Goal: Information Seeking & Learning: Learn about a topic

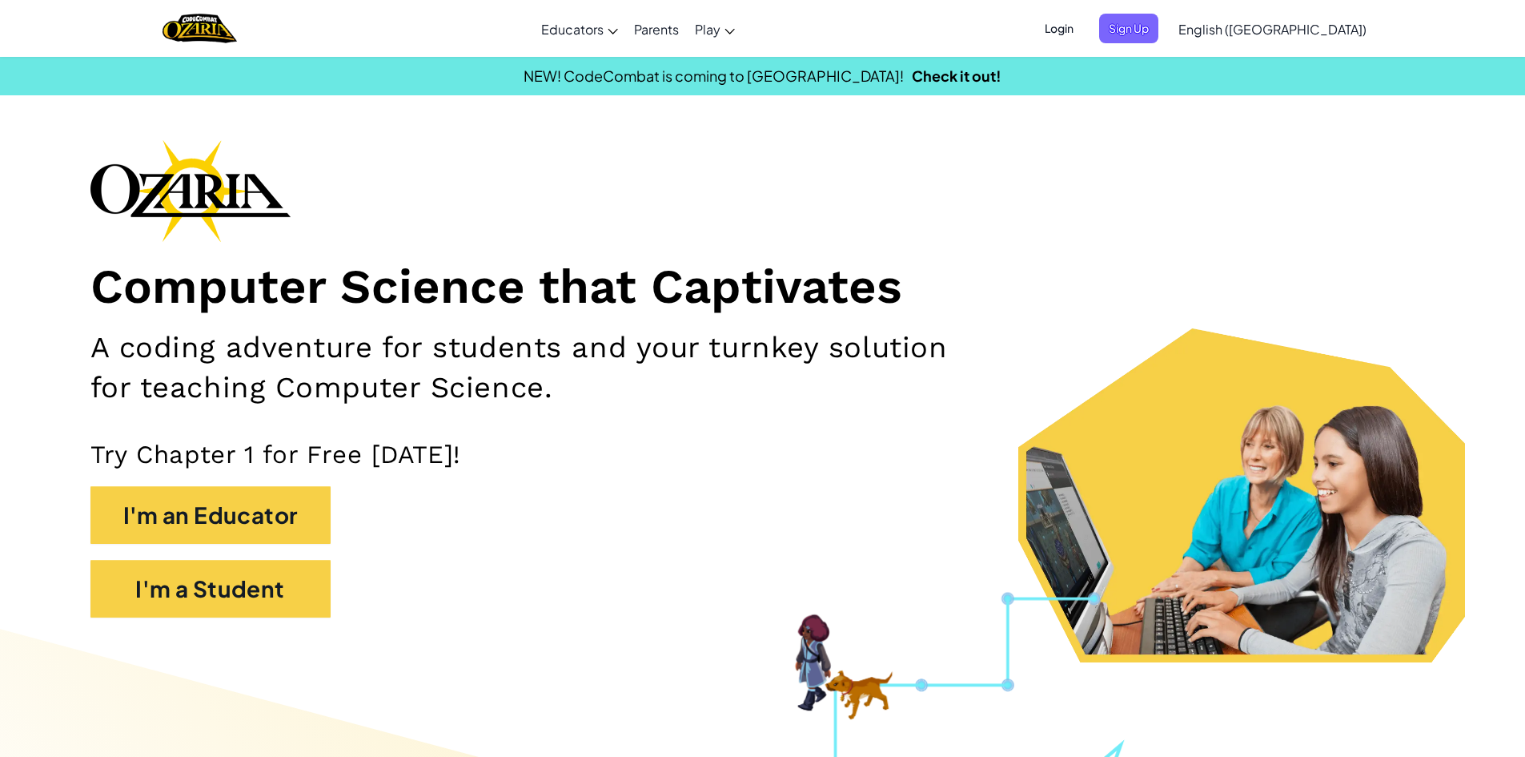
click at [298, 435] on div "Computer Science that Captivates A coding adventure for students and your turnk…" at bounding box center [762, 386] width 1345 height 494
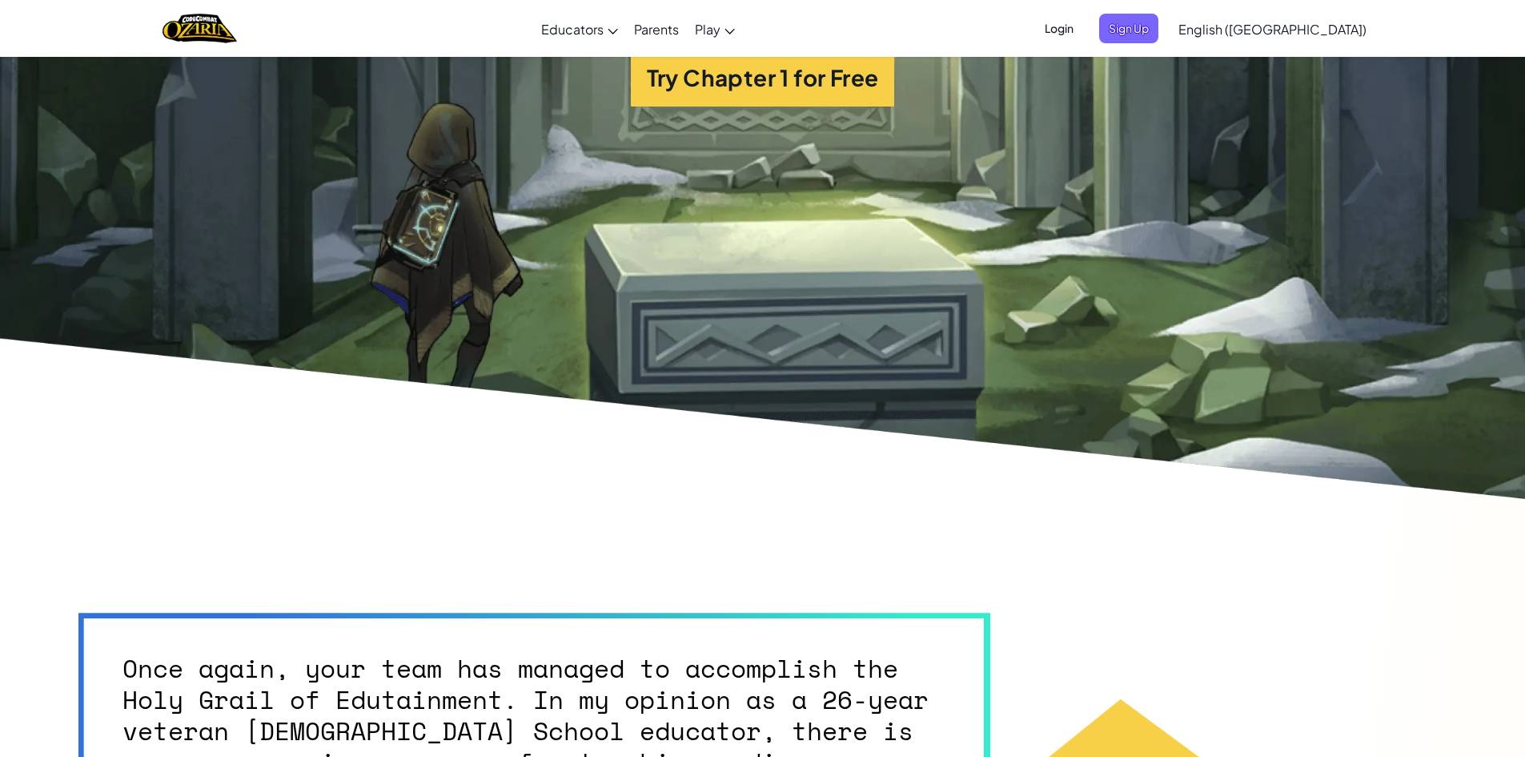
scroll to position [4083, 0]
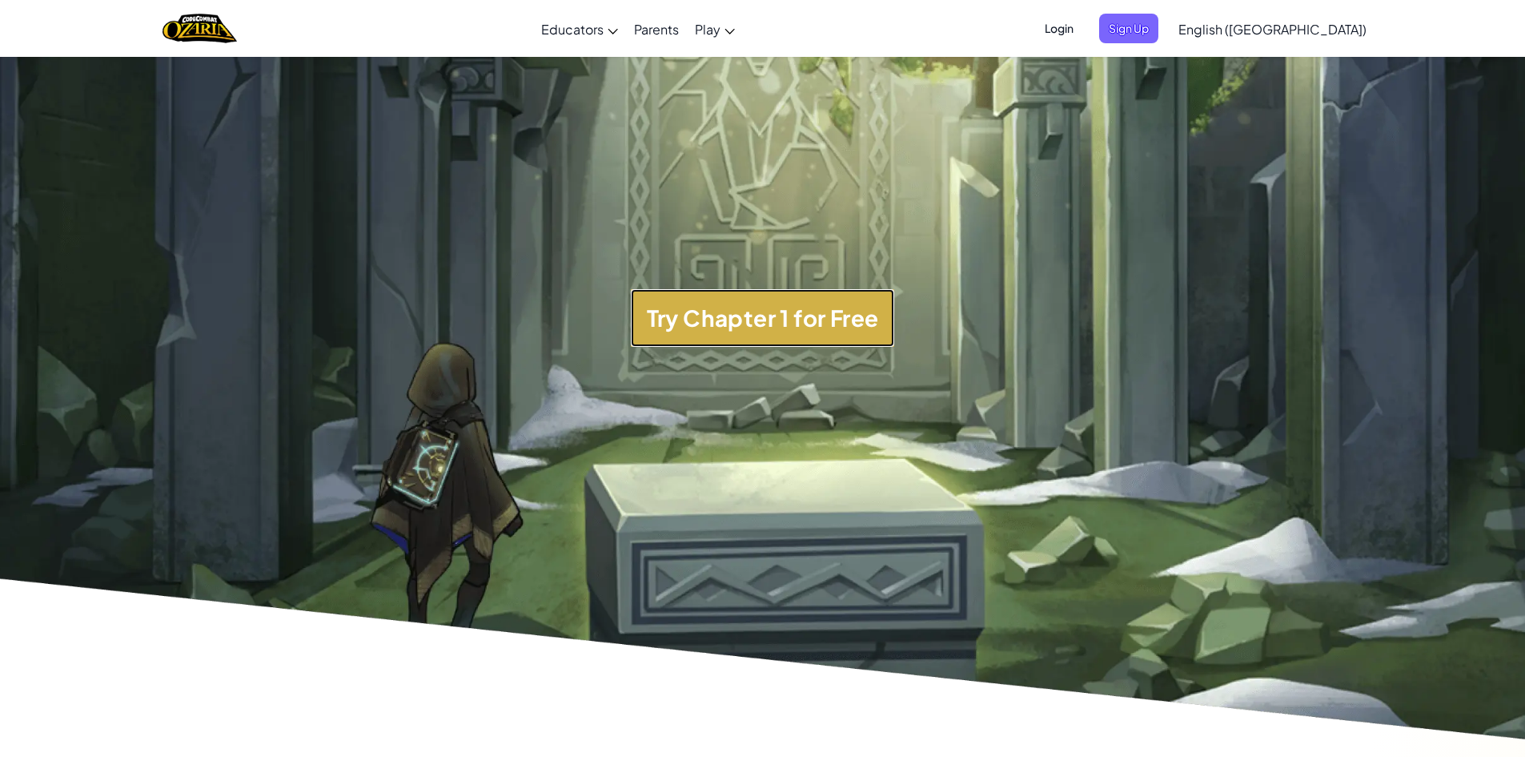
click at [826, 323] on button "Try Chapter 1 for Free" at bounding box center [763, 318] width 264 height 58
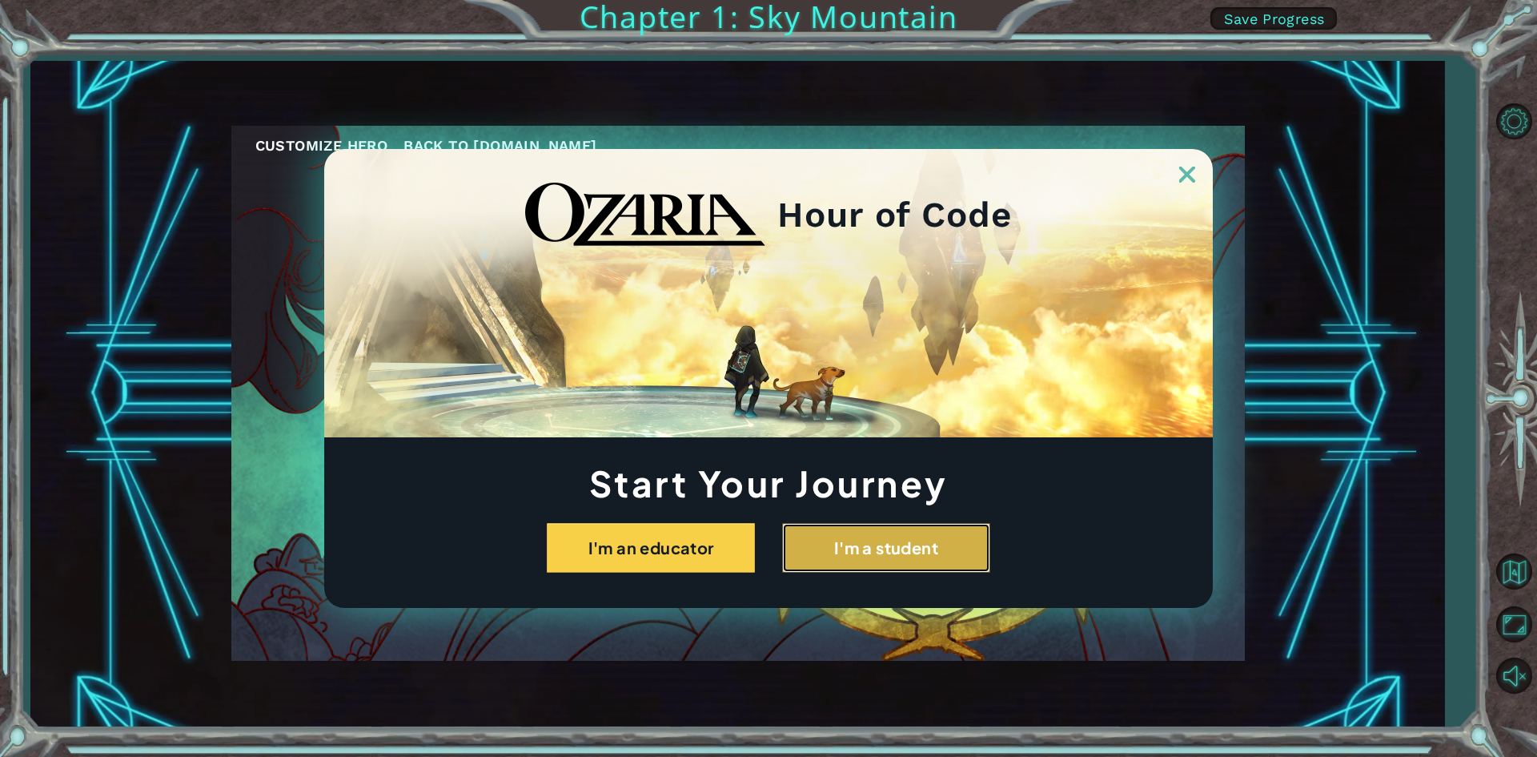
click at [826, 542] on button "I'm a student" at bounding box center [886, 548] width 208 height 50
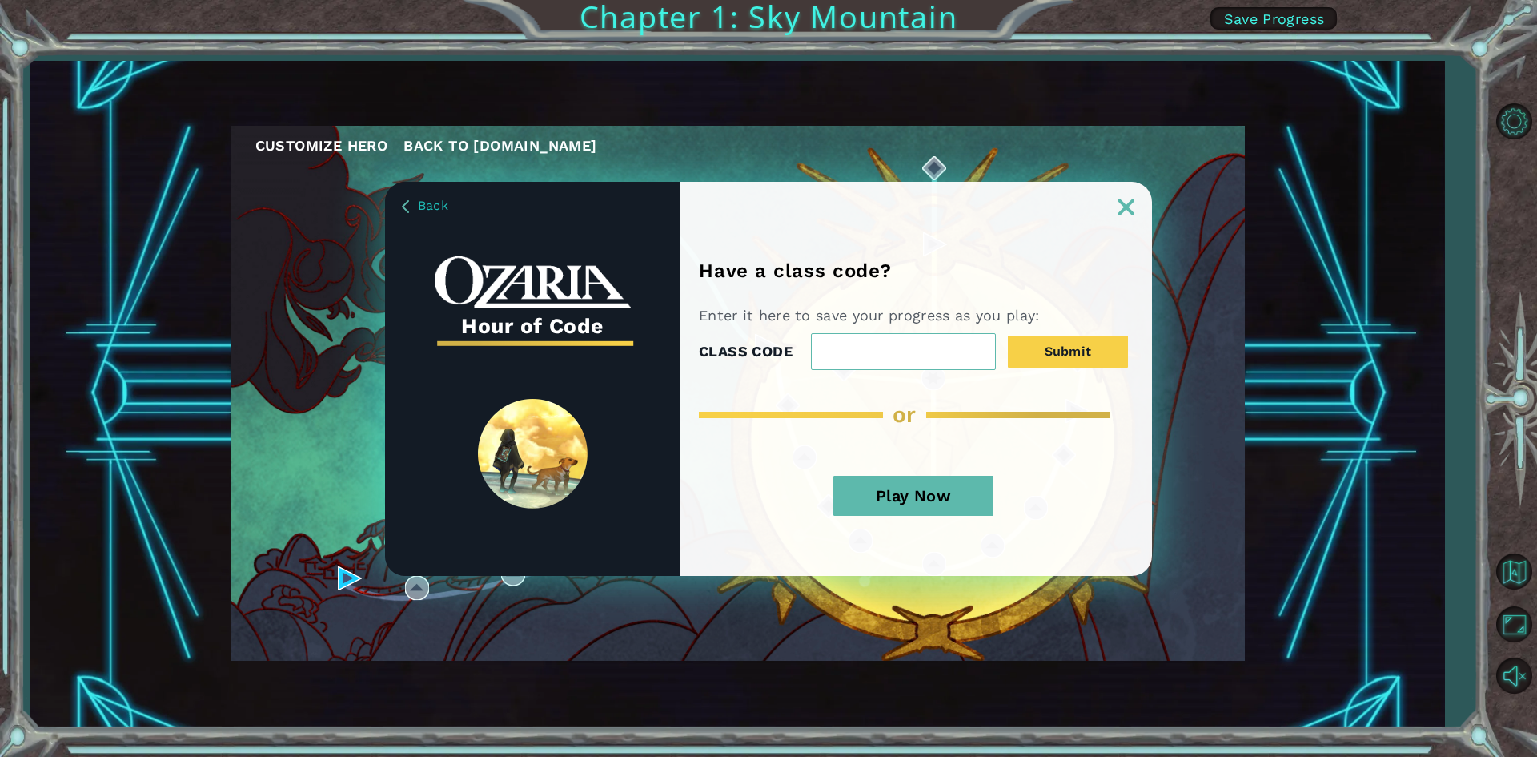
click at [904, 484] on button "Play Now" at bounding box center [913, 496] width 160 height 40
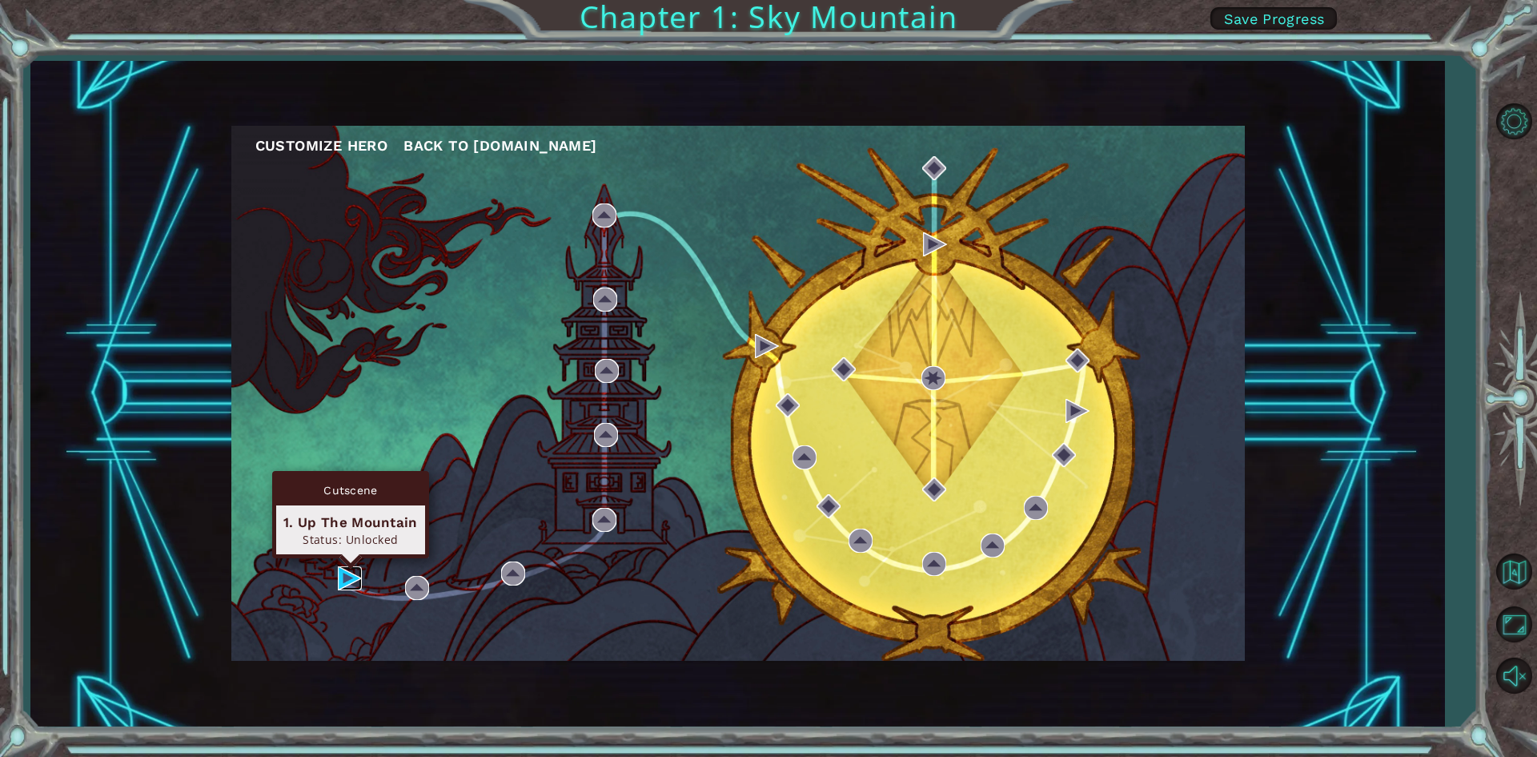
click at [355, 580] on img at bounding box center [350, 578] width 24 height 24
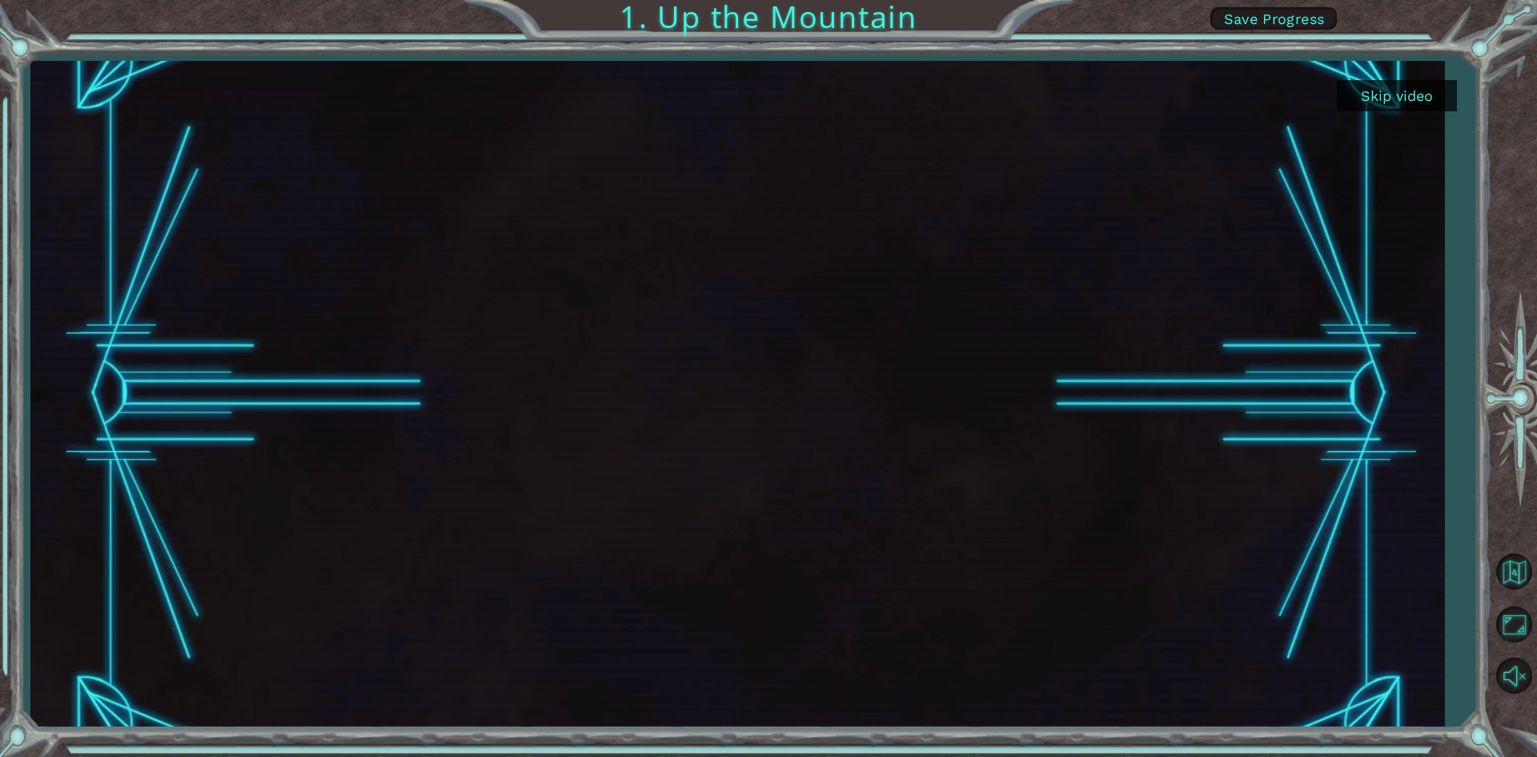
click at [1415, 83] on button "Skip video" at bounding box center [1397, 95] width 120 height 31
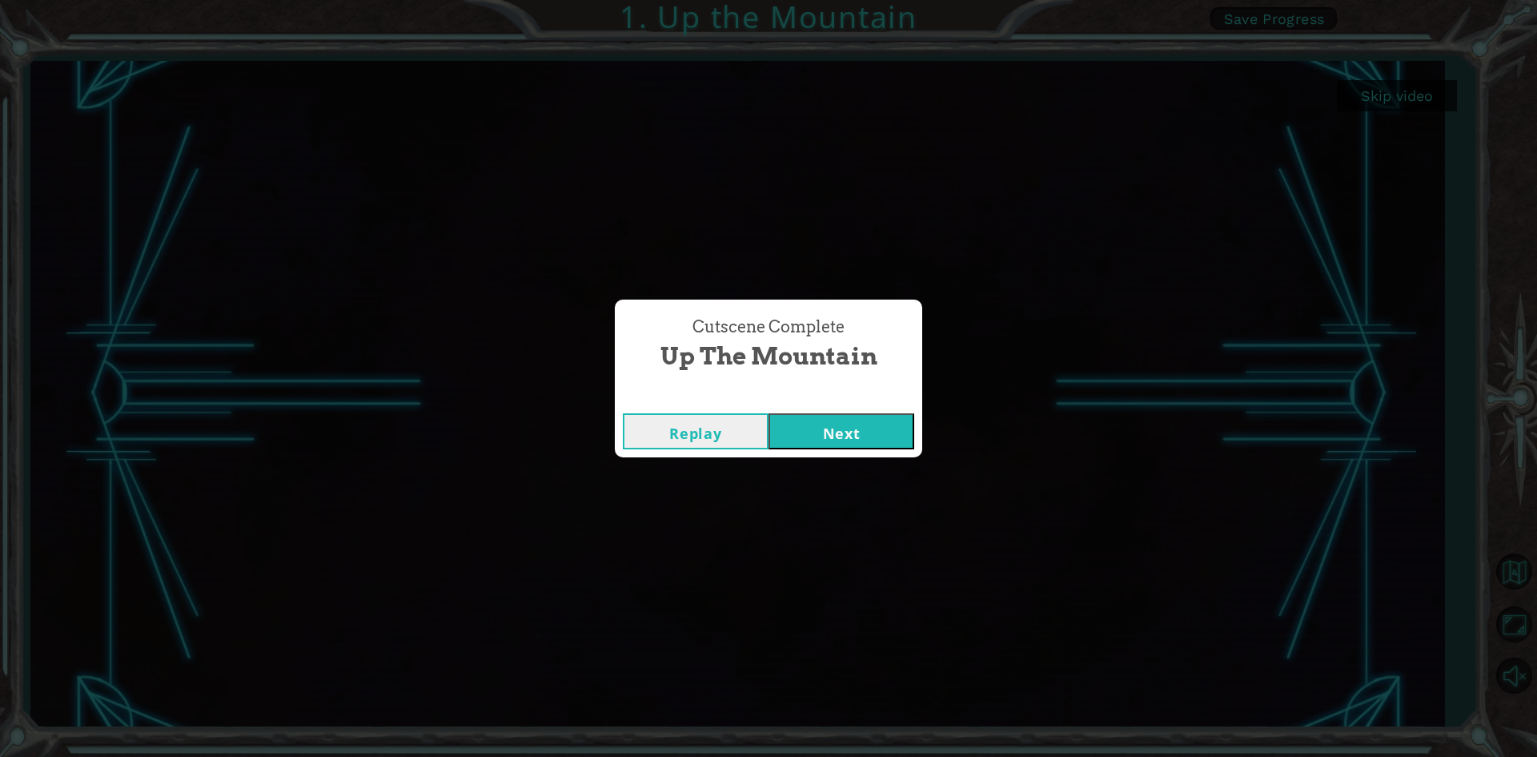
click at [841, 430] on button "Next" at bounding box center [842, 431] width 146 height 36
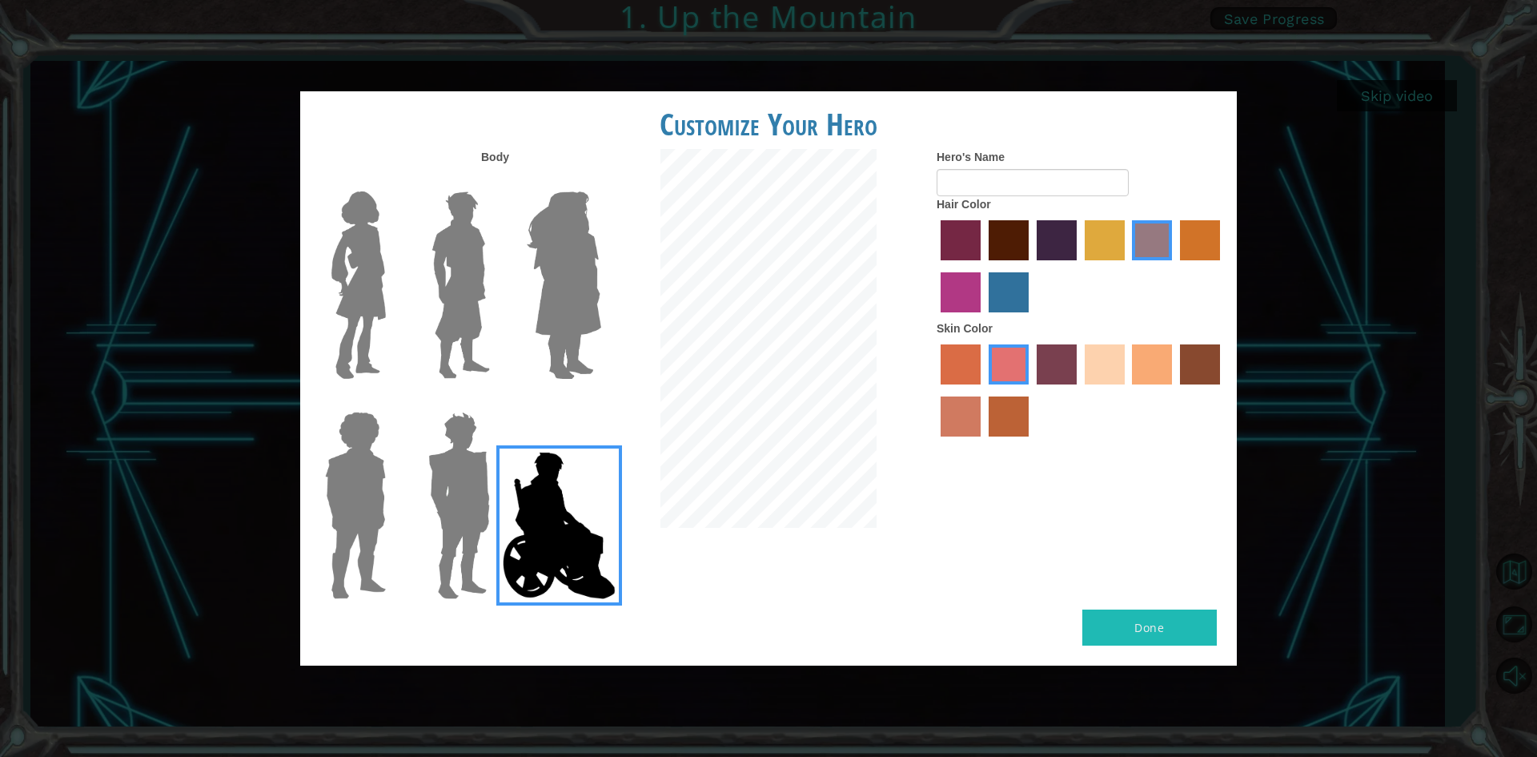
click at [464, 537] on img at bounding box center [459, 505] width 74 height 200
click at [496, 401] on input "Hero Garnet" at bounding box center [496, 401] width 0 height 0
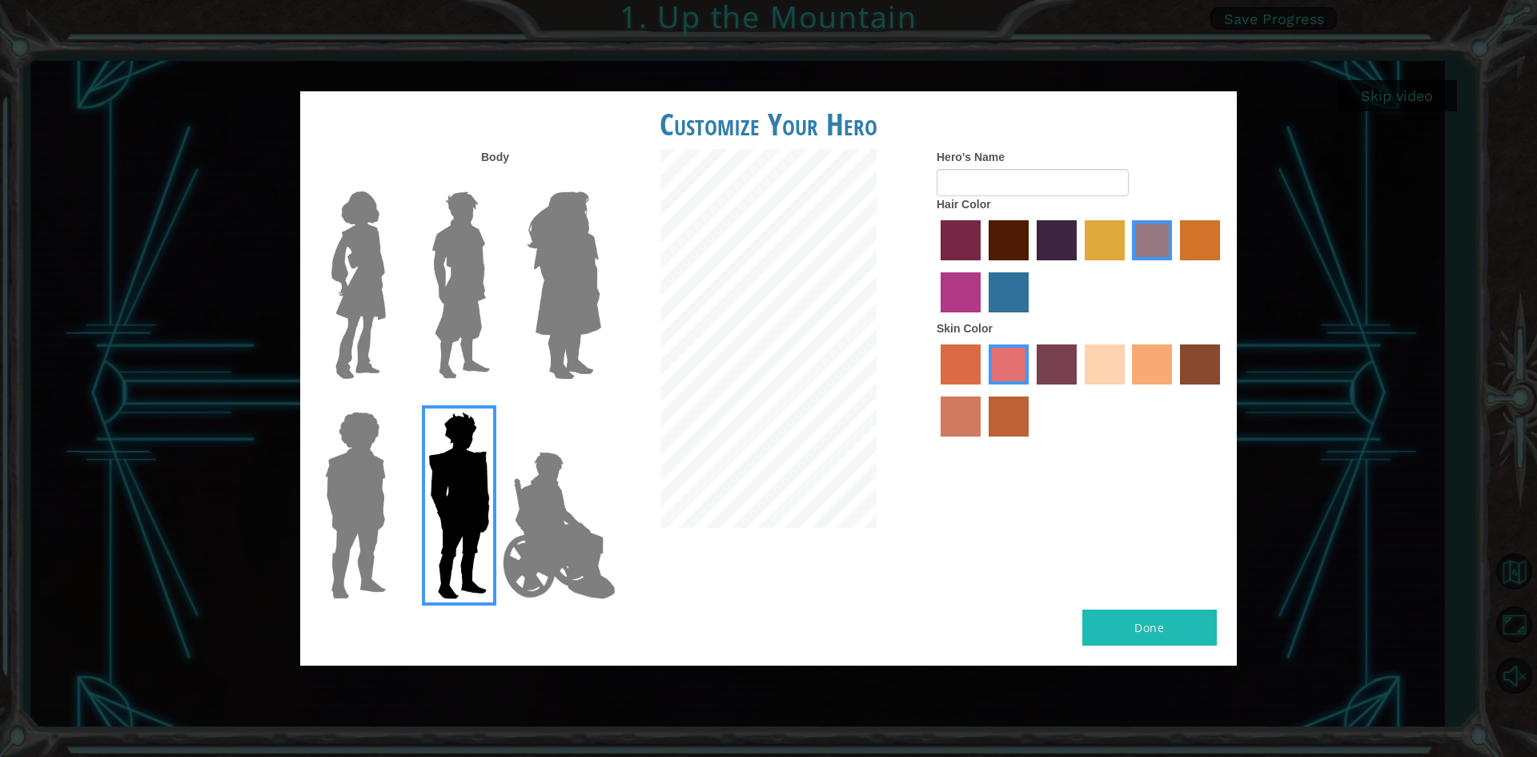
click at [367, 507] on img at bounding box center [356, 505] width 74 height 200
click at [392, 401] on input "Hero Steven" at bounding box center [392, 401] width 0 height 0
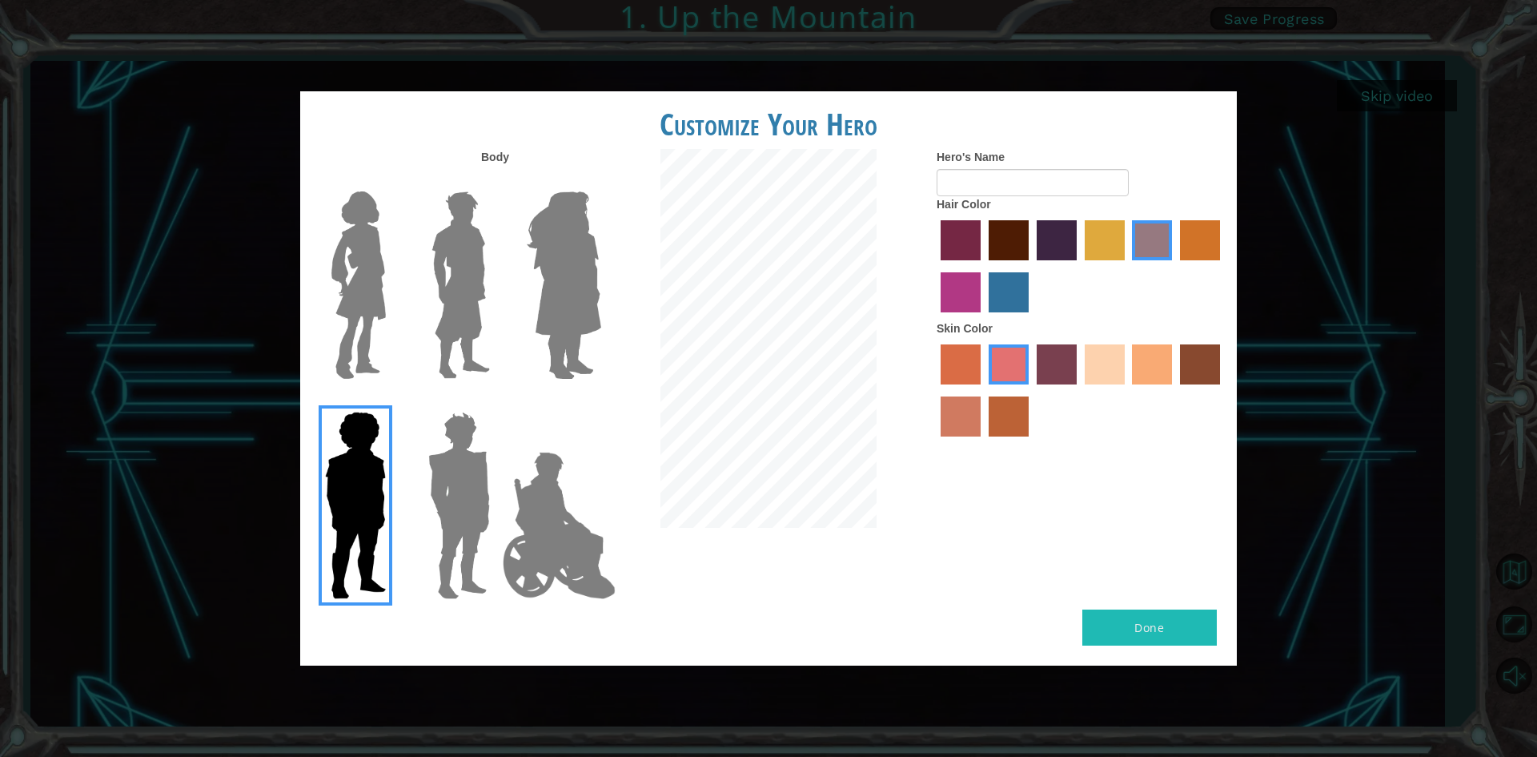
click at [555, 306] on img at bounding box center [563, 285] width 87 height 200
click at [600, 181] on input "Hero Amethyst" at bounding box center [600, 181] width 0 height 0
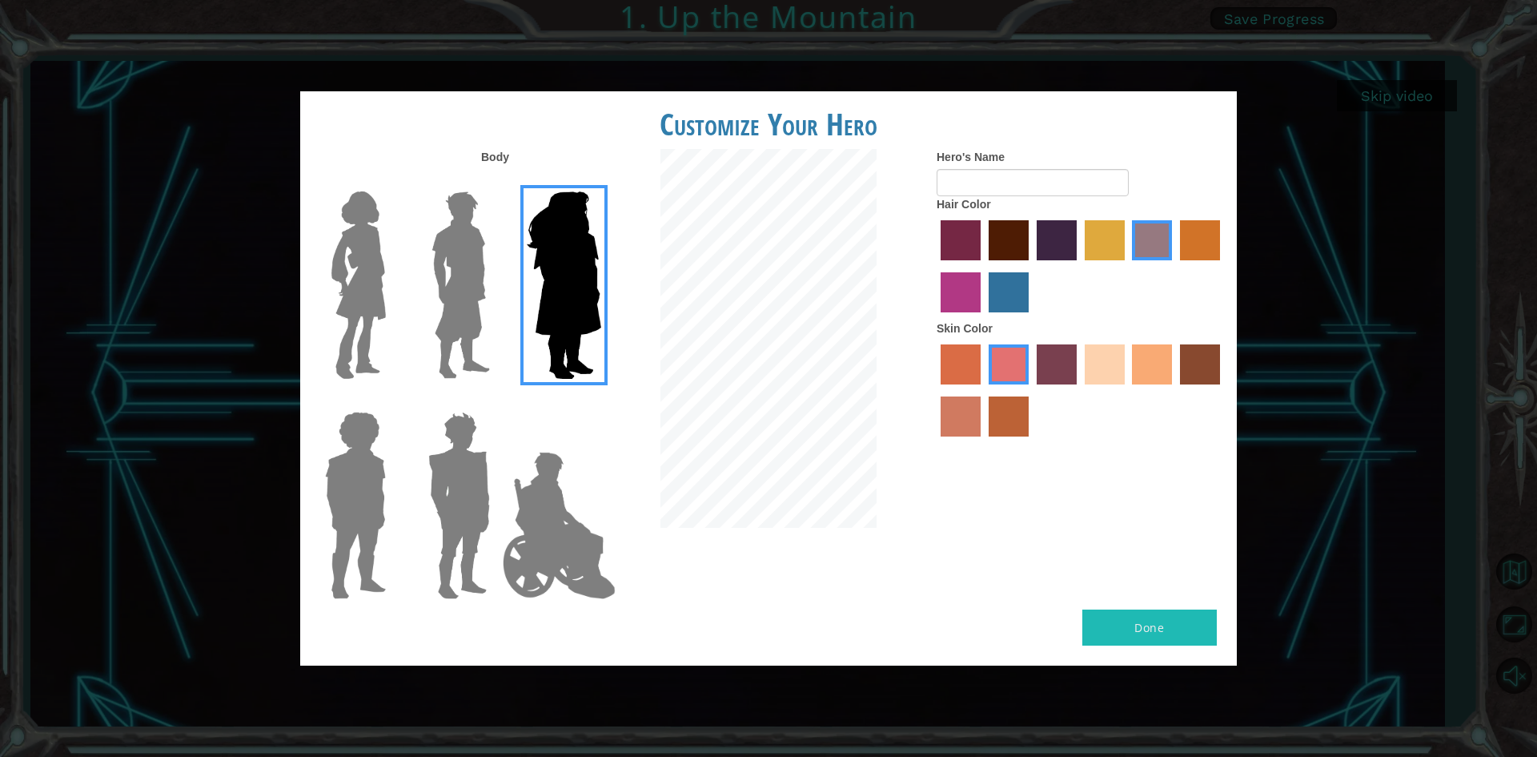
click at [490, 304] on img at bounding box center [460, 285] width 71 height 200
click at [496, 181] on input "Hero Lars" at bounding box center [496, 181] width 0 height 0
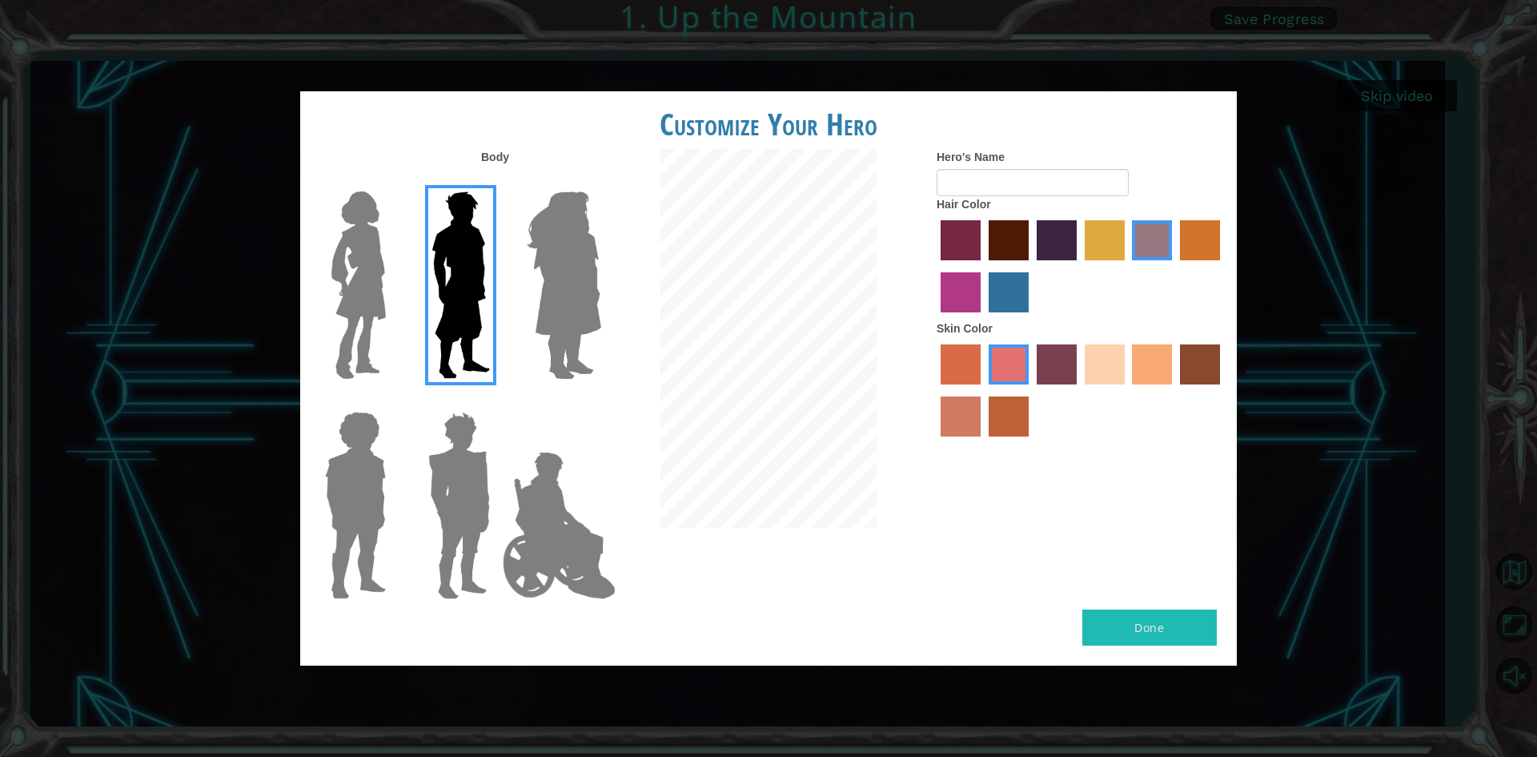
click at [385, 295] on img at bounding box center [358, 285] width 67 height 200
click at [392, 181] on input "Hero Connie" at bounding box center [392, 181] width 0 height 0
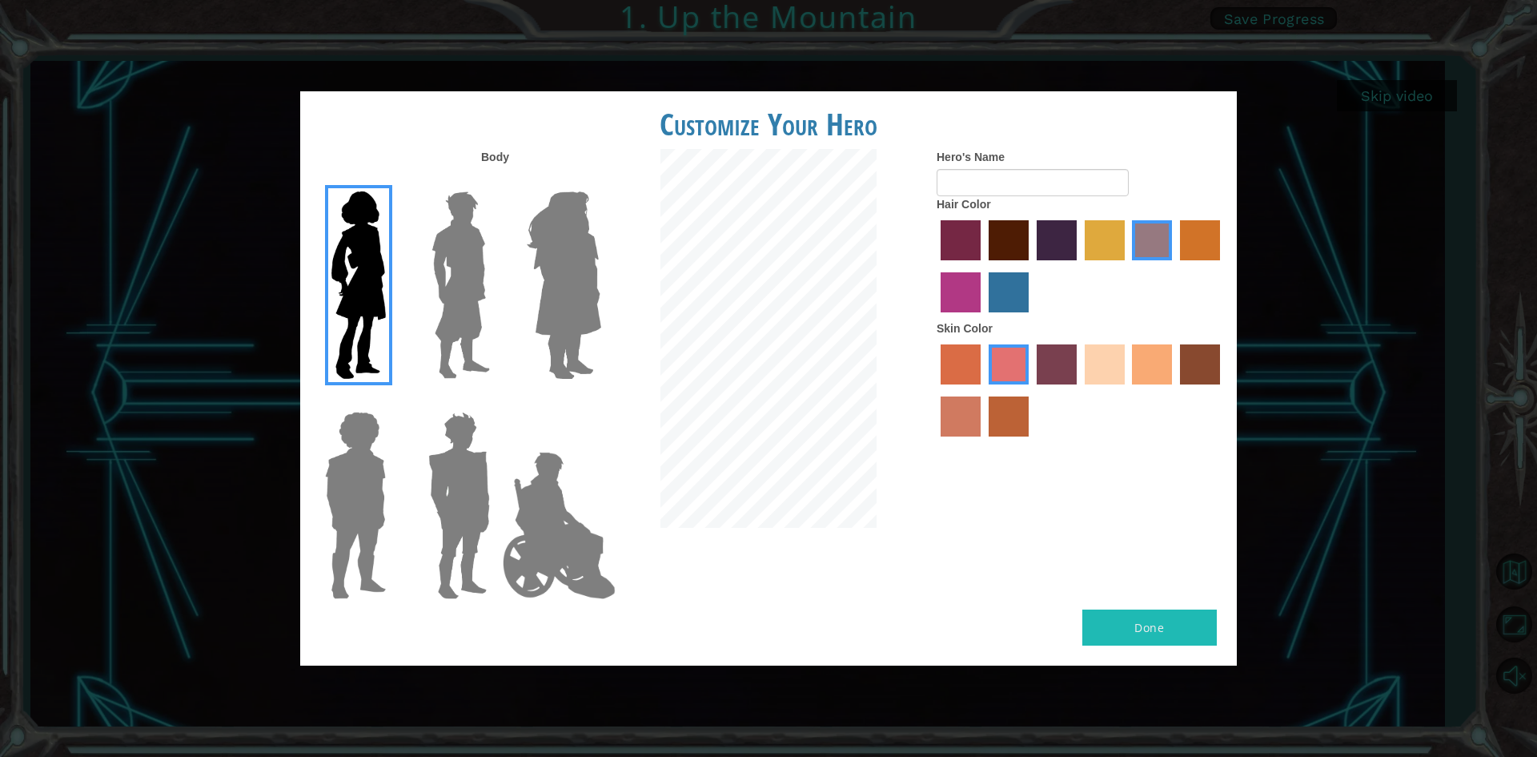
click at [427, 307] on img at bounding box center [460, 285] width 71 height 200
click at [496, 181] on input "Hero Lars" at bounding box center [496, 181] width 0 height 0
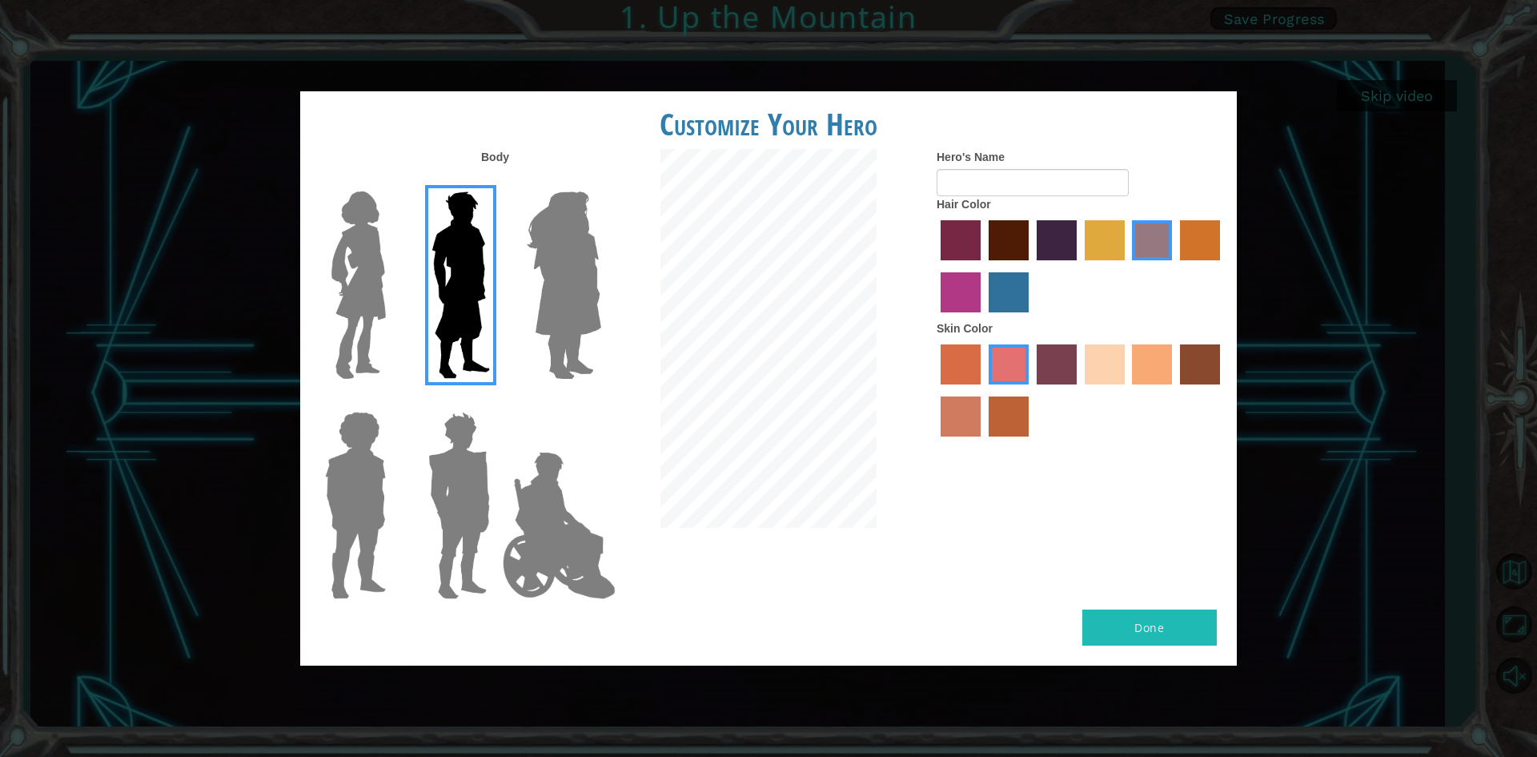
click at [1011, 289] on label "lachmara hair color" at bounding box center [1009, 292] width 40 height 40
click at [983, 318] on input "lachmara hair color" at bounding box center [983, 318] width 0 height 0
click at [965, 295] on label "medium red violet hair color" at bounding box center [961, 292] width 40 height 40
click at [1222, 266] on input "medium red violet hair color" at bounding box center [1222, 266] width 0 height 0
click at [970, 247] on label "paprika hair color" at bounding box center [961, 240] width 40 height 40
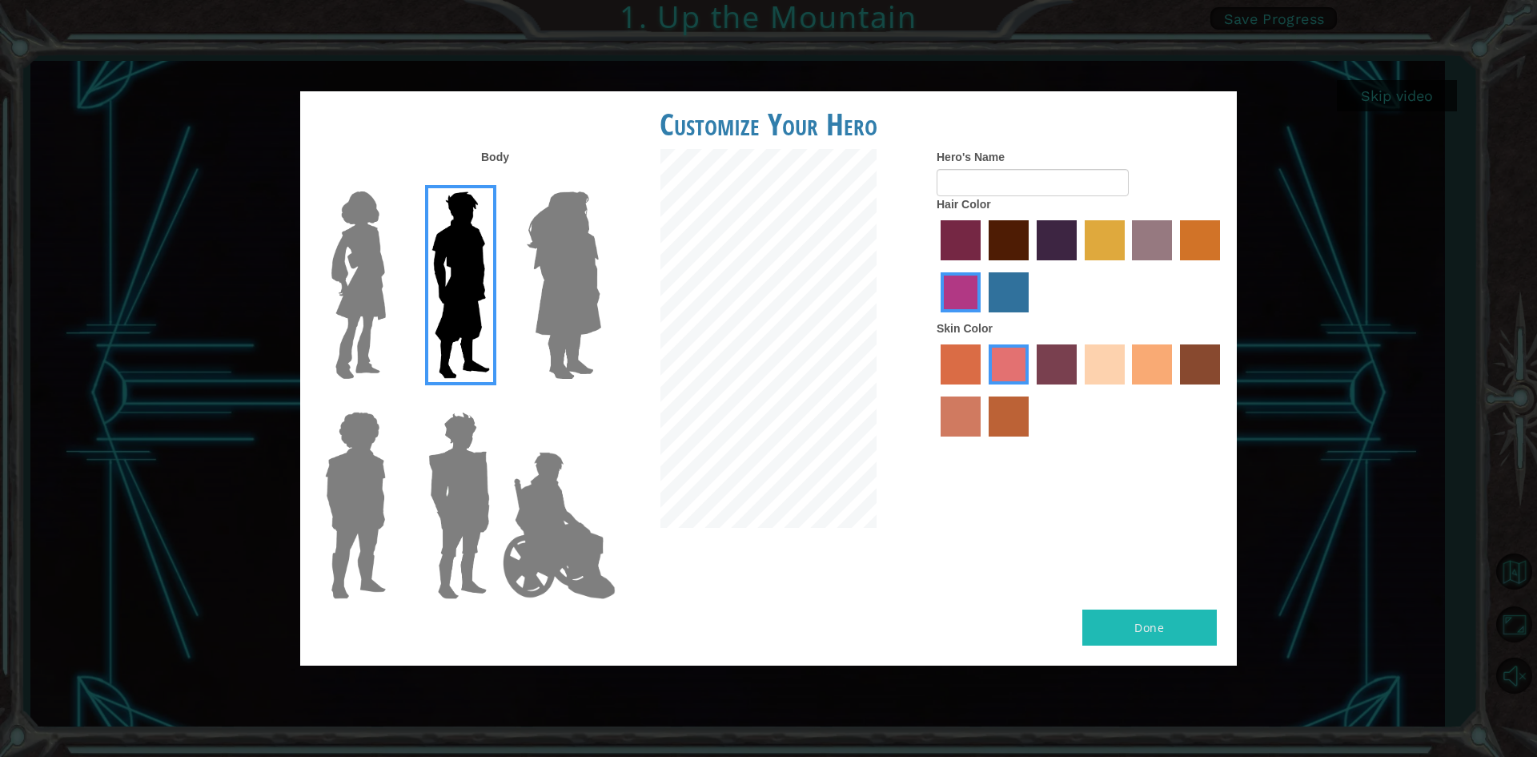
click at [935, 266] on input "paprika hair color" at bounding box center [935, 266] width 0 height 0
click at [1027, 243] on label "maroon hair color" at bounding box center [1009, 240] width 40 height 40
click at [983, 266] on input "maroon hair color" at bounding box center [983, 266] width 0 height 0
click at [1062, 257] on label "hot purple hair color" at bounding box center [1057, 240] width 40 height 40
click at [1031, 266] on input "hot purple hair color" at bounding box center [1031, 266] width 0 height 0
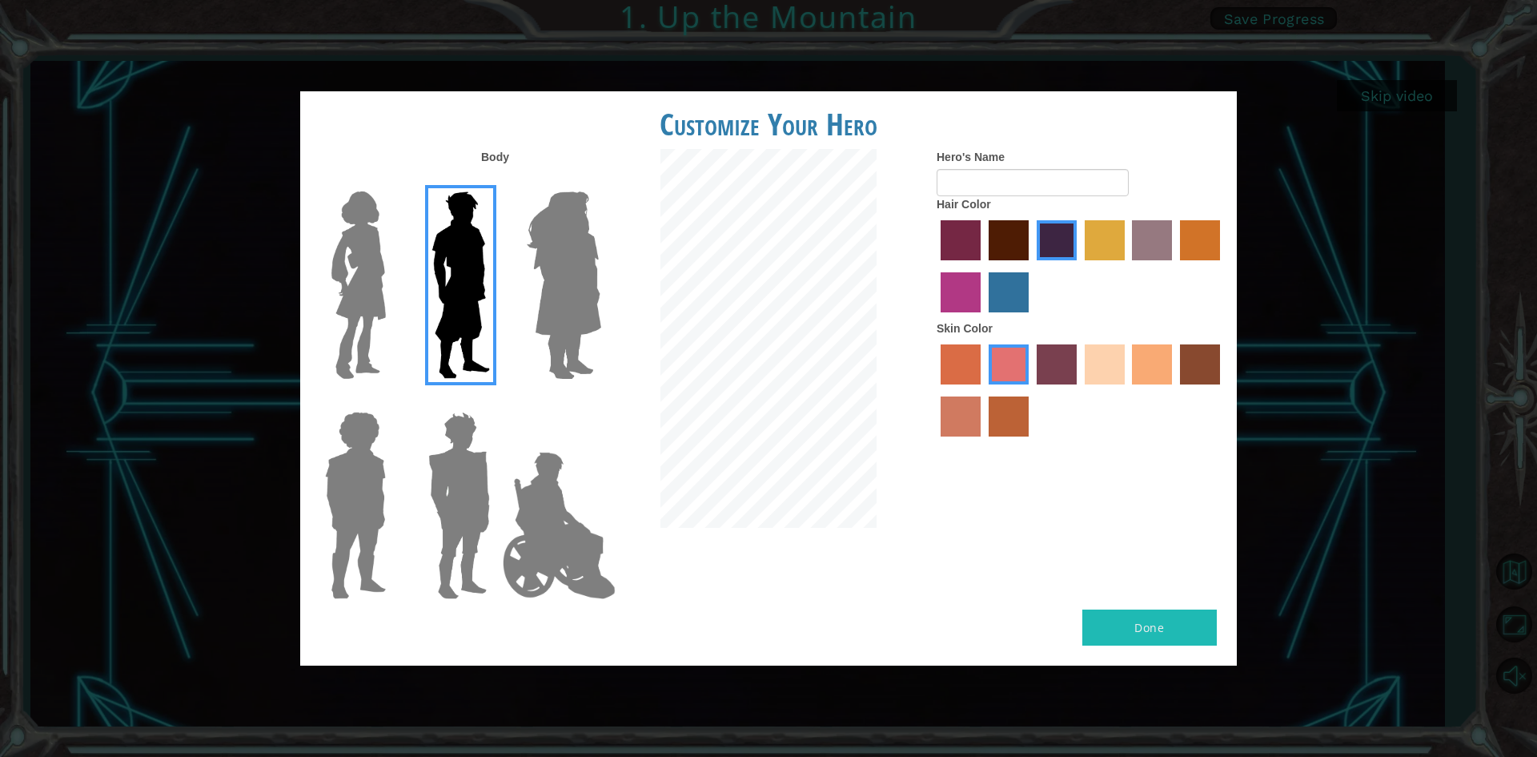
click at [1057, 375] on label "tosca skin color" at bounding box center [1057, 364] width 40 height 40
click at [1031, 390] on input "tosca skin color" at bounding box center [1031, 390] width 0 height 0
click at [1005, 411] on label "smoke tree skin color" at bounding box center [1009, 416] width 40 height 40
click at [983, 442] on input "smoke tree skin color" at bounding box center [983, 442] width 0 height 0
click at [965, 409] on label "burning sand skin color" at bounding box center [961, 416] width 40 height 40
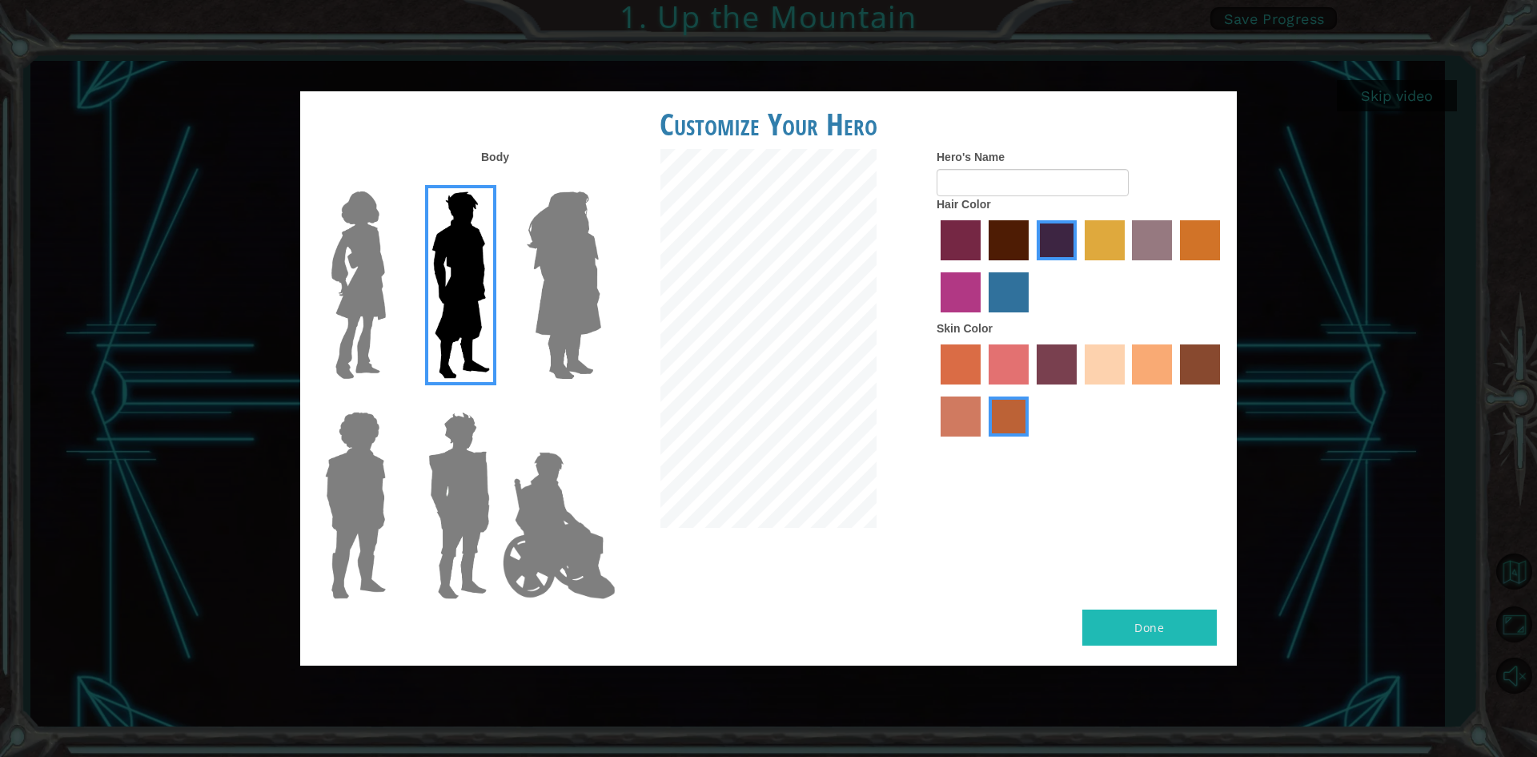
click at [1222, 390] on input "burning sand skin color" at bounding box center [1222, 390] width 0 height 0
click at [952, 362] on label "sorbus skin color" at bounding box center [961, 364] width 40 height 40
click at [935, 390] on input "sorbus skin color" at bounding box center [935, 390] width 0 height 0
click at [1131, 367] on div at bounding box center [1081, 392] width 288 height 104
click at [1150, 369] on label "tacao skin color" at bounding box center [1152, 364] width 40 height 40
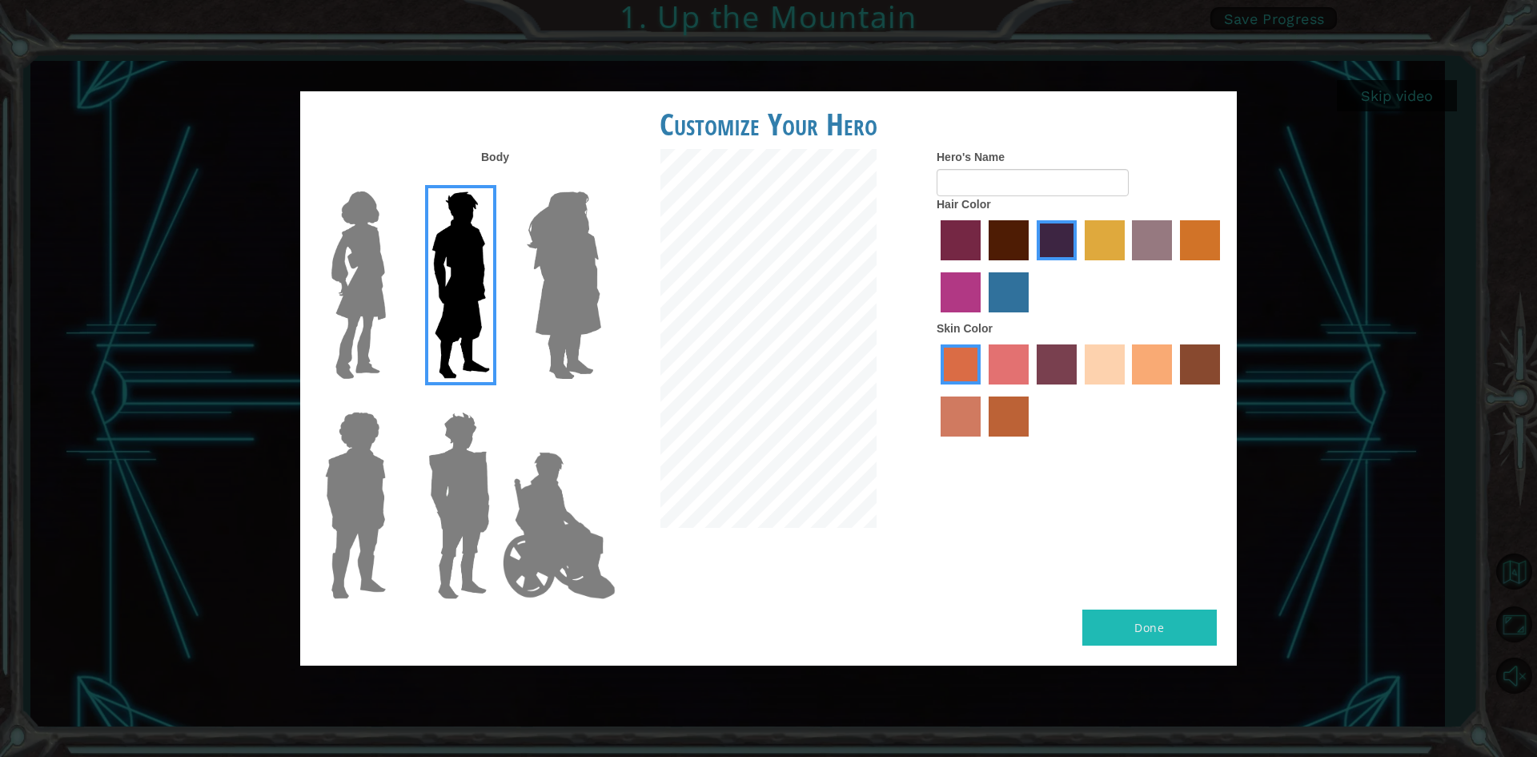
click at [1127, 390] on input "tacao skin color" at bounding box center [1127, 390] width 0 height 0
click at [1121, 369] on label "sandy beach skin color" at bounding box center [1105, 364] width 40 height 40
click at [1079, 390] on input "sandy beach skin color" at bounding box center [1079, 390] width 0 height 0
click at [1163, 363] on label "tacao skin color" at bounding box center [1152, 364] width 40 height 40
click at [1127, 390] on input "tacao skin color" at bounding box center [1127, 390] width 0 height 0
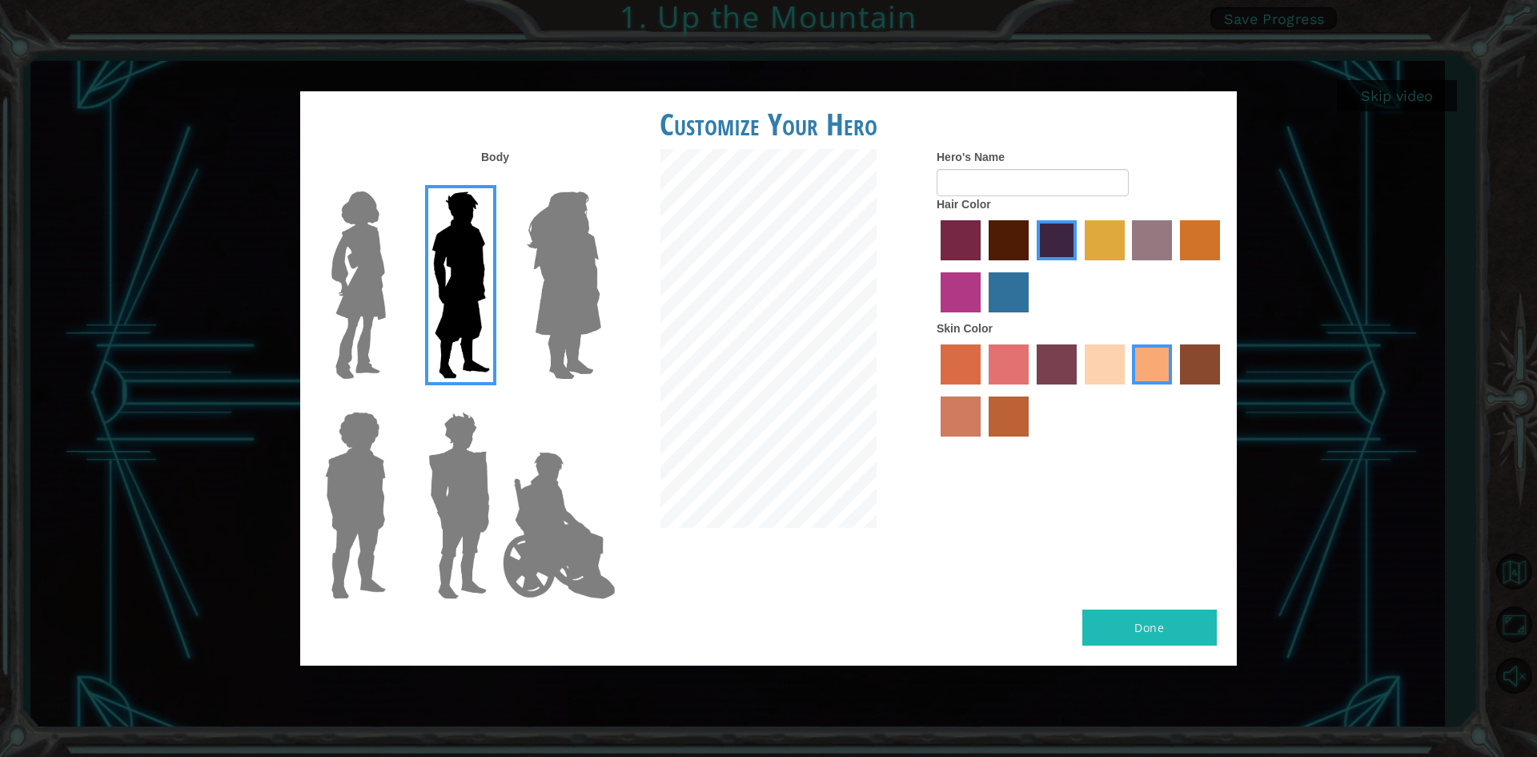
click at [1203, 375] on label "karma skin color" at bounding box center [1200, 364] width 40 height 40
click at [1174, 390] on input "karma skin color" at bounding box center [1174, 390] width 0 height 0
click at [1176, 376] on div at bounding box center [1081, 392] width 288 height 104
click at [1157, 376] on label "tacao skin color" at bounding box center [1152, 364] width 40 height 40
click at [1127, 390] on input "tacao skin color" at bounding box center [1127, 390] width 0 height 0
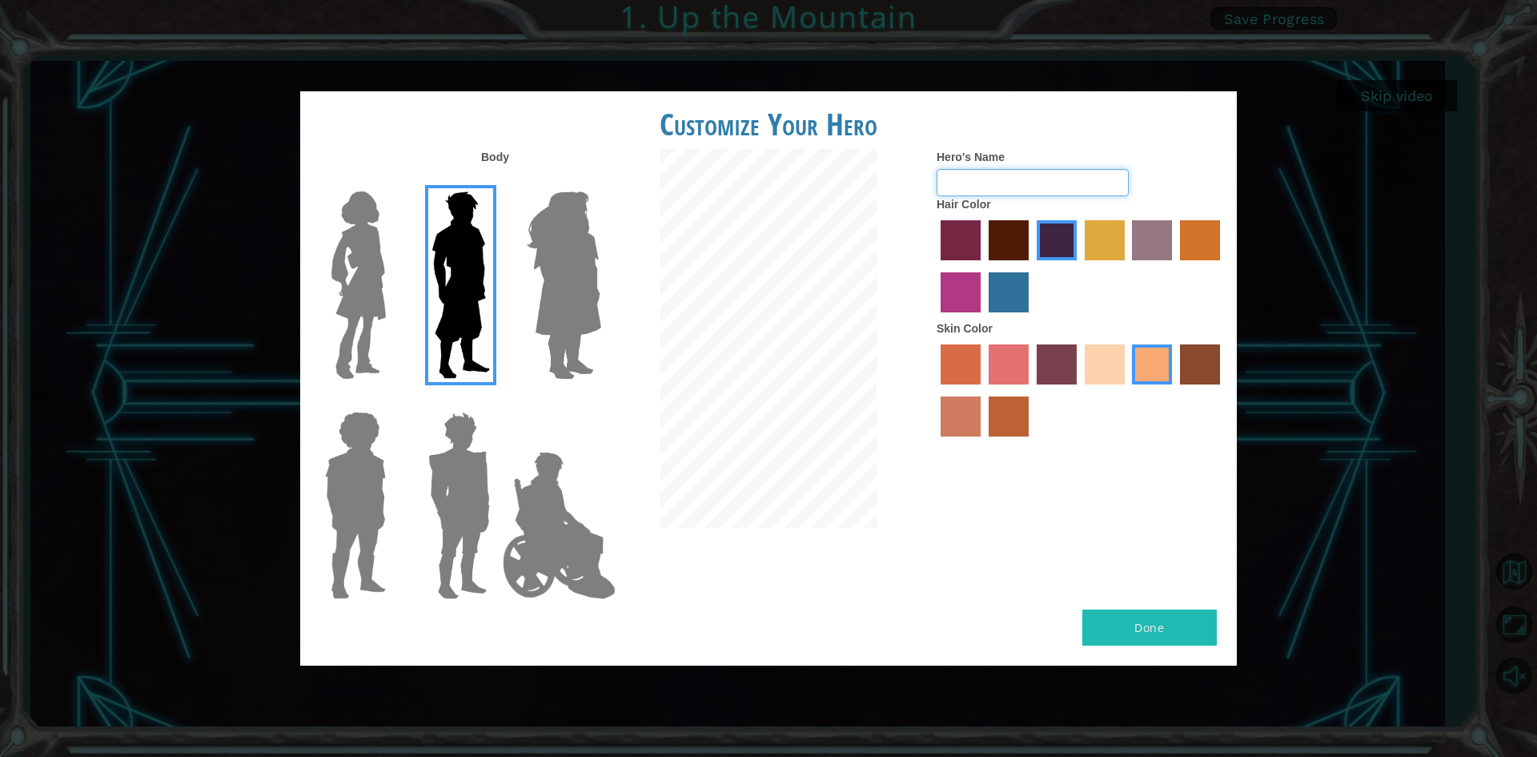
click at [1050, 181] on input "Hero's Name" at bounding box center [1033, 182] width 192 height 27
type input "efdffefef"
click at [1150, 613] on button "Done" at bounding box center [1149, 627] width 134 height 36
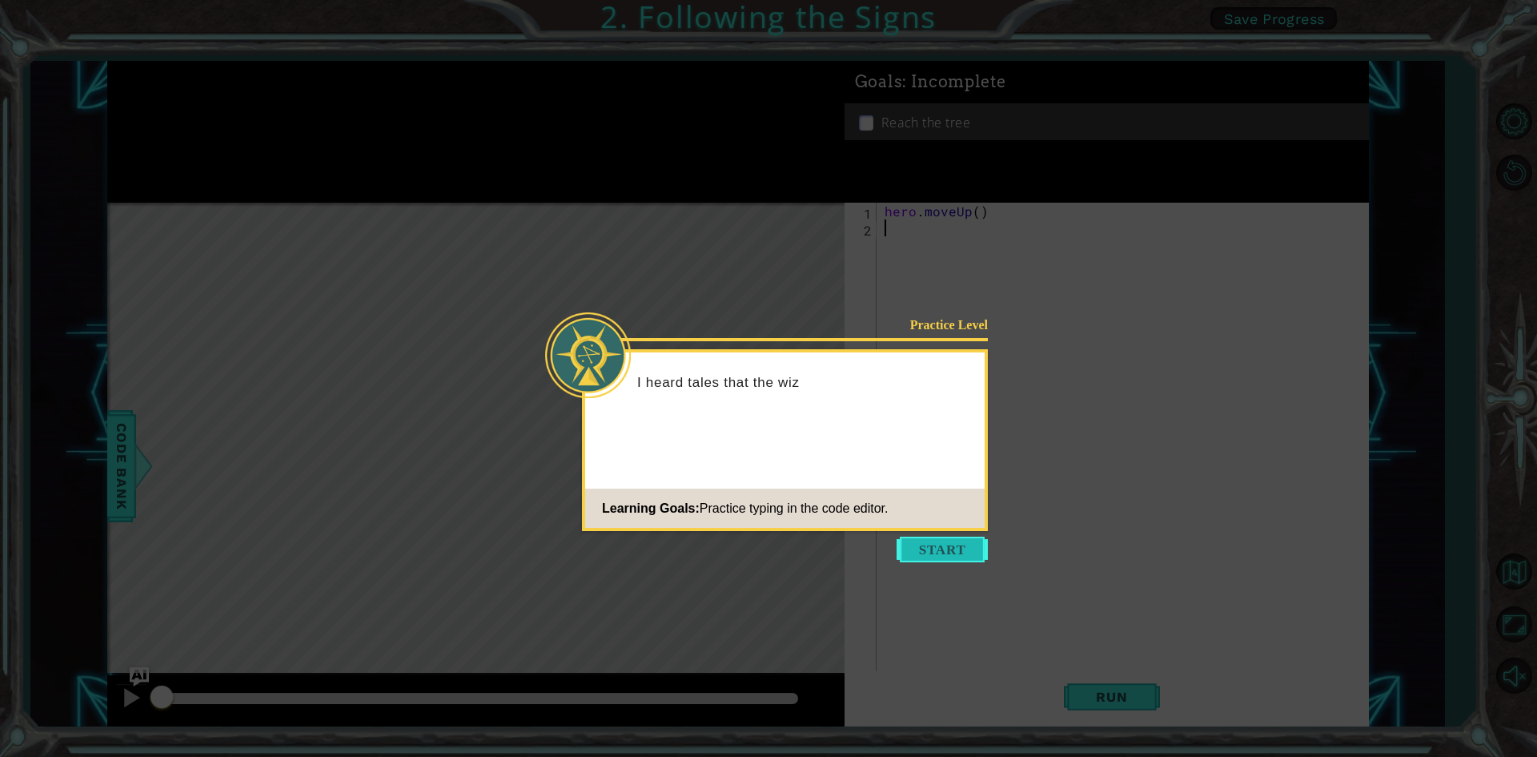
click at [967, 560] on button "Start" at bounding box center [942, 549] width 91 height 26
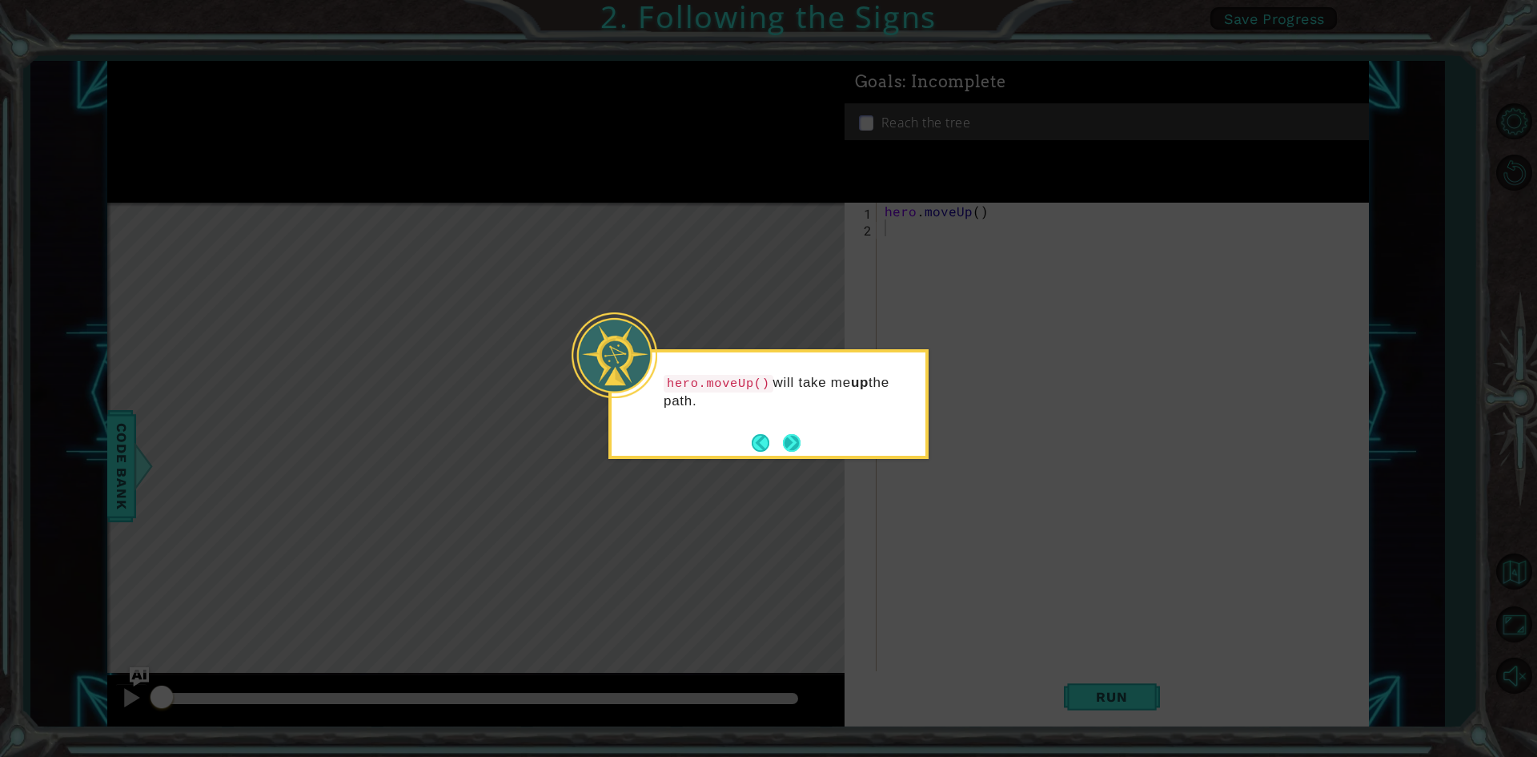
click at [785, 440] on button "Next" at bounding box center [792, 443] width 18 height 18
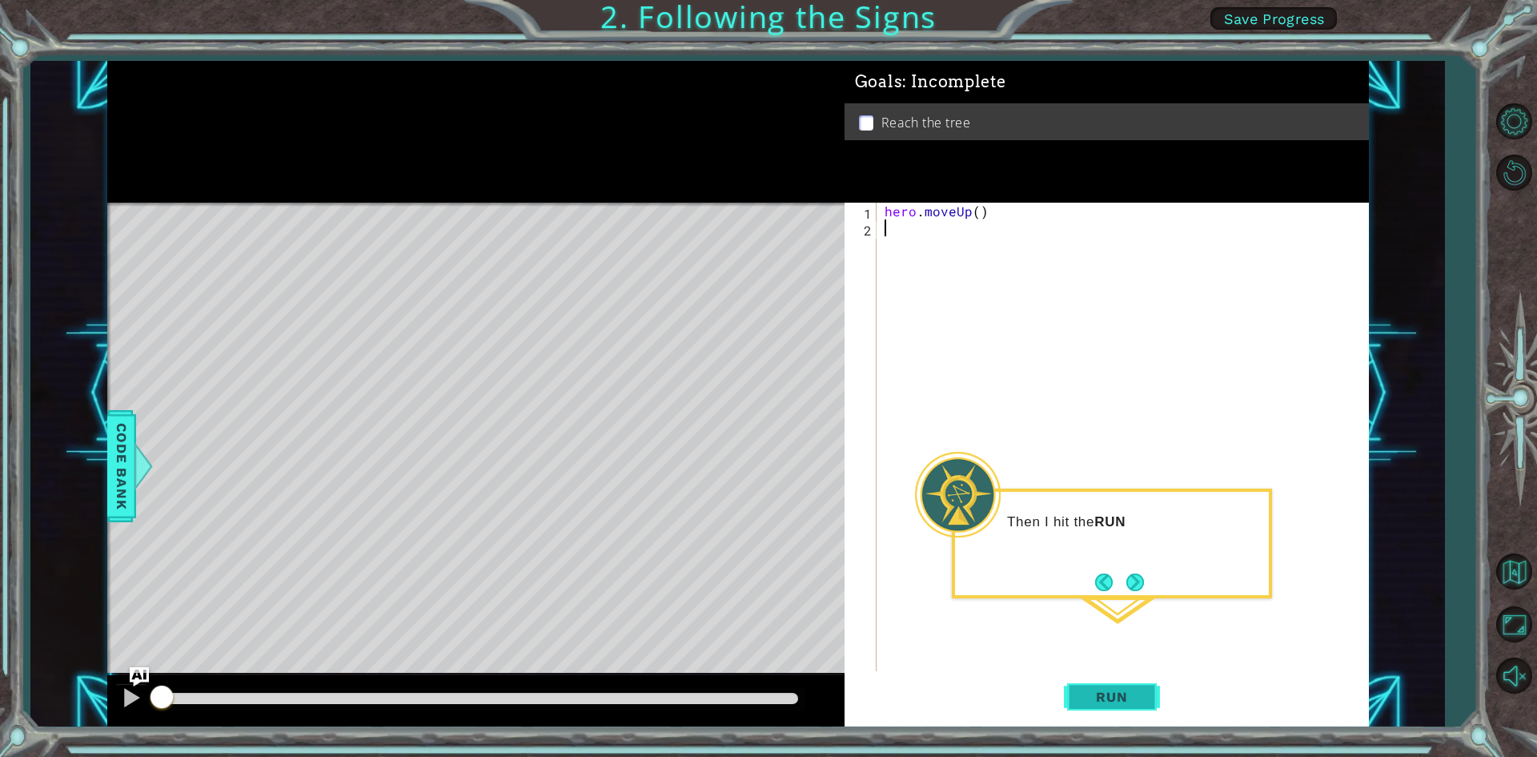
click at [1125, 698] on span "Run" at bounding box center [1111, 696] width 63 height 16
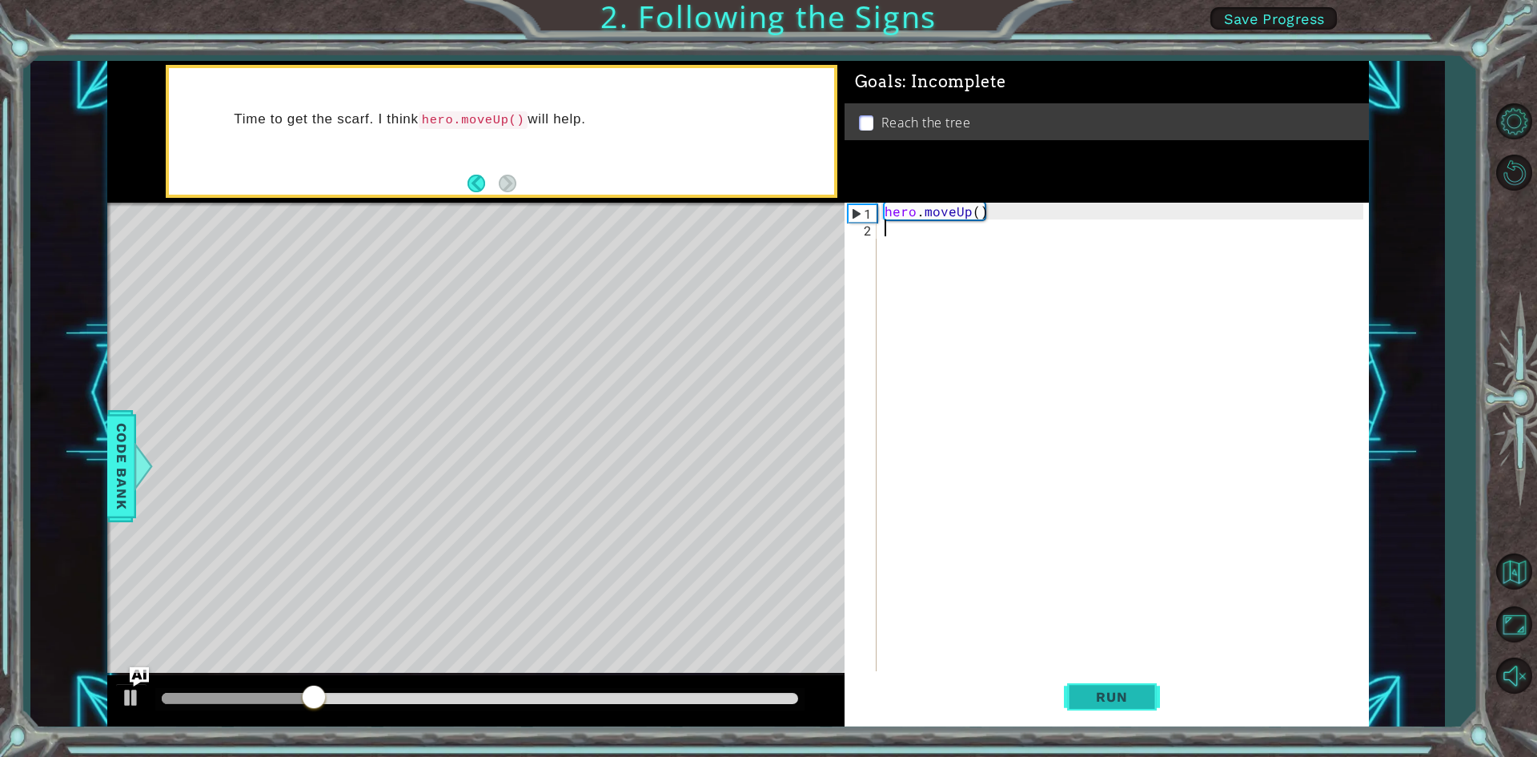
click at [1123, 699] on span "Run" at bounding box center [1111, 696] width 63 height 16
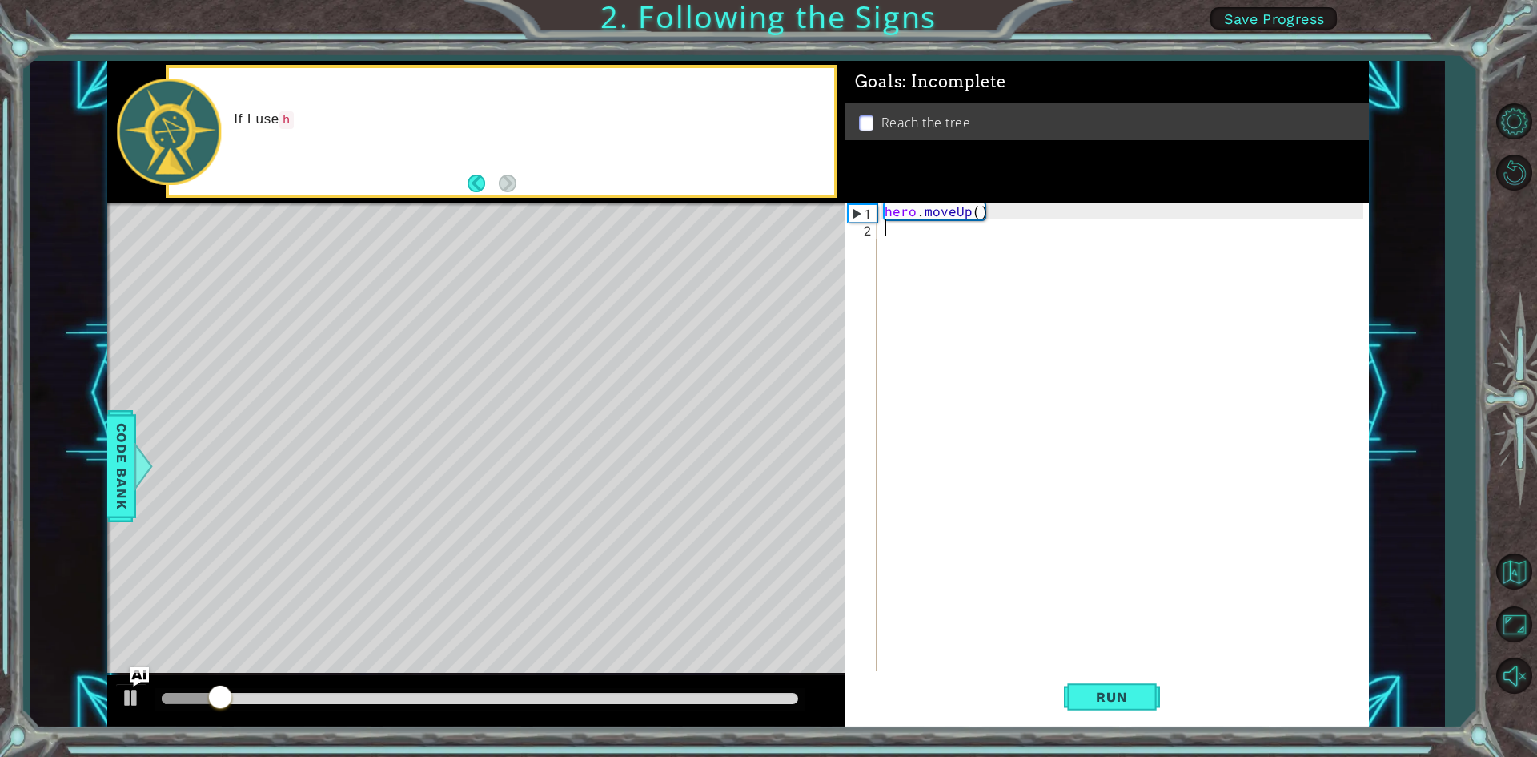
click at [970, 236] on div "hero . moveUp ( )" at bounding box center [1126, 455] width 490 height 504
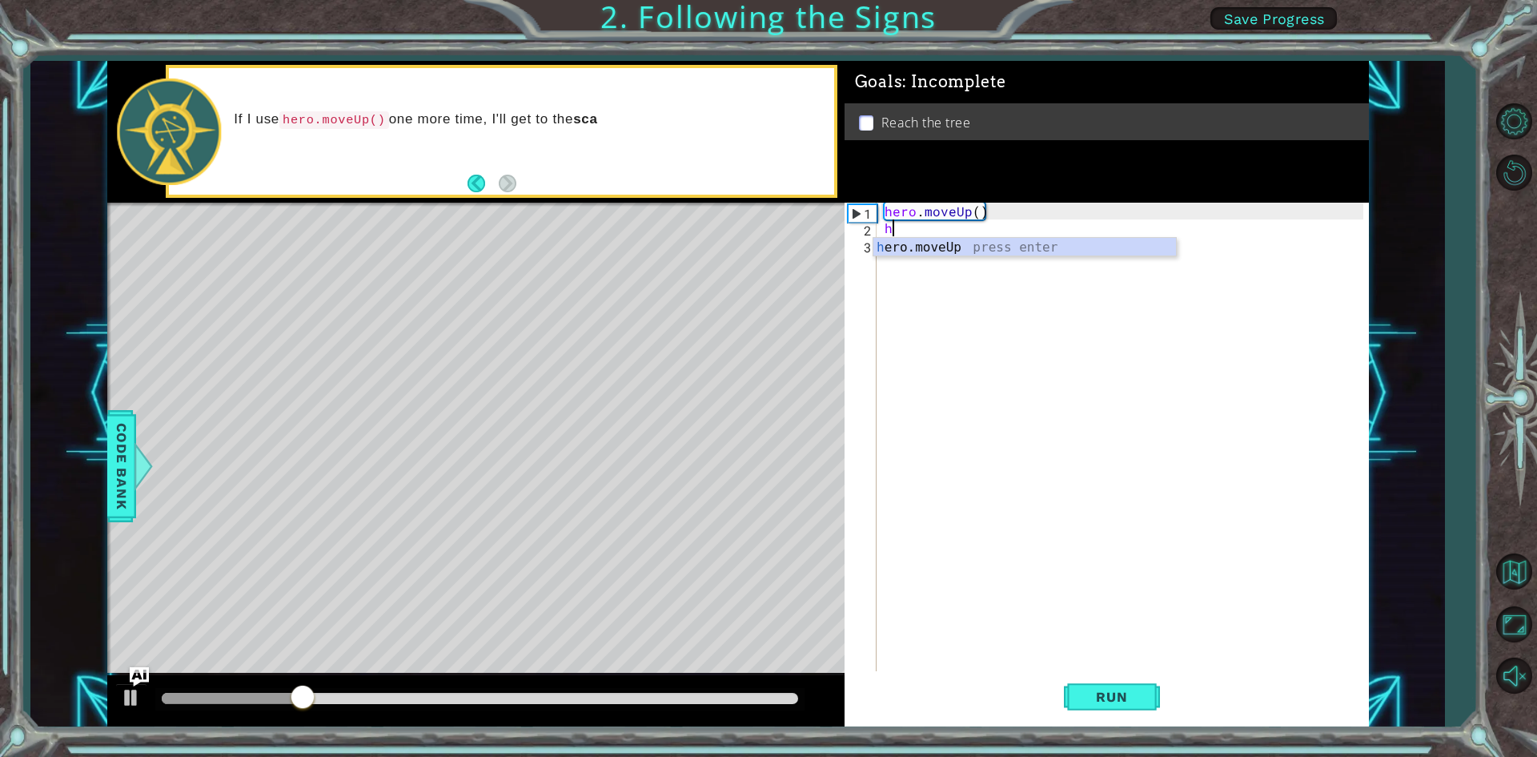
type textarea "her"
click at [961, 245] on div "her o.moveUp press enter" at bounding box center [1024, 267] width 303 height 58
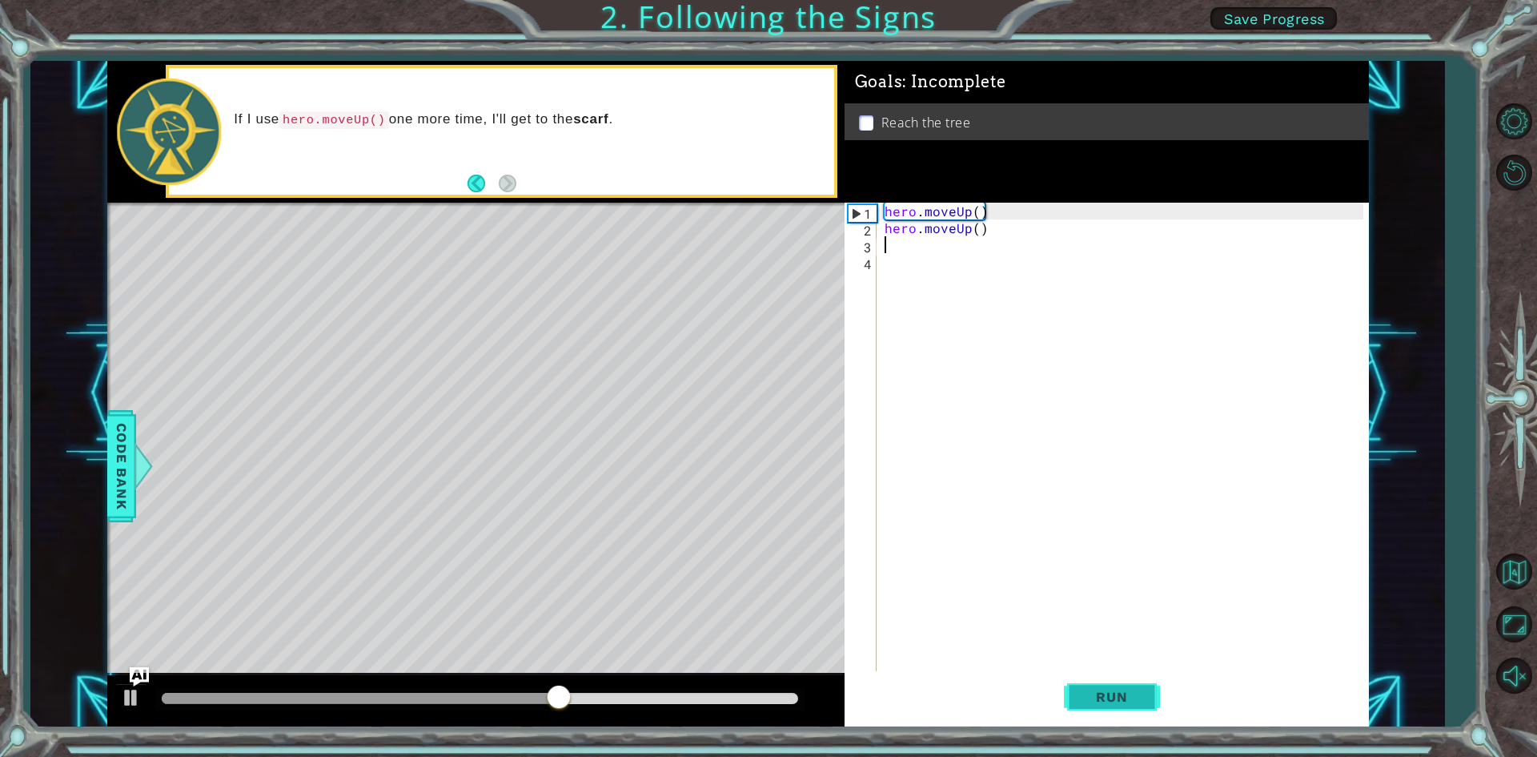
click at [1111, 698] on span "Run" at bounding box center [1111, 696] width 63 height 16
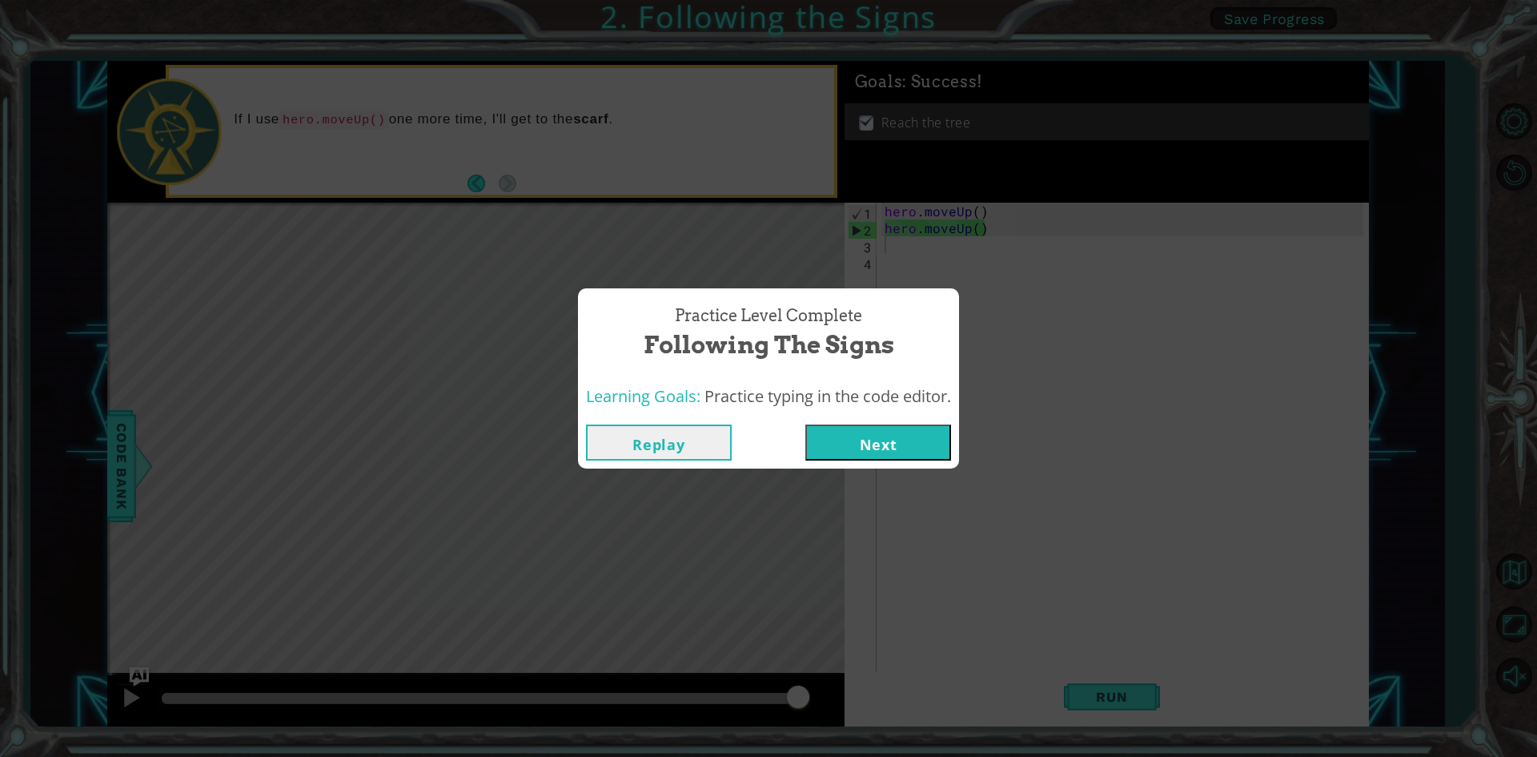
click at [882, 438] on button "Next" at bounding box center [878, 442] width 146 height 36
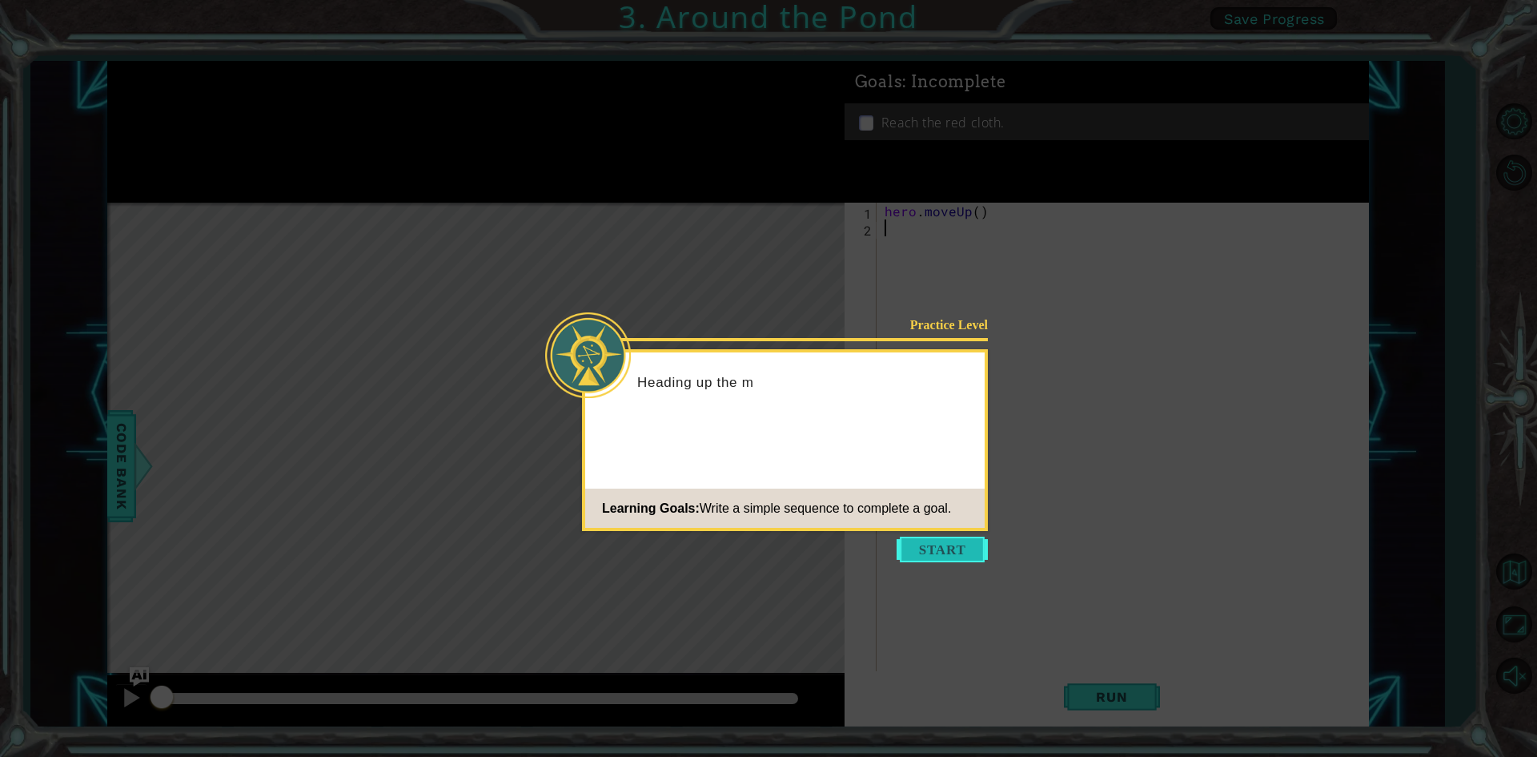
click at [937, 544] on button "Start" at bounding box center [942, 549] width 91 height 26
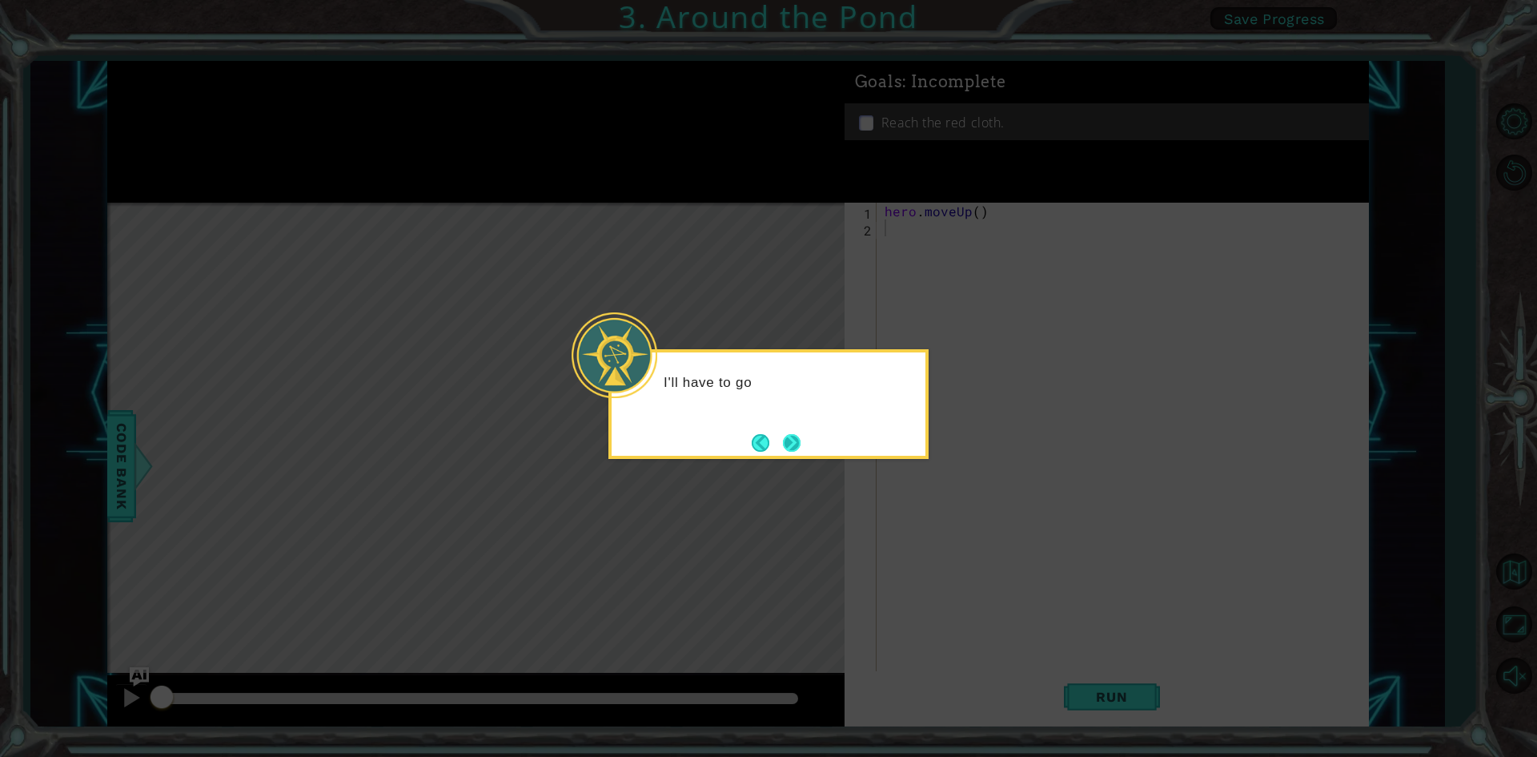
click at [797, 448] on button "Next" at bounding box center [792, 443] width 18 height 18
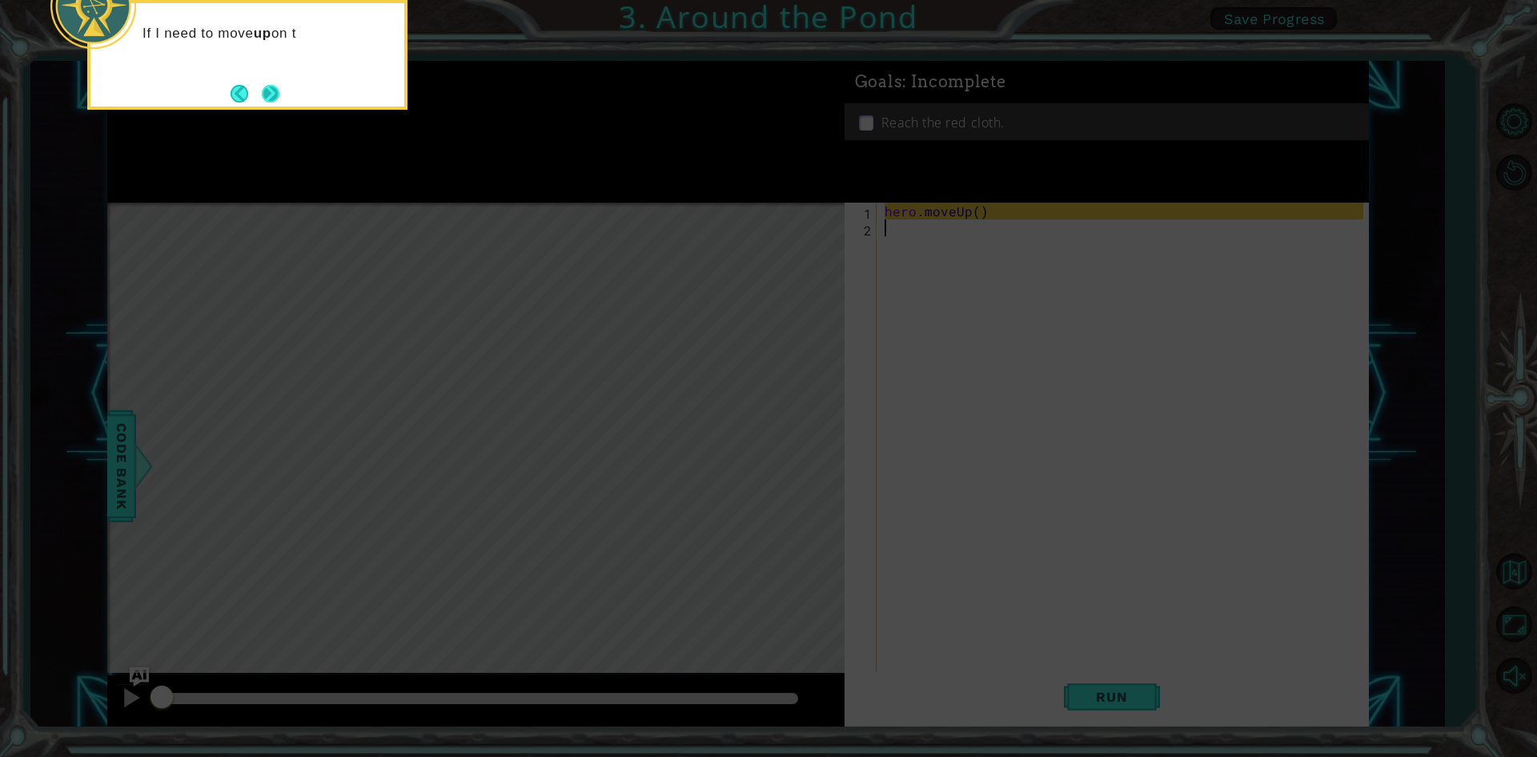
click at [267, 92] on button "Next" at bounding box center [271, 94] width 18 height 18
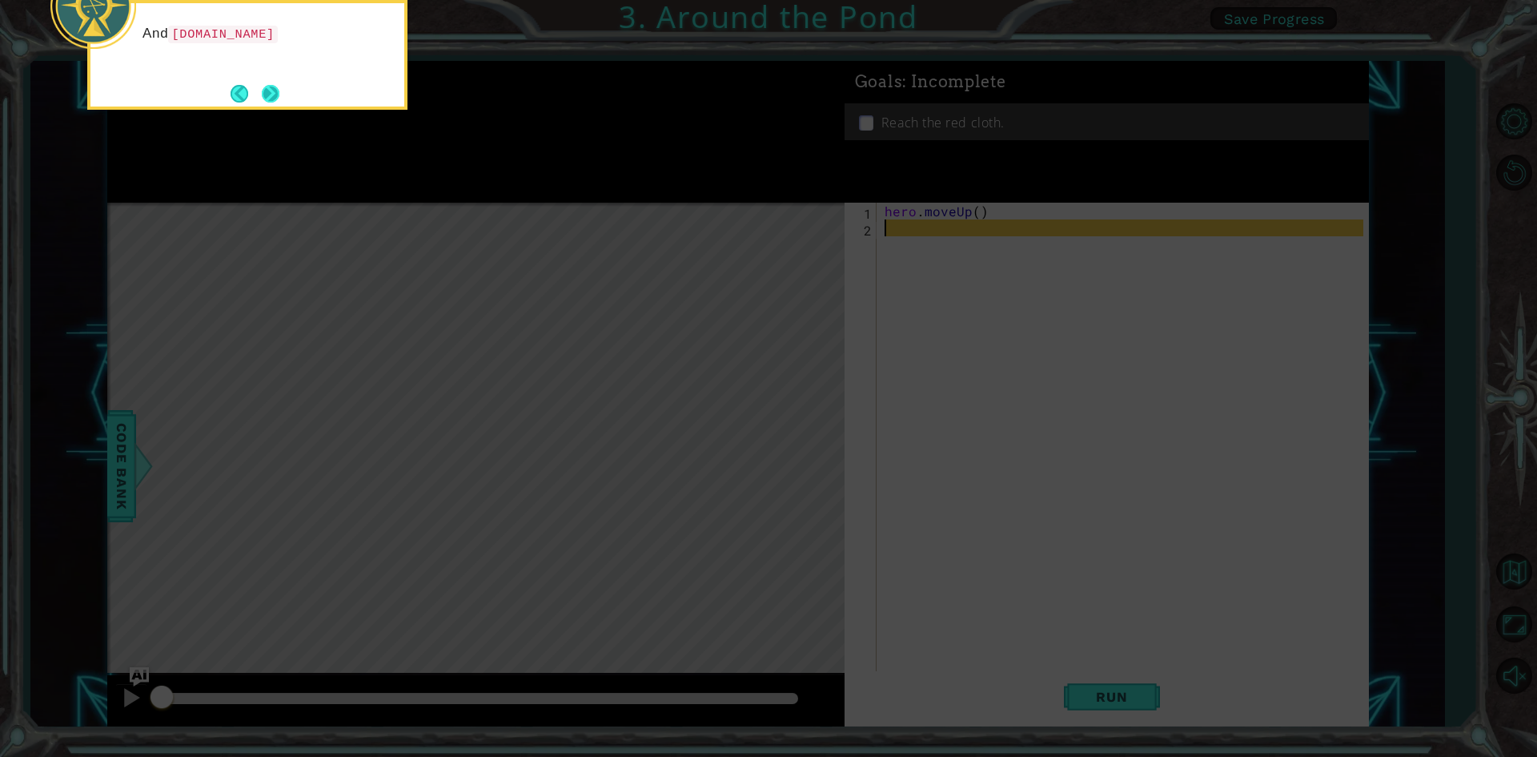
click at [269, 88] on button "Next" at bounding box center [271, 94] width 18 height 18
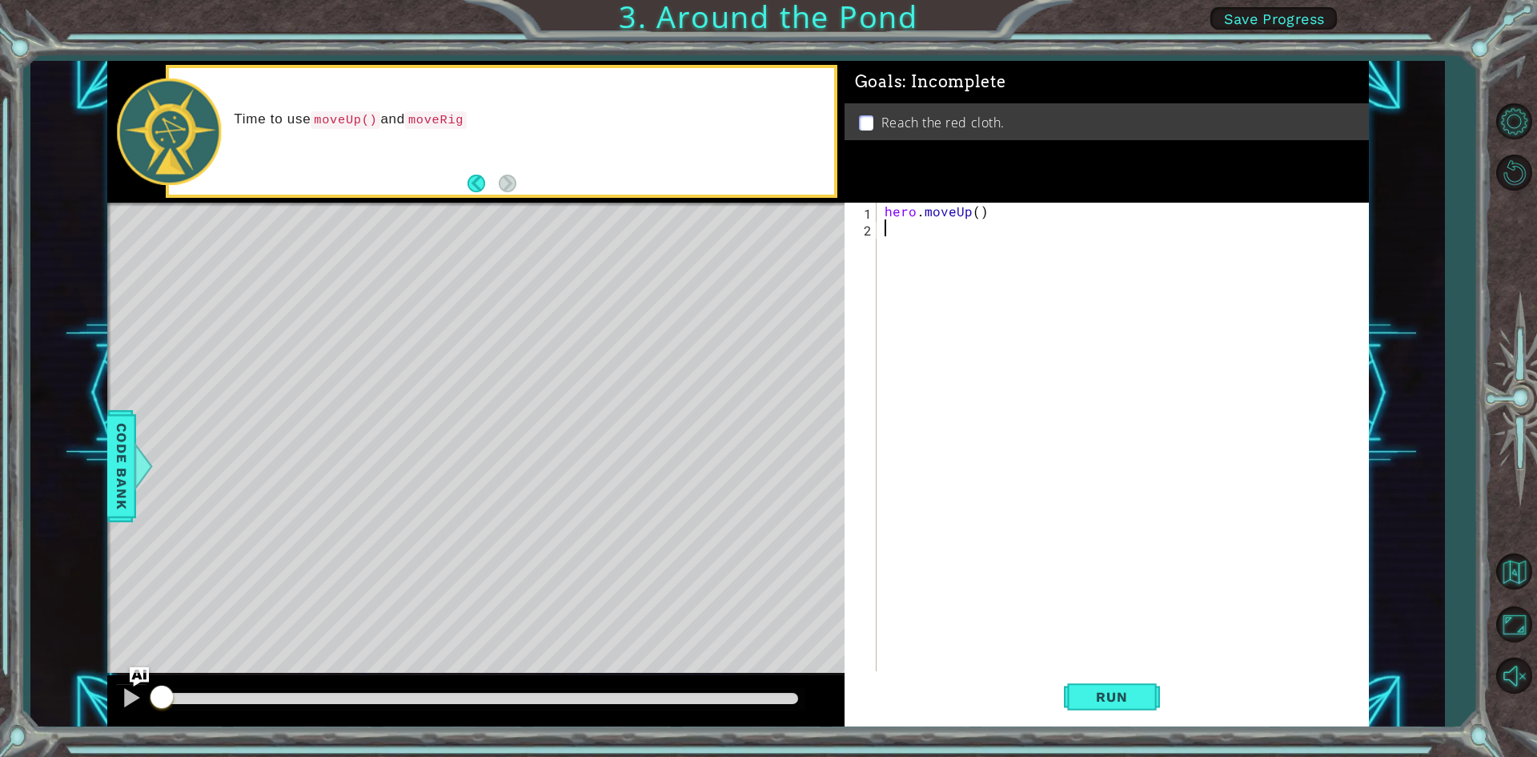
click at [499, 172] on footer at bounding box center [492, 183] width 49 height 24
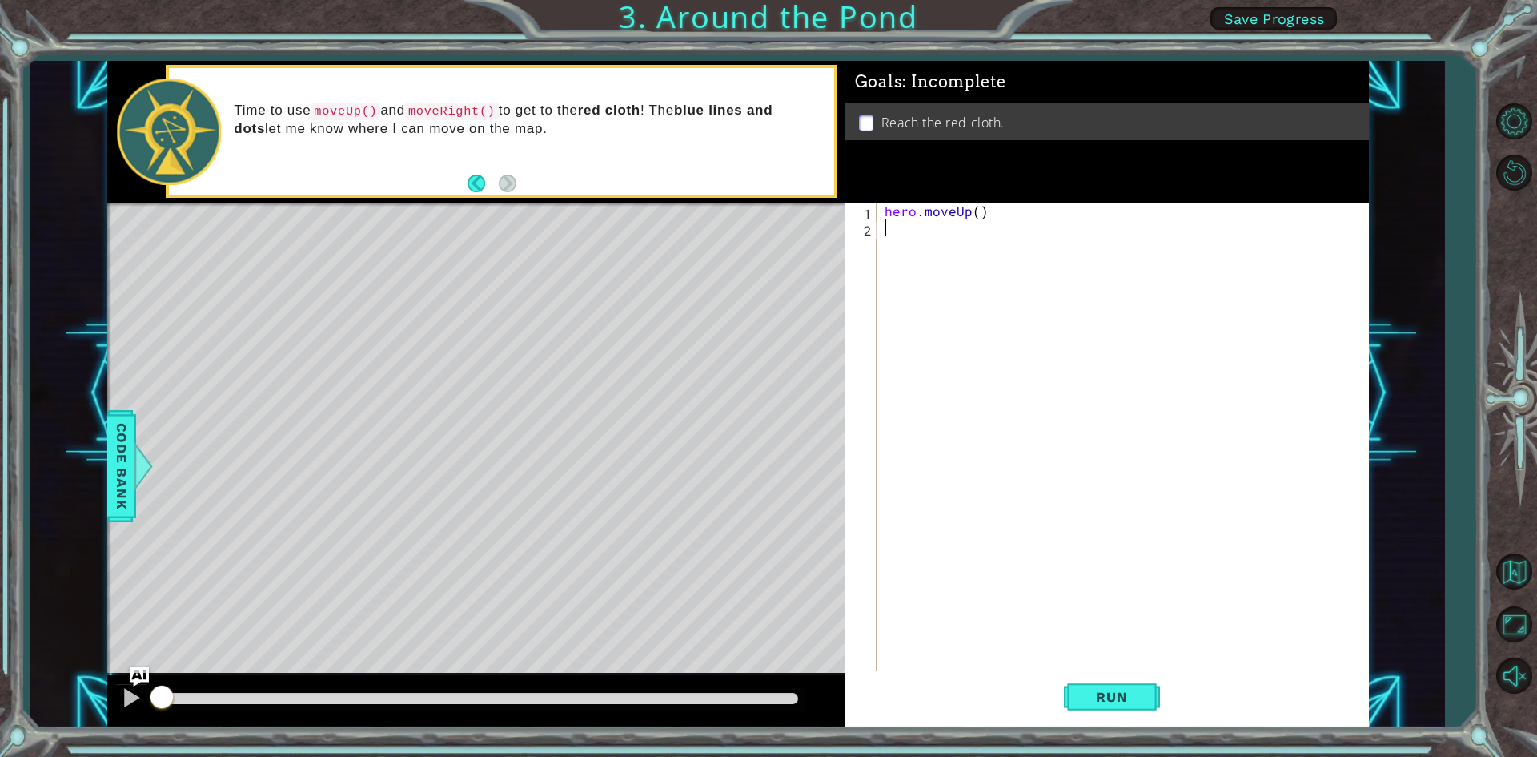
click at [936, 224] on div "hero . moveUp ( )" at bounding box center [1126, 455] width 490 height 504
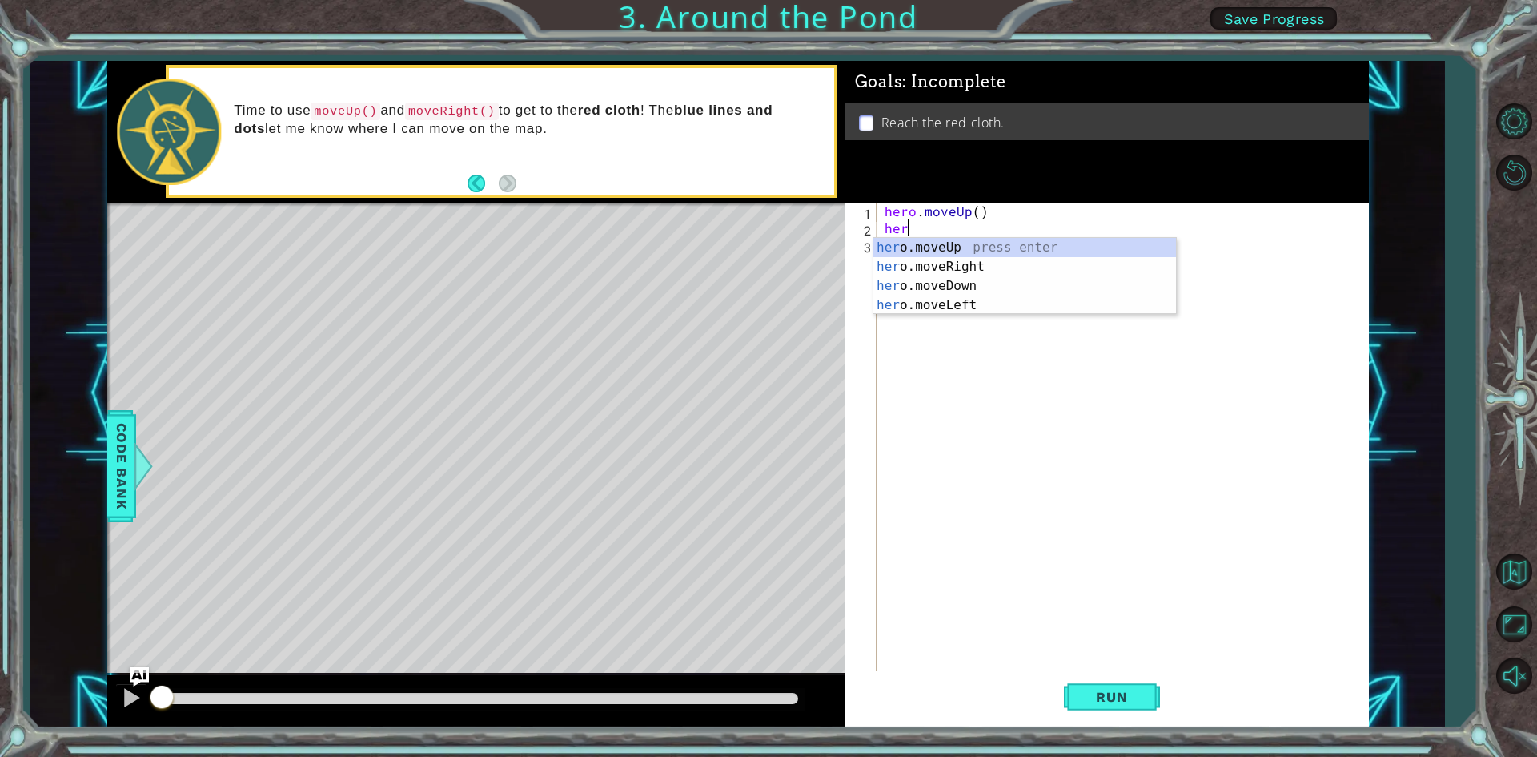
type textarea "hero"
click at [943, 244] on div "hero .moveUp press enter hero .moveRight press enter hero .moveDown press enter…" at bounding box center [1024, 295] width 303 height 115
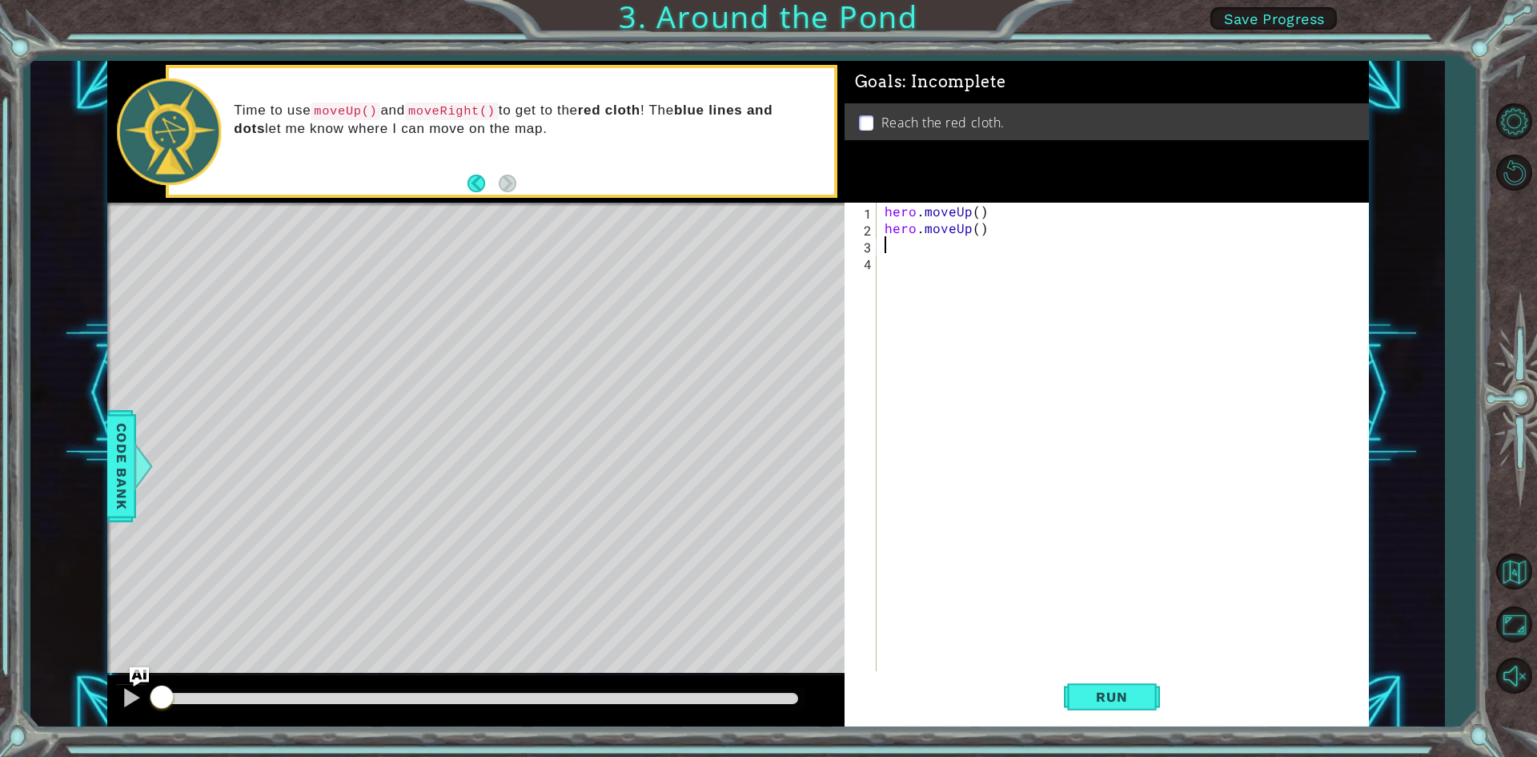
scroll to position [0, 0]
click at [937, 248] on div "hero . moveUp ( ) hero . moveUp ( )" at bounding box center [1126, 455] width 490 height 504
type textarea "her"
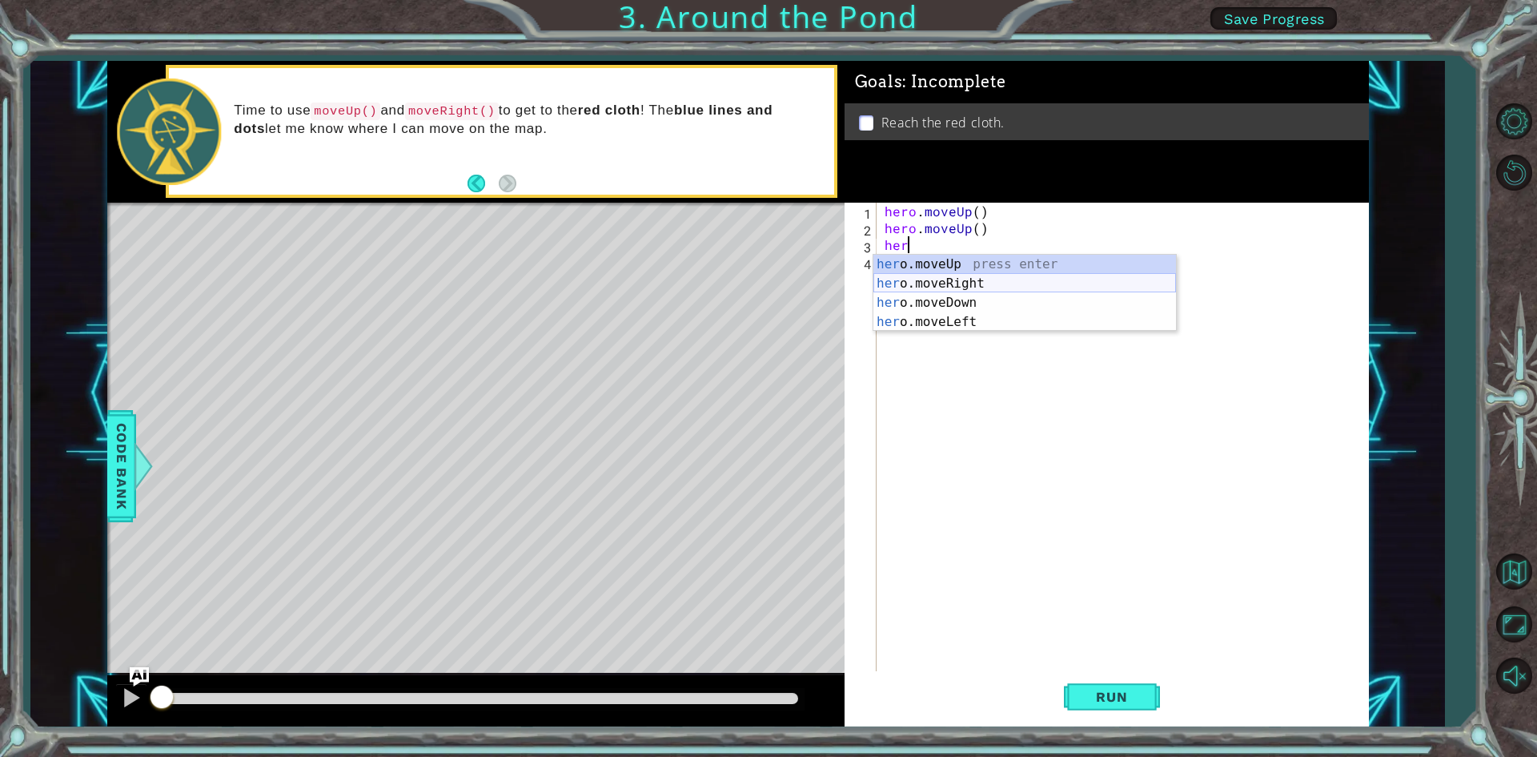
click at [941, 277] on div "her o.moveUp press enter her o.moveRight press enter her o.moveDown press enter…" at bounding box center [1024, 312] width 303 height 115
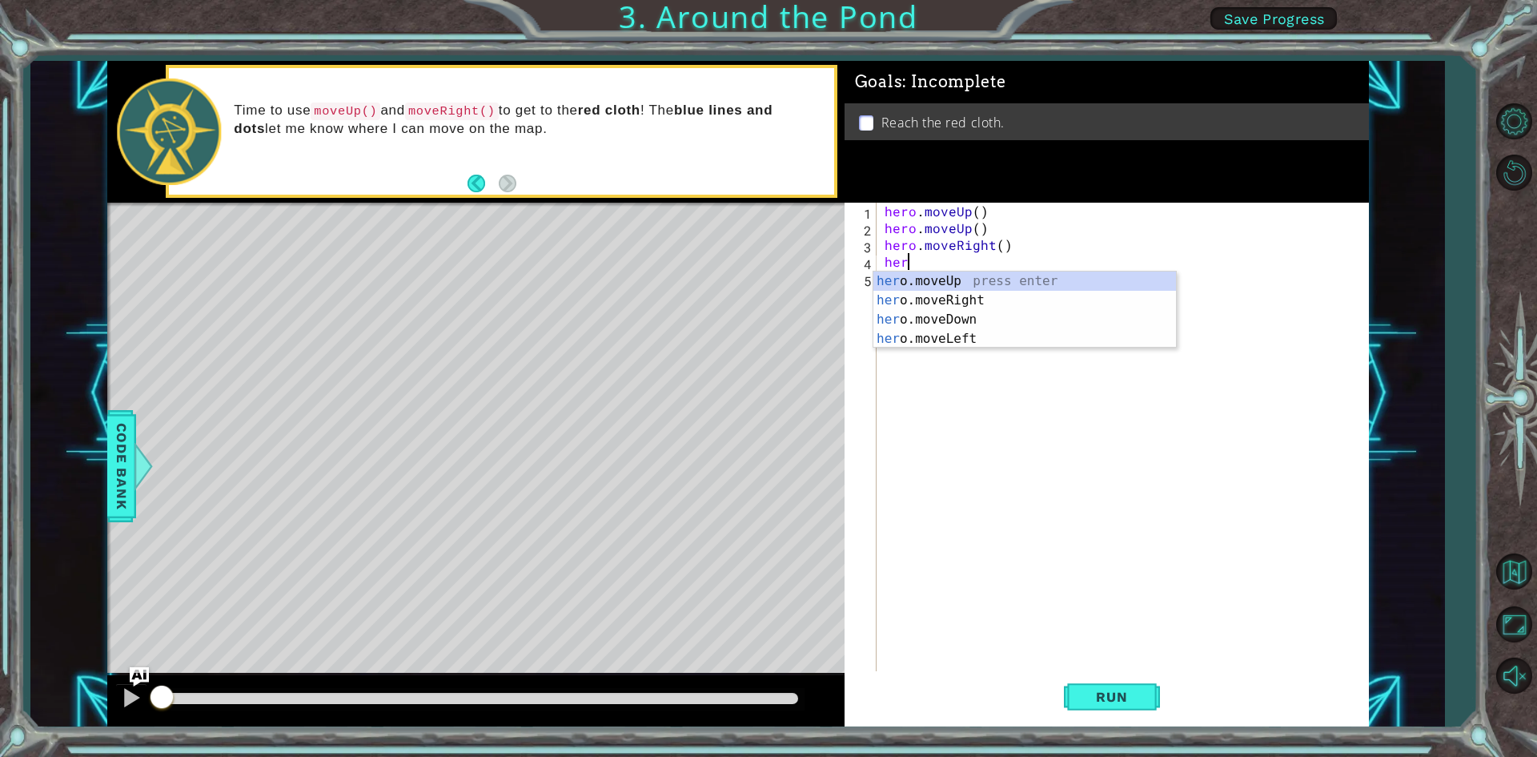
type textarea "her"
click at [944, 284] on div "her o.moveUp press enter her o.moveRight press enter her o.moveDown press enter…" at bounding box center [1024, 328] width 303 height 115
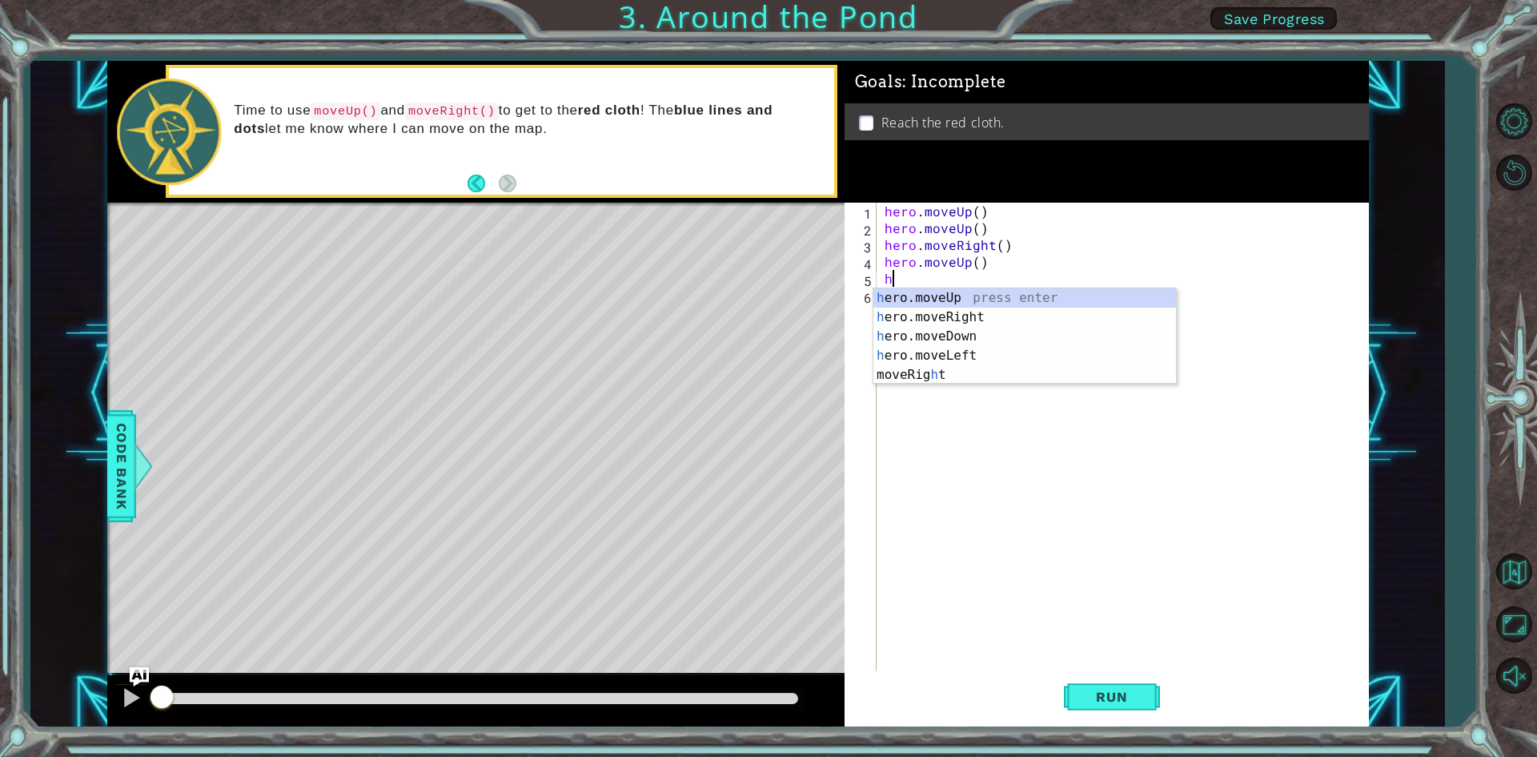
type textarea "her"
click at [947, 297] on div "her o.moveUp press enter her o.moveRight press enter her o.moveDown press enter…" at bounding box center [1024, 345] width 303 height 115
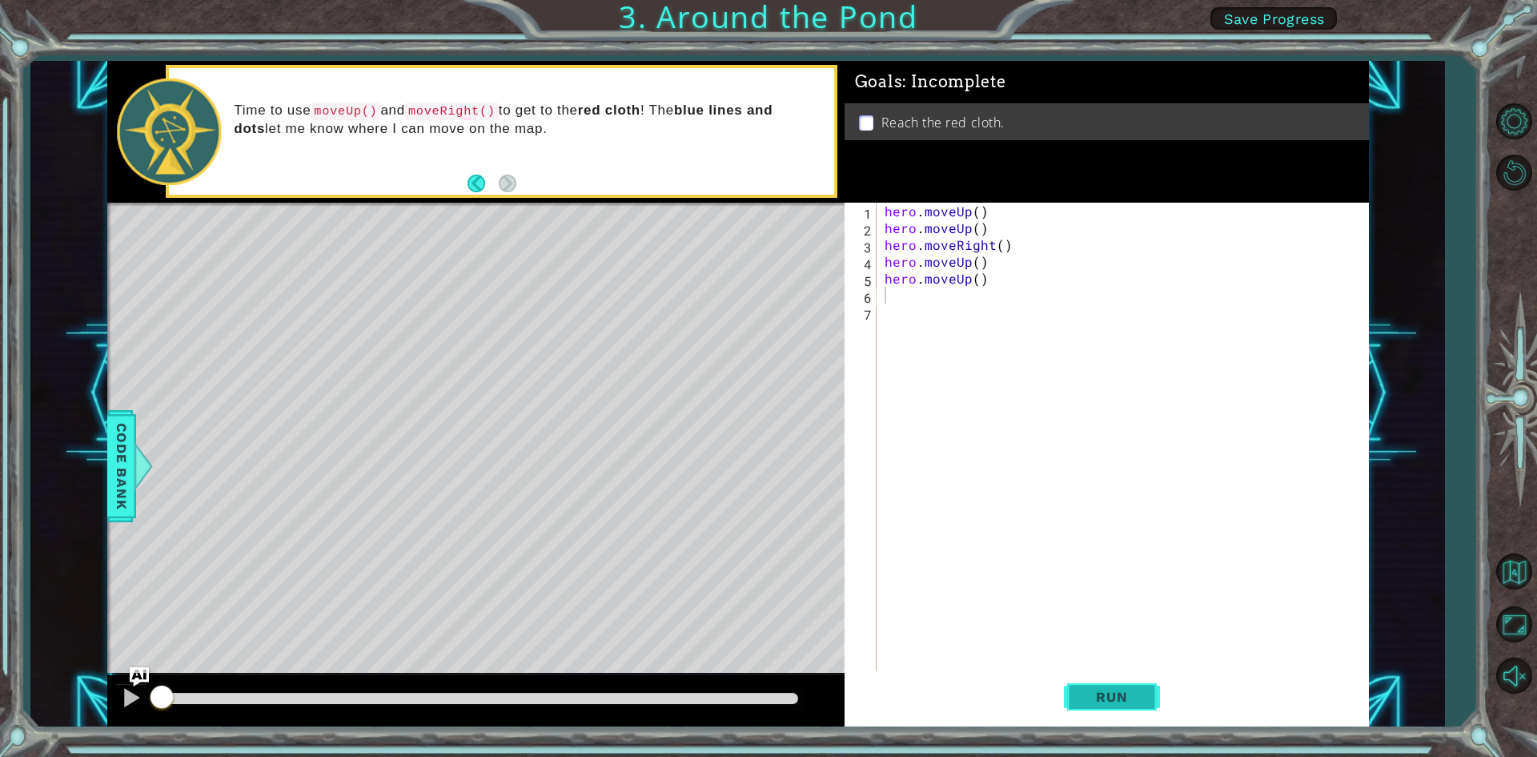
click at [1114, 679] on button "Run" at bounding box center [1112, 697] width 96 height 52
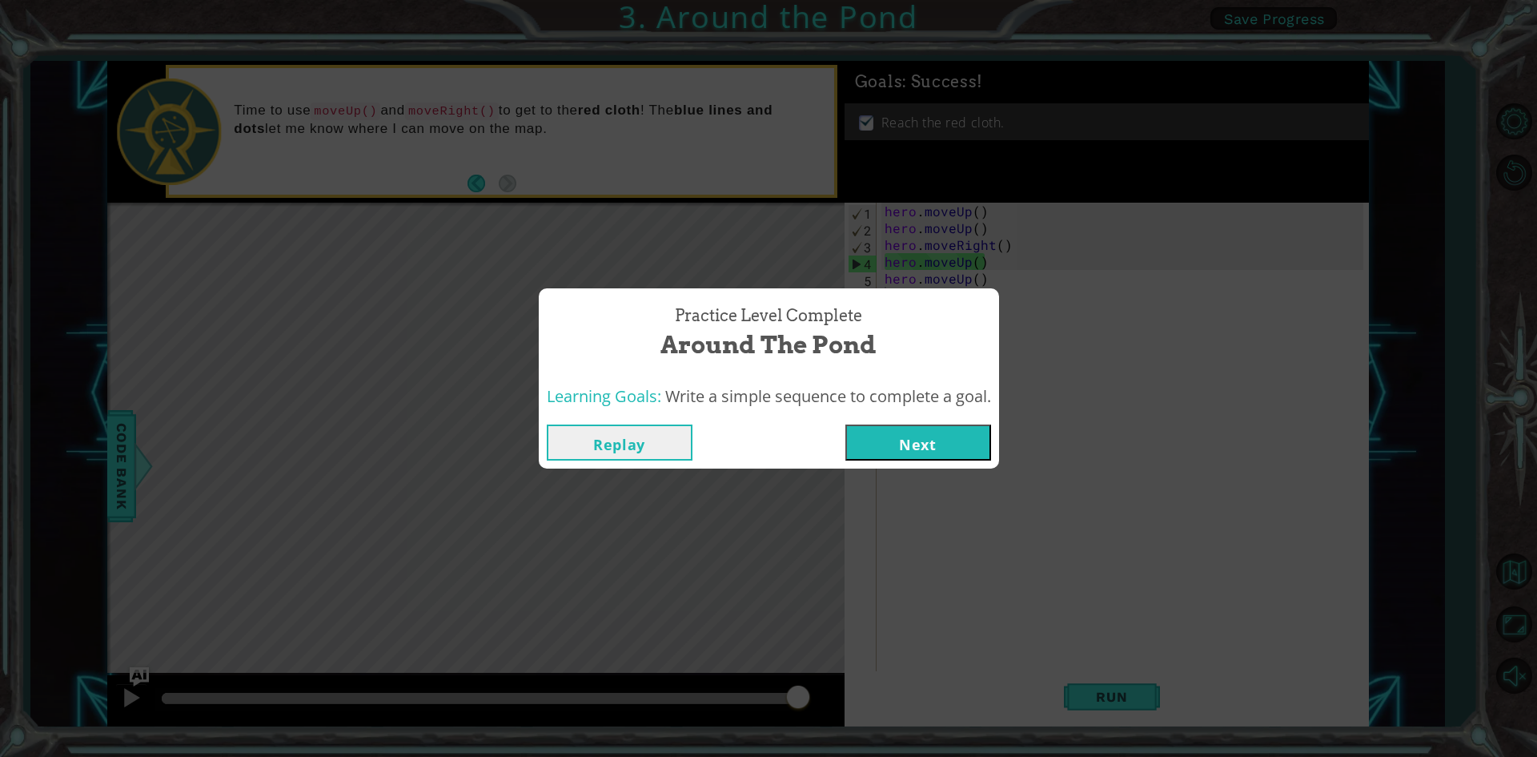
click at [935, 453] on button "Next" at bounding box center [918, 442] width 146 height 36
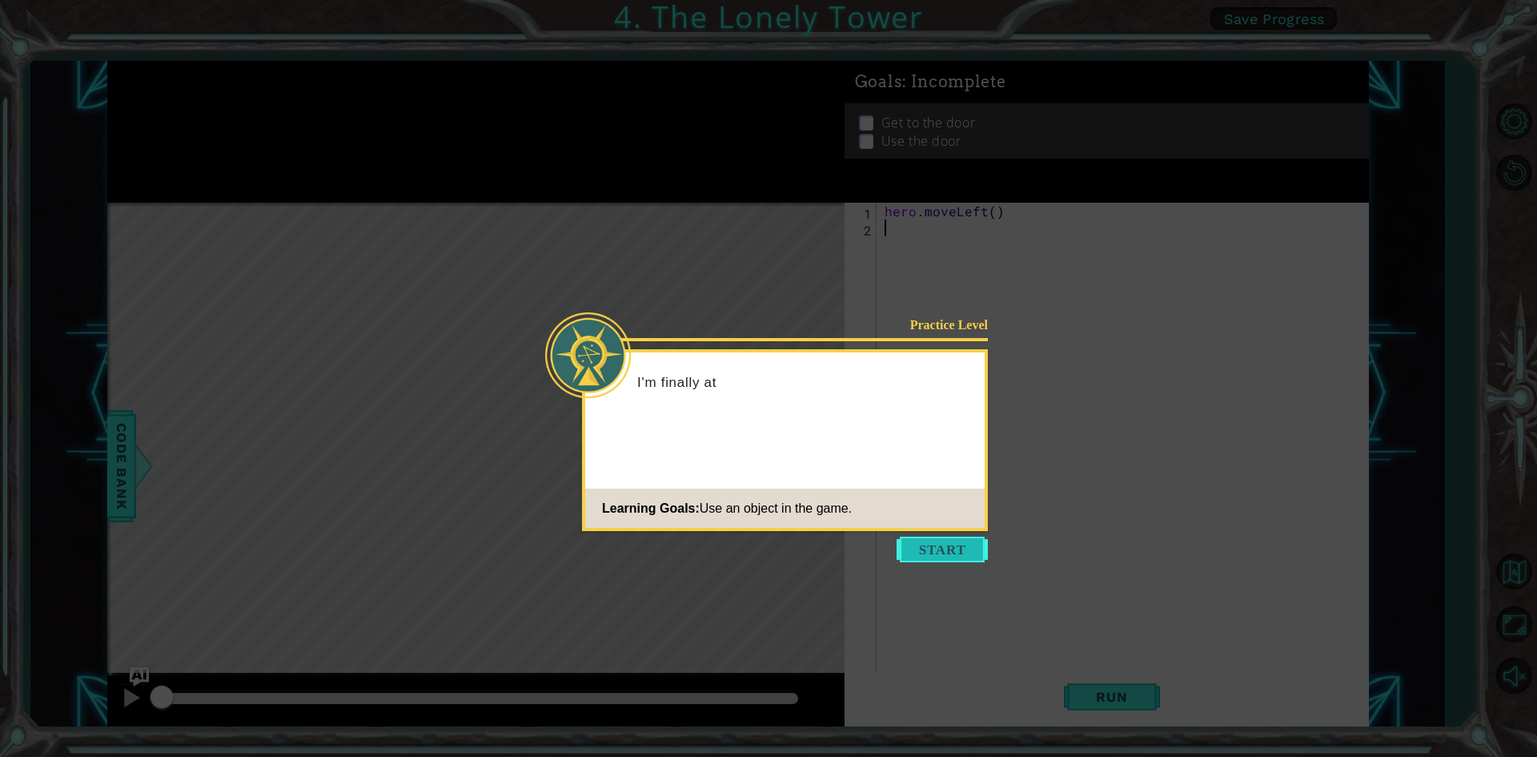
click at [946, 540] on button "Start" at bounding box center [942, 549] width 91 height 26
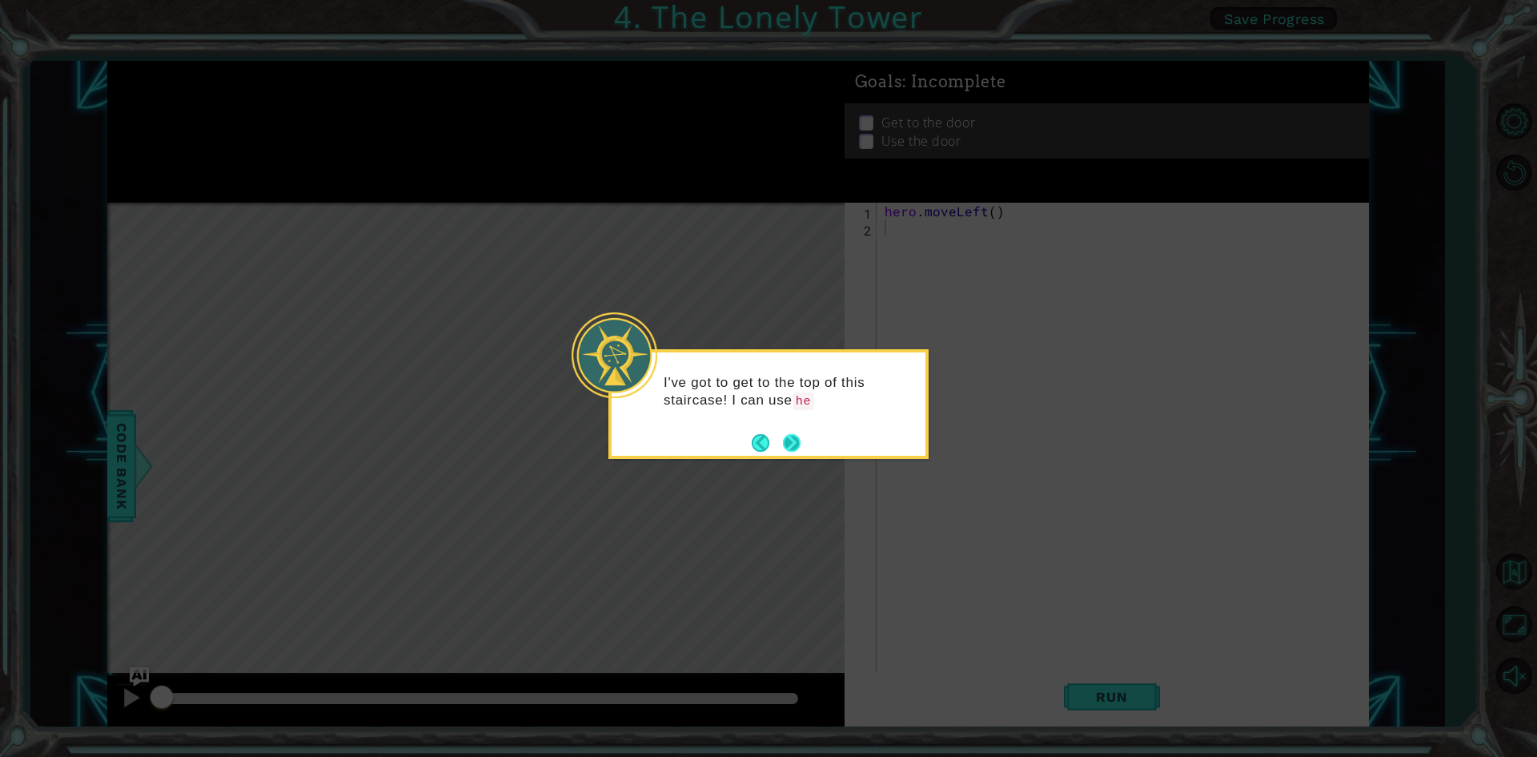
click at [783, 443] on button "Next" at bounding box center [792, 443] width 18 height 18
click at [788, 443] on button "Next" at bounding box center [792, 443] width 18 height 18
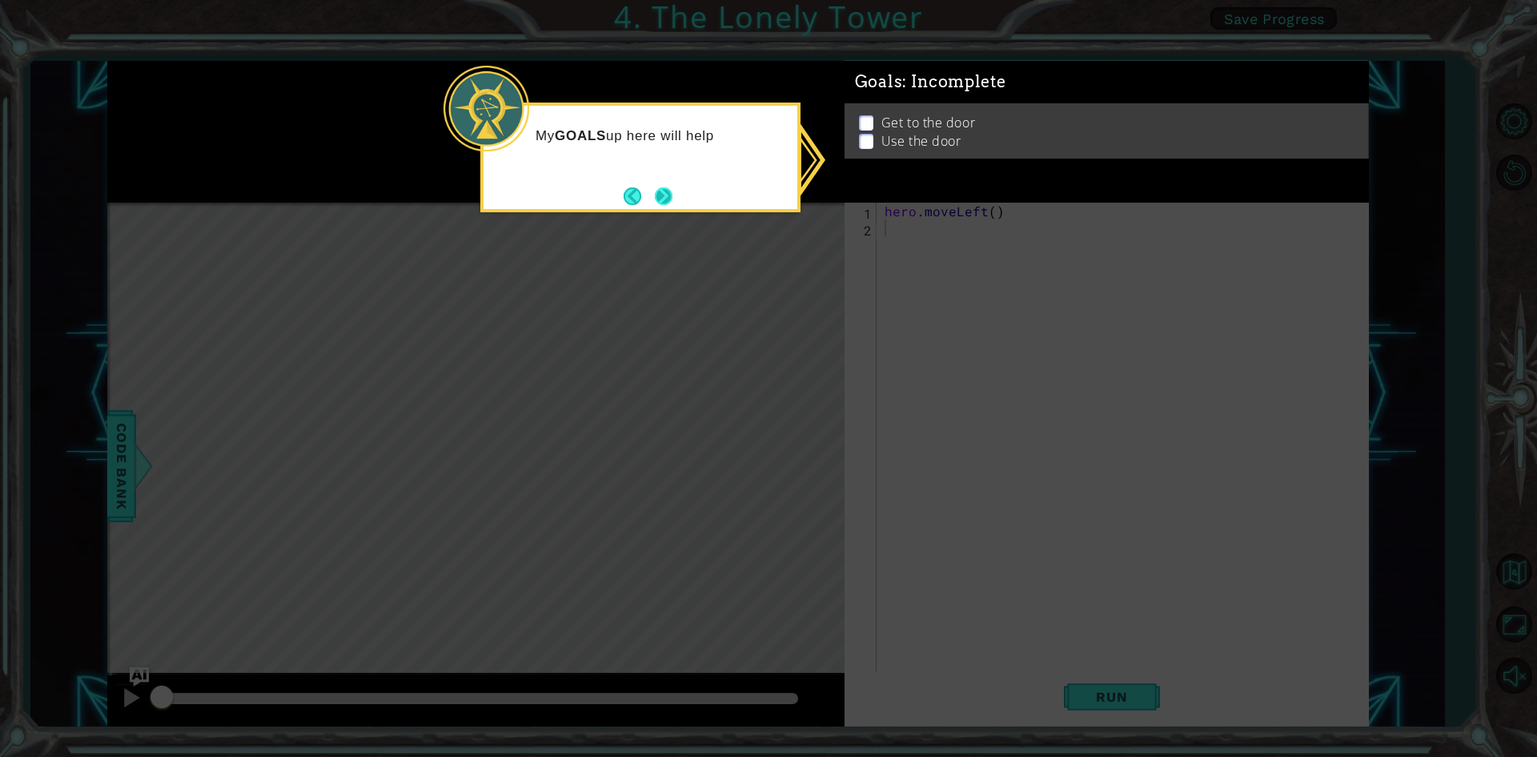
click at [665, 199] on button "Next" at bounding box center [664, 196] width 18 height 18
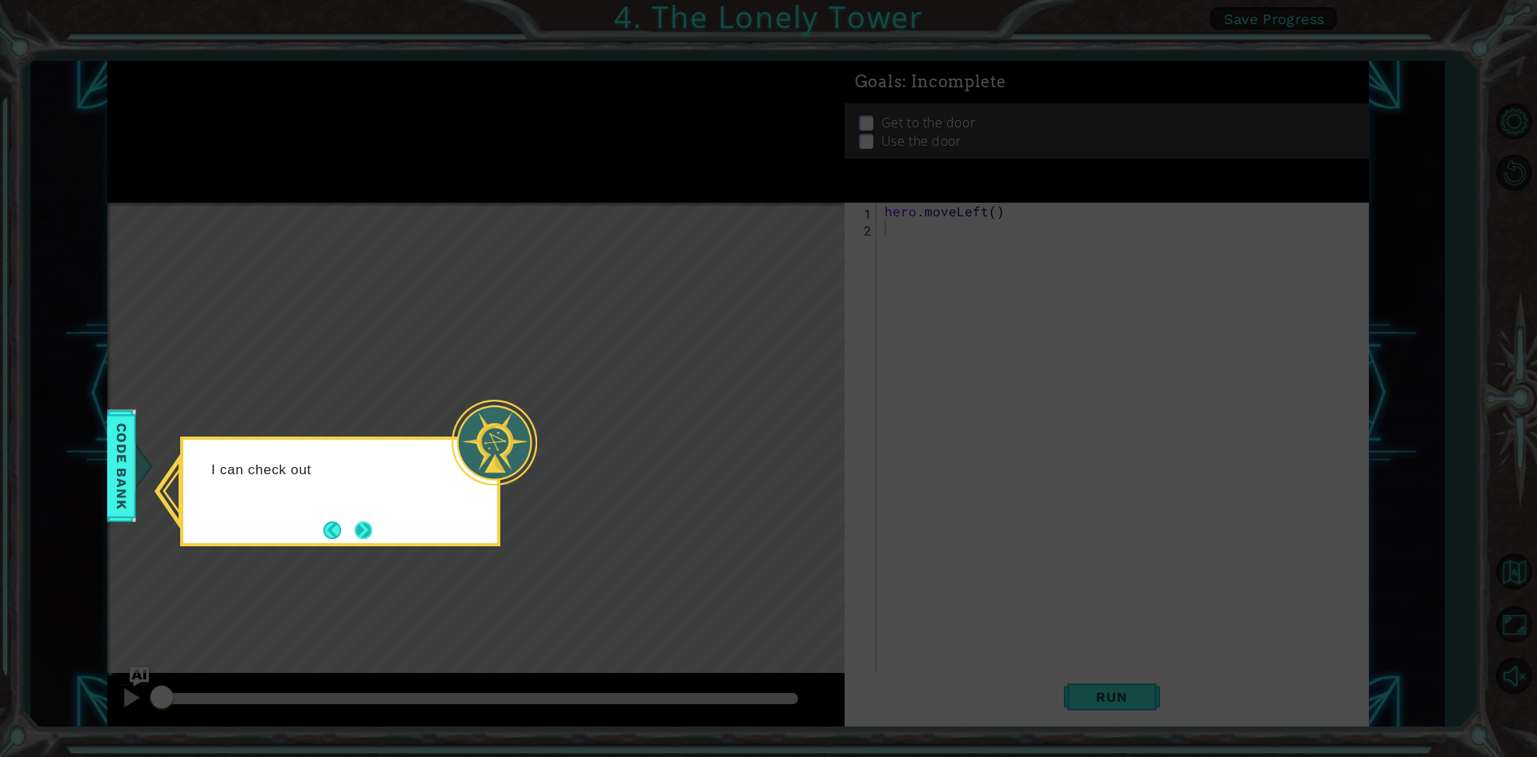
click at [372, 528] on button "Next" at bounding box center [364, 530] width 18 height 18
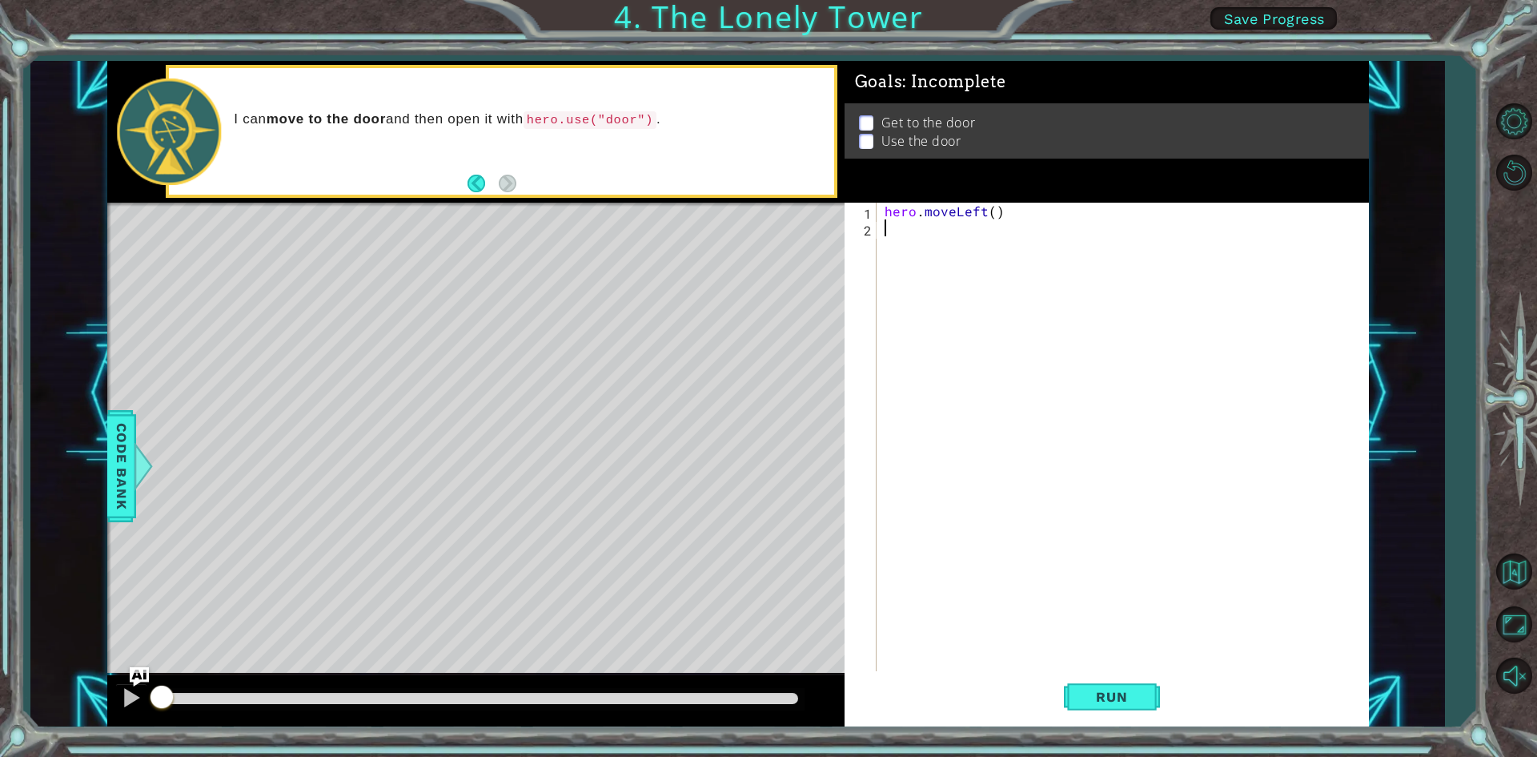
click at [919, 227] on div "hero . moveLeft ( )" at bounding box center [1126, 455] width 490 height 504
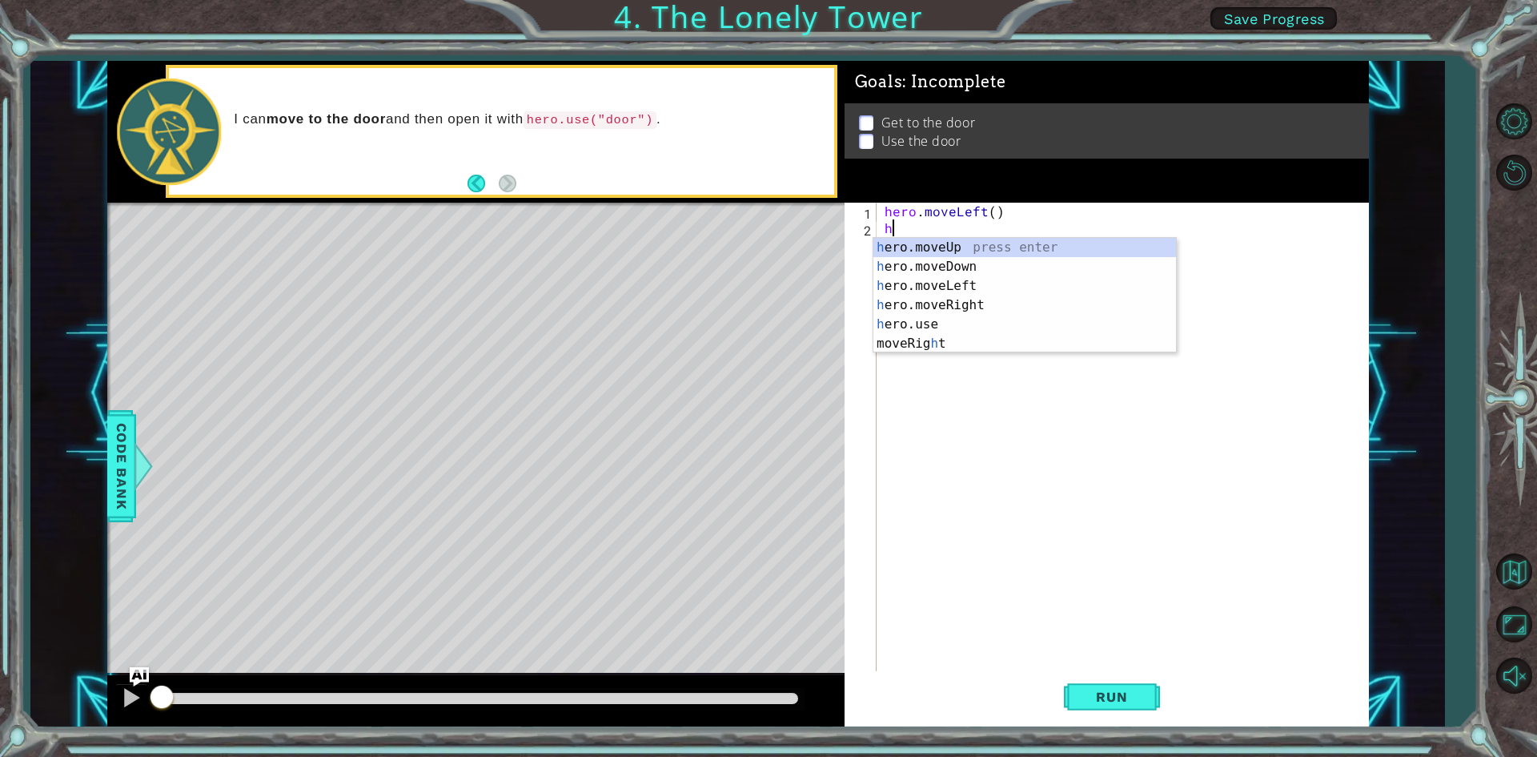
type textarea "her"
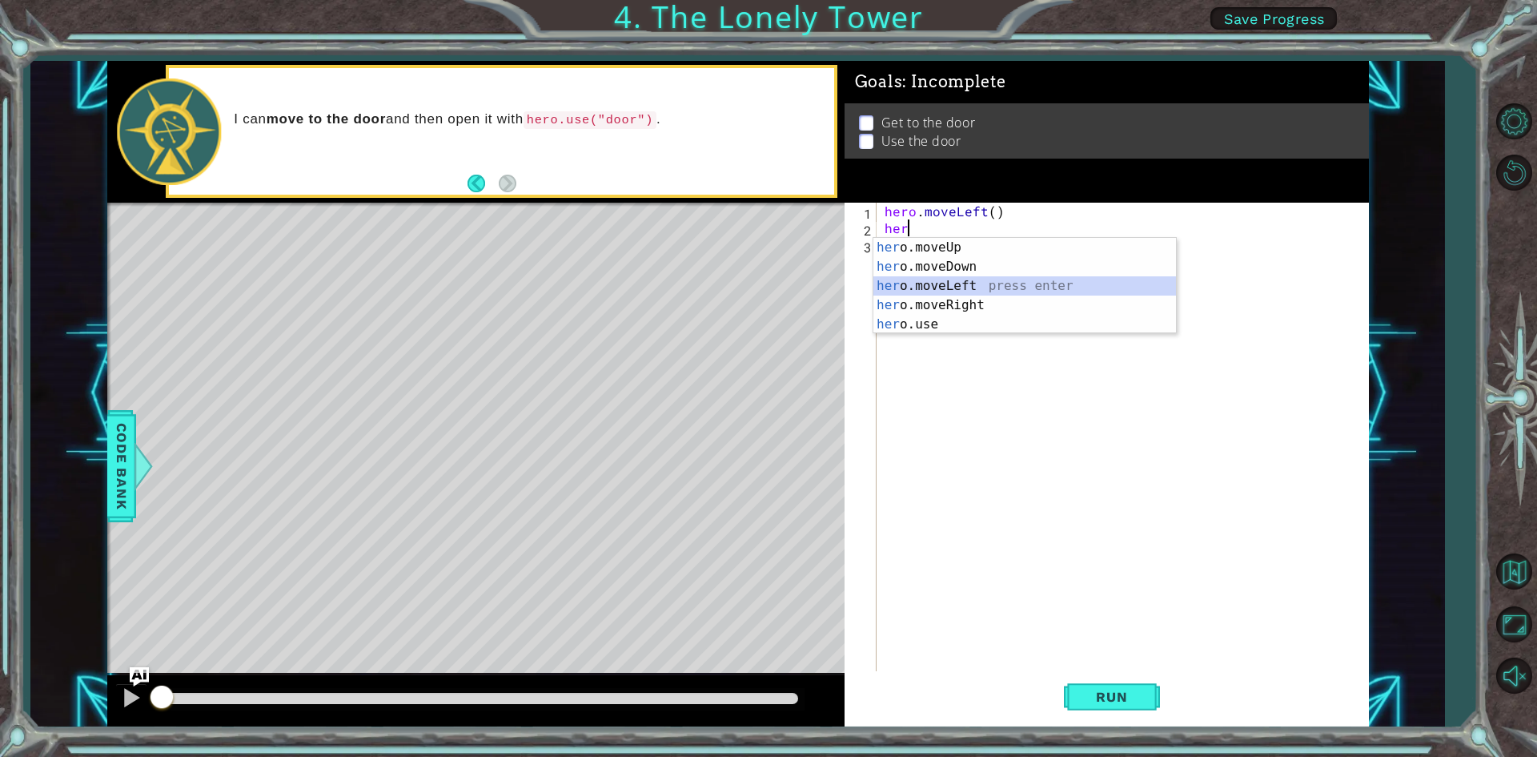
click at [963, 283] on div "her o.moveUp press enter her o.moveDown press enter her o.moveLeft press enter …" at bounding box center [1024, 305] width 303 height 134
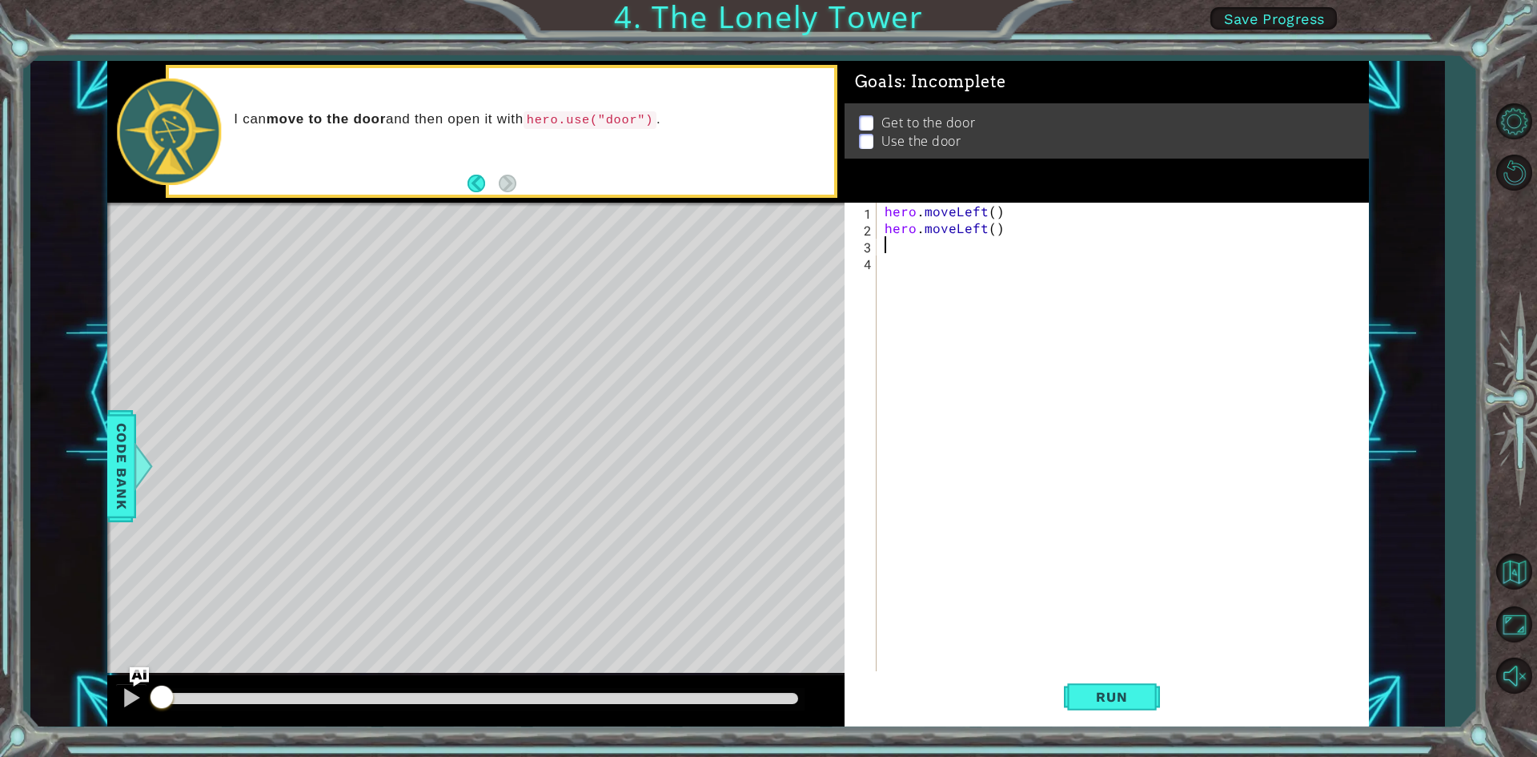
type textarea "her"
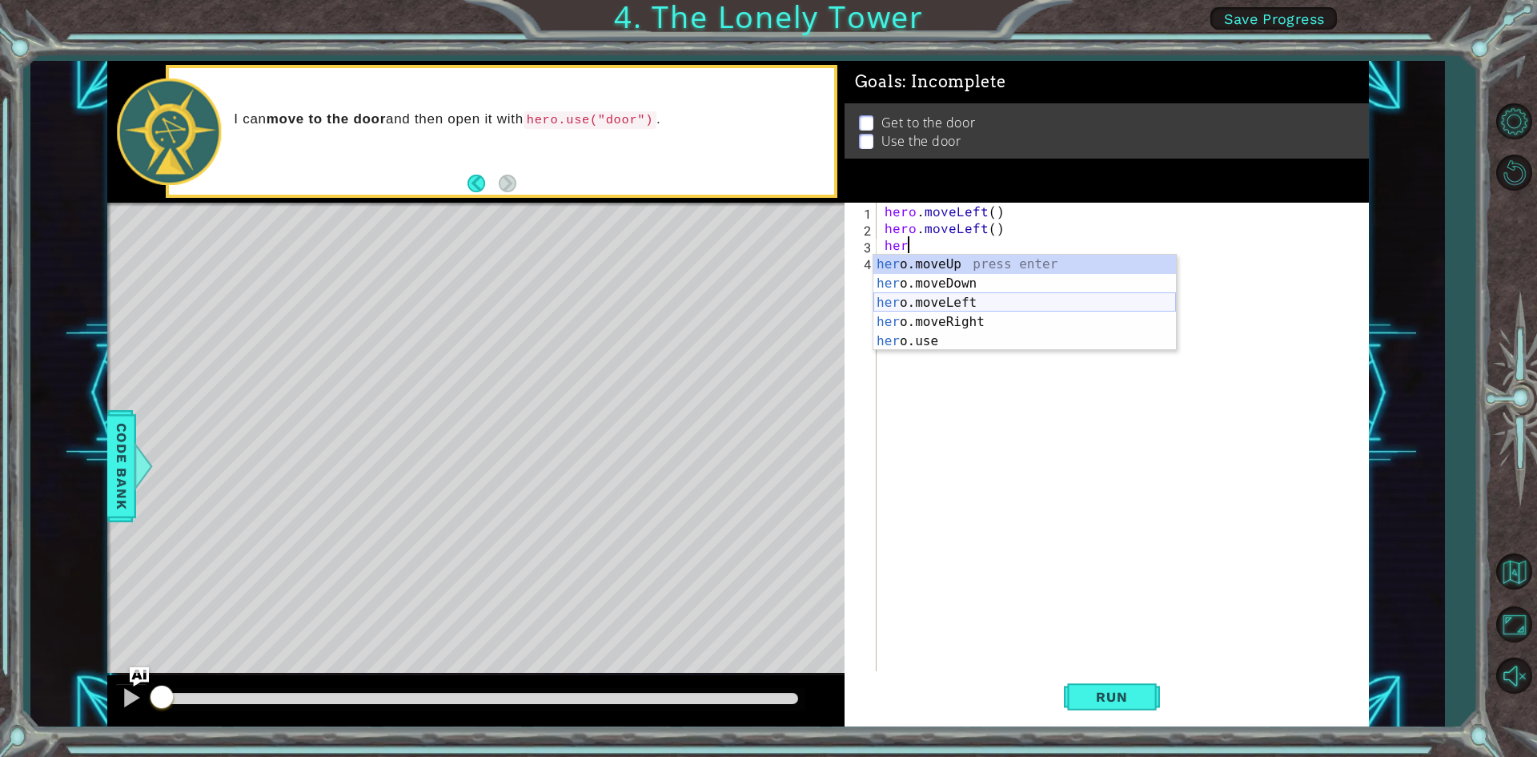
click at [959, 294] on div "her o.moveUp press enter her o.moveDown press enter her o.moveLeft press enter …" at bounding box center [1024, 322] width 303 height 134
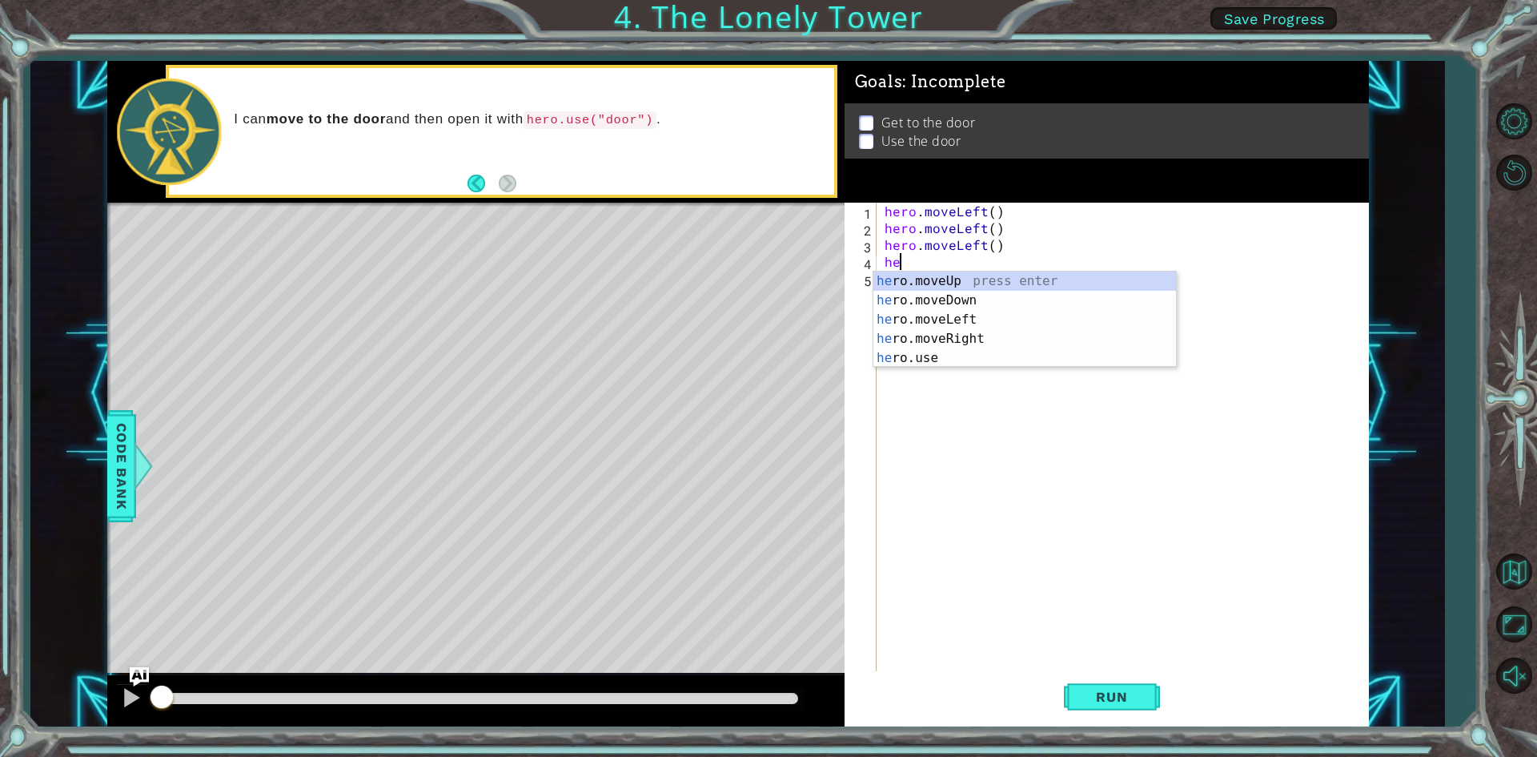
type textarea "her"
click at [950, 308] on div "her o.moveUp press enter her o.moveDown press enter her o.moveLeft press enter …" at bounding box center [1024, 338] width 303 height 134
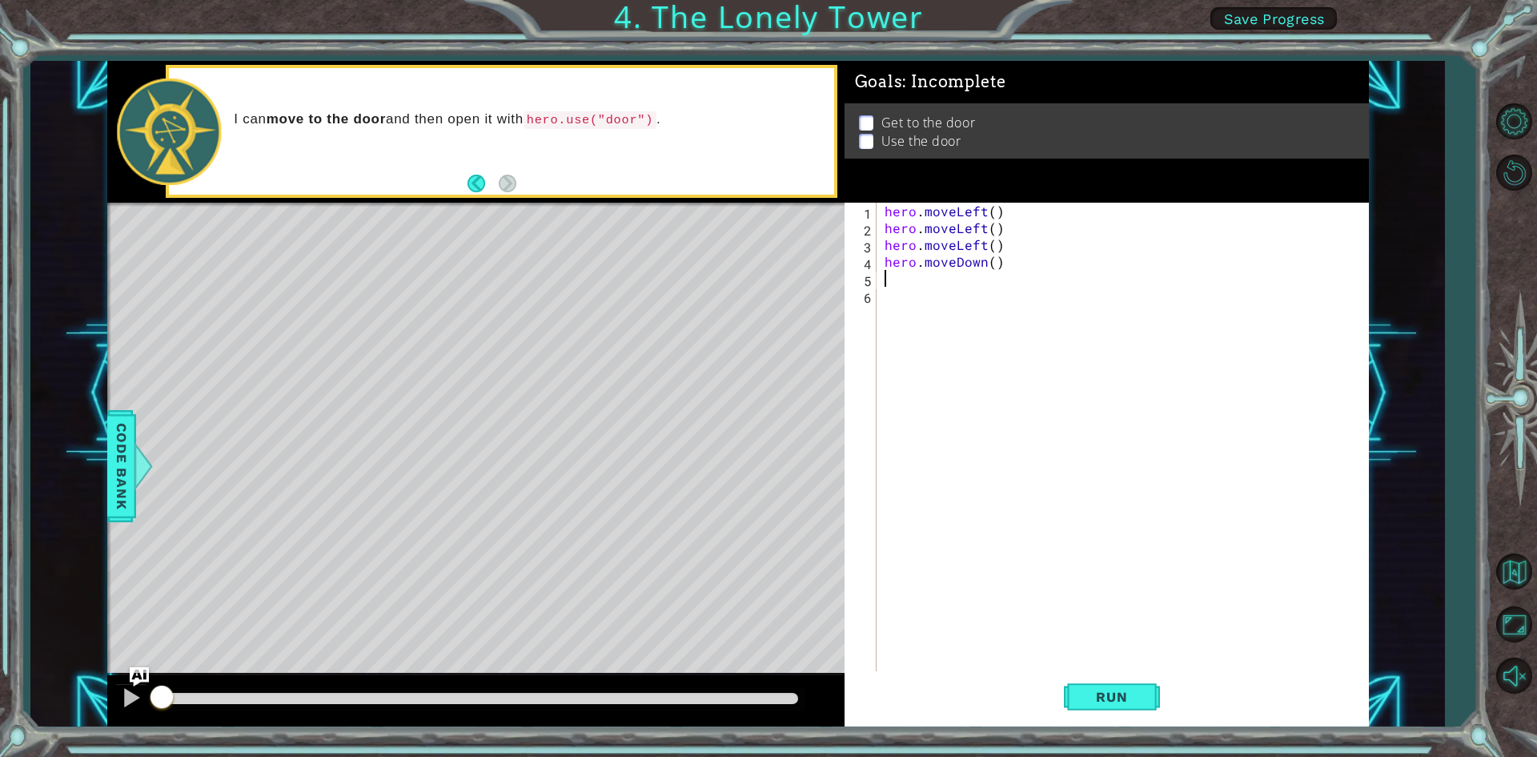
click at [1018, 258] on div "hero . moveLeft ( ) hero . moveLeft ( ) hero . moveLeft ( ) hero . moveDown ( )" at bounding box center [1126, 455] width 490 height 504
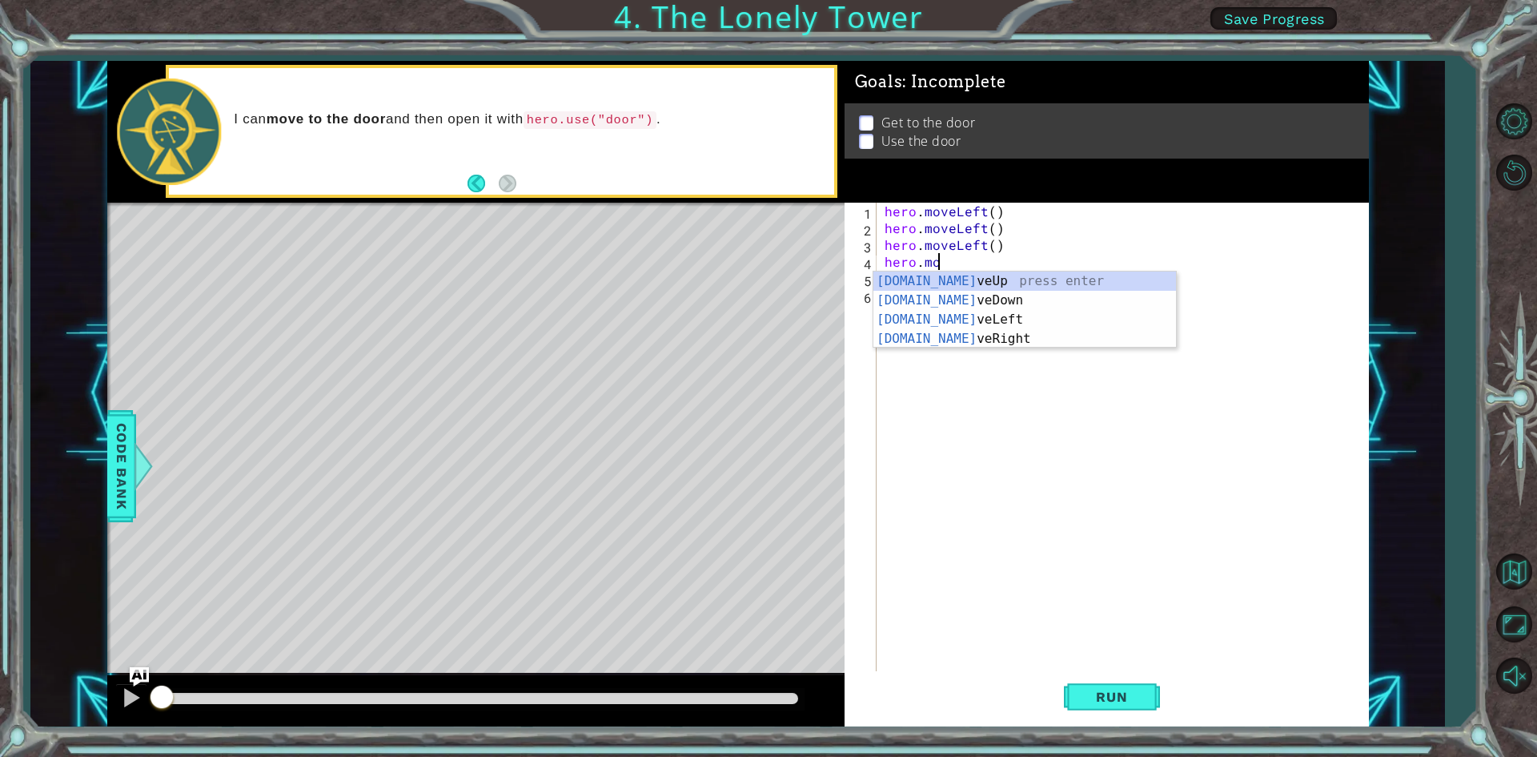
type textarea "hero.m"
click at [977, 320] on div "hero.m oveUp press enter hero.m oveDown press enter hero.m oveLeft press enter …" at bounding box center [1024, 328] width 303 height 115
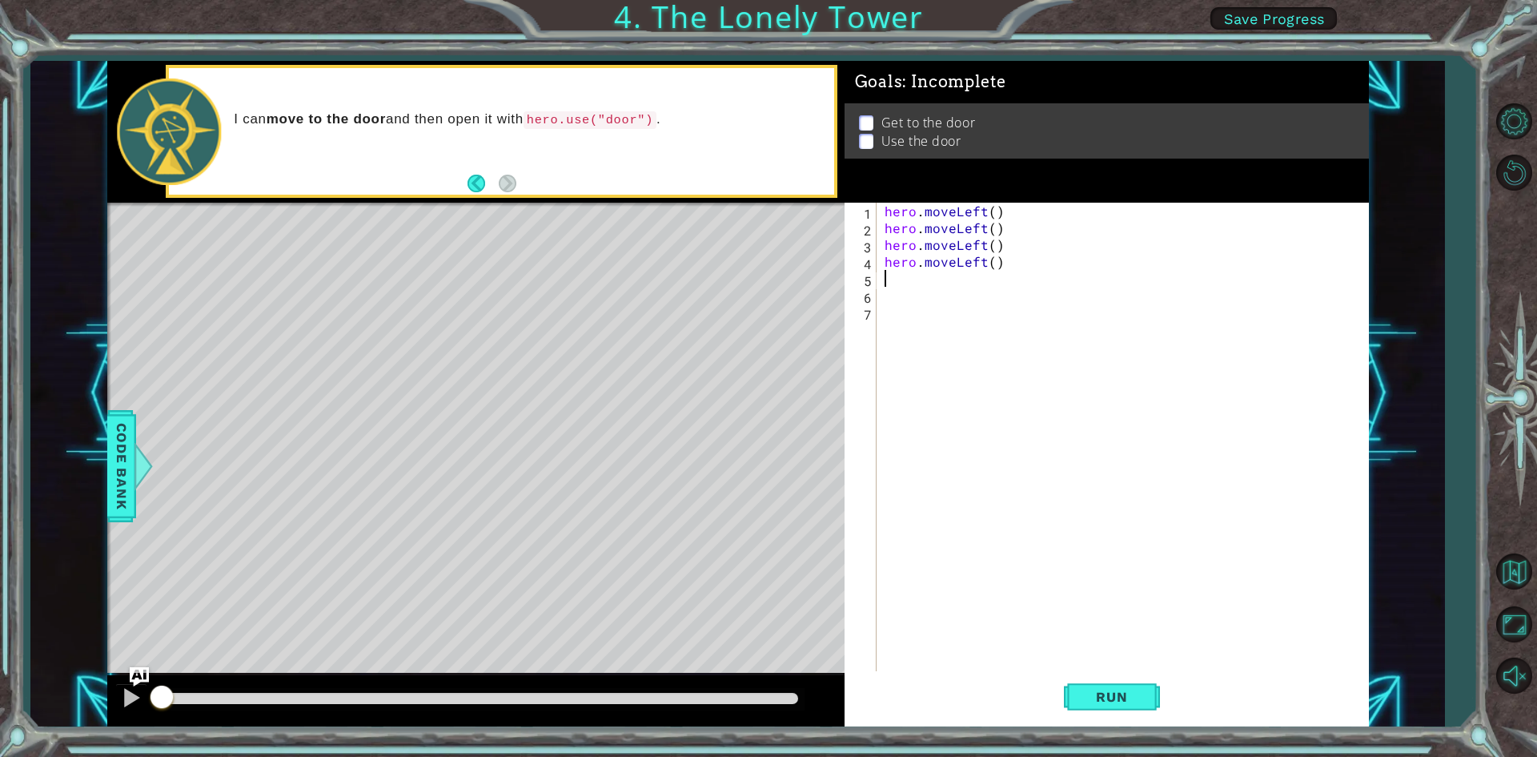
click at [1034, 266] on div "hero . moveLeft ( ) hero . moveLeft ( ) hero . moveLeft ( ) hero . moveLeft ( )" at bounding box center [1126, 455] width 490 height 504
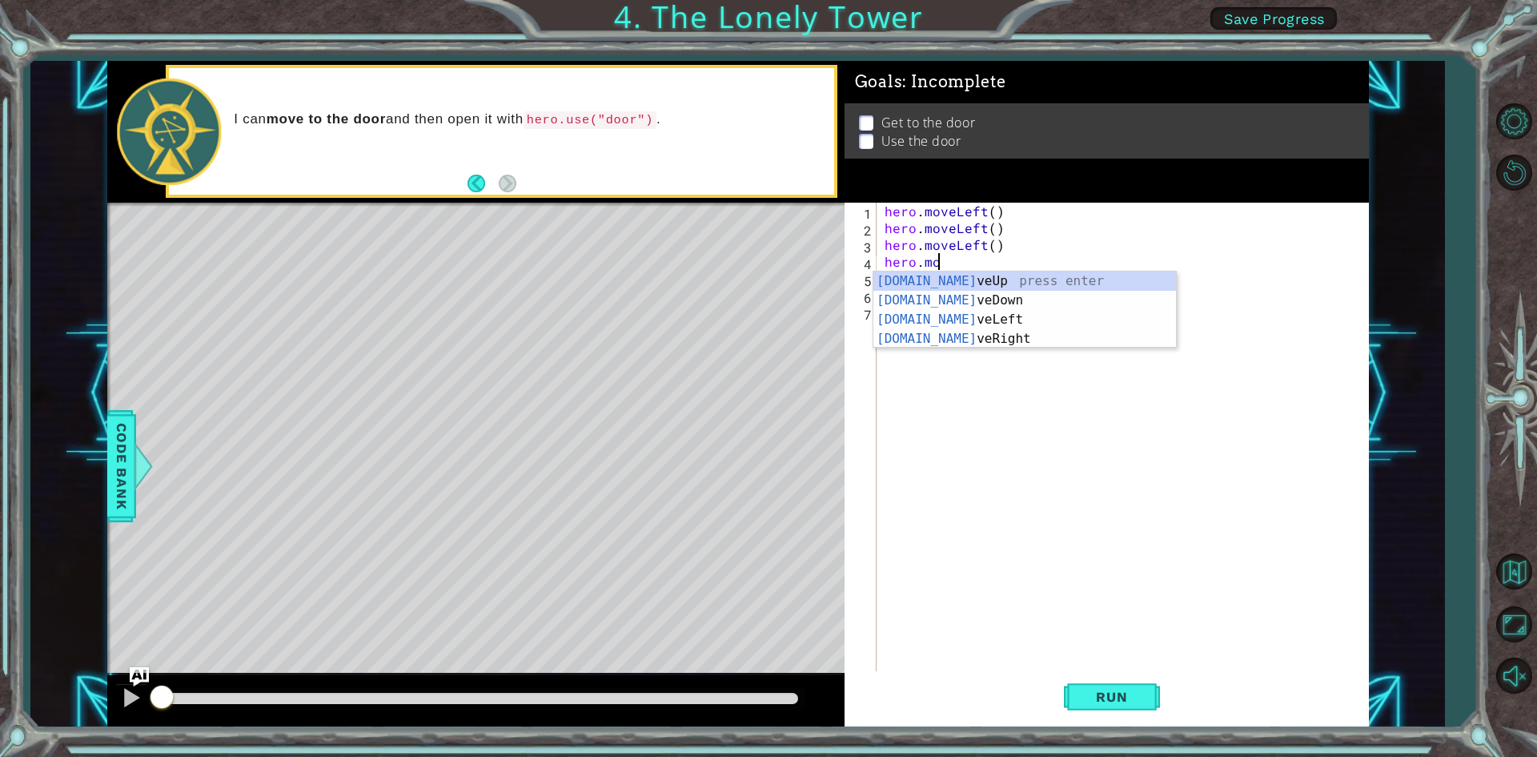
type textarea "hero."
click at [985, 277] on div "hero. moveUp press enter hero. moveDown press enter hero. moveLeft press enter …" at bounding box center [1024, 338] width 303 height 134
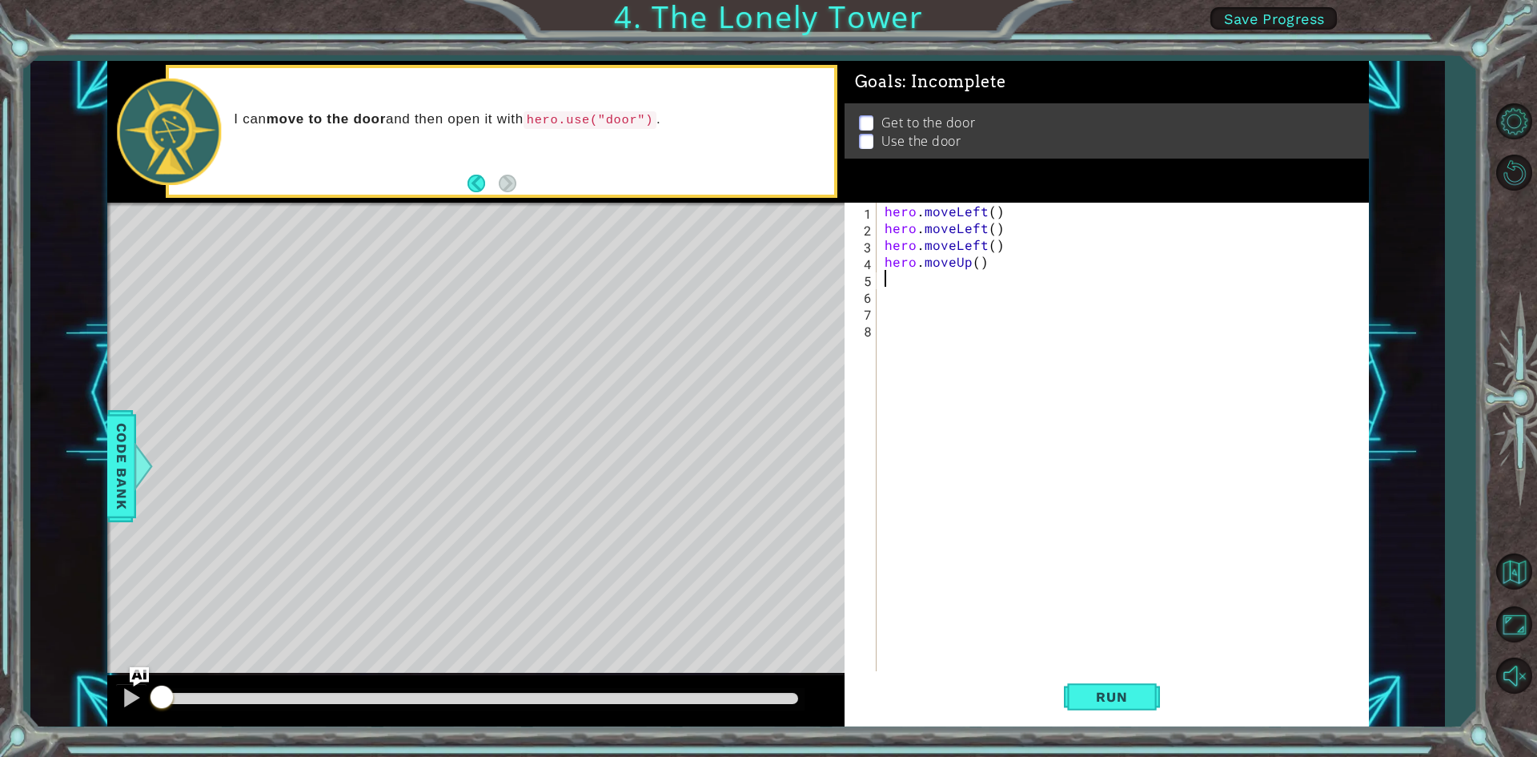
type textarea "her"
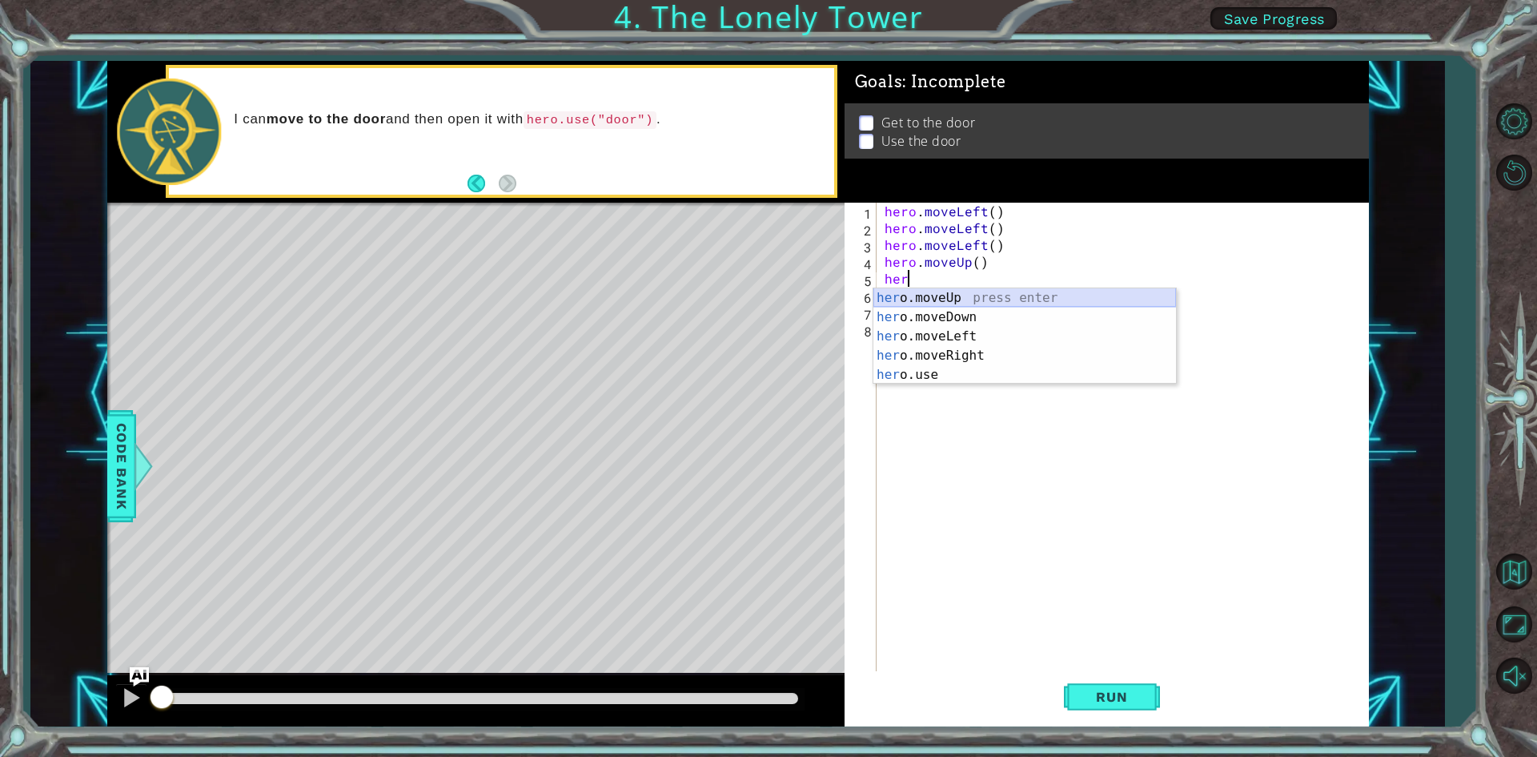
click at [1013, 302] on div "her o.moveUp press enter her o.moveDown press enter her o.moveLeft press enter …" at bounding box center [1024, 355] width 303 height 134
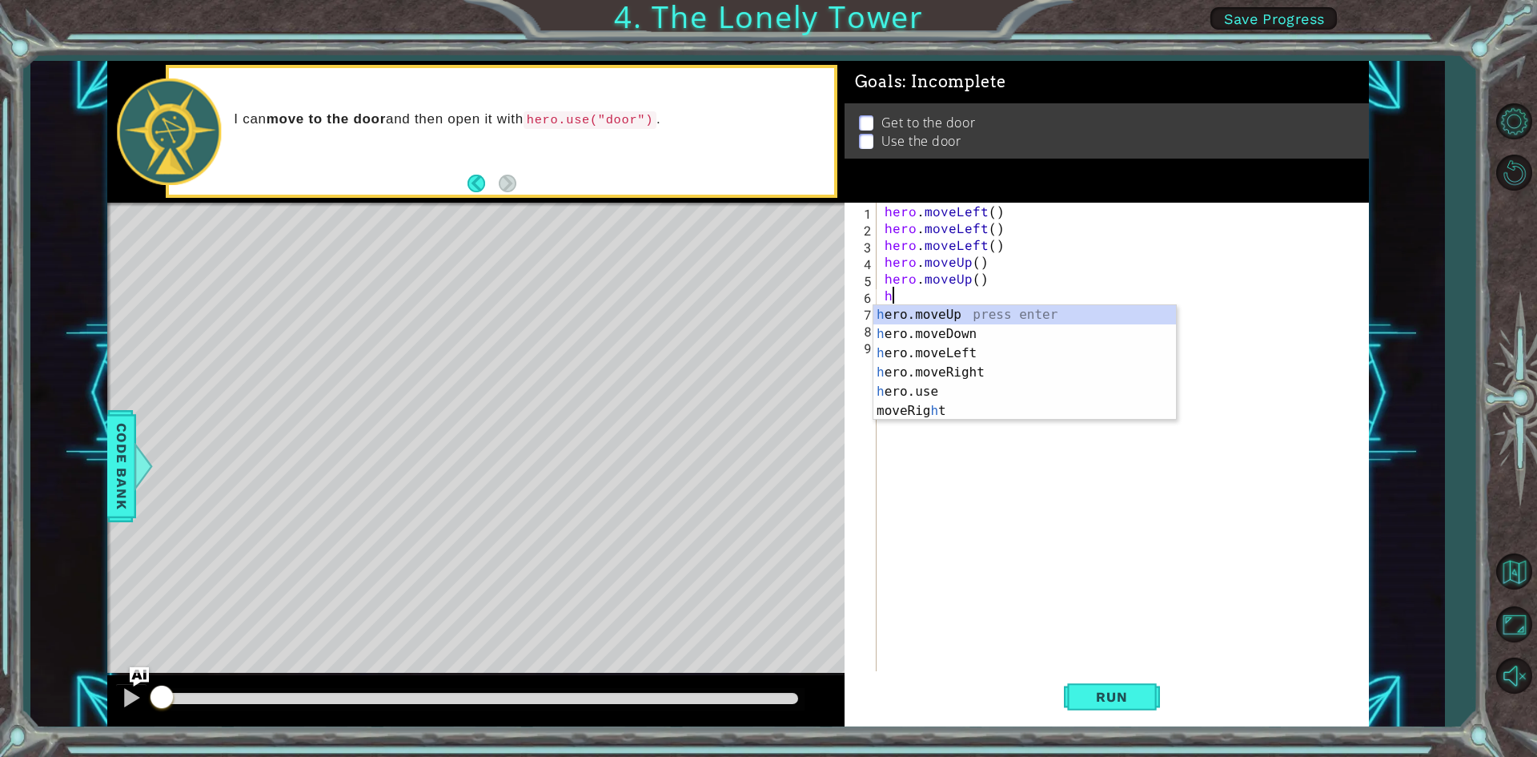
type textarea "her"
click at [1031, 316] on div "her o.moveUp press enter her o.moveDown press enter her o.moveLeft press enter …" at bounding box center [1024, 372] width 303 height 134
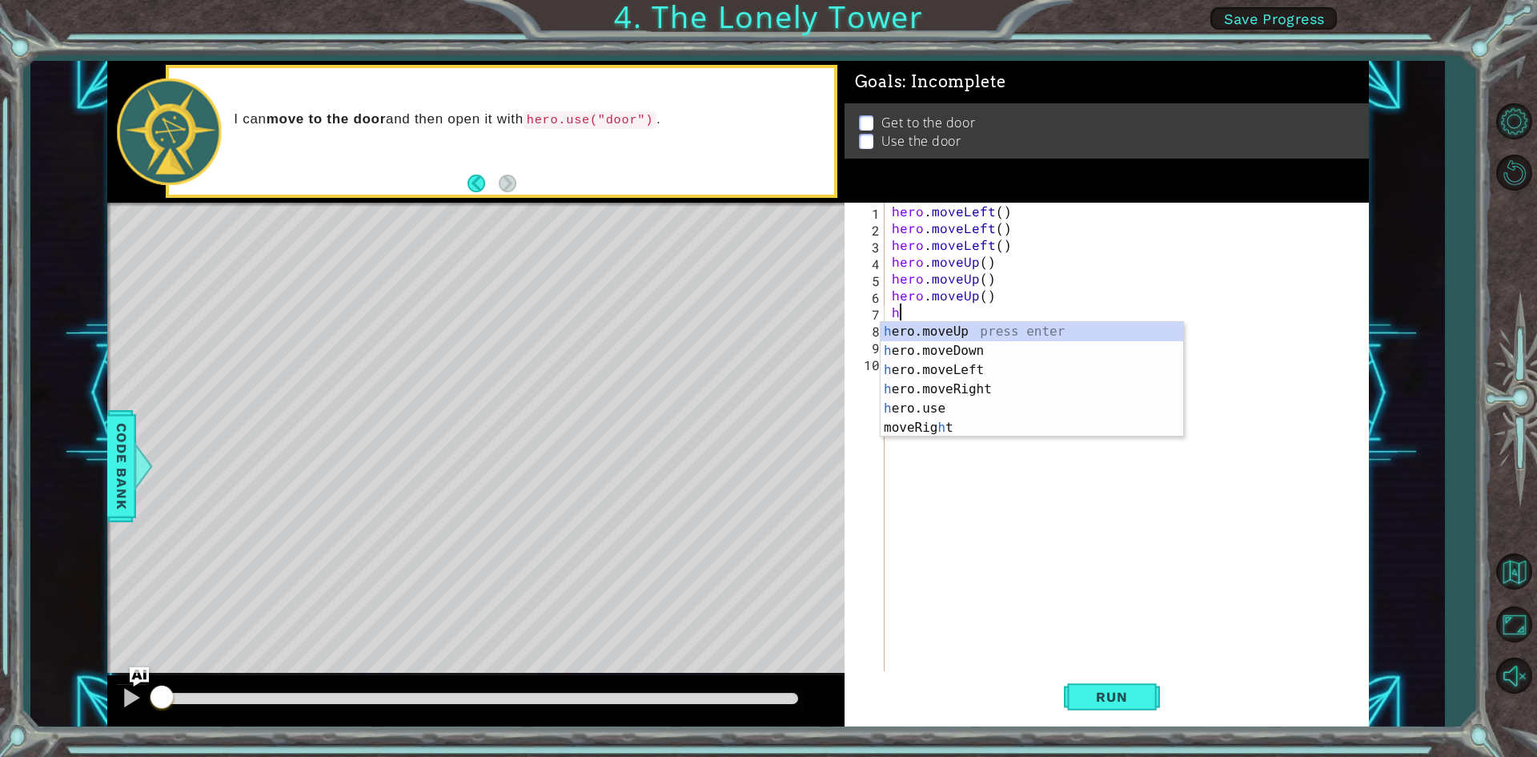
type textarea "her"
click at [999, 379] on div "her o.moveUp press enter her o.moveDown press enter her o.moveLeft press enter …" at bounding box center [1032, 389] width 303 height 134
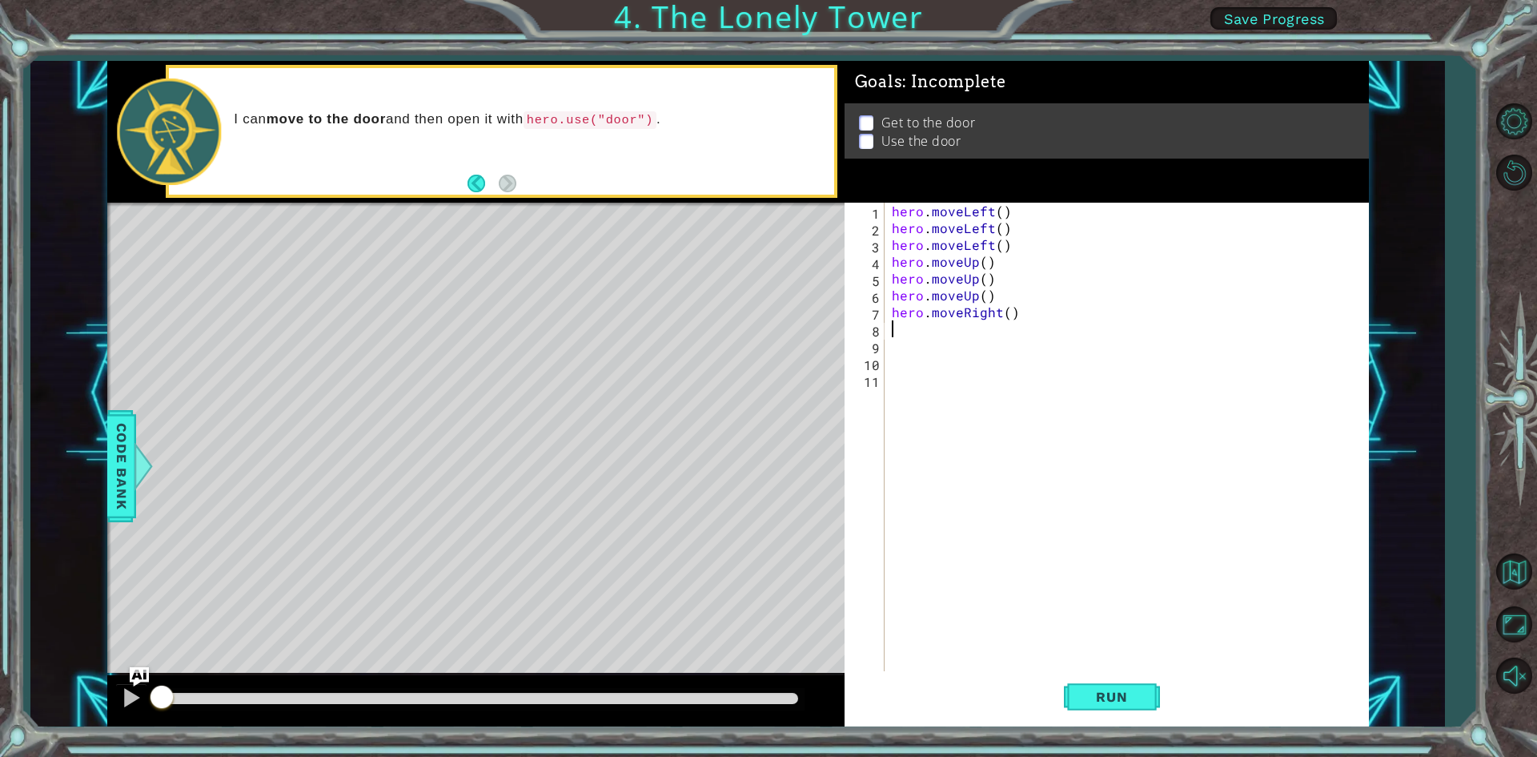
type textarea "her"
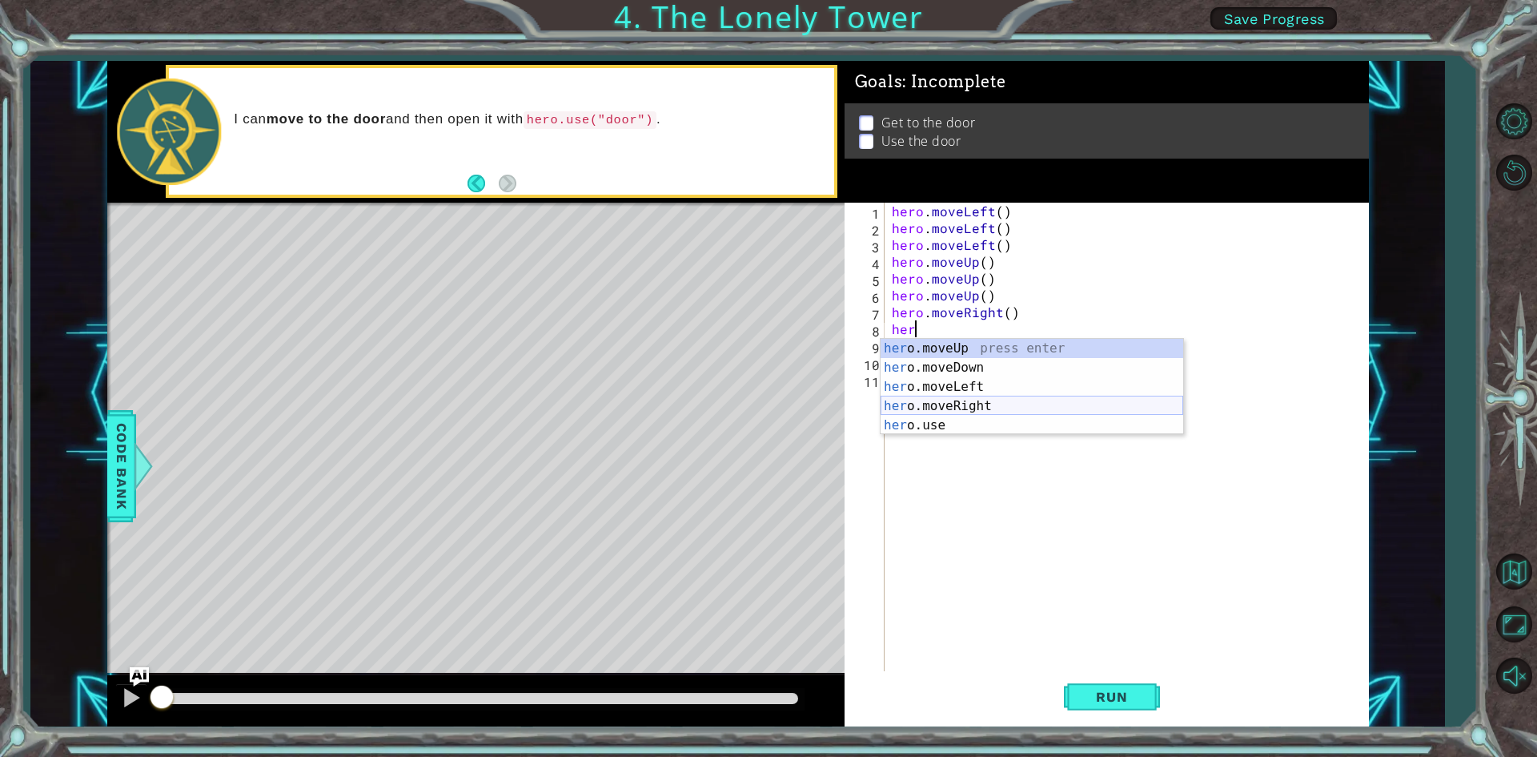
click at [995, 403] on div "her o.moveUp press enter her o.moveDown press enter her o.moveLeft press enter …" at bounding box center [1032, 406] width 303 height 134
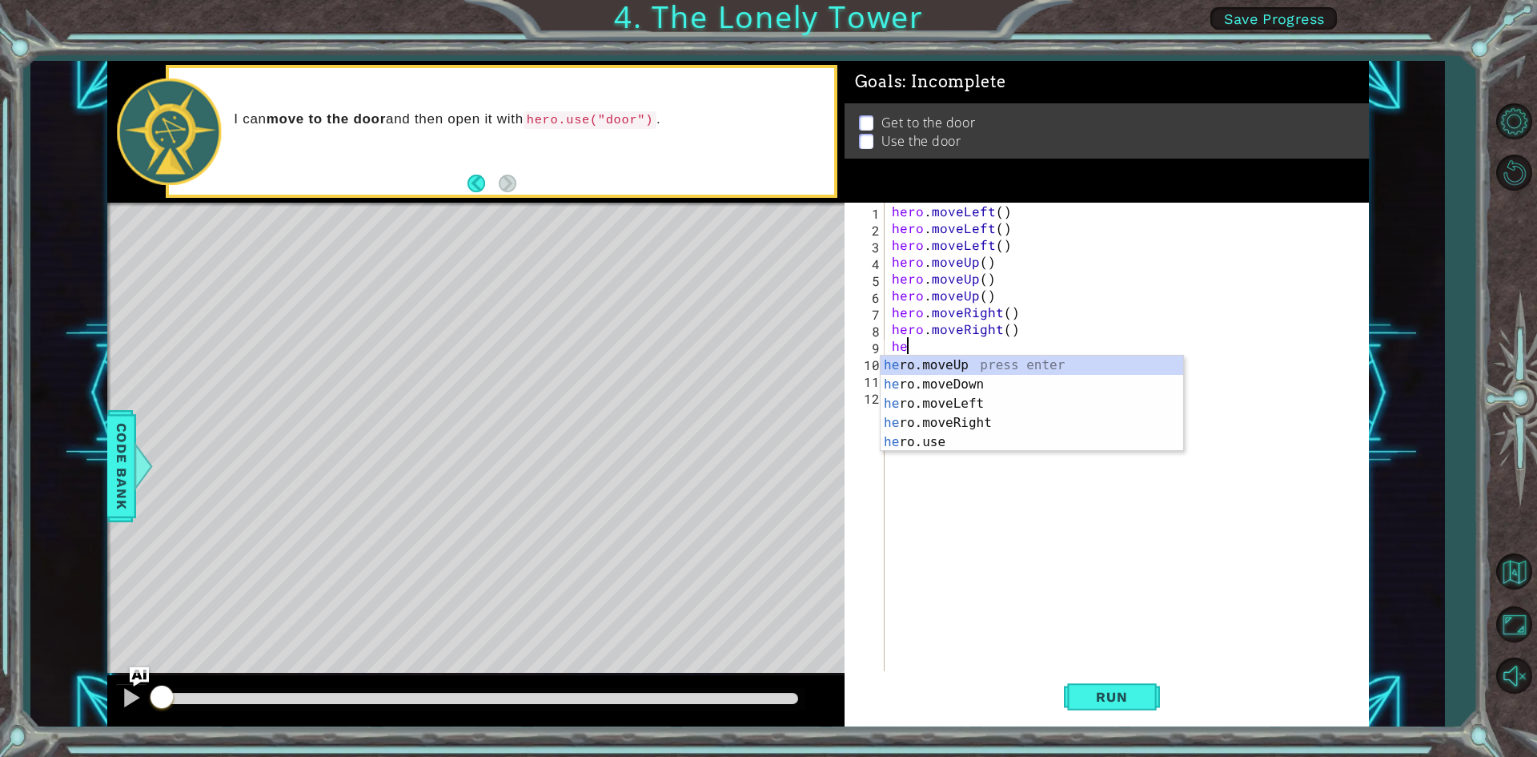
type textarea "her"
click at [1000, 422] on div "her o.moveUp press enter her o.moveDown press enter her o.moveLeft press enter …" at bounding box center [1032, 422] width 303 height 134
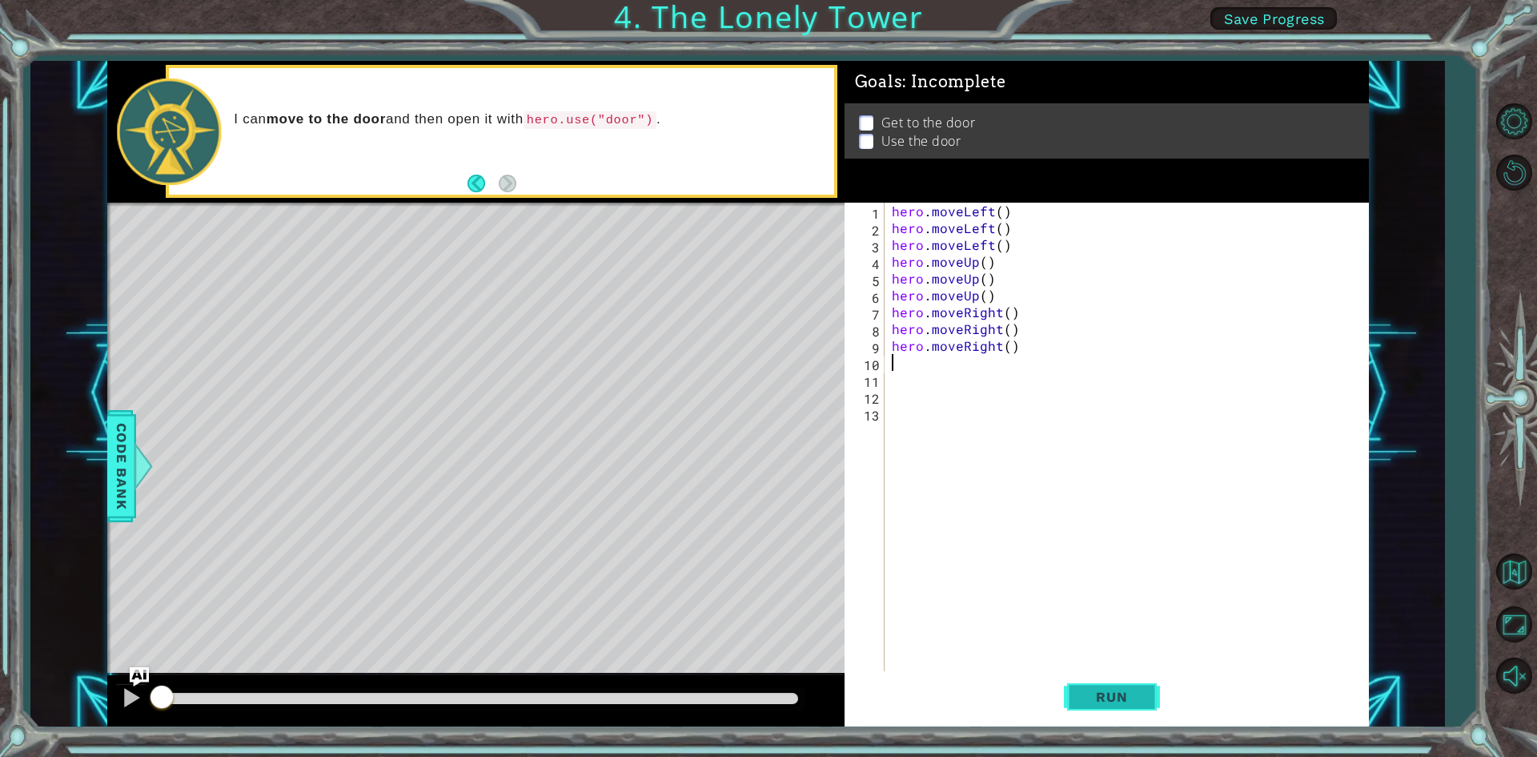
click at [1124, 688] on span "Run" at bounding box center [1111, 696] width 63 height 16
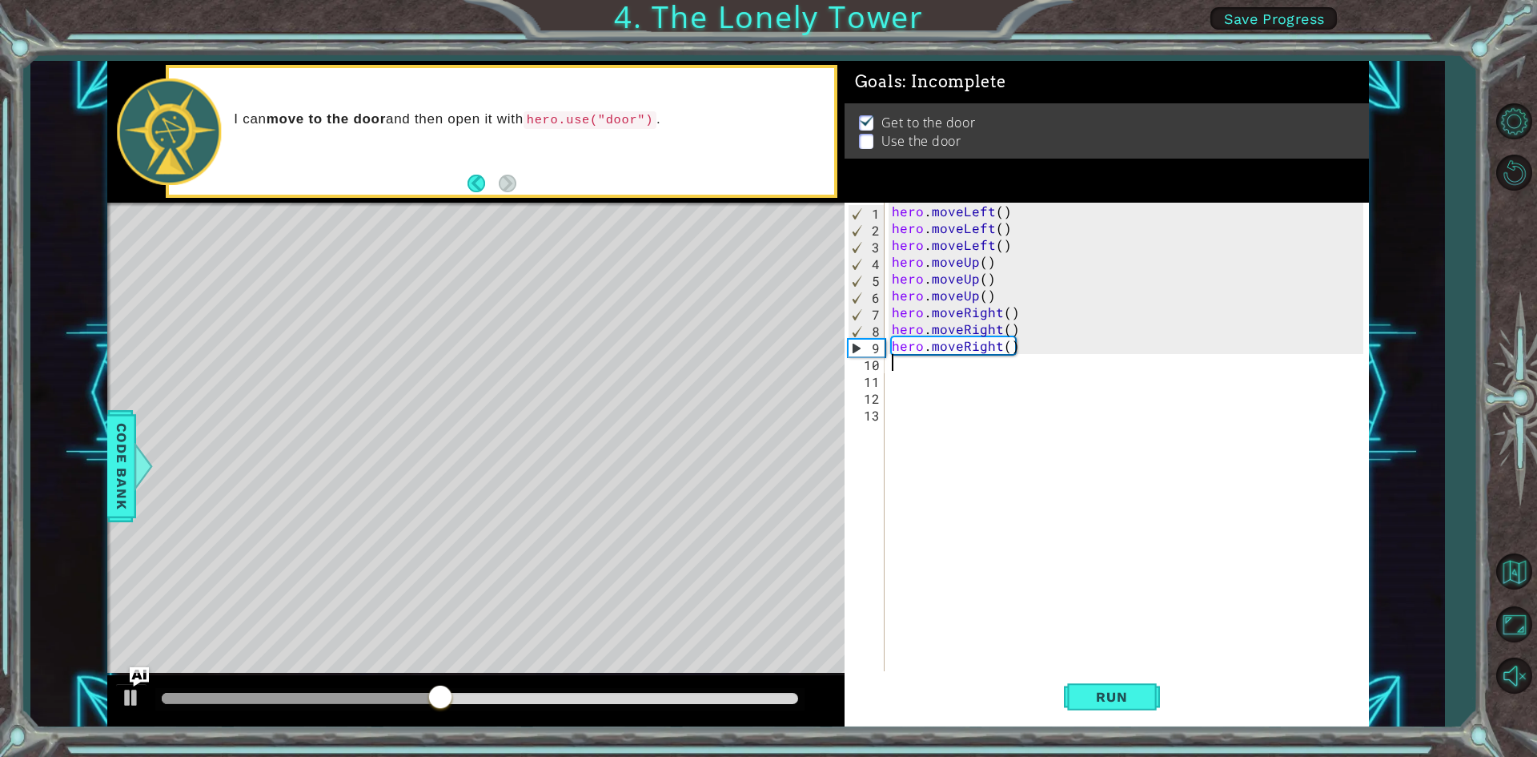
click at [1001, 362] on div "hero . moveLeft ( ) hero . moveLeft ( ) hero . moveLeft ( ) hero . moveUp ( ) h…" at bounding box center [1130, 455] width 483 height 504
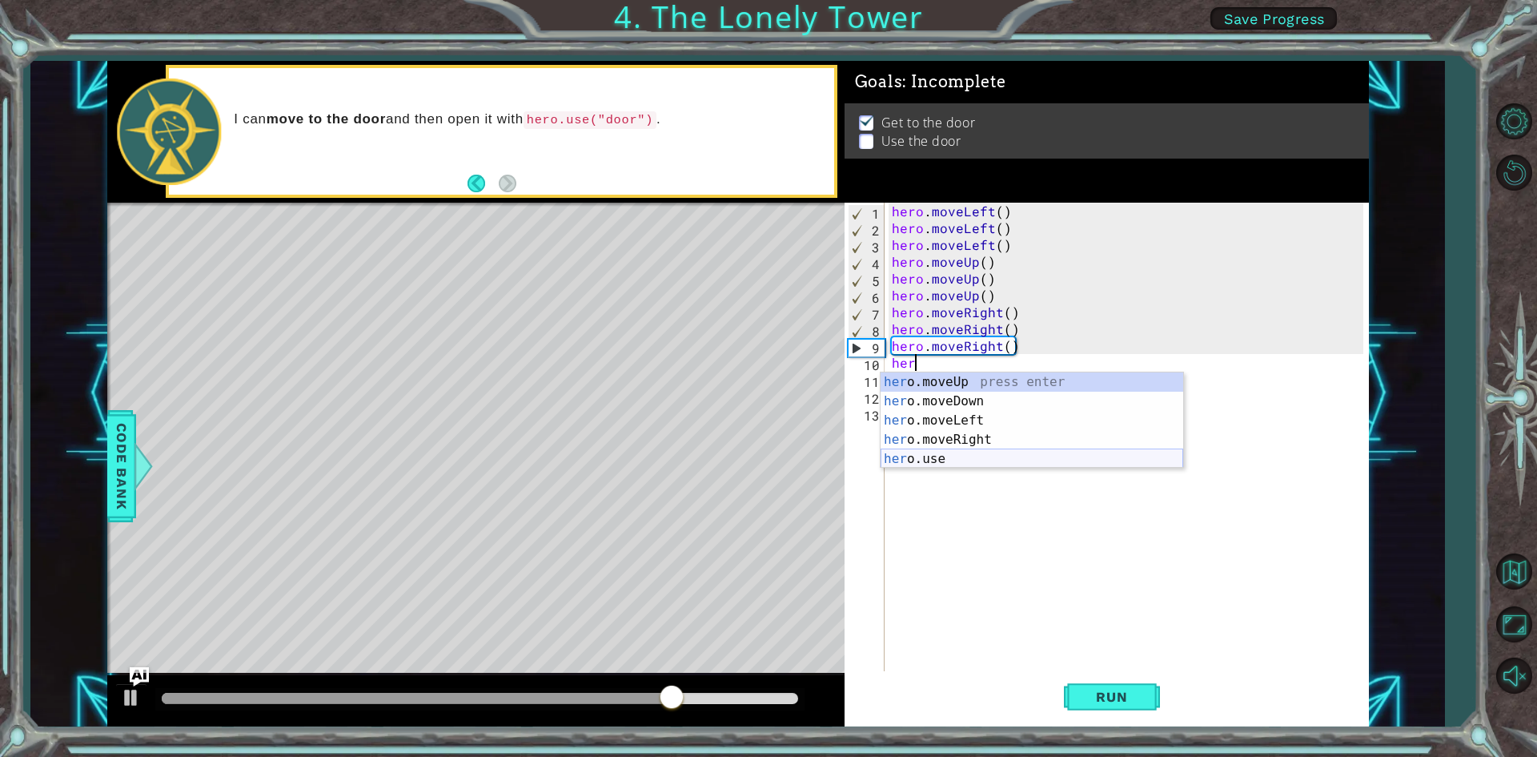
click at [945, 461] on div "her o.moveUp press enter her o.moveDown press enter her o.moveLeft press enter …" at bounding box center [1032, 439] width 303 height 134
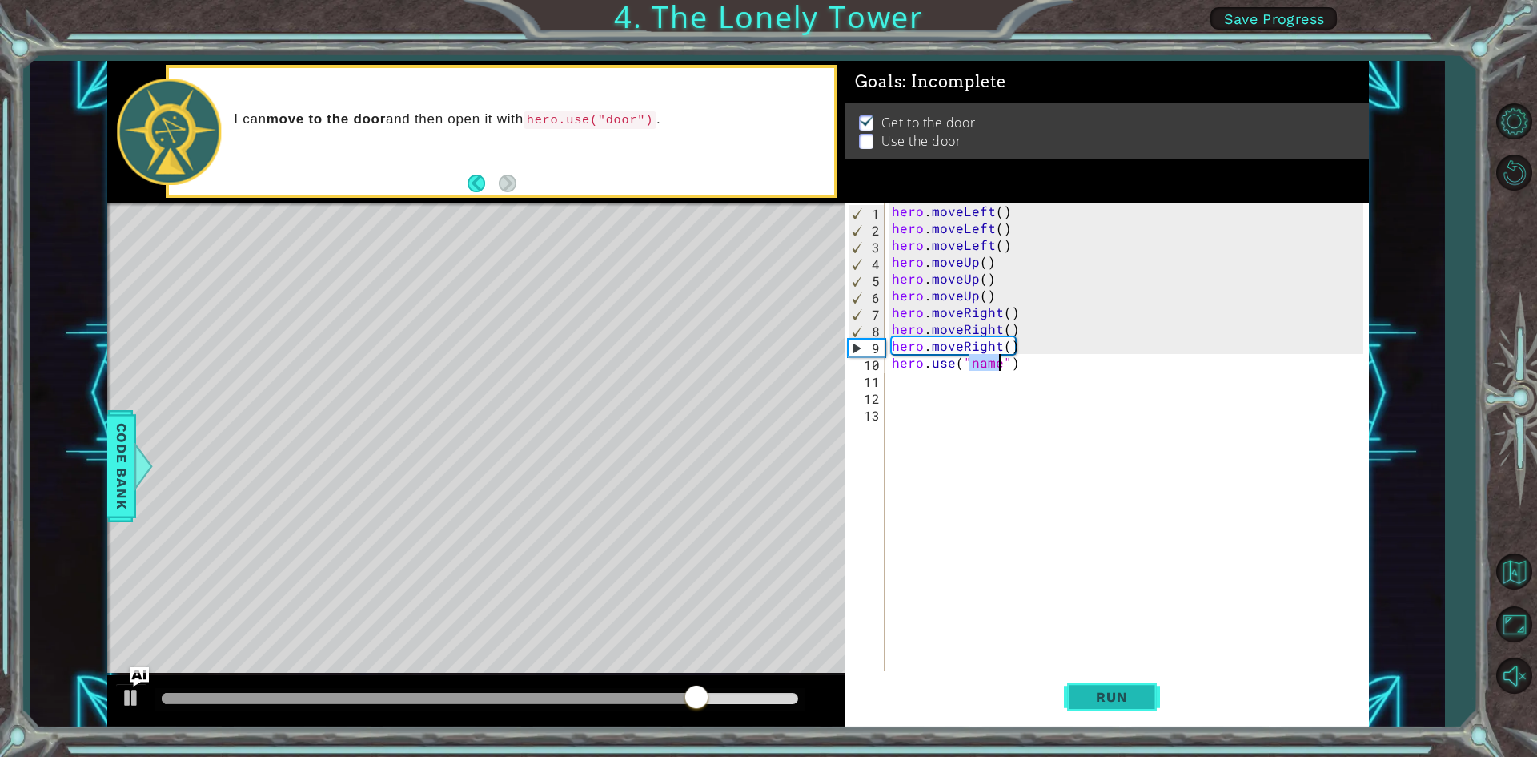
click at [1082, 682] on button "Run" at bounding box center [1112, 697] width 96 height 52
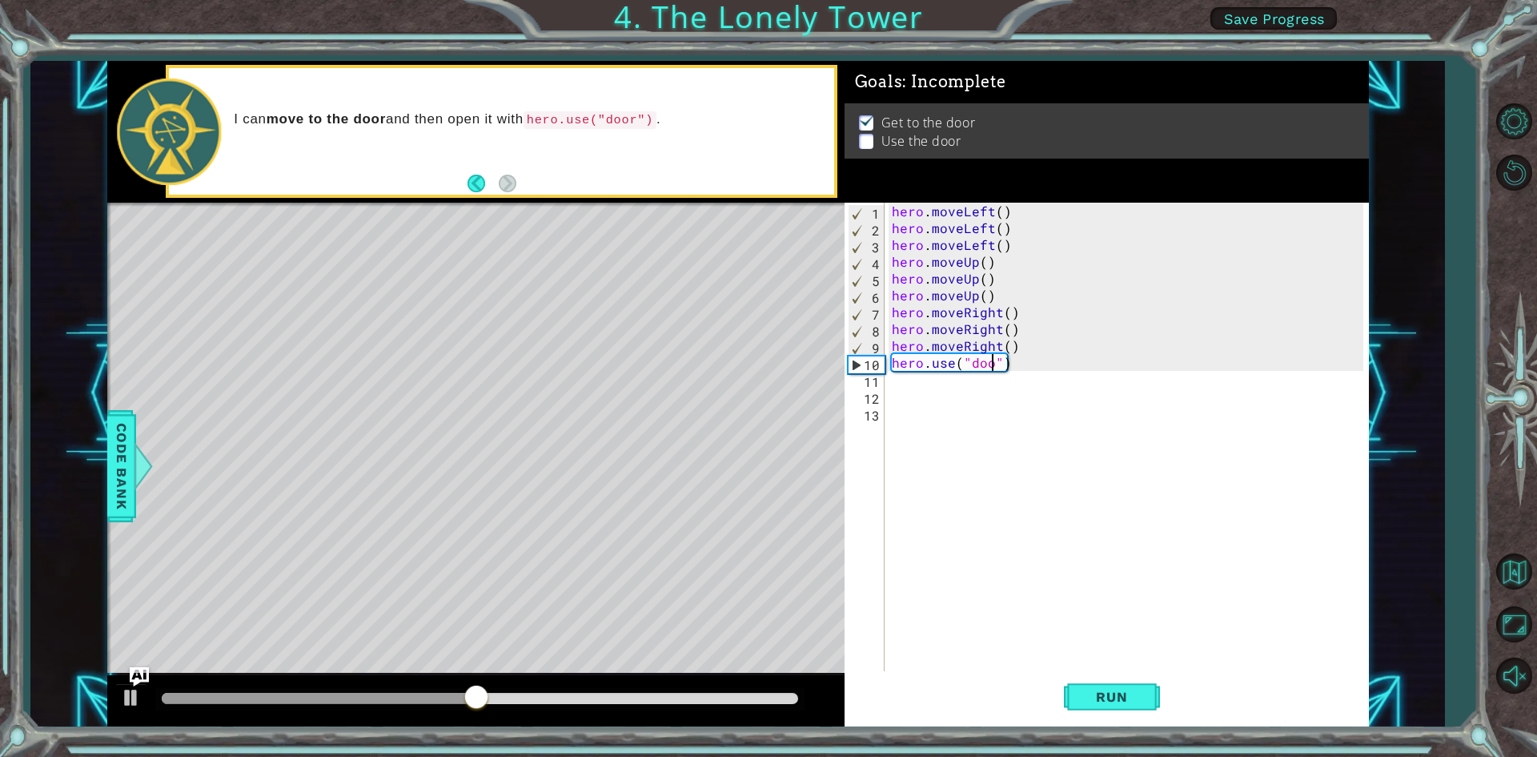
scroll to position [0, 6]
type textarea "hero.use("door")"
click at [1097, 690] on span "Run" at bounding box center [1111, 696] width 63 height 16
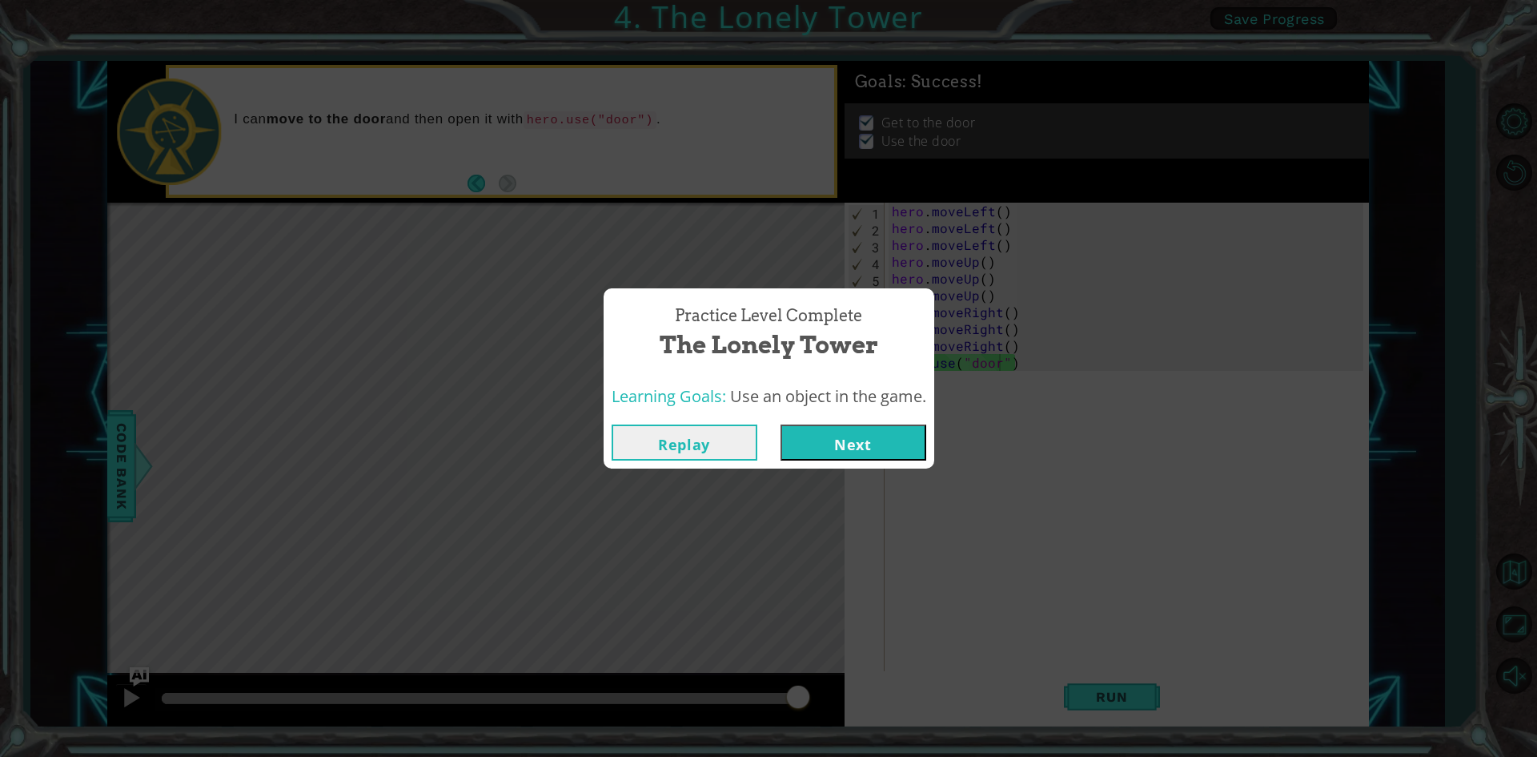
click at [815, 432] on button "Next" at bounding box center [854, 442] width 146 height 36
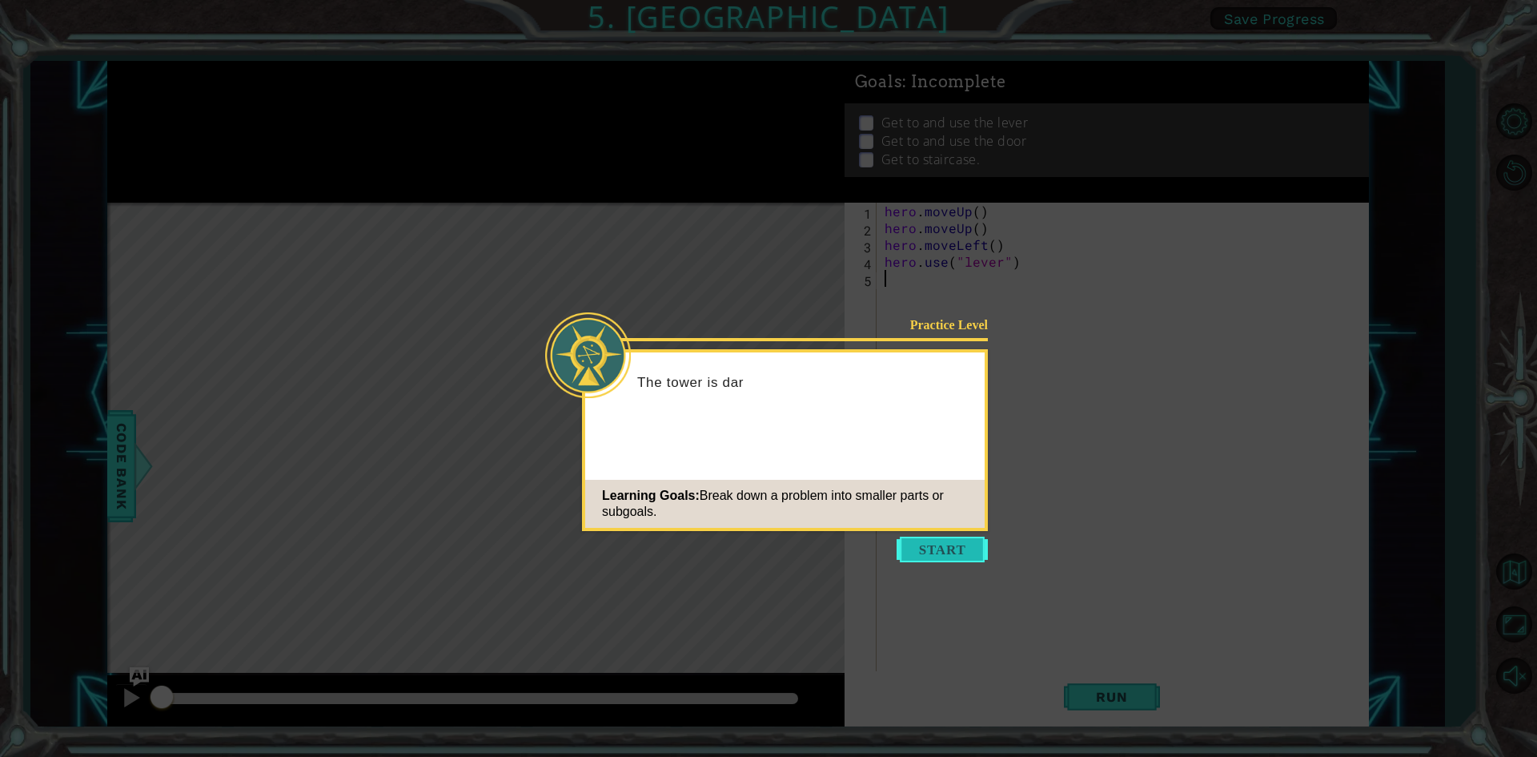
click at [930, 543] on button "Start" at bounding box center [942, 549] width 91 height 26
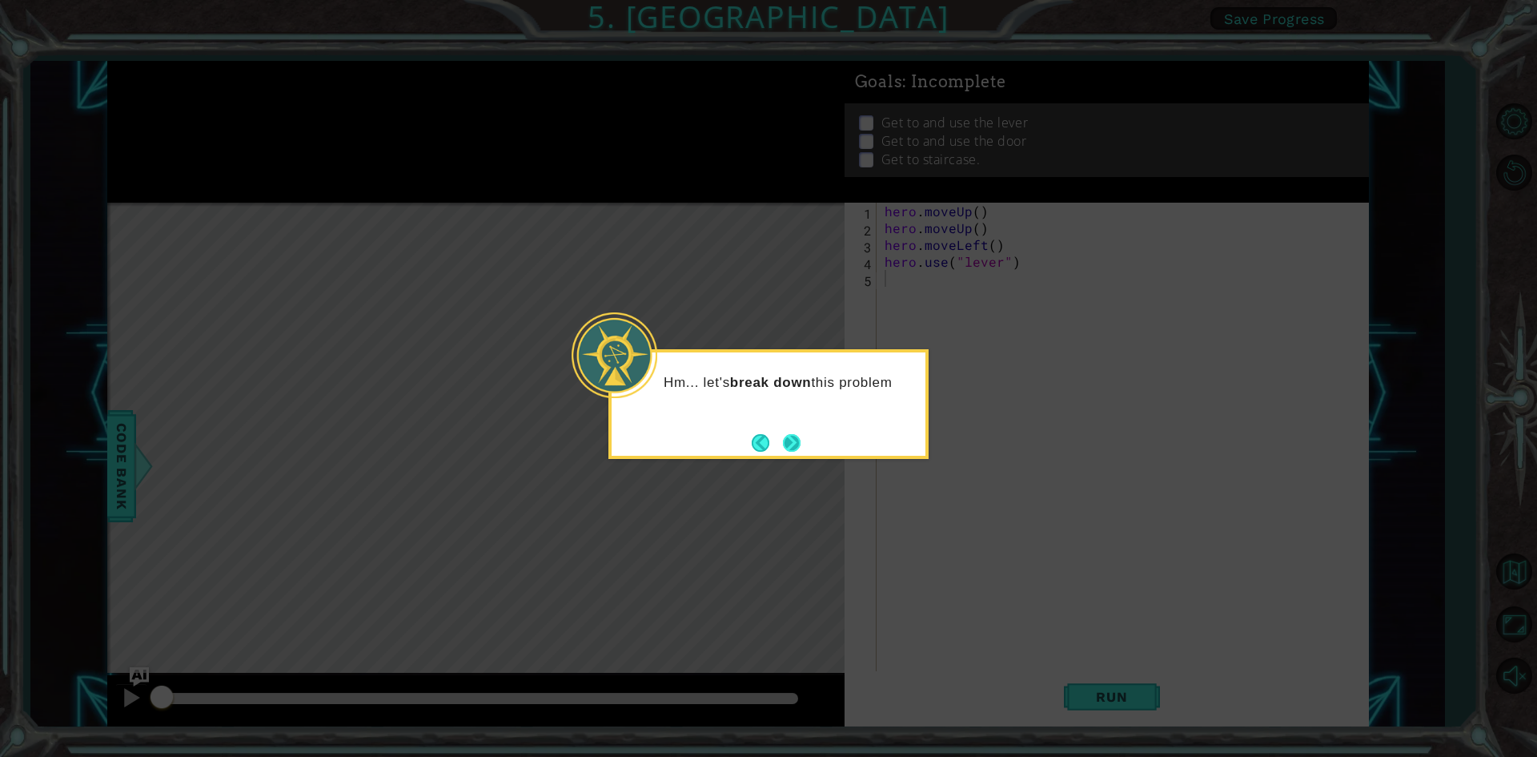
click at [785, 435] on button "Next" at bounding box center [792, 443] width 18 height 18
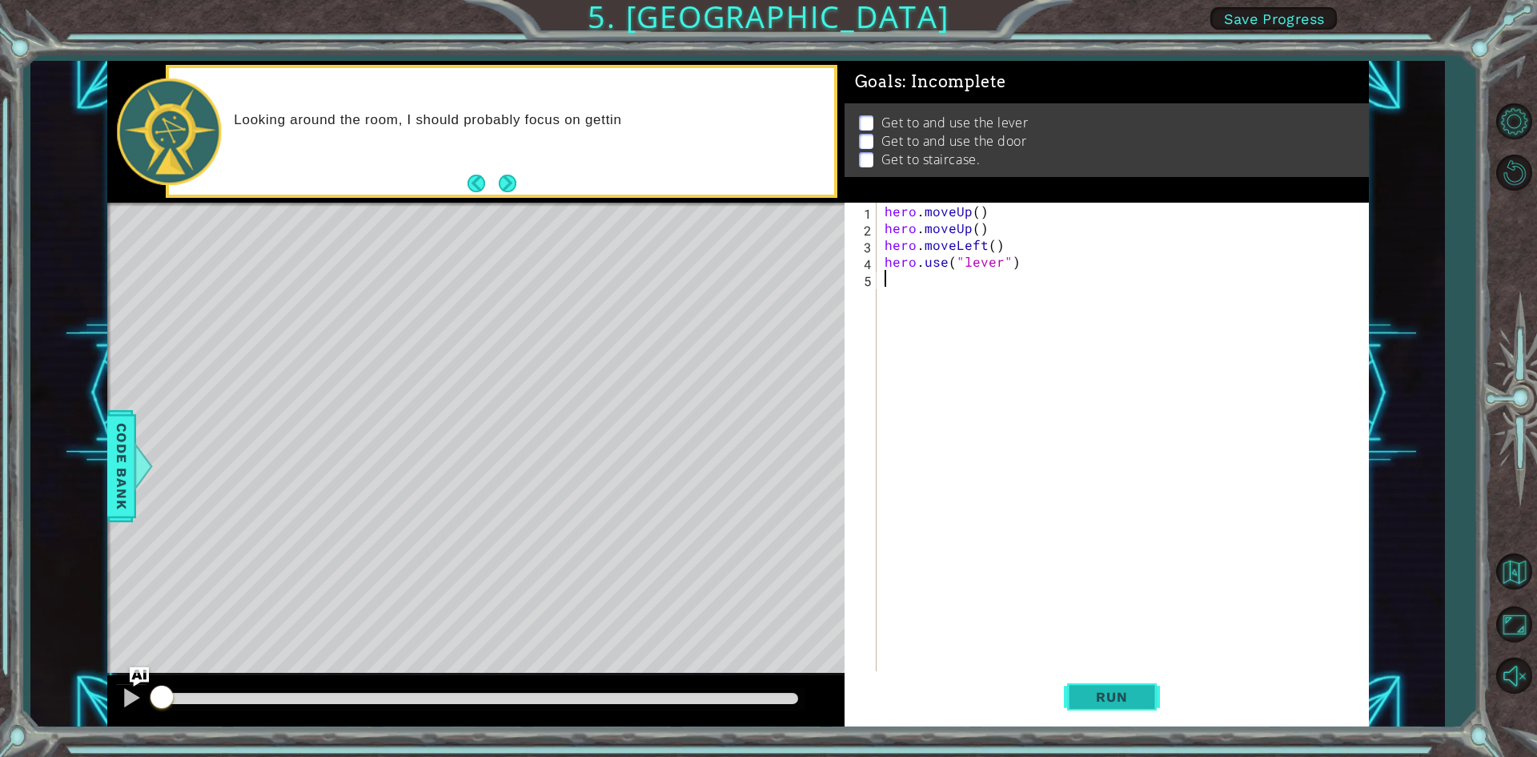
click at [1102, 696] on span "Run" at bounding box center [1111, 696] width 63 height 16
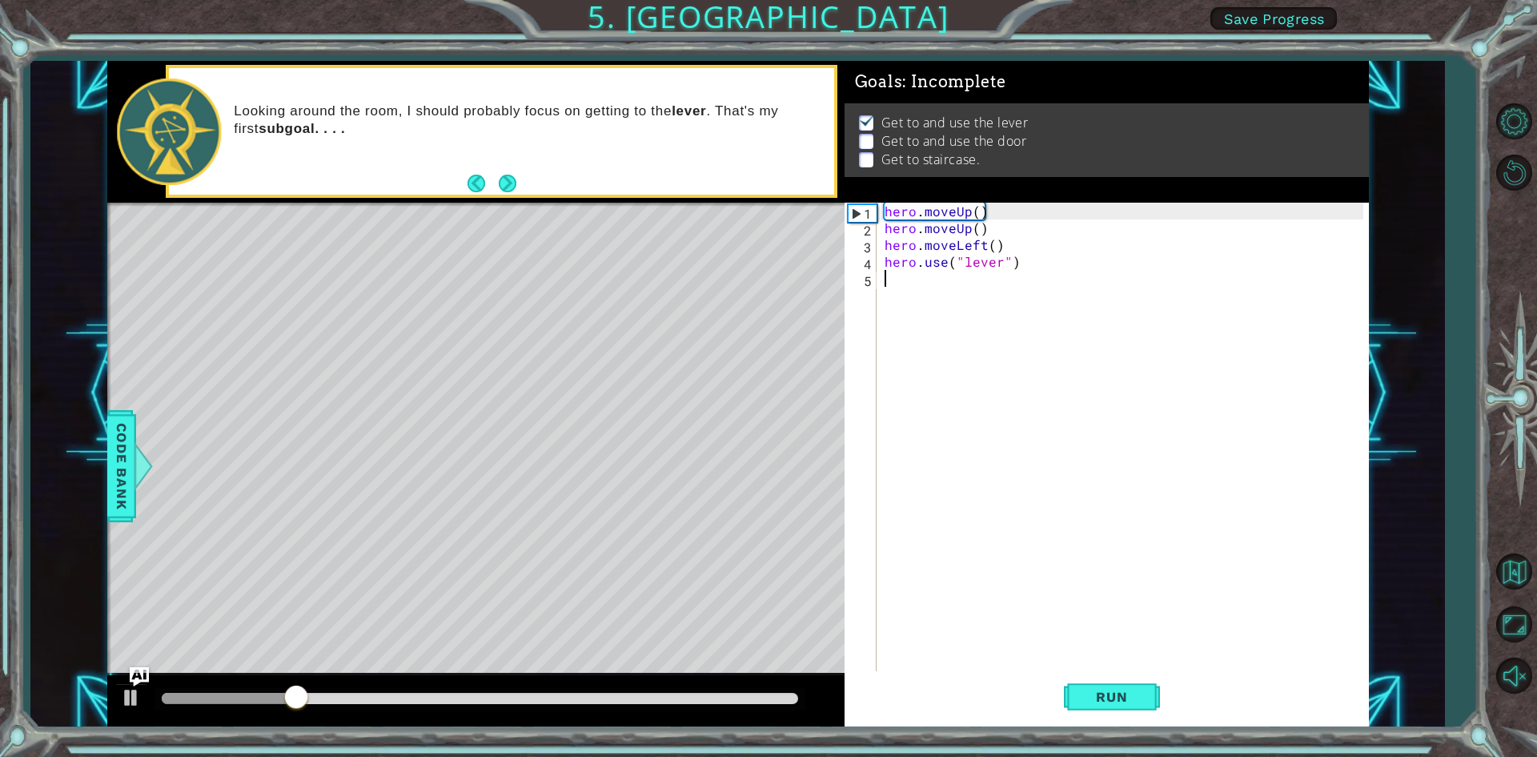
click at [968, 281] on div "hero . moveUp ( ) hero . moveUp ( ) hero . moveLeft ( ) hero . use ( "lever" )" at bounding box center [1126, 455] width 490 height 504
type textarea "mo"
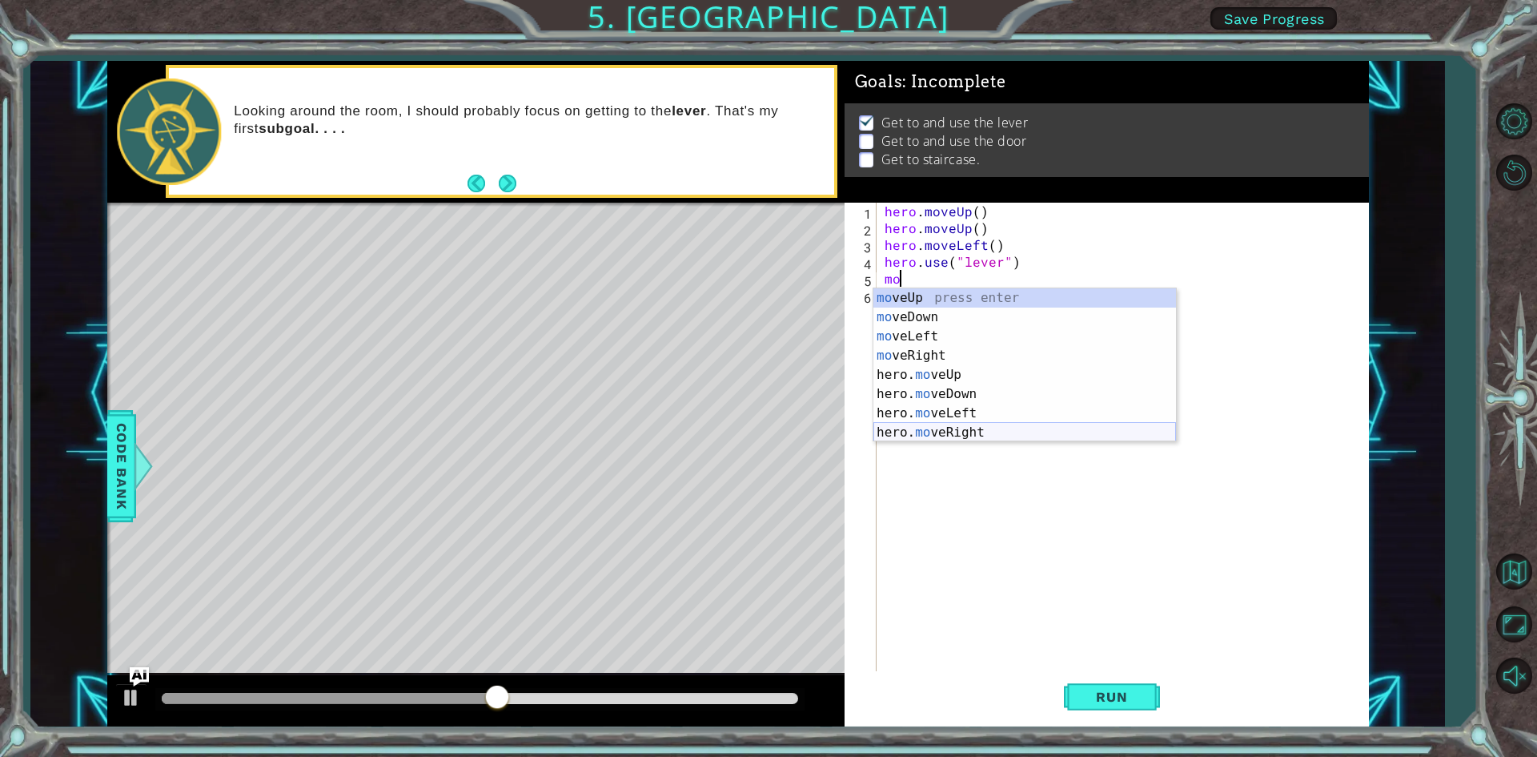
click at [988, 423] on div "mo veUp press enter mo veDown press enter mo veLeft press enter mo veRight pres…" at bounding box center [1024, 384] width 303 height 192
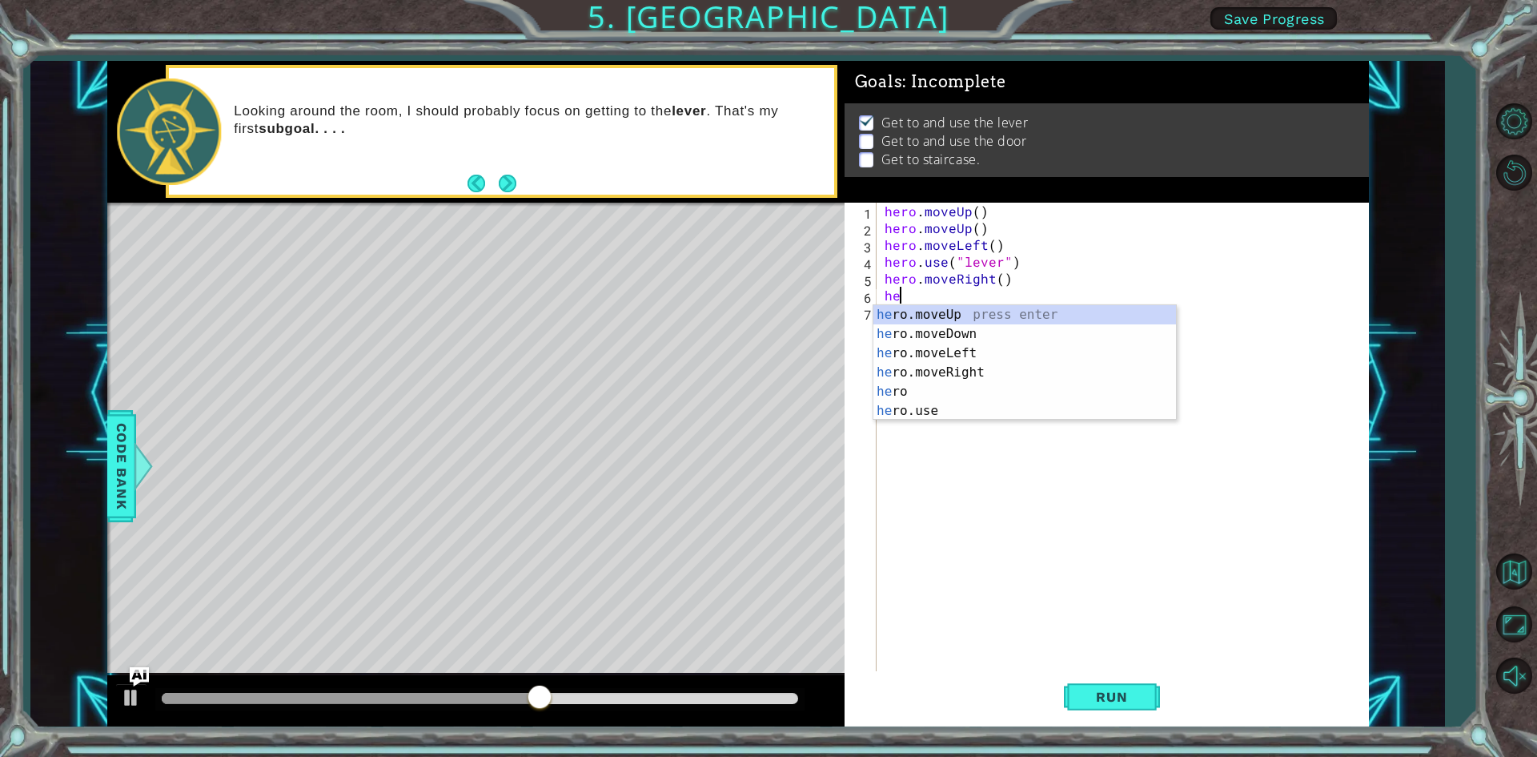
type textarea "her"
click at [971, 368] on div "her o.moveUp press enter her o.moveDown press enter her o.moveLeft press enter …" at bounding box center [1024, 382] width 303 height 154
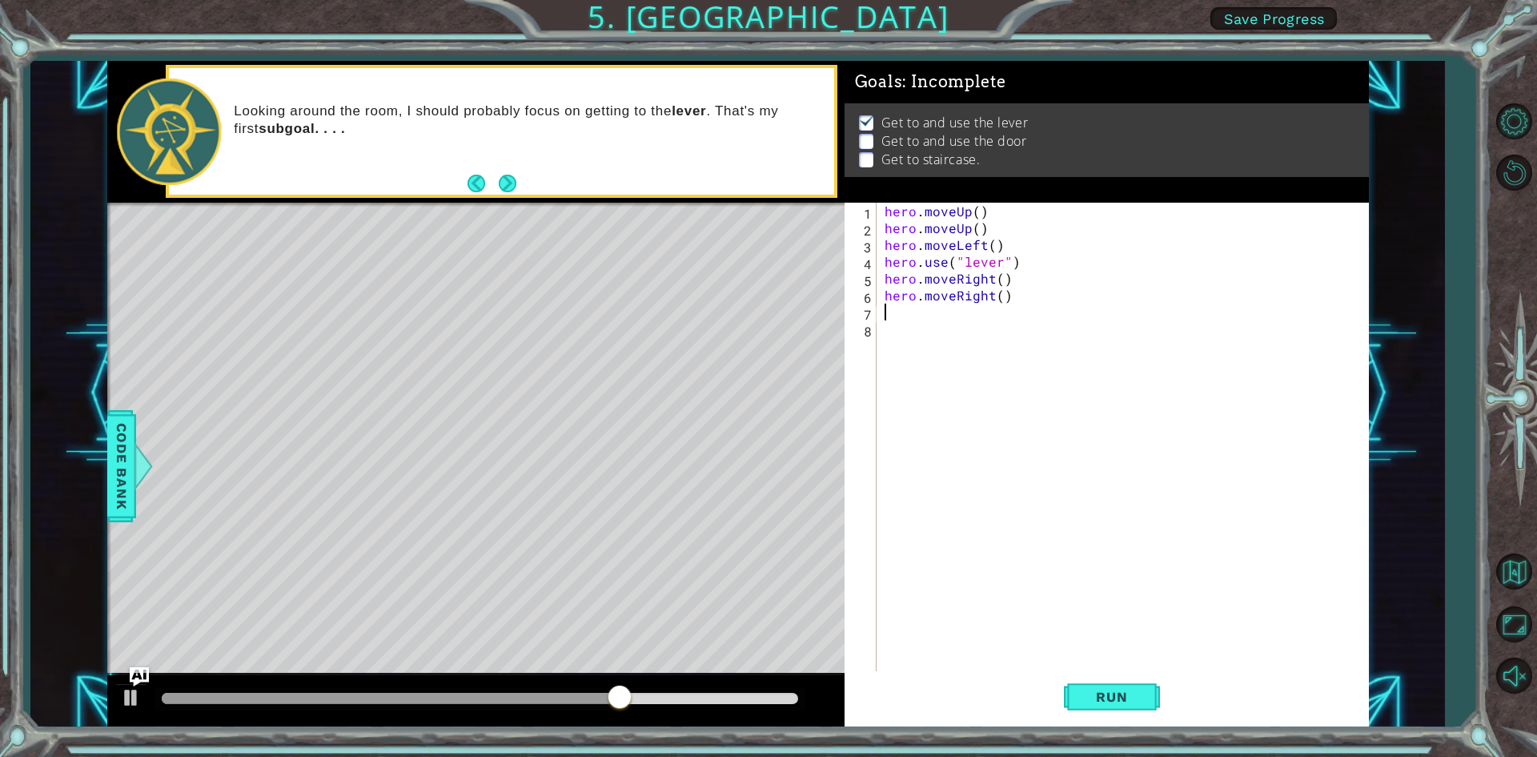
type textarea "her"
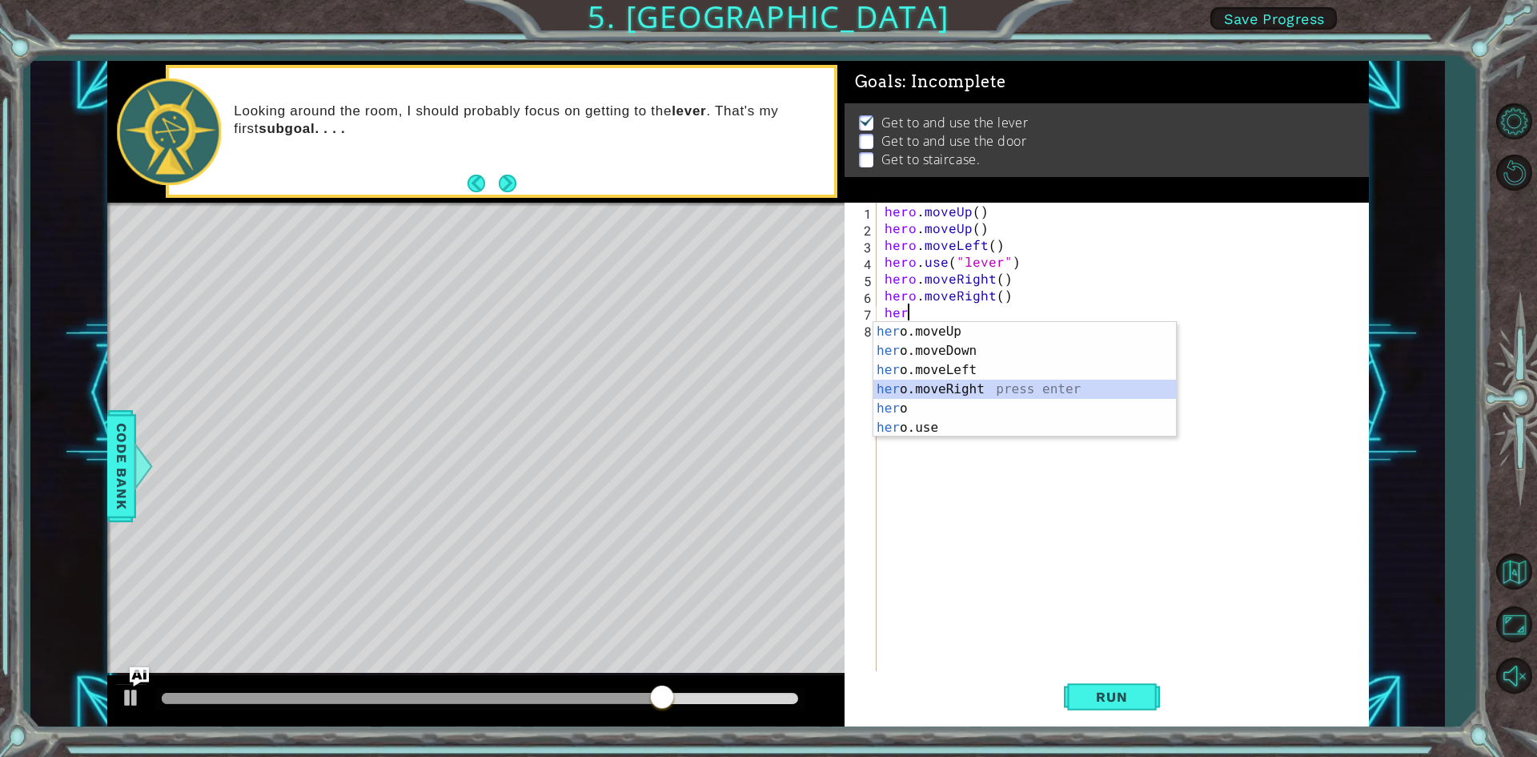
click at [897, 393] on div "her o.moveUp press enter her o.moveDown press enter her o.moveLeft press enter …" at bounding box center [1024, 399] width 303 height 154
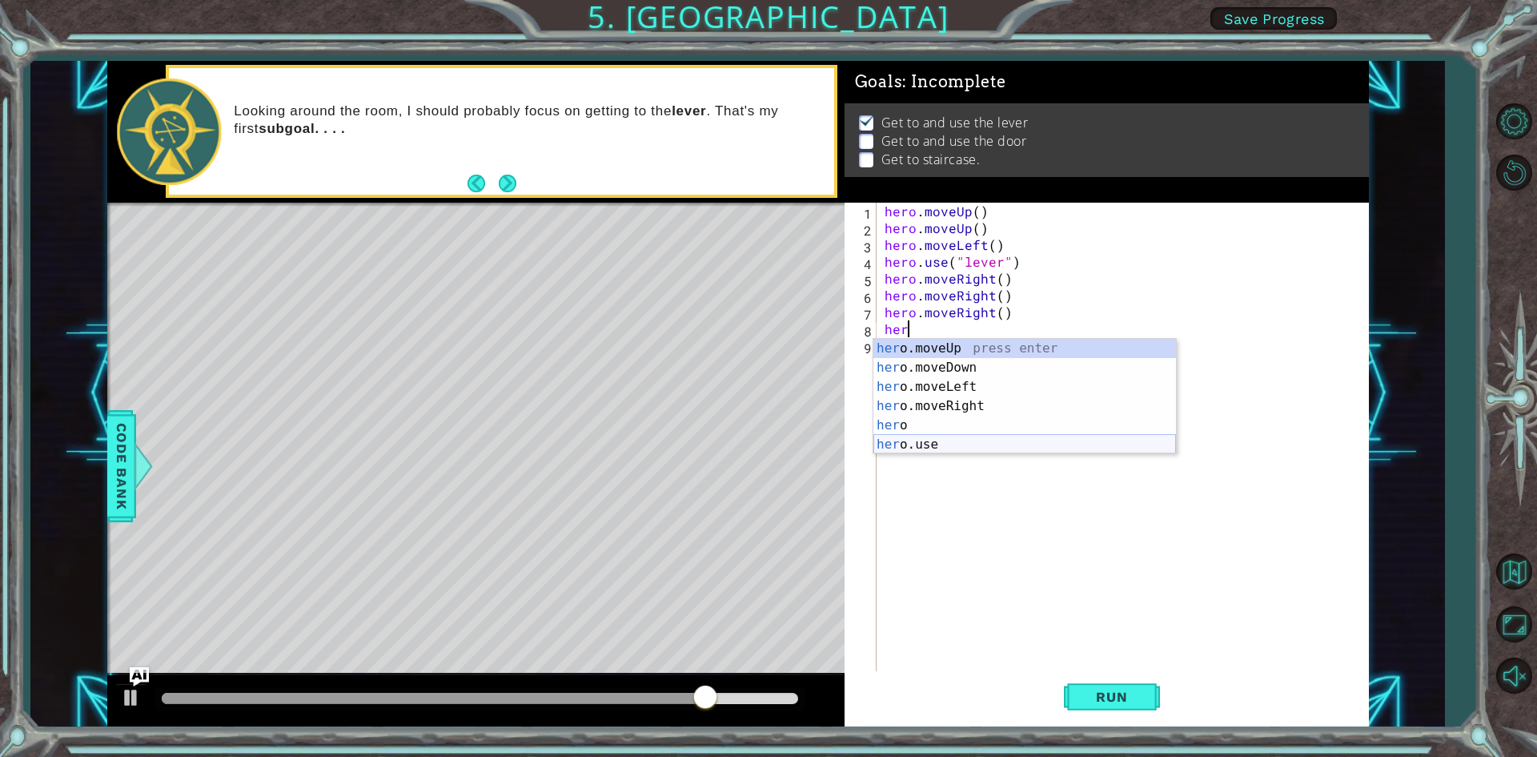
click at [922, 436] on div "her o.moveUp press enter her o.moveDown press enter her o.moveLeft press enter …" at bounding box center [1024, 416] width 303 height 154
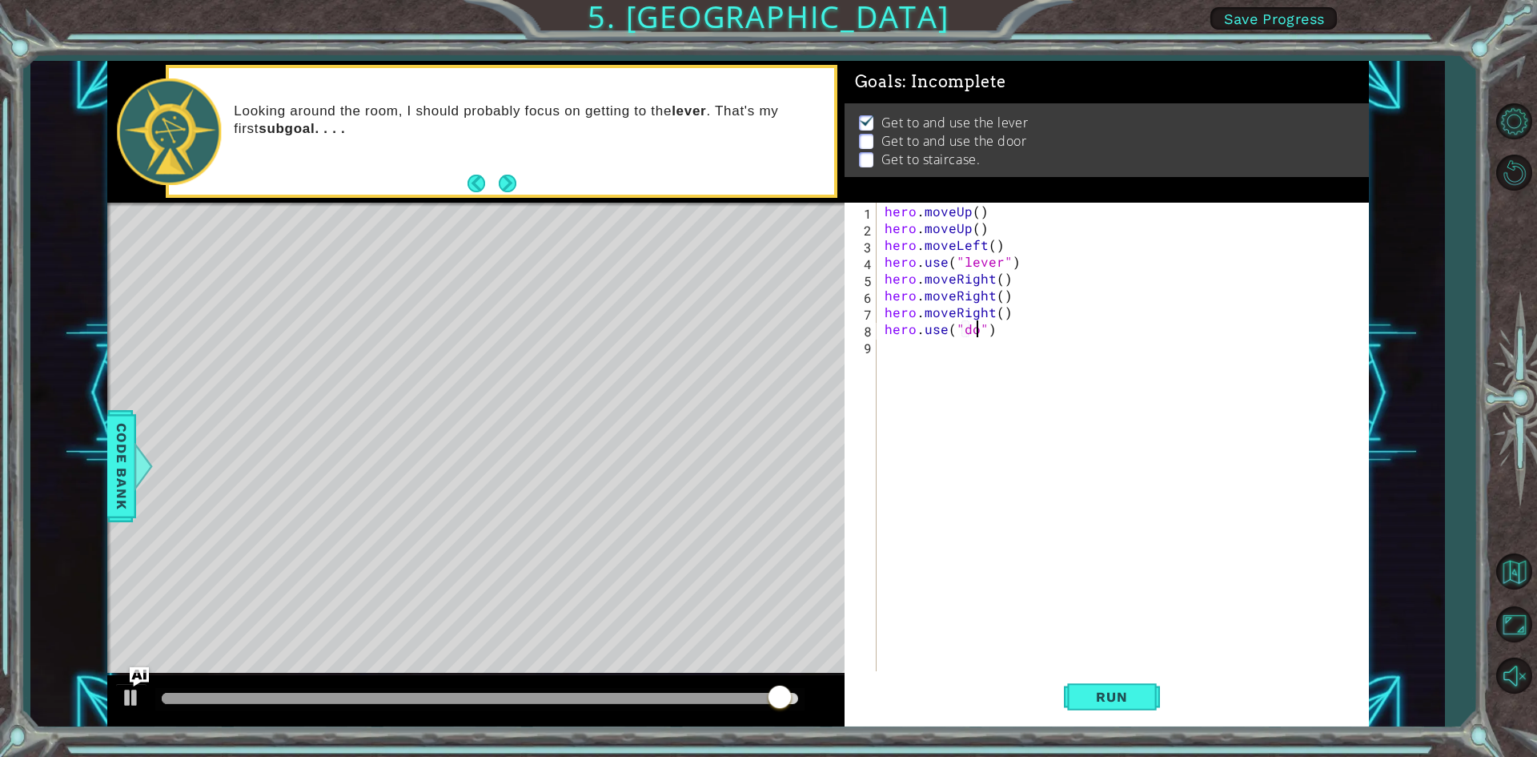
type textarea "hero.use("door")"
click at [977, 343] on div "hero . moveUp ( ) hero . moveUp ( ) hero . moveLeft ( ) hero . use ( "lever" ) …" at bounding box center [1126, 455] width 490 height 504
click at [1116, 684] on button "Run" at bounding box center [1112, 697] width 96 height 52
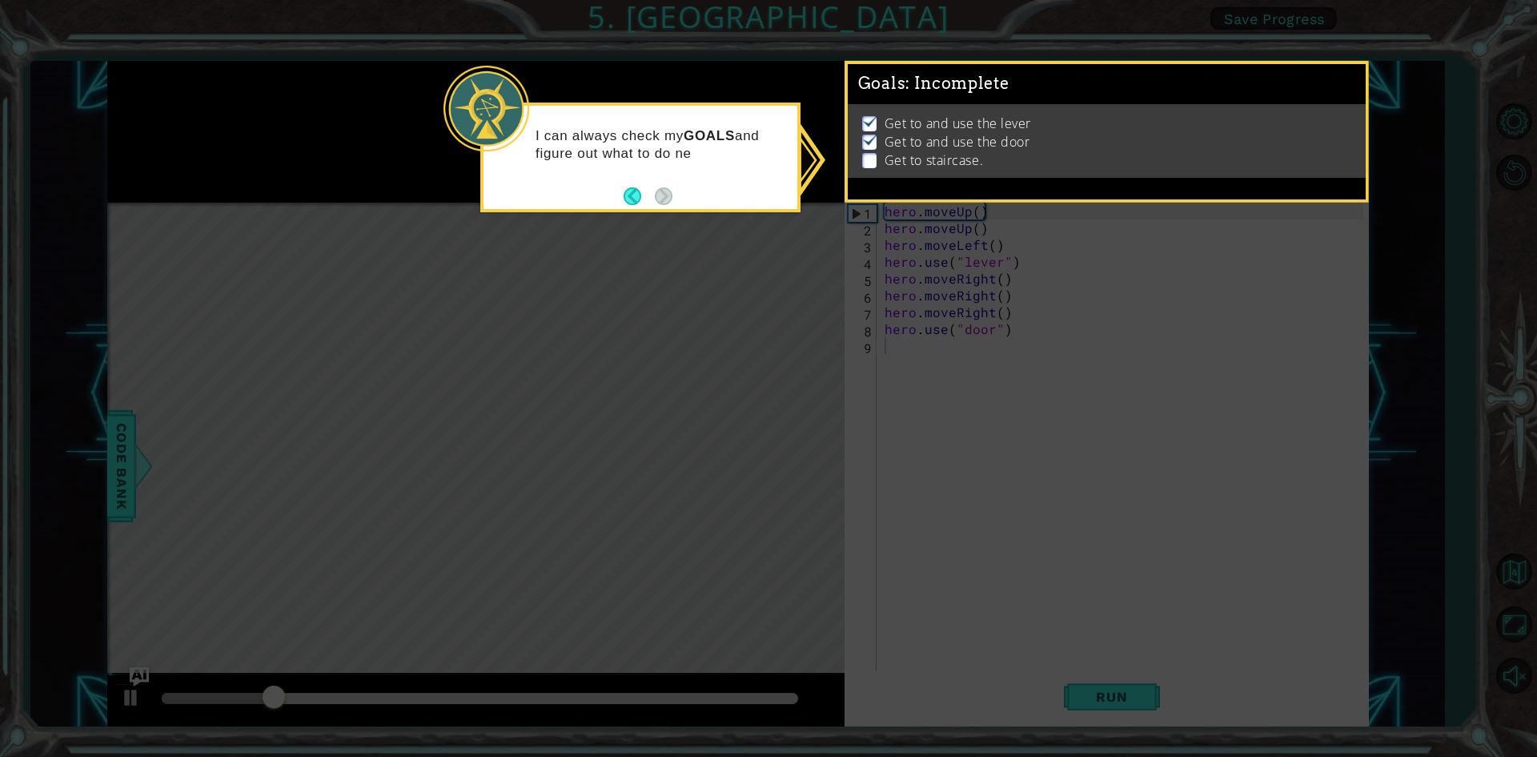
click at [761, 183] on div "I can always check my GOALS and figure out what to do ne" at bounding box center [641, 152] width 314 height 81
click at [746, 180] on div "I can always check my GOALS and figure out what to do next." at bounding box center [641, 152] width 314 height 81
click at [685, 179] on div "I can always check my GOALS and figure out what to do next." at bounding box center [641, 152] width 314 height 81
click at [633, 194] on button "Back" at bounding box center [639, 196] width 31 height 18
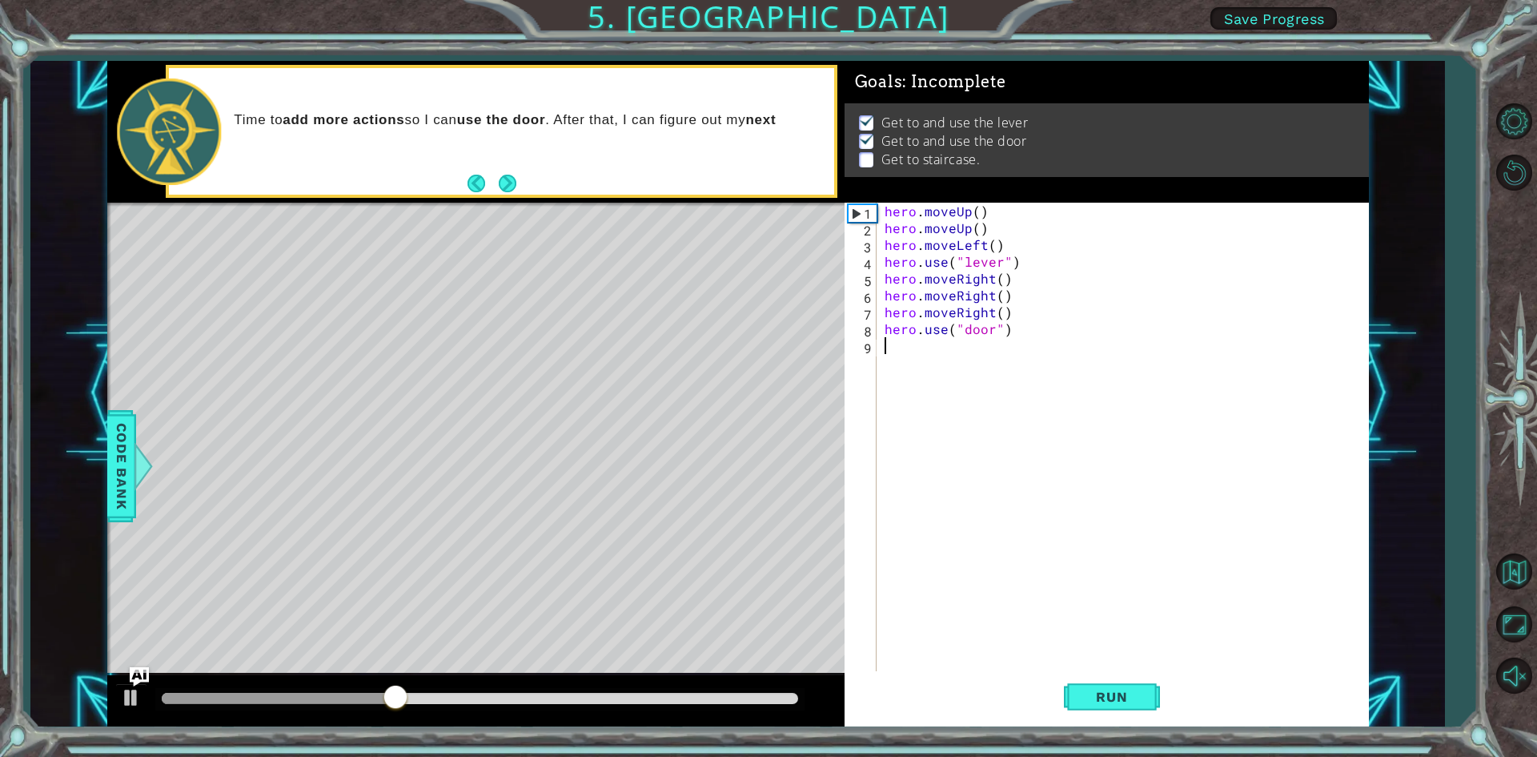
type textarea "her"
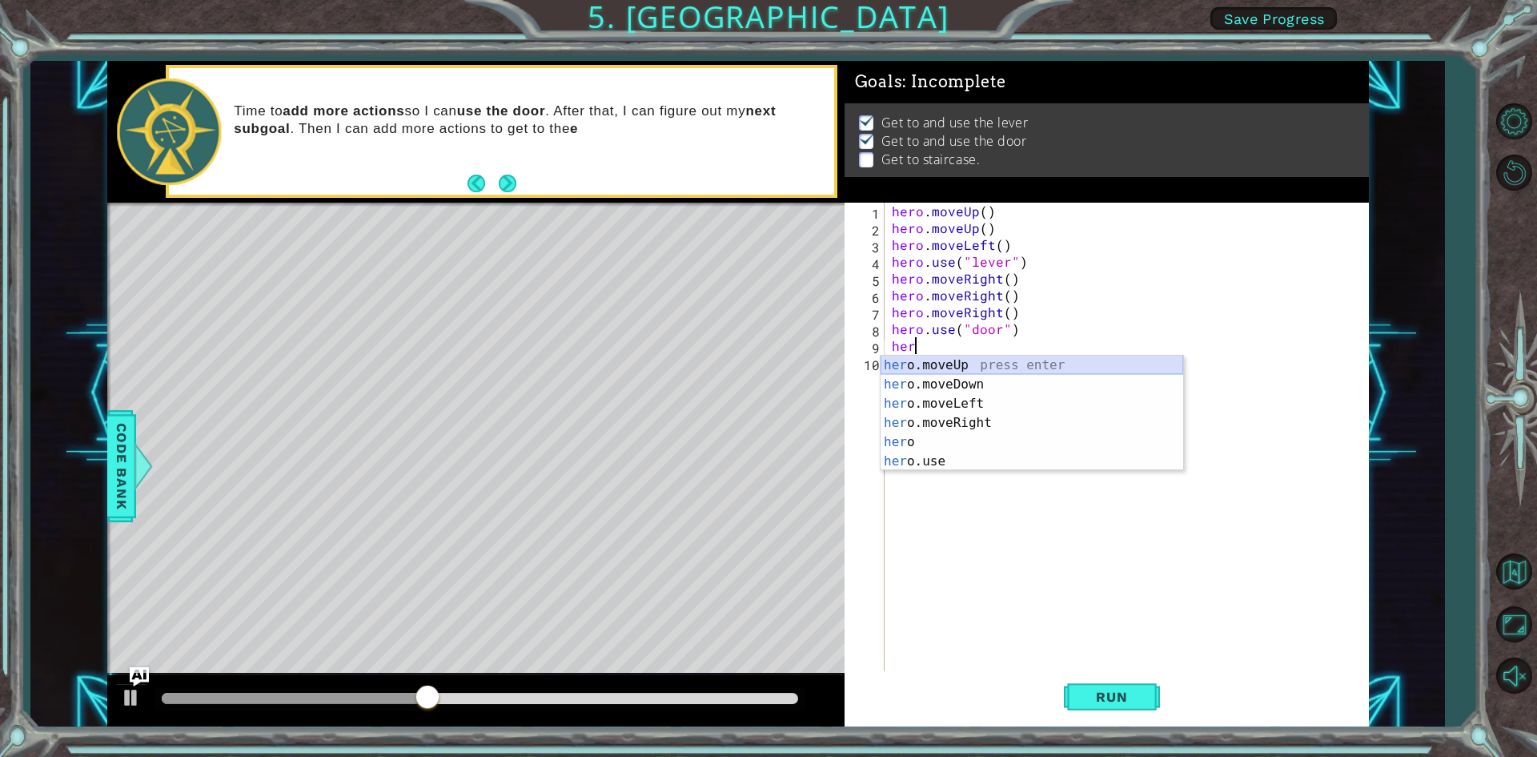
click at [954, 363] on div "her o.moveUp press enter her o.moveDown press enter her o.moveLeft press enter …" at bounding box center [1032, 432] width 303 height 154
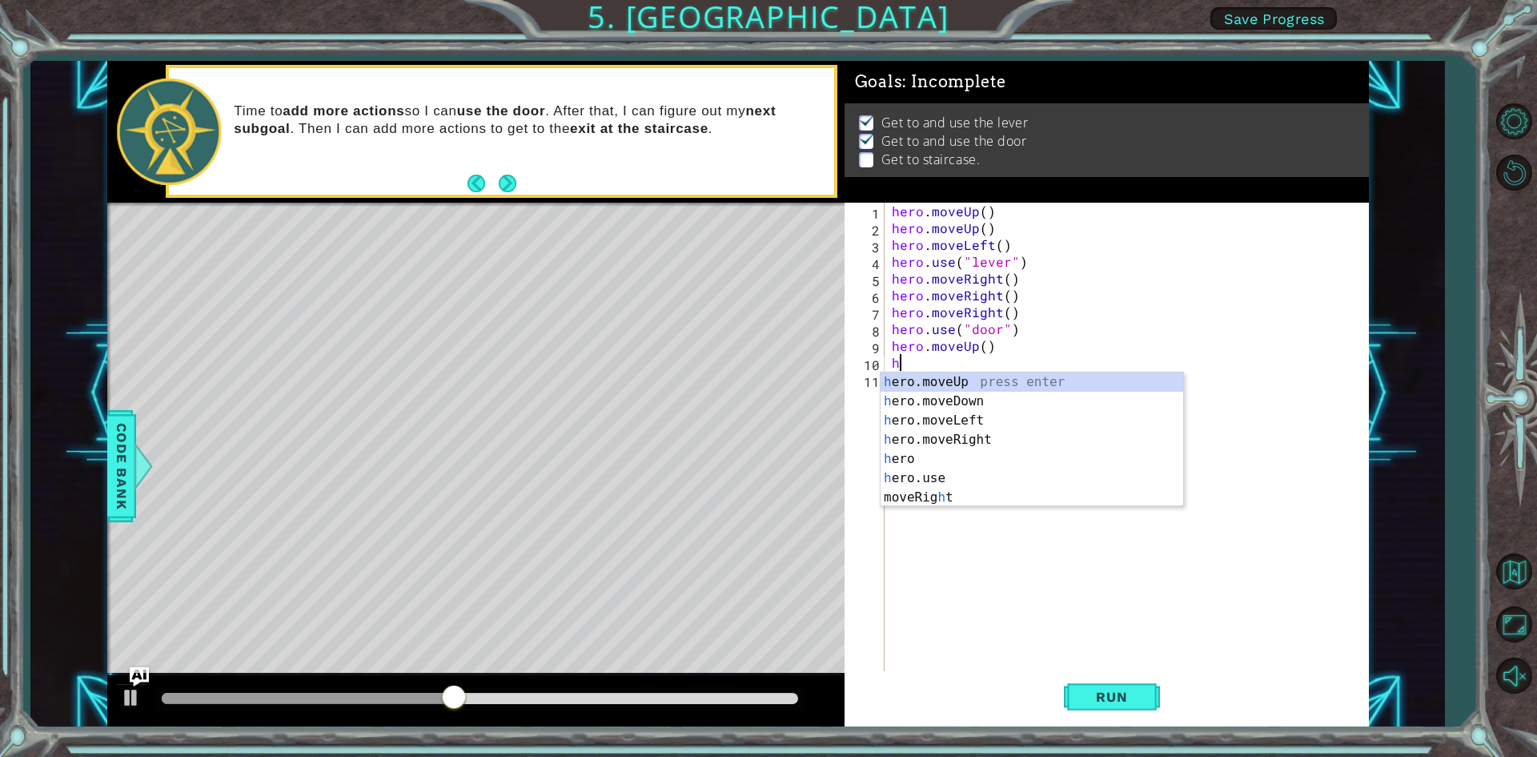
type textarea "her"
click at [965, 379] on div "her o.moveUp press enter her o.moveDown press enter her o.moveLeft press enter …" at bounding box center [1032, 449] width 303 height 154
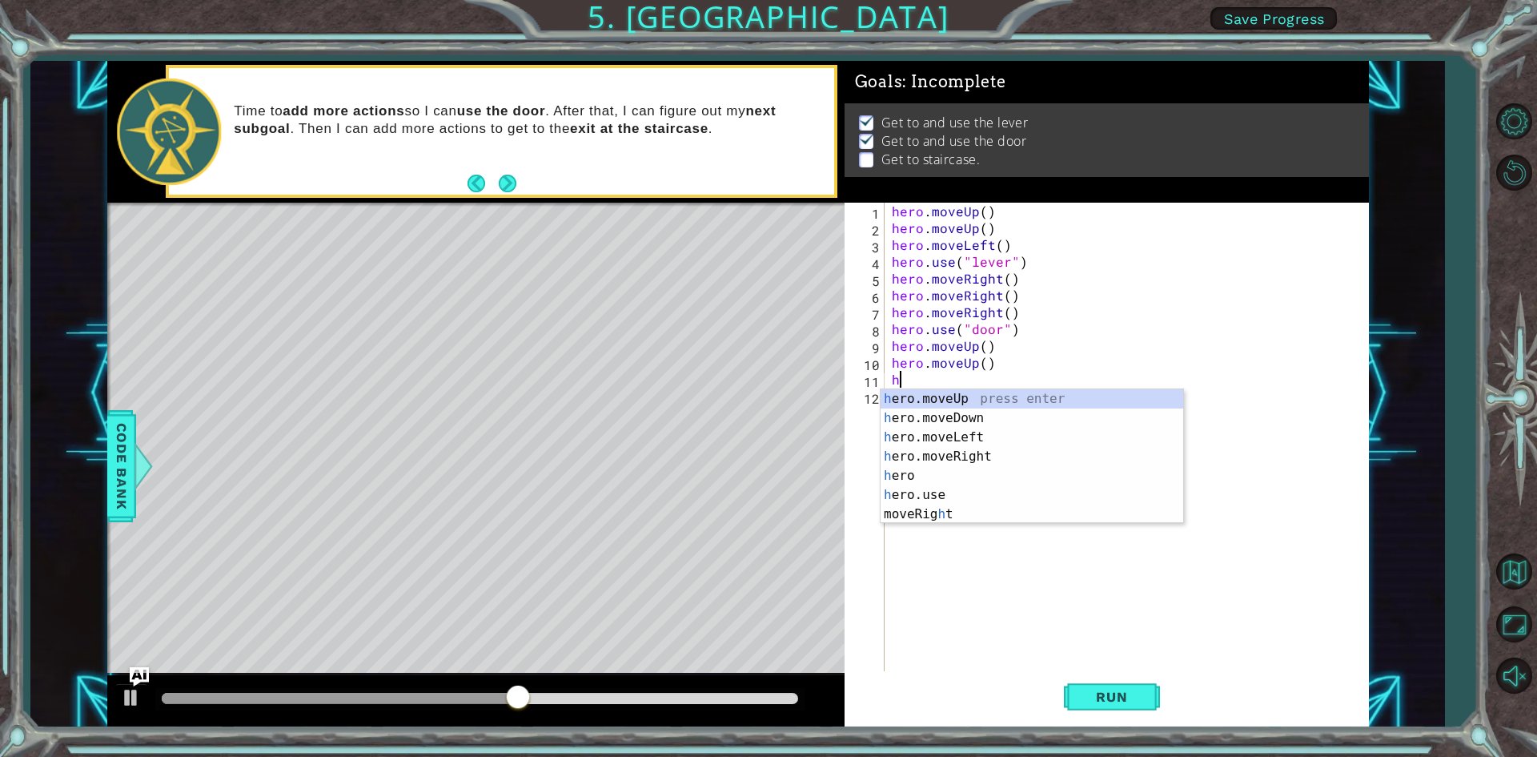
type textarea "her"
click at [971, 434] on div "her o.moveUp press enter her o.moveDown press enter her o.moveLeft press enter …" at bounding box center [1032, 466] width 303 height 154
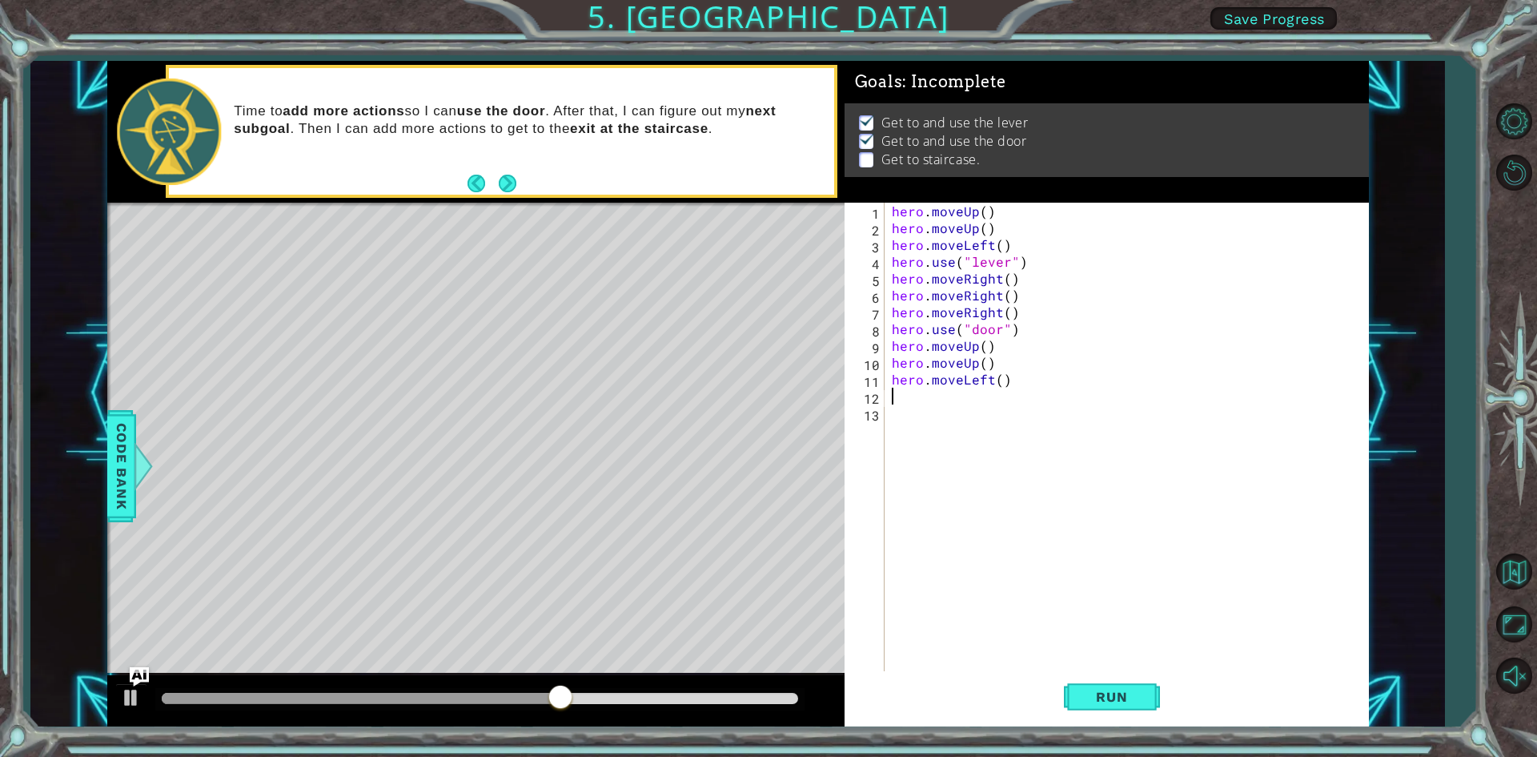
type textarea "her"
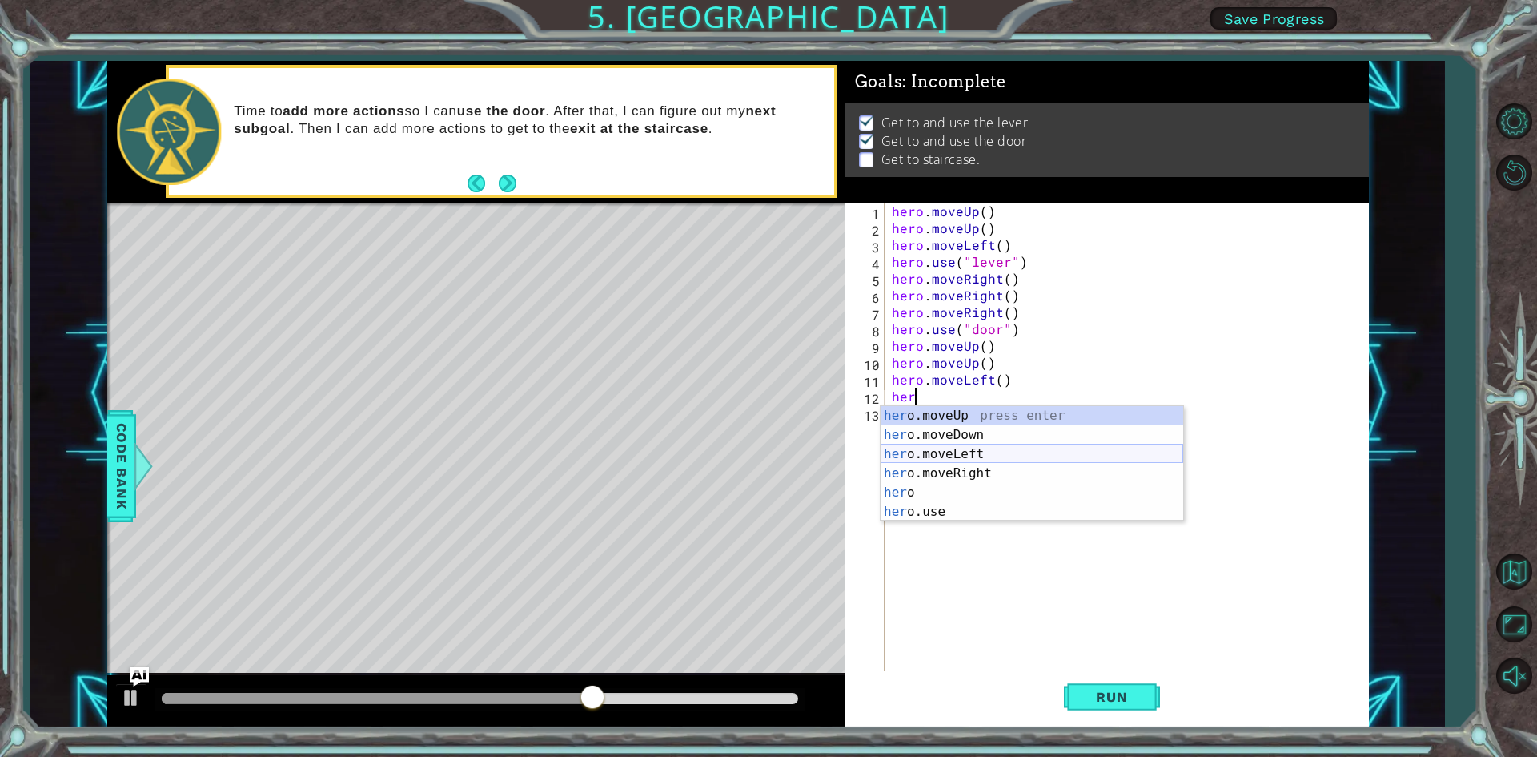
click at [978, 456] on div "her o.moveUp press enter her o.moveDown press enter her o.moveLeft press enter …" at bounding box center [1032, 483] width 303 height 154
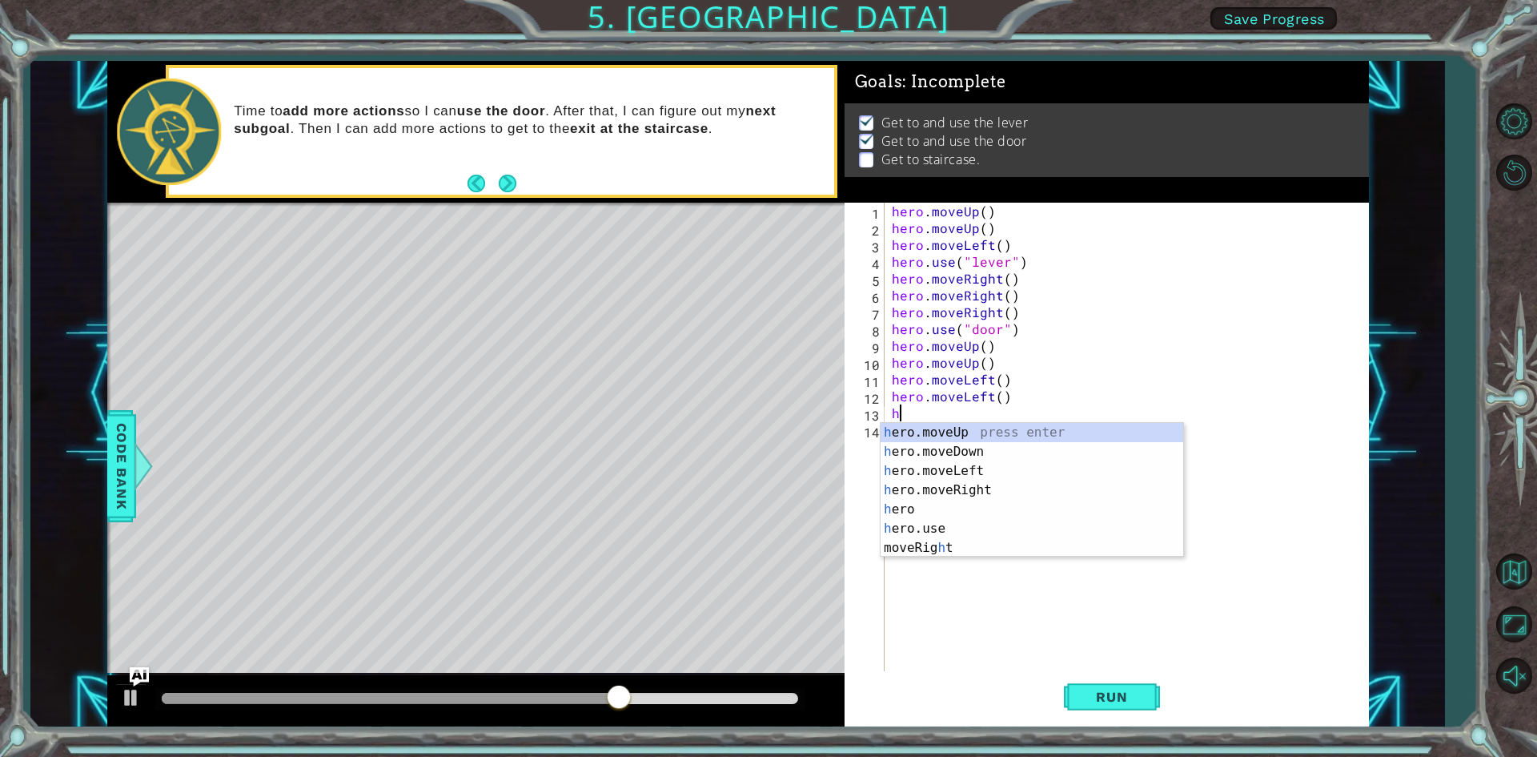
type textarea "her"
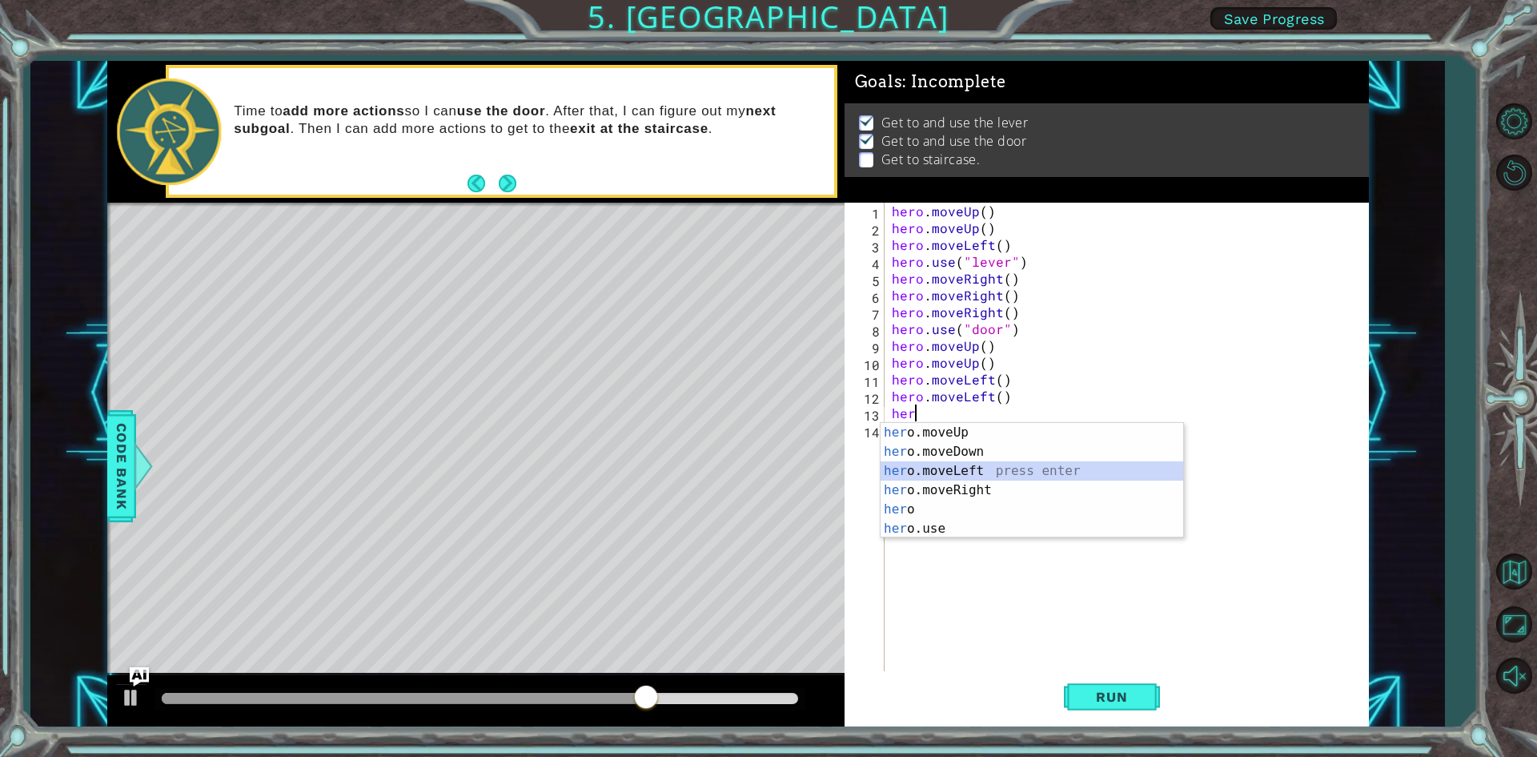
click at [965, 468] on div "her o.moveUp press enter her o.moveDown press enter her o.moveLeft press enter …" at bounding box center [1032, 500] width 303 height 154
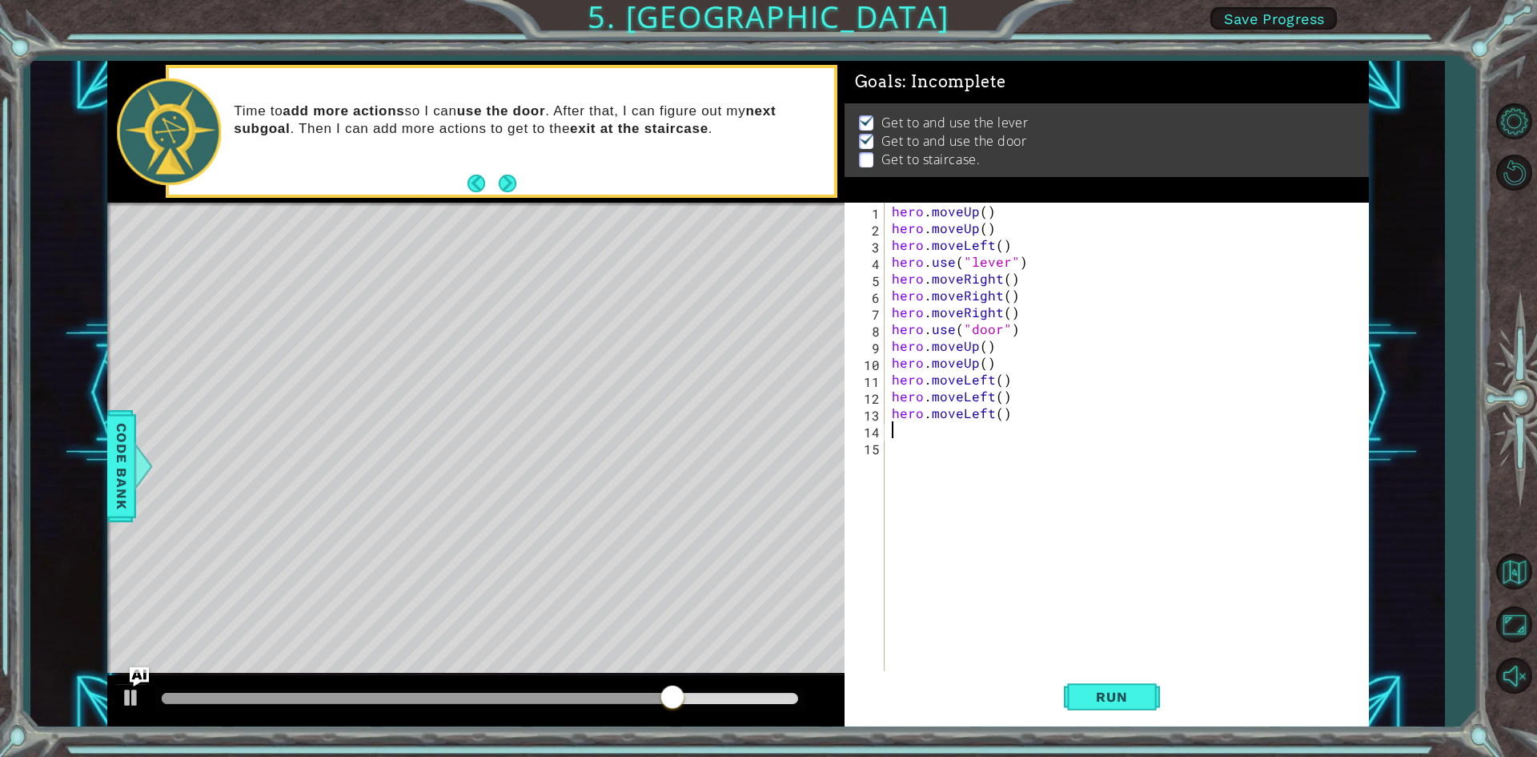
type textarea "her"
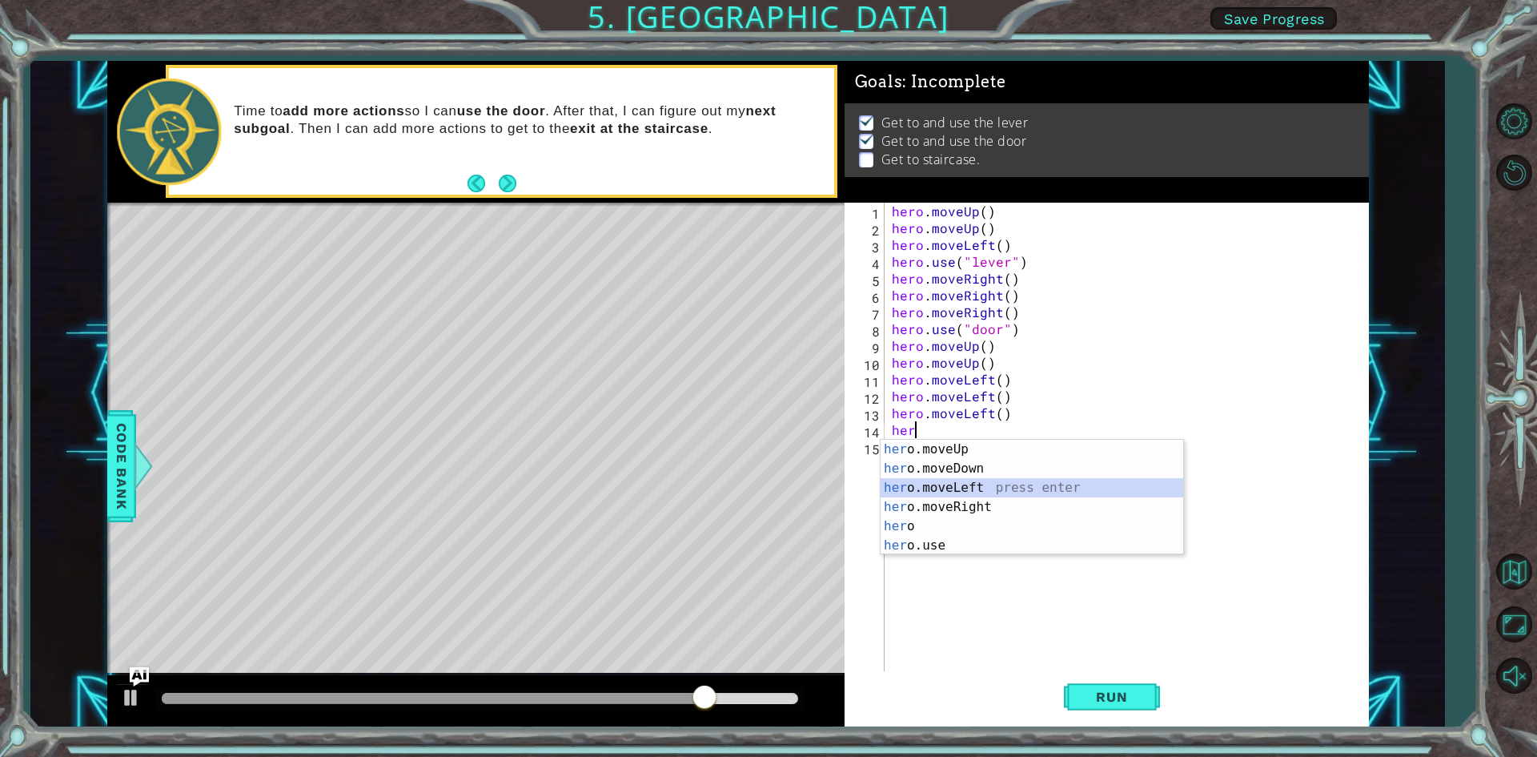
click at [980, 490] on div "her o.moveUp press enter her o.moveDown press enter her o.moveLeft press enter …" at bounding box center [1032, 517] width 303 height 154
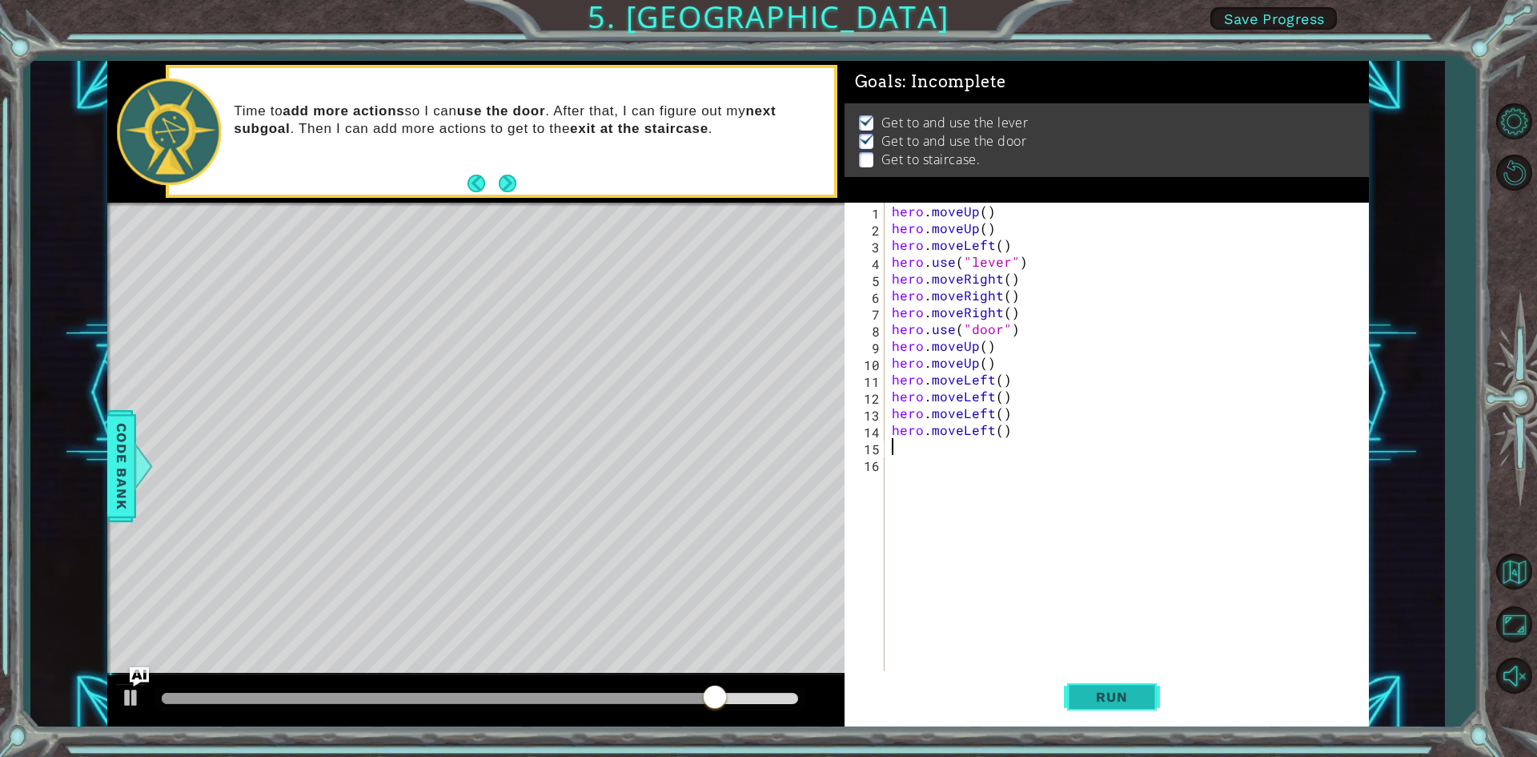
click at [1129, 688] on span "Run" at bounding box center [1111, 696] width 63 height 16
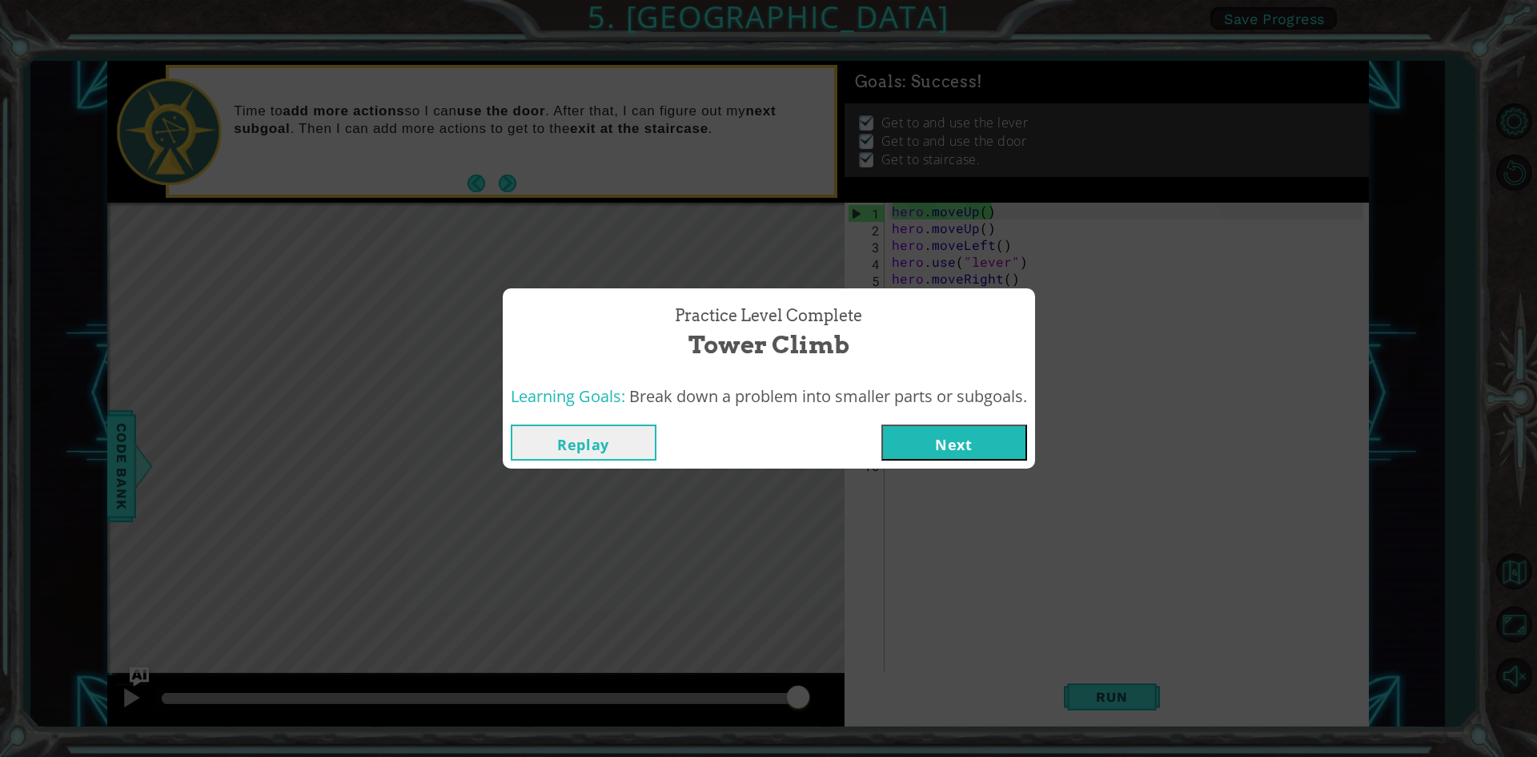
click at [956, 443] on button "Next" at bounding box center [954, 442] width 146 height 36
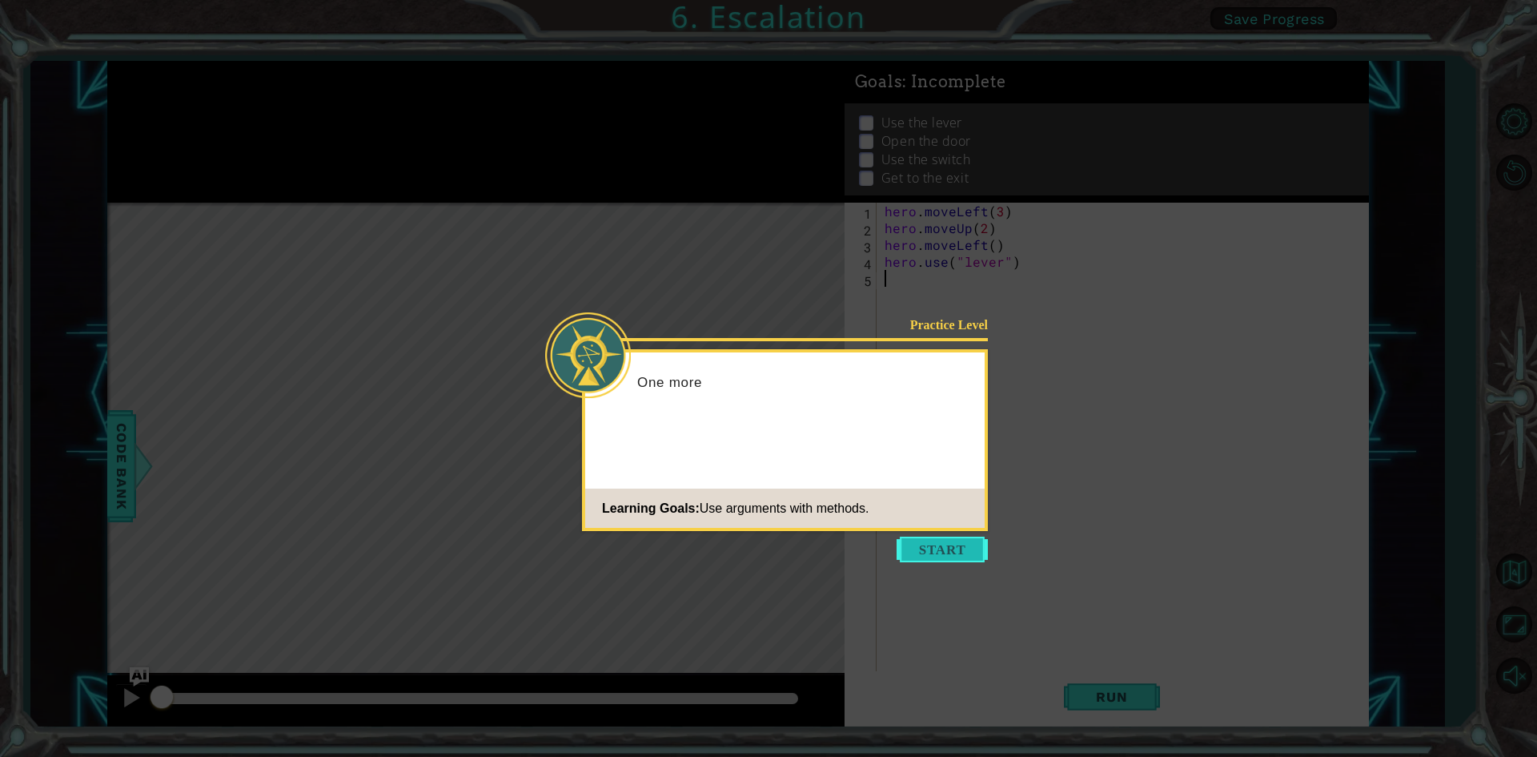
click at [943, 540] on button "Start" at bounding box center [942, 549] width 91 height 26
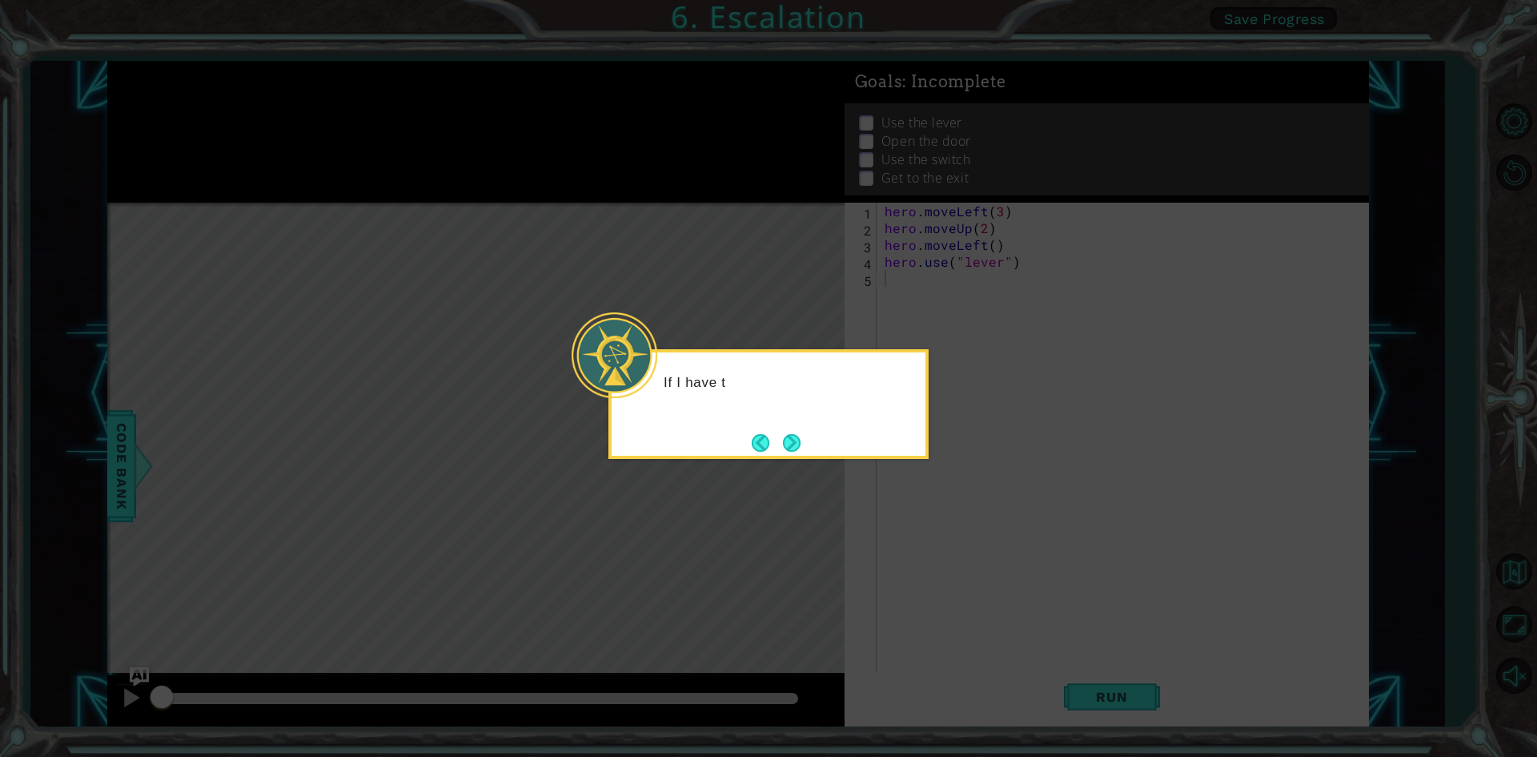
click at [801, 438] on button "Next" at bounding box center [792, 443] width 18 height 18
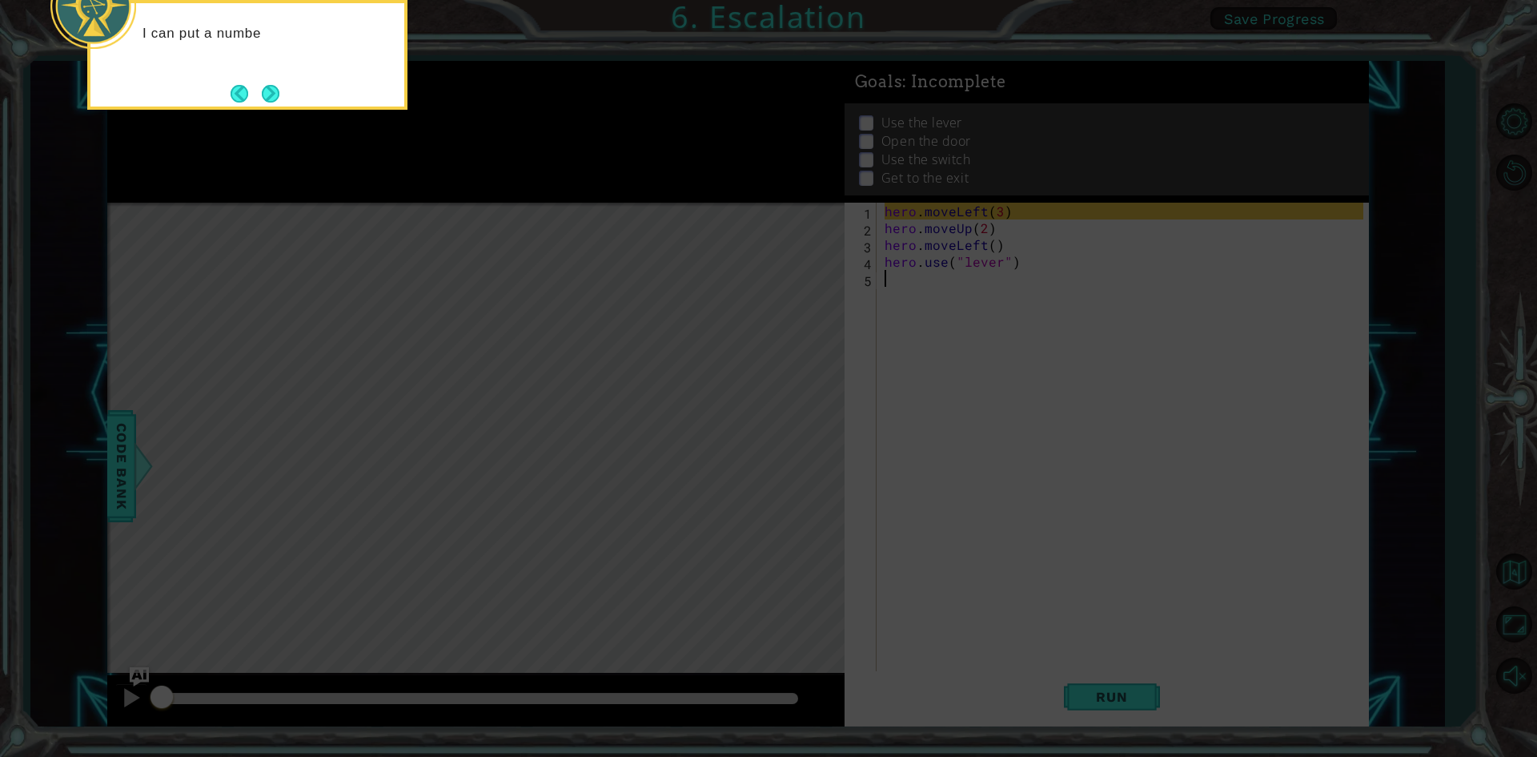
click at [247, 102] on button "Back" at bounding box center [246, 94] width 31 height 18
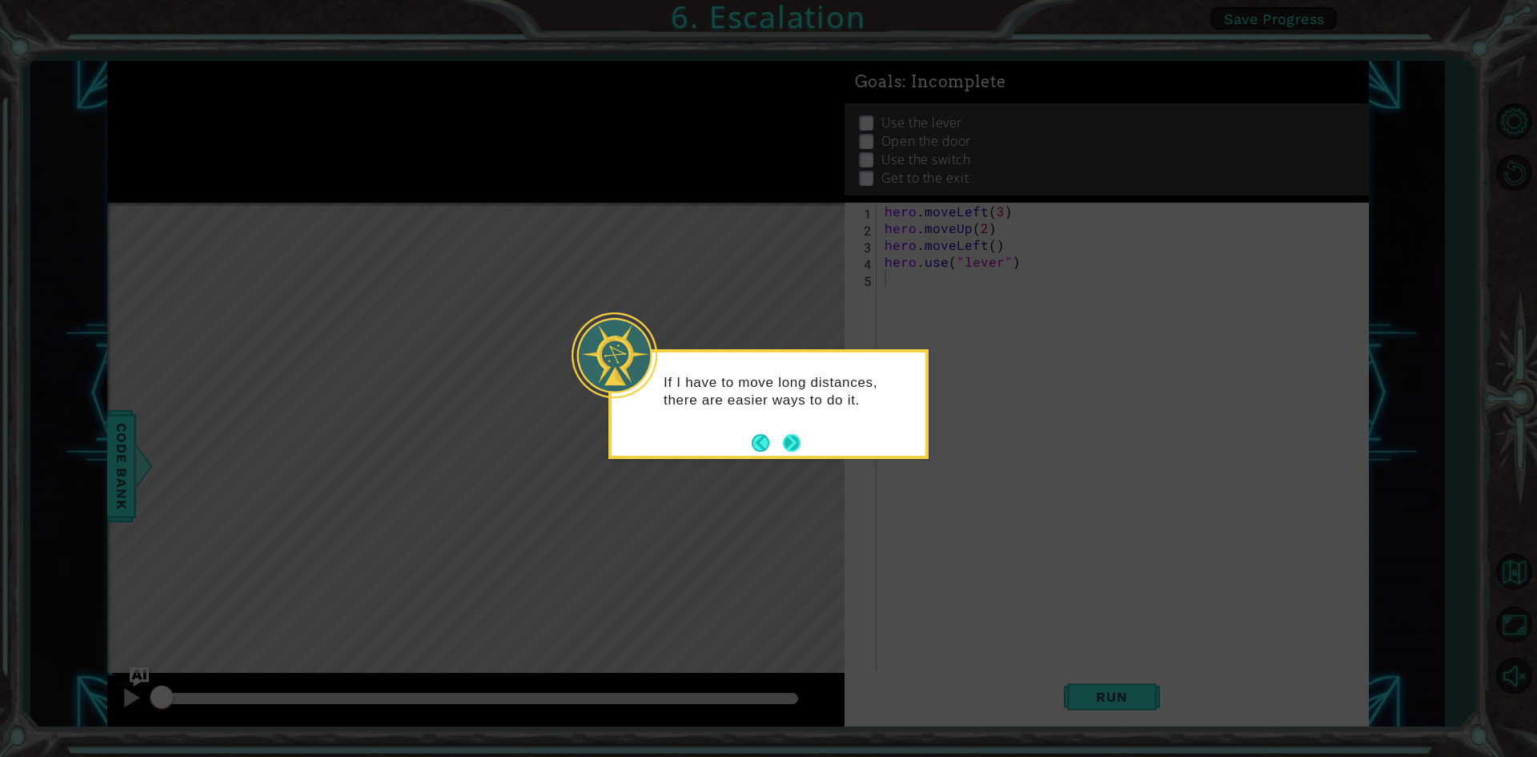
click at [799, 451] on button "Next" at bounding box center [792, 443] width 18 height 18
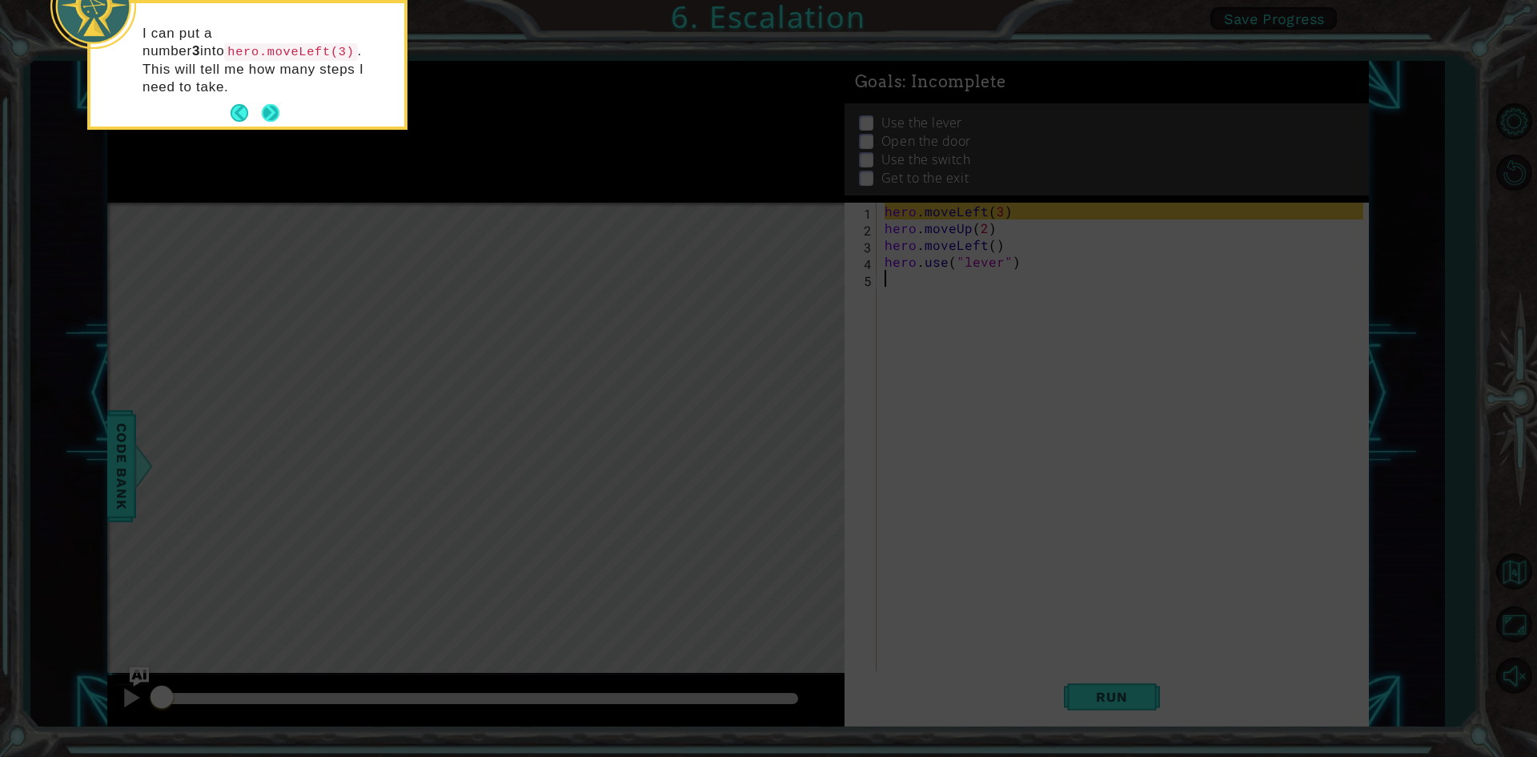
click at [275, 105] on button "Next" at bounding box center [271, 113] width 18 height 18
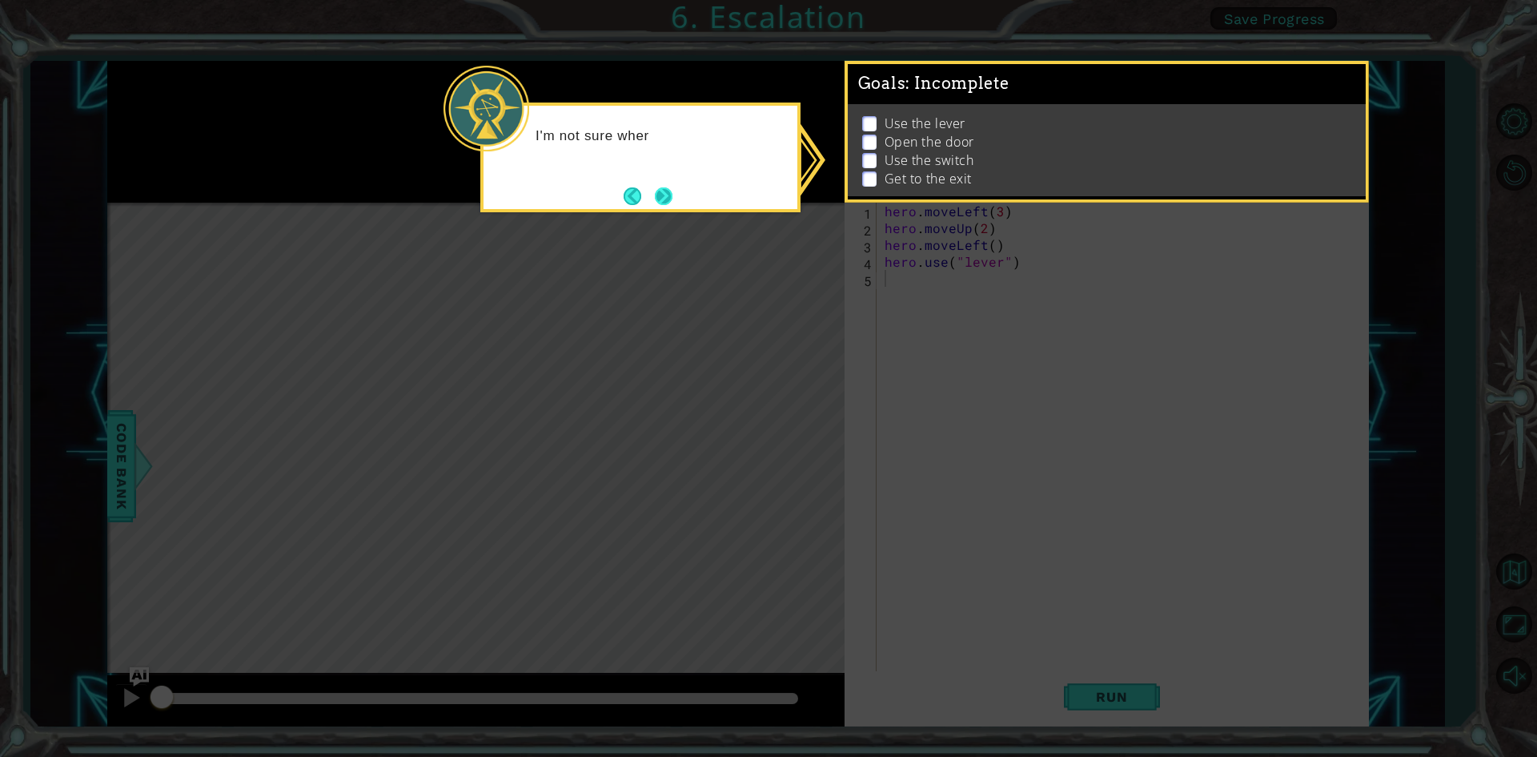
click at [658, 191] on button "Next" at bounding box center [664, 196] width 18 height 18
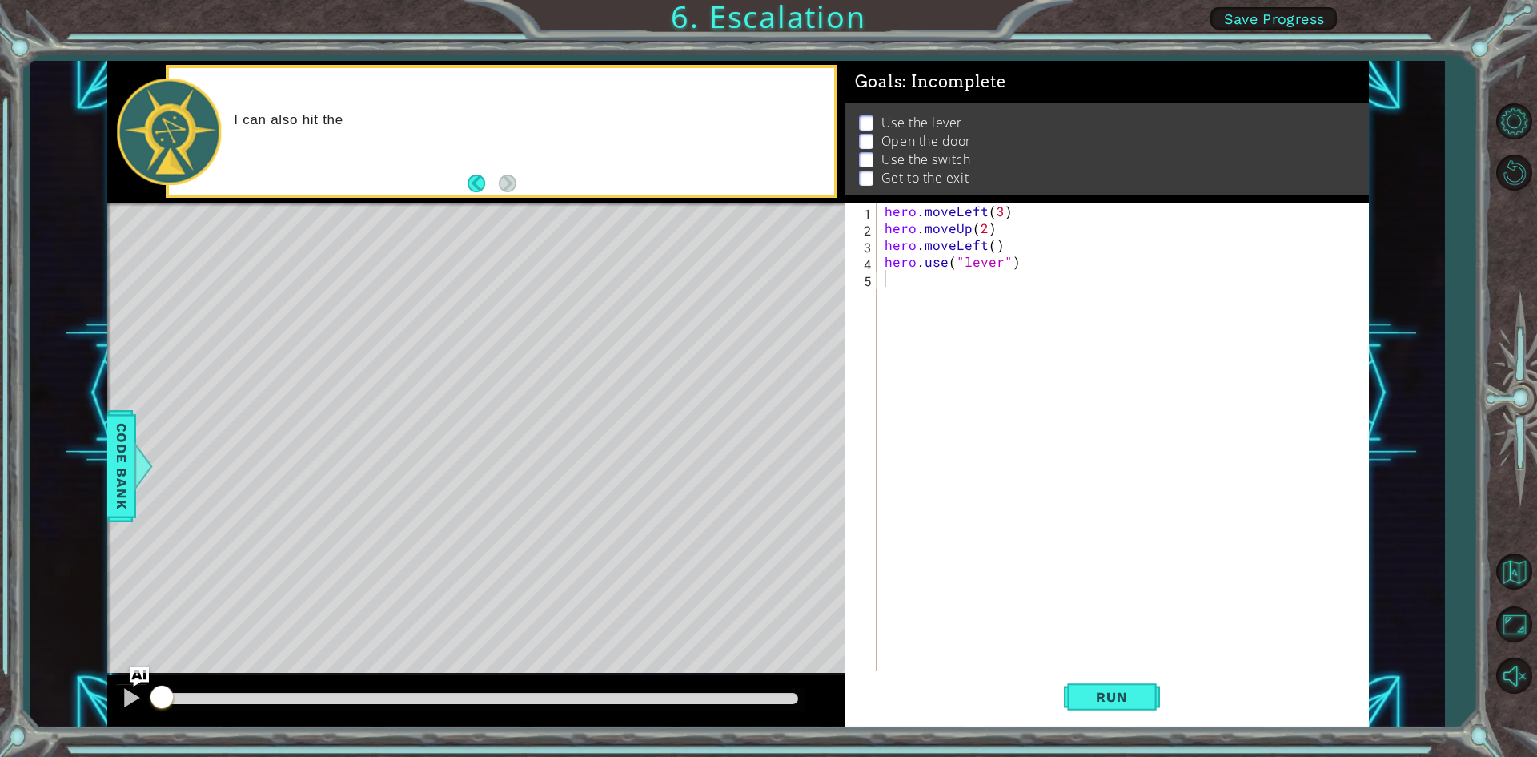
click at [737, 133] on div "I can also hit the" at bounding box center [528, 131] width 611 height 57
click at [1152, 684] on button "Run" at bounding box center [1112, 697] width 96 height 52
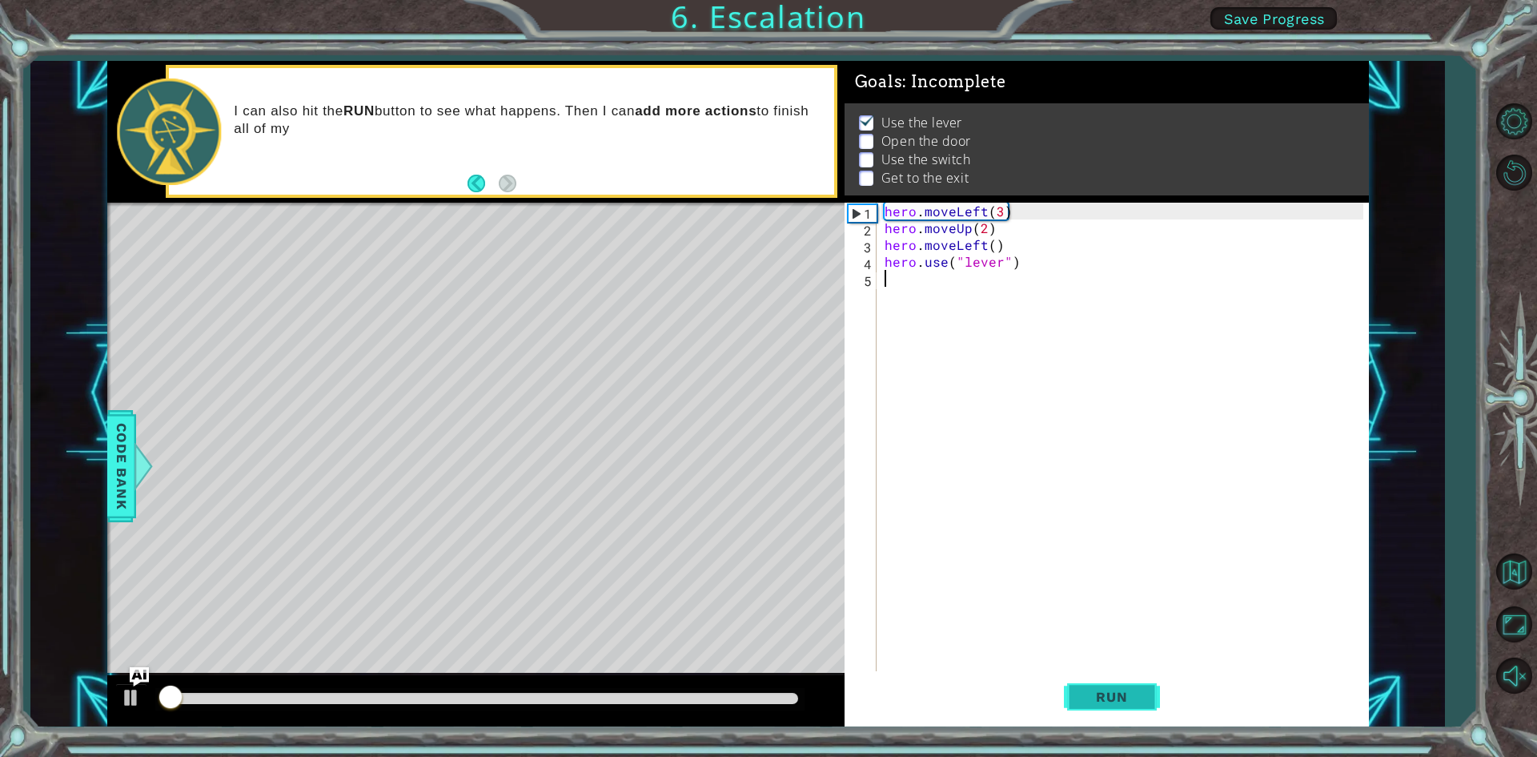
scroll to position [6, 0]
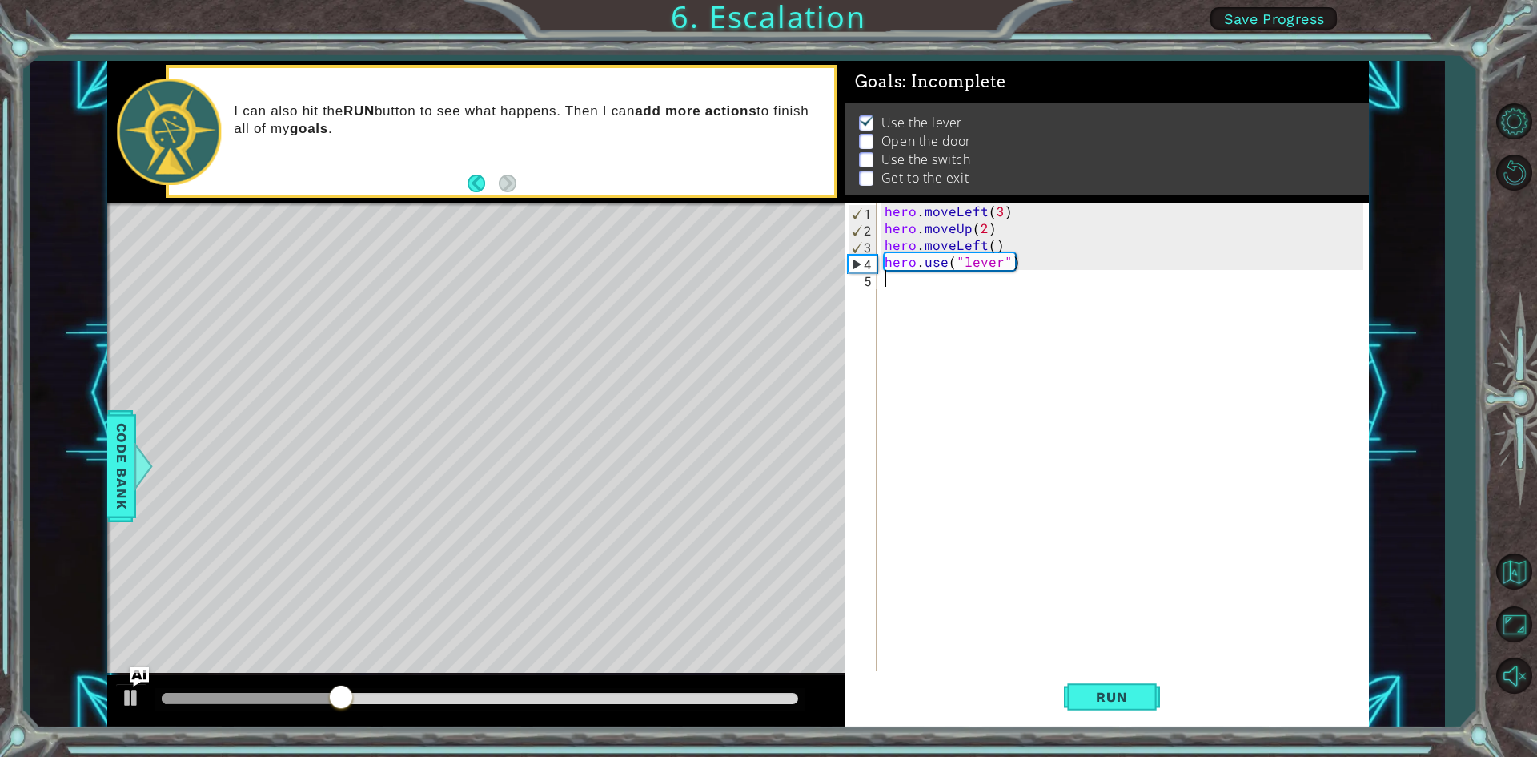
click at [990, 279] on div "hero . moveLeft ( 3 ) hero . moveUp ( 2 ) hero . moveLeft ( ) hero . use ( "lev…" at bounding box center [1126, 455] width 490 height 504
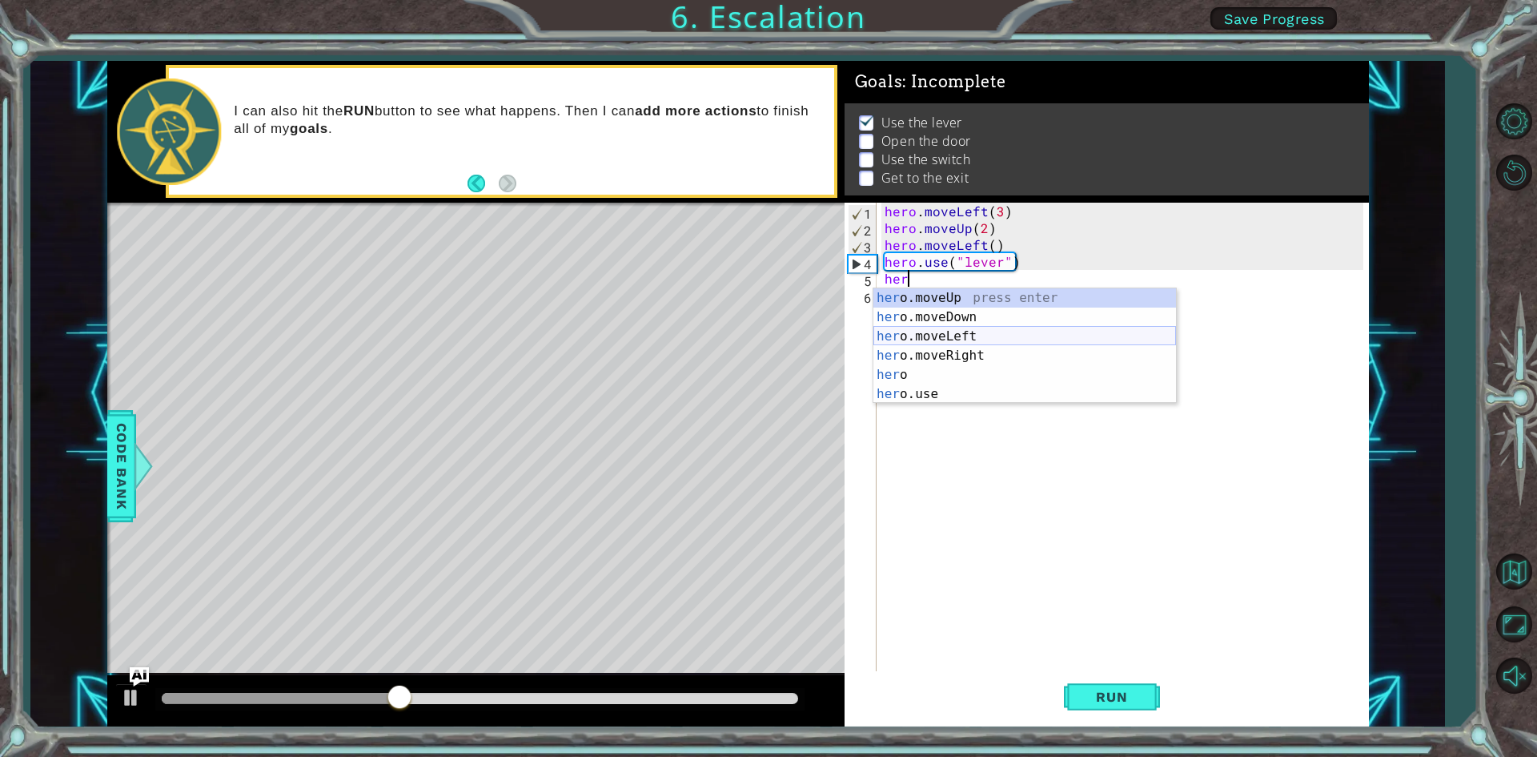
click at [978, 331] on div "her o.moveUp press enter her o.moveDown press enter her o.moveLeft press enter …" at bounding box center [1024, 365] width 303 height 154
type textarea "hero.moveLeft(1)"
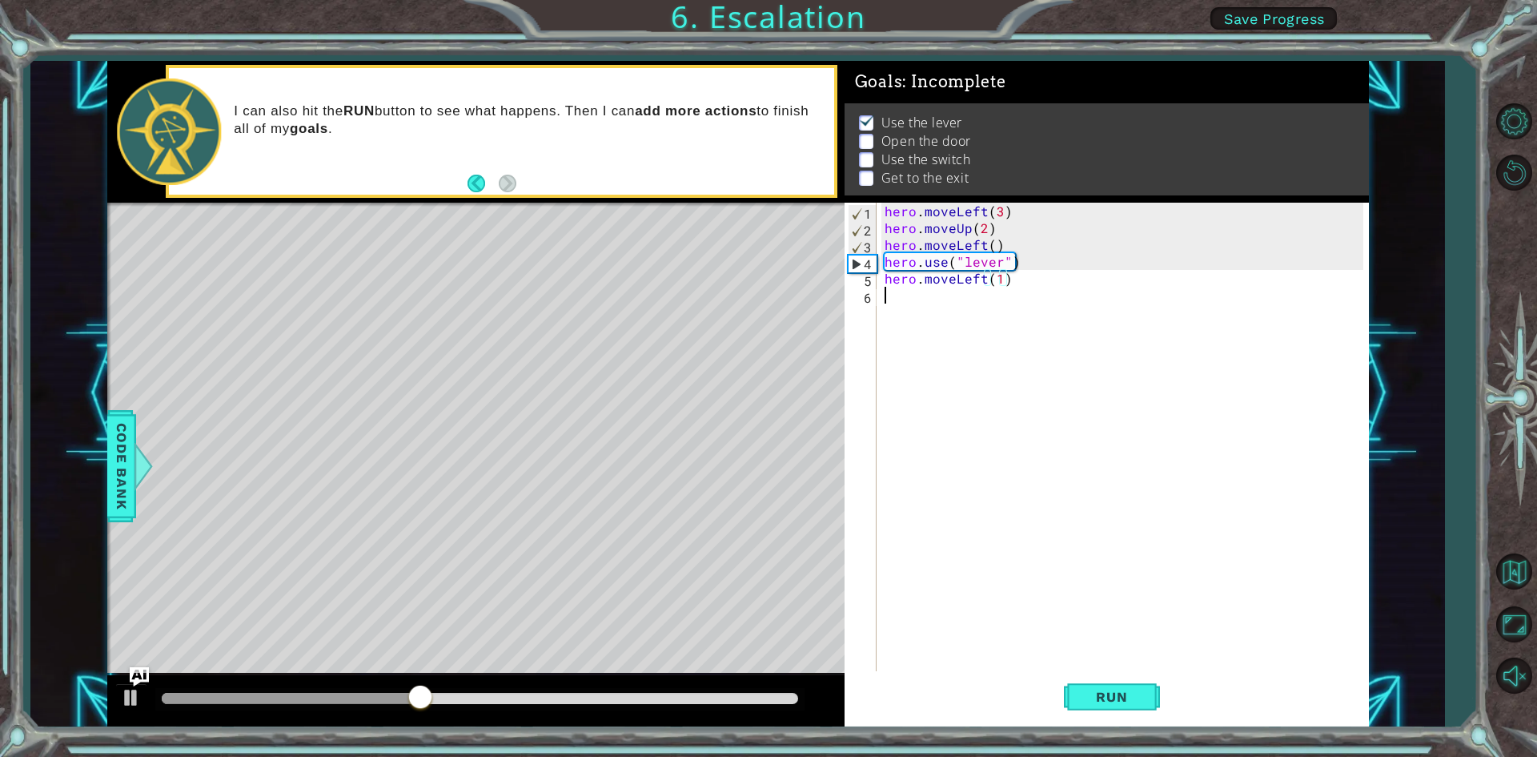
click at [961, 307] on div "hero . moveLeft ( 3 ) hero . moveUp ( 2 ) hero . moveLeft ( ) hero . use ( "lev…" at bounding box center [1126, 455] width 490 height 504
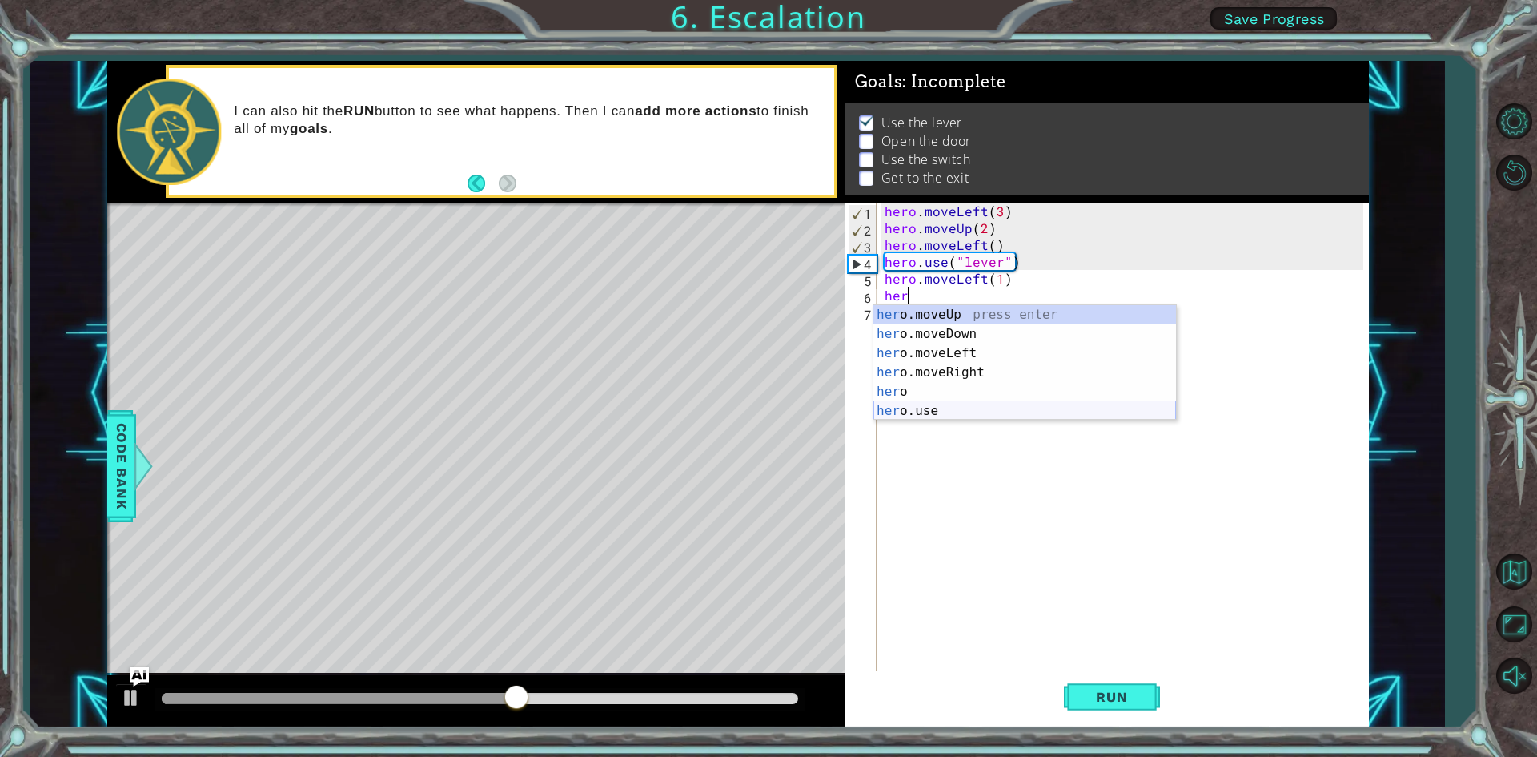
click at [950, 403] on div "her o.moveUp press enter her o.moveDown press enter her o.moveLeft press enter …" at bounding box center [1024, 382] width 303 height 154
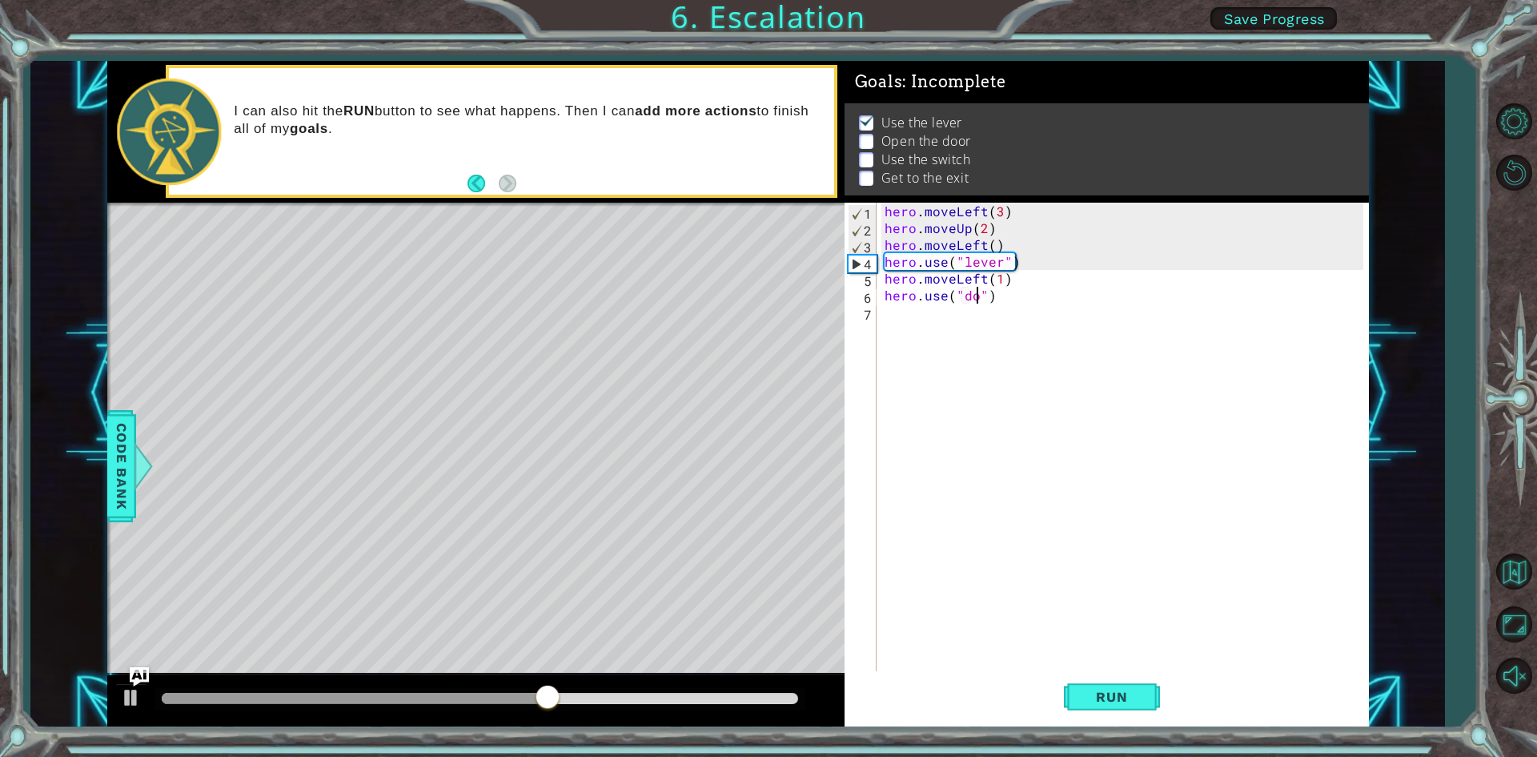
type textarea "hero.use("door")"
click at [1049, 287] on div "hero . moveLeft ( 3 ) hero . moveUp ( 2 ) hero . moveLeft ( ) hero . use ( "lev…" at bounding box center [1126, 455] width 490 height 504
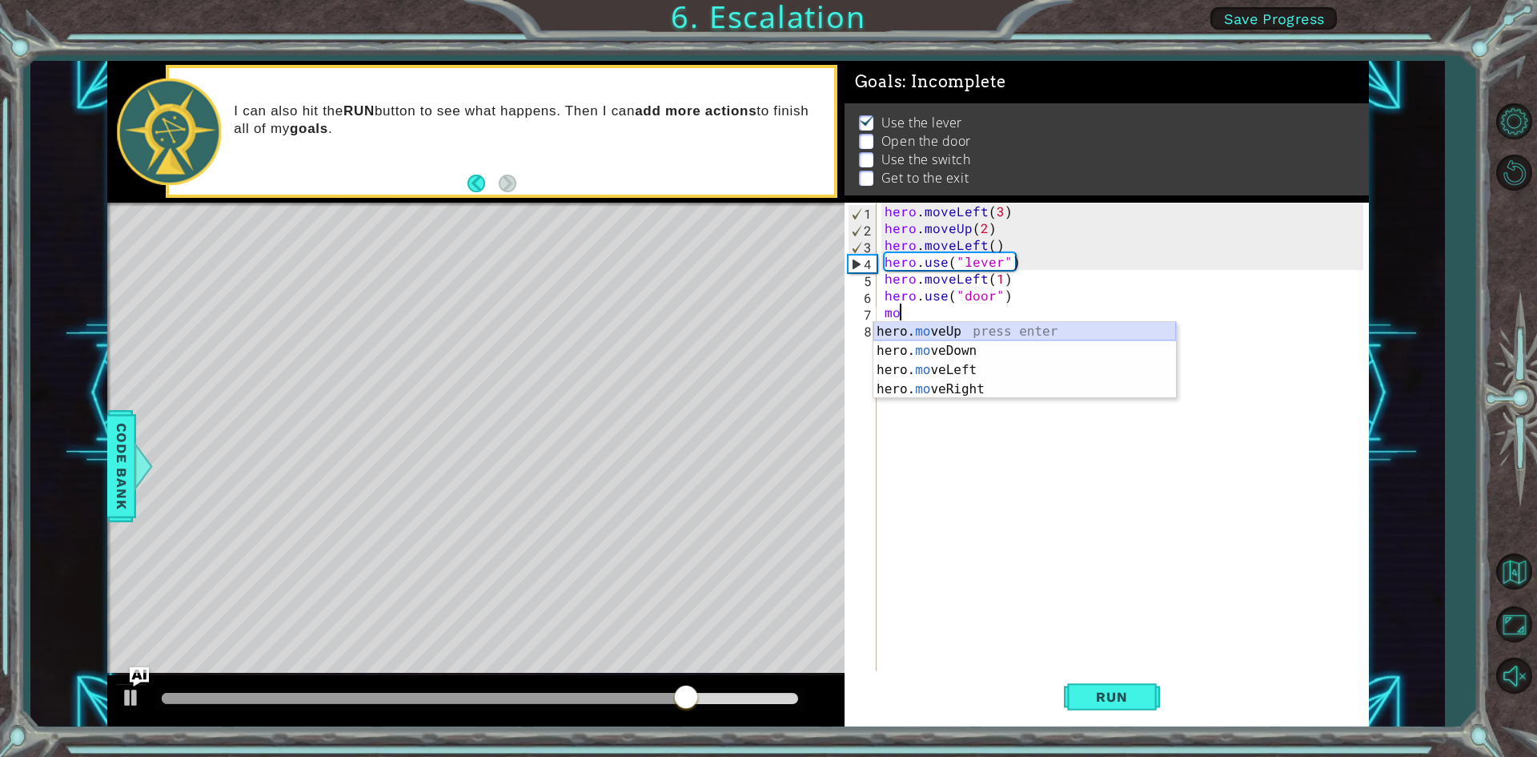
click at [1014, 330] on div "hero. mo veUp press enter hero. mo veDown press enter hero. mo veLeft press ent…" at bounding box center [1024, 379] width 303 height 115
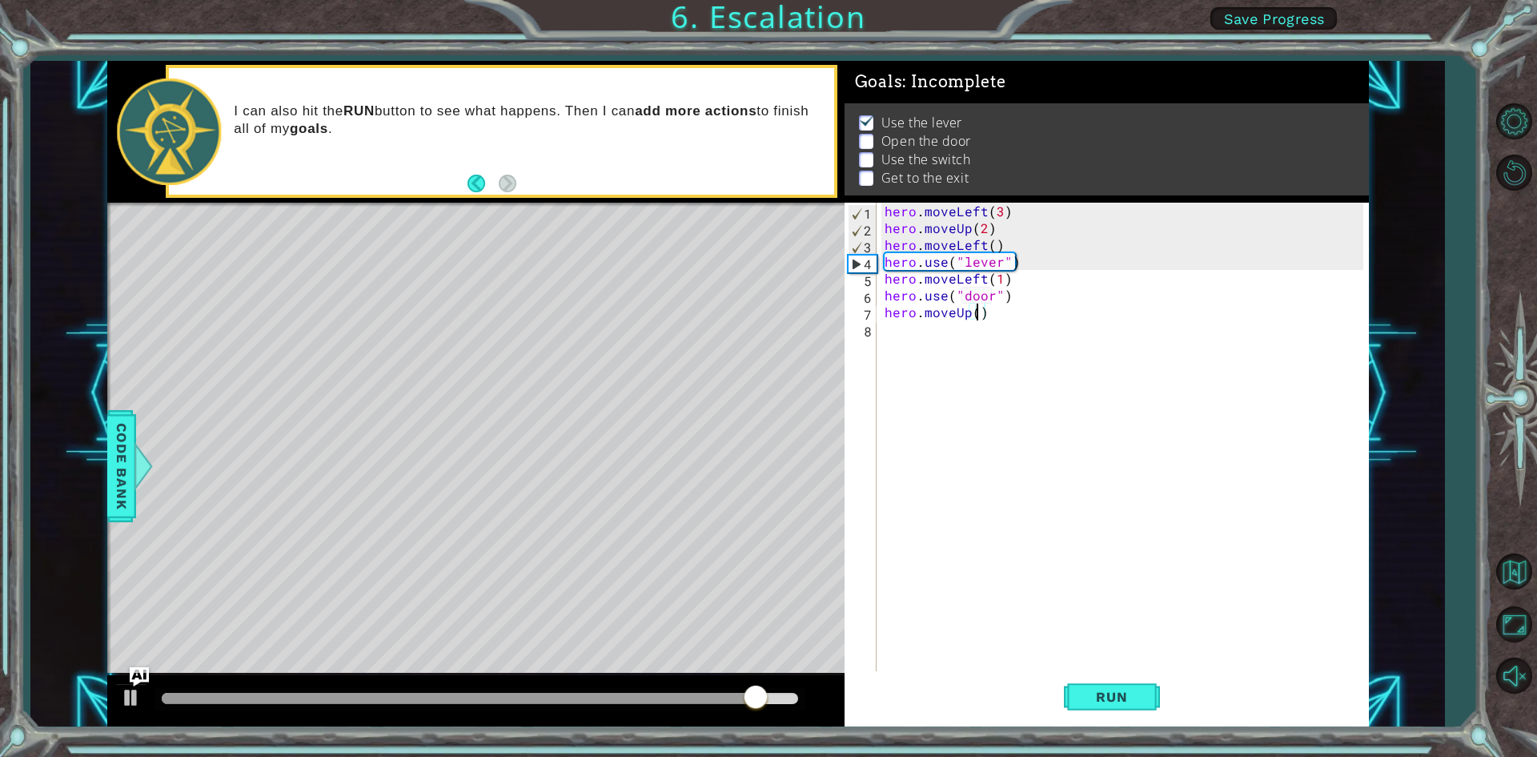
type textarea "hero.moveUp(3)"
click at [1031, 335] on div "hero . moveLeft ( 3 ) hero . moveUp ( 2 ) hero . moveLeft ( ) hero . use ( "lev…" at bounding box center [1126, 455] width 490 height 504
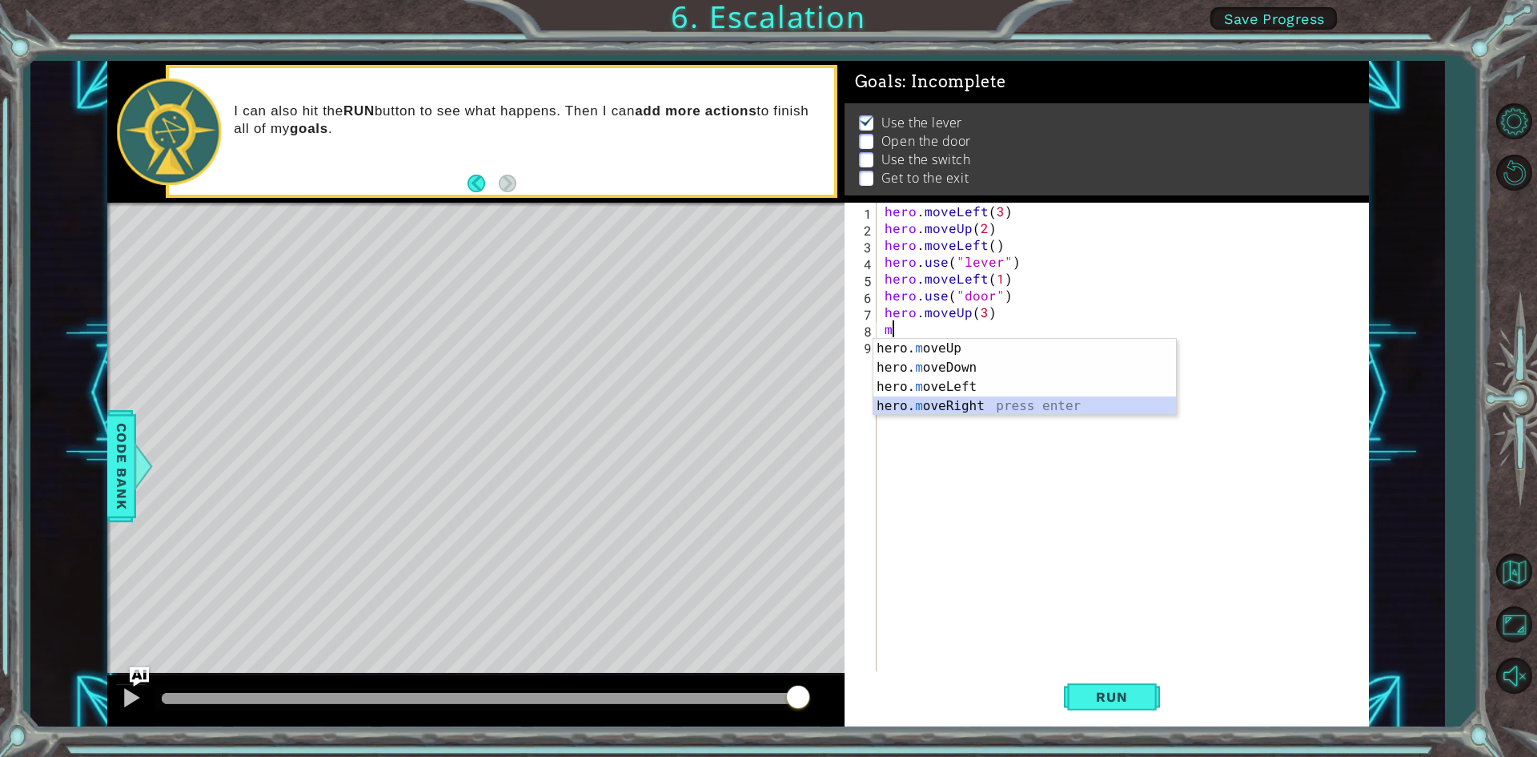
click at [1000, 403] on div "hero. m oveUp press enter hero. m oveDown press enter hero. m oveLeft press ent…" at bounding box center [1024, 396] width 303 height 115
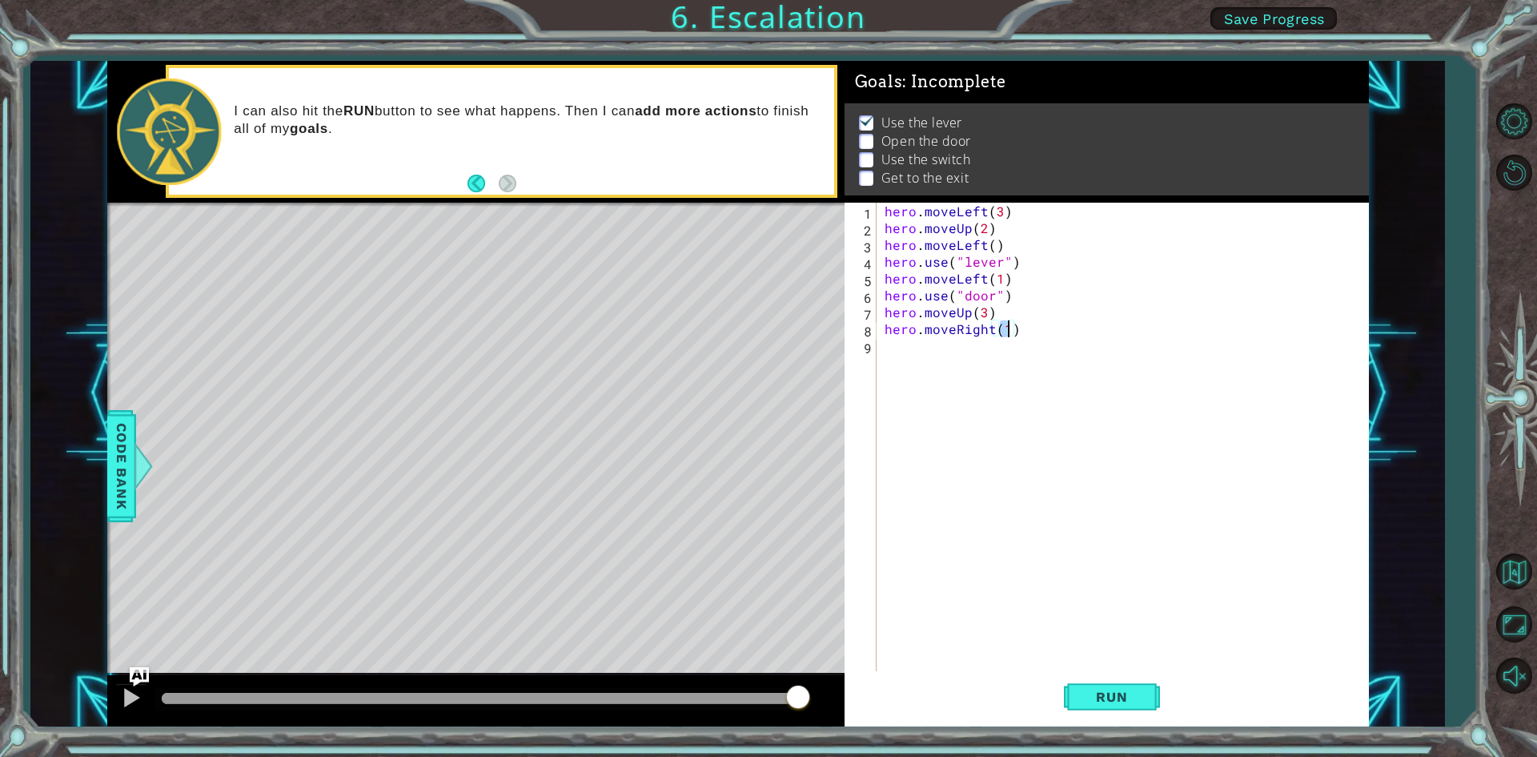
type textarea "hero.moveRight(2)"
click at [1106, 687] on button "Run" at bounding box center [1112, 697] width 96 height 52
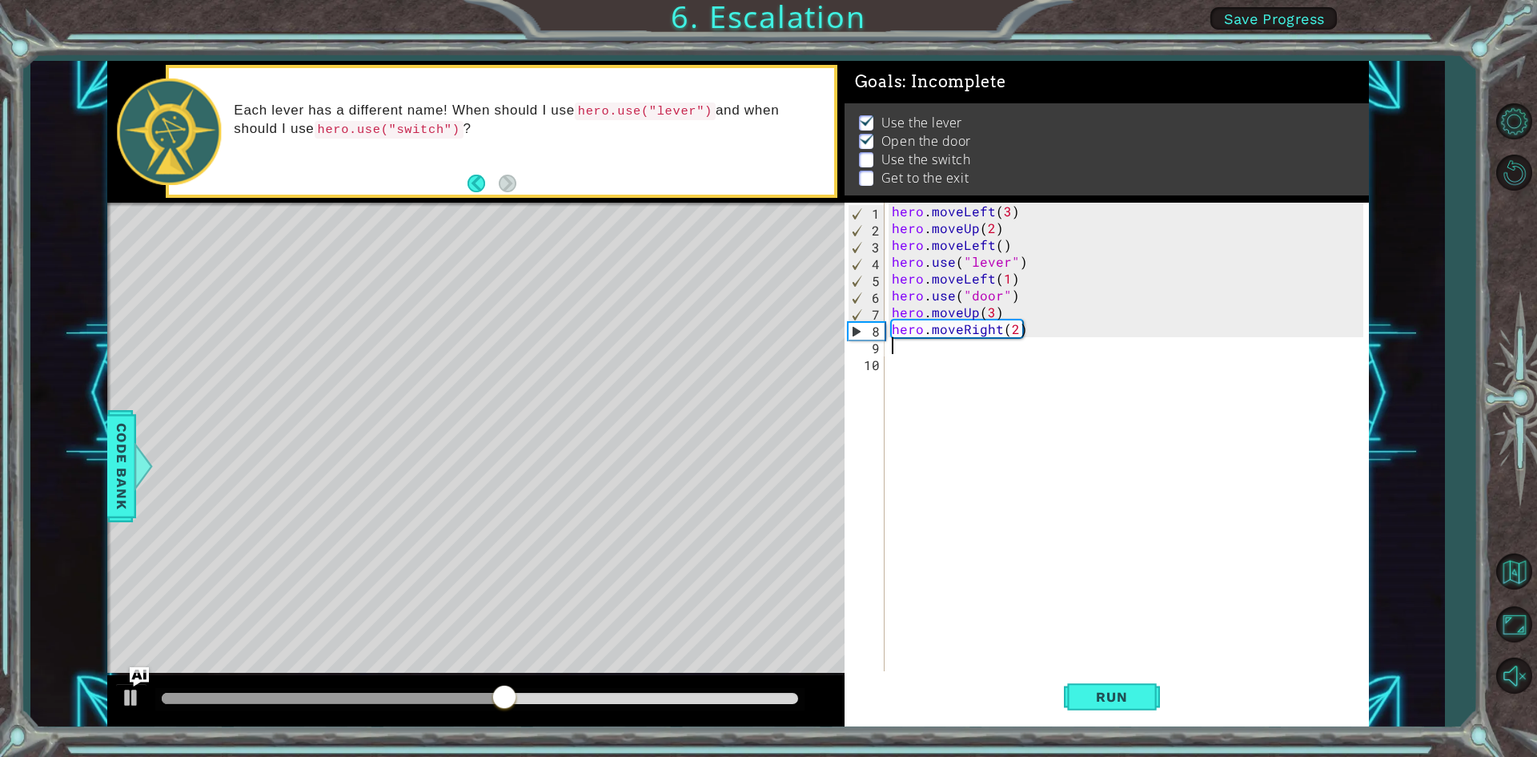
click at [991, 311] on div "hero . moveLeft ( 3 ) hero . moveUp ( 2 ) hero . moveLeft ( ) hero . use ( "lev…" at bounding box center [1130, 455] width 483 height 504
click at [1042, 329] on div "hero . moveLeft ( 3 ) hero . moveUp ( 2 ) hero . moveLeft ( ) hero . use ( "lev…" at bounding box center [1130, 455] width 483 height 504
type textarea "hero.moveRight(2)"
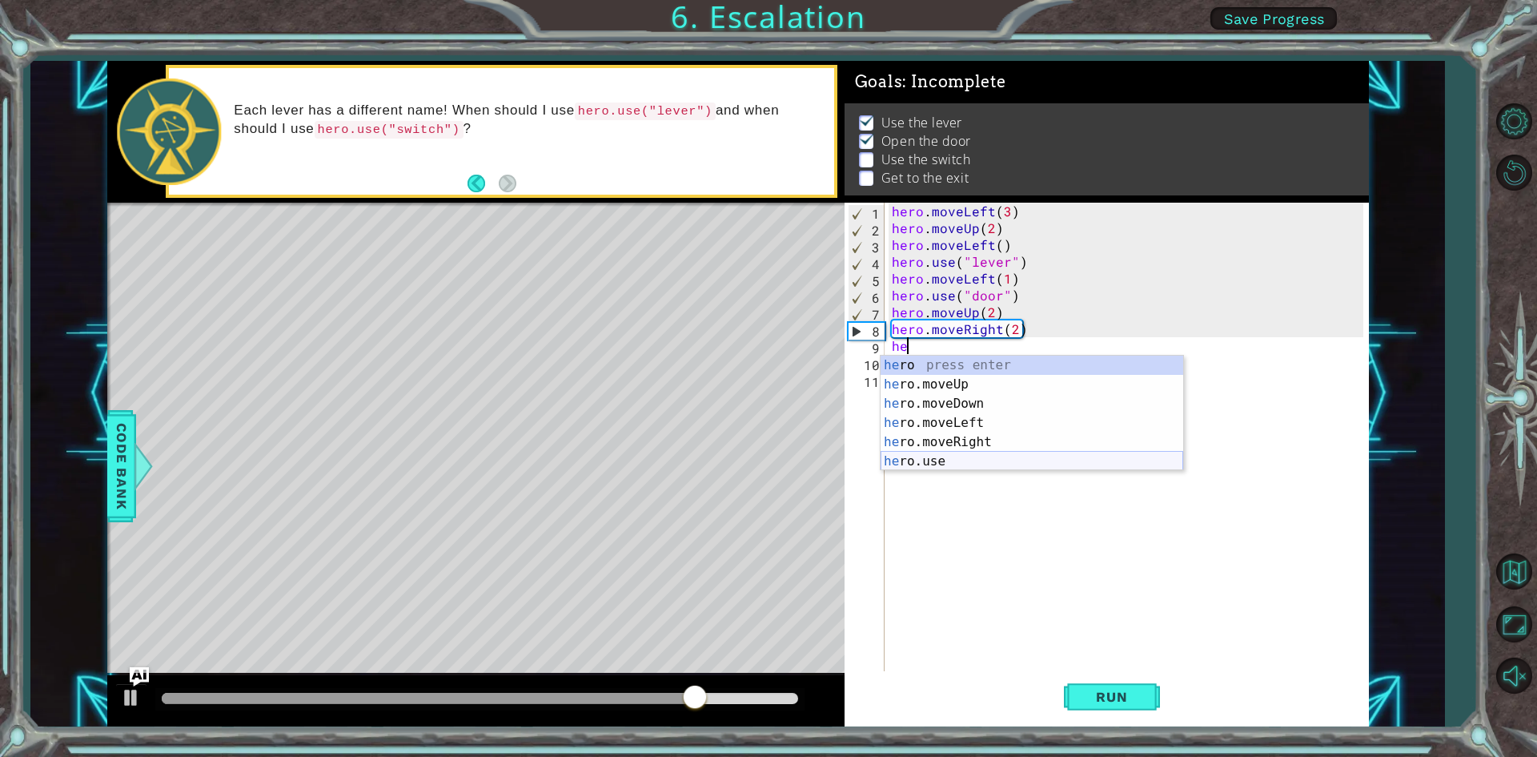
click at [1011, 456] on div "he ro press enter he ro.moveUp press enter he ro.moveDown press enter he ro.mov…" at bounding box center [1032, 432] width 303 height 154
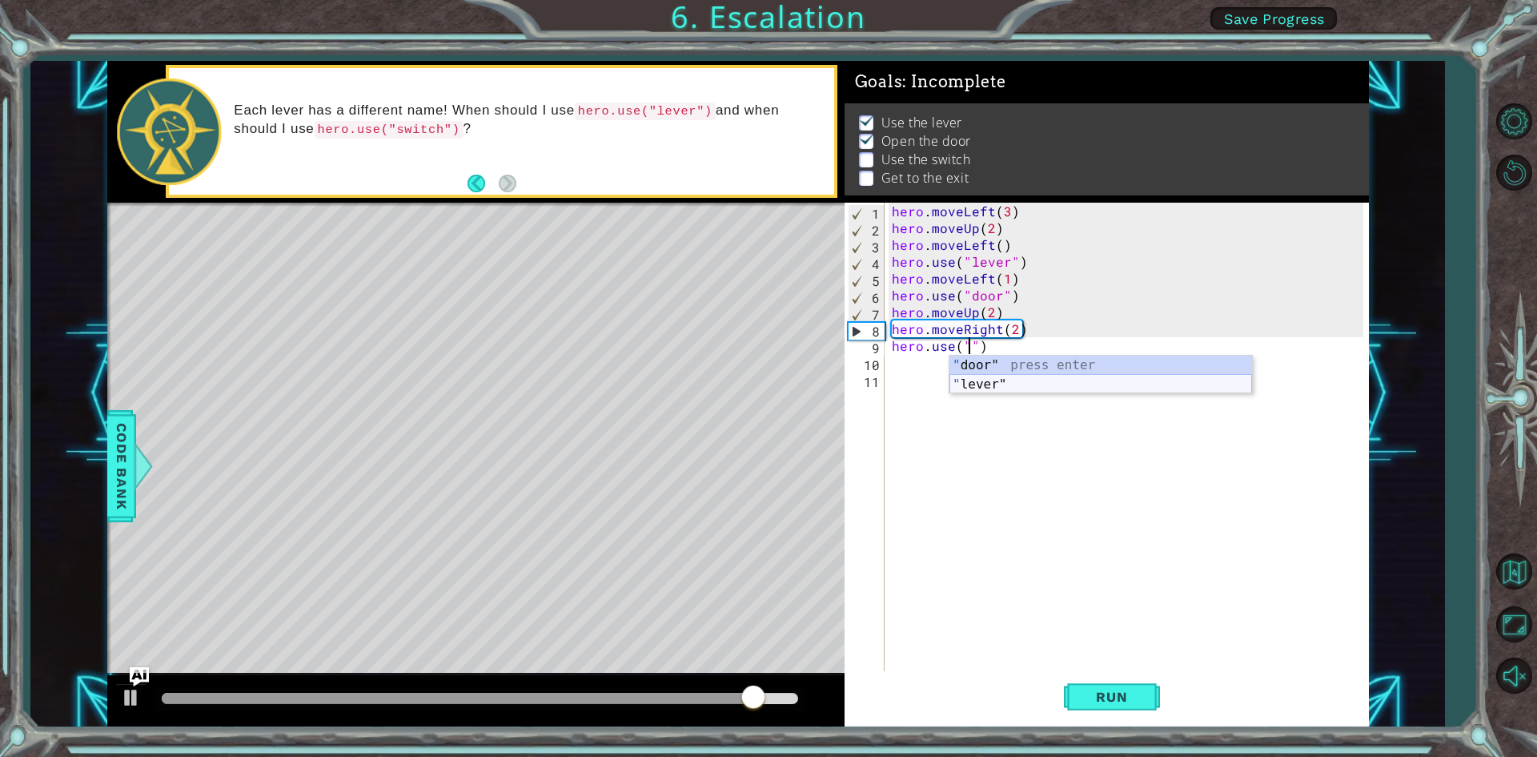
click at [969, 384] on div "" door" press enter " lever" press enter" at bounding box center [1100, 393] width 303 height 77
type textarea "hero.use("lever")"
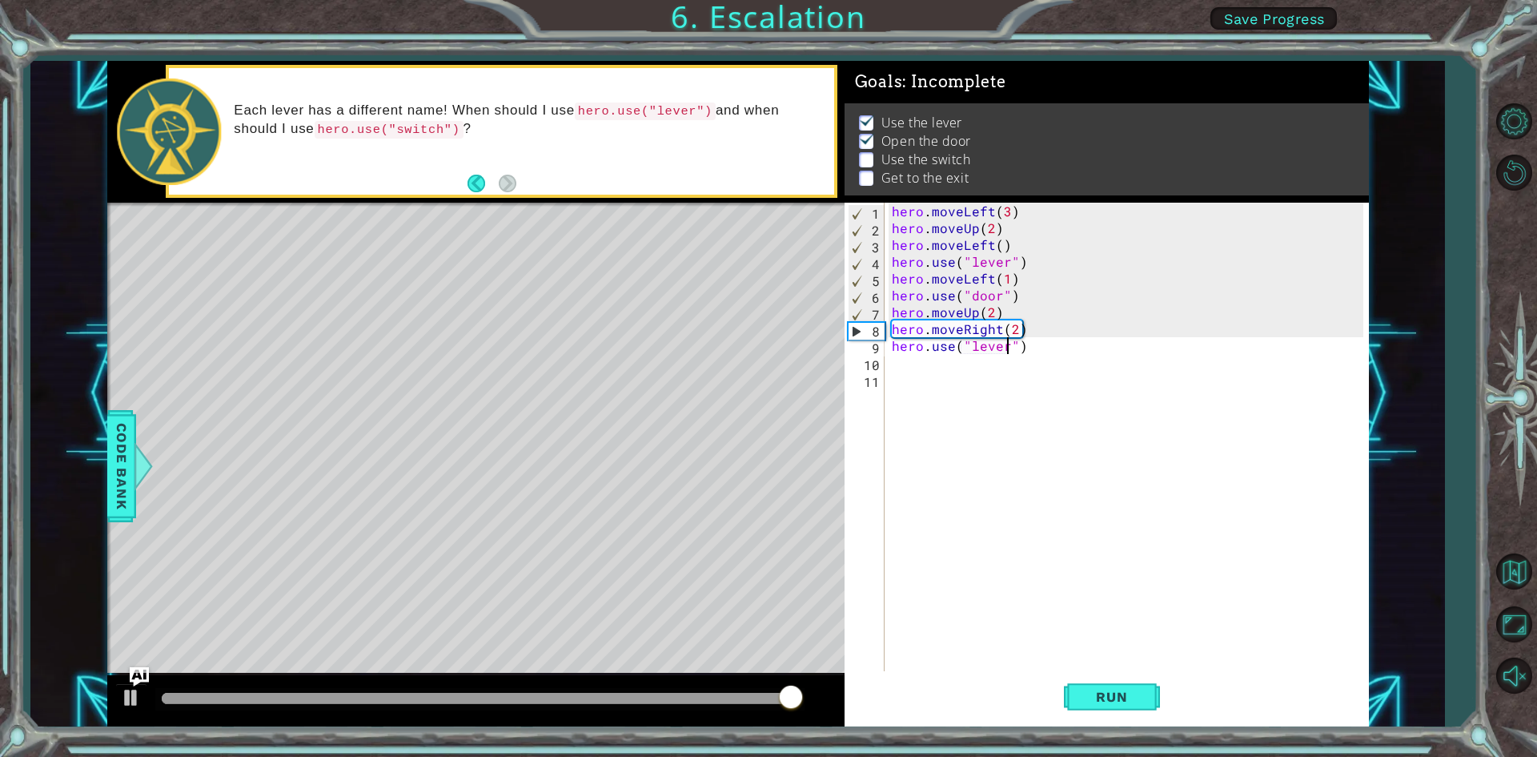
click at [966, 363] on div "hero . moveLeft ( 3 ) hero . moveUp ( 2 ) hero . moveLeft ( ) hero . use ( "lev…" at bounding box center [1130, 455] width 483 height 504
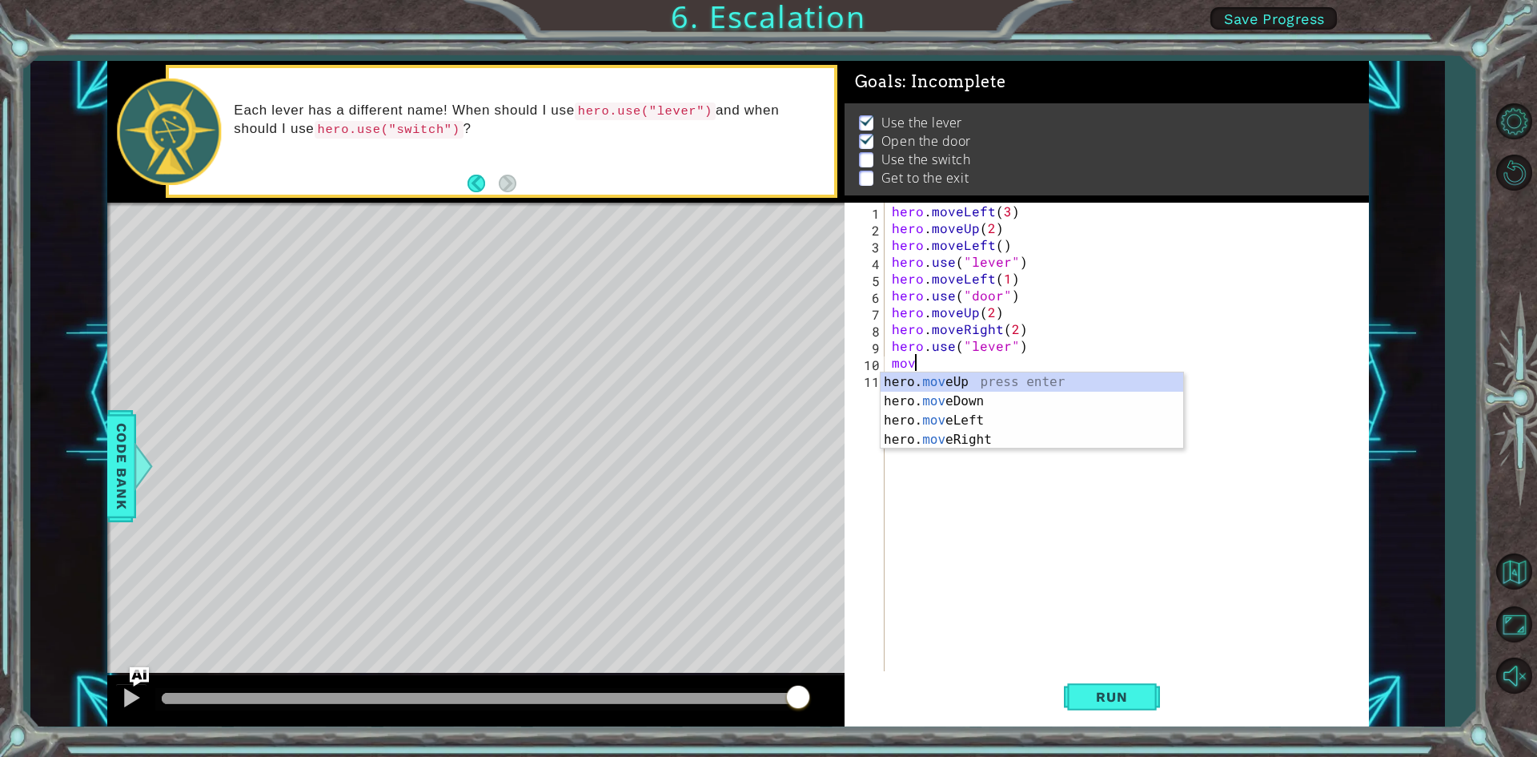
scroll to position [0, 1]
click at [1011, 419] on div "hero. move Up press enter hero. move Down press enter hero. move Left press ent…" at bounding box center [1032, 429] width 303 height 115
click at [999, 436] on div "hero.mov eUp press enter hero.mov eDown press enter hero.mov eLeft press enter …" at bounding box center [1032, 429] width 303 height 115
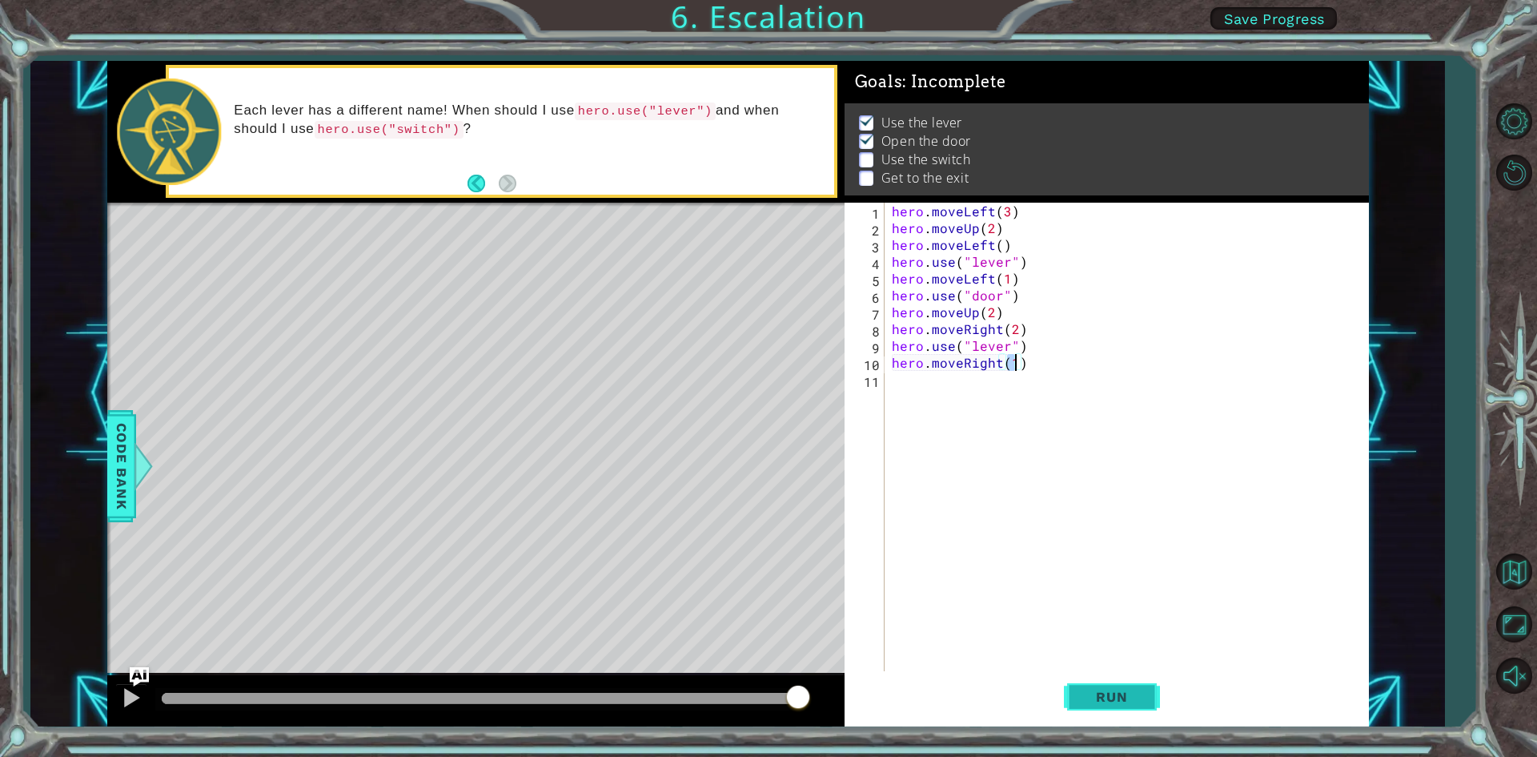
click at [1109, 686] on button "Run" at bounding box center [1112, 697] width 96 height 52
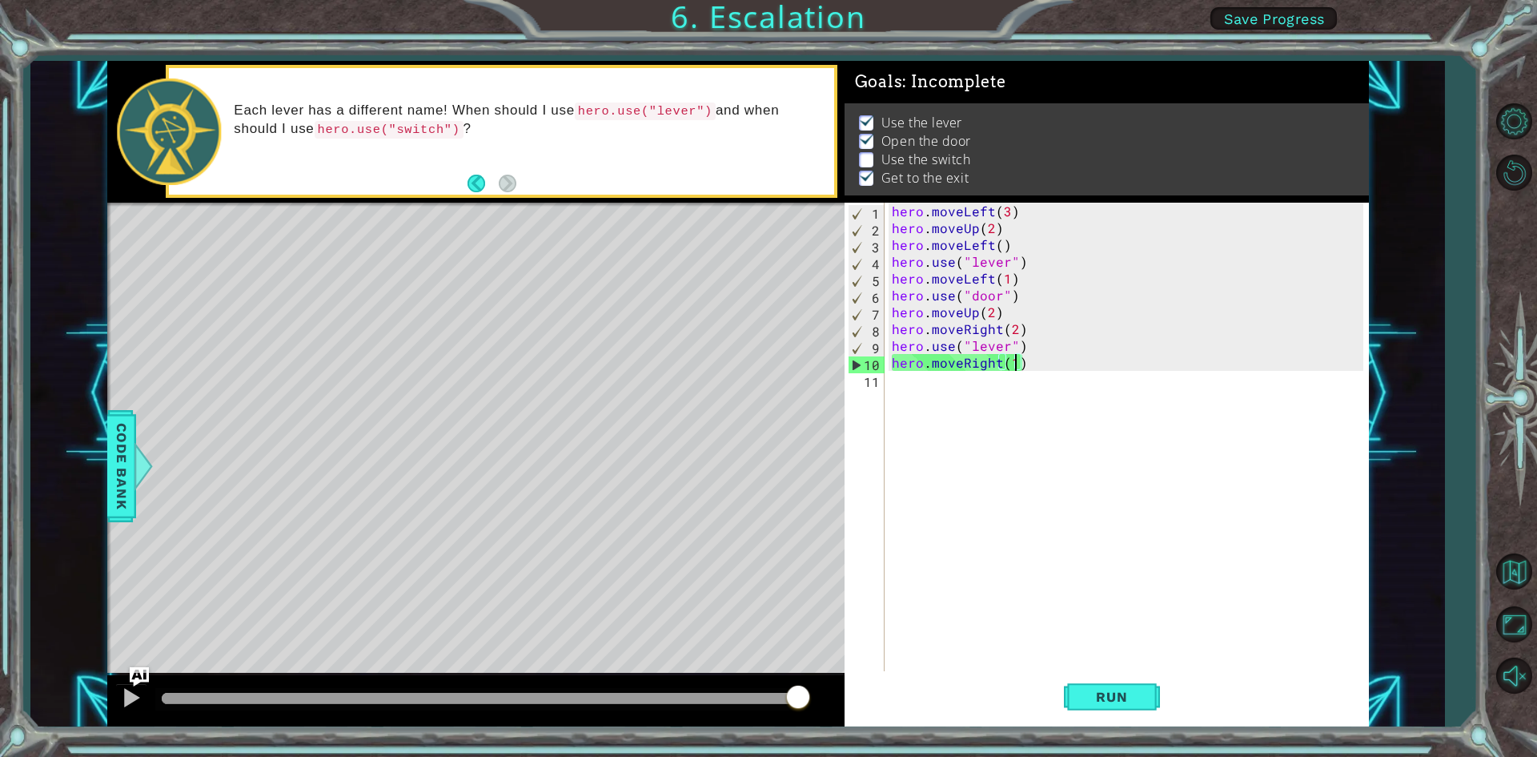
click at [1003, 348] on div "hero . moveLeft ( 3 ) hero . moveUp ( 2 ) hero . moveLeft ( ) hero . use ( "lev…" at bounding box center [1130, 455] width 483 height 504
click at [1006, 343] on div "hero . moveLeft ( 3 ) hero . moveUp ( 2 ) hero . moveLeft ( ) hero . use ( "lev…" at bounding box center [1130, 455] width 483 height 504
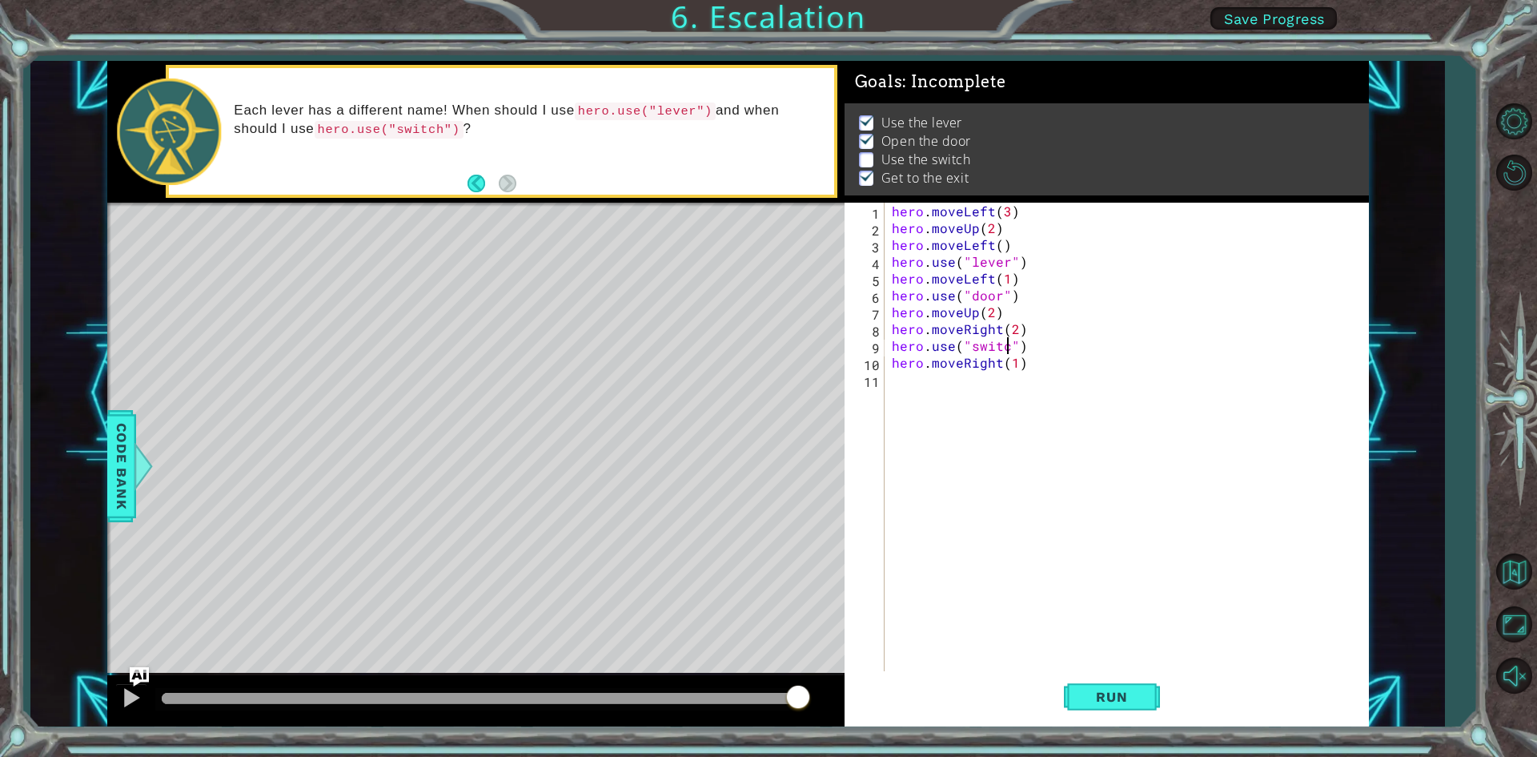
scroll to position [0, 7]
type textarea "hero.use("switch")"
click at [1094, 686] on button "Run" at bounding box center [1112, 697] width 96 height 52
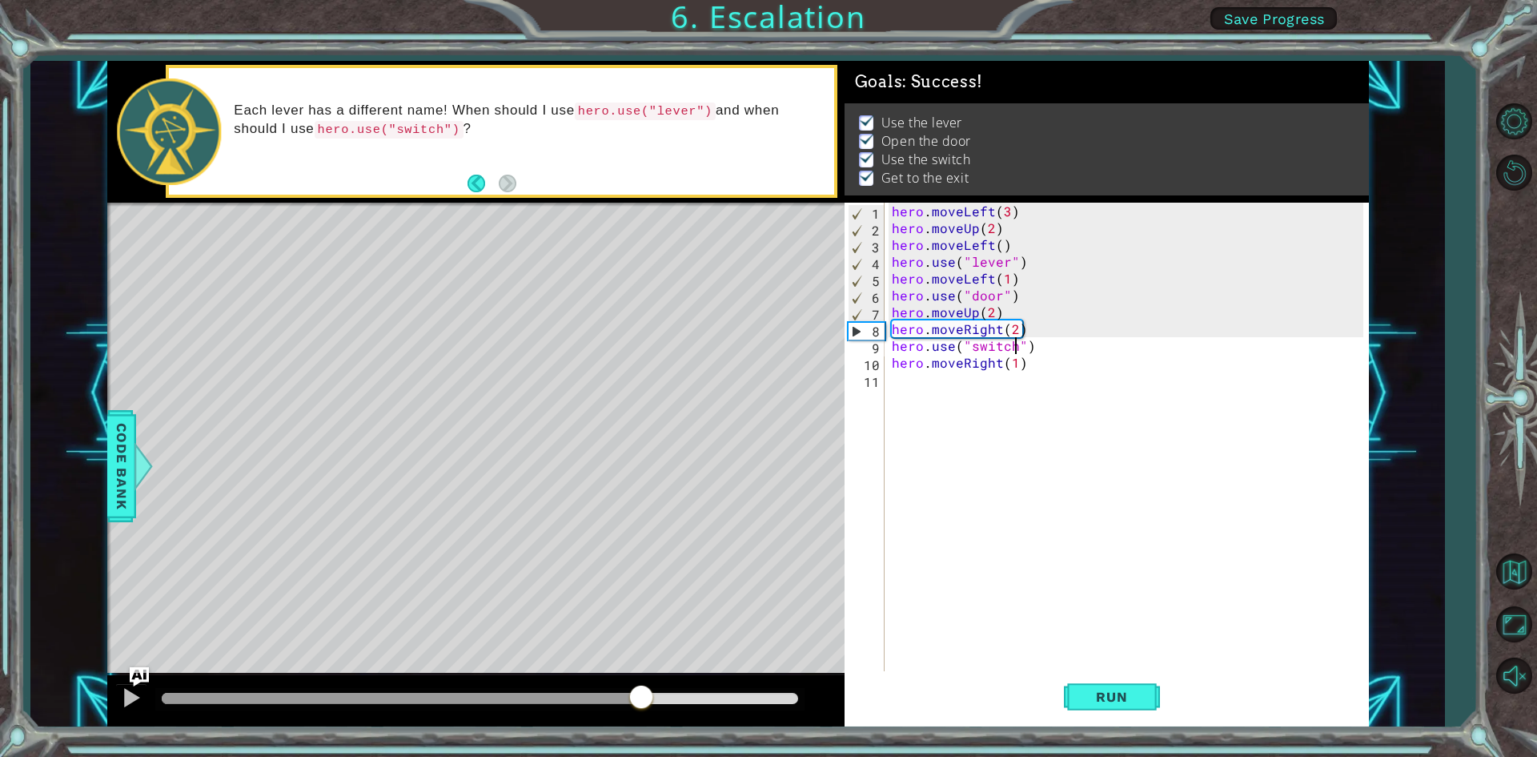
drag, startPoint x: 271, startPoint y: 695, endPoint x: 641, endPoint y: 680, distance: 370.9
click at [641, 680] on div at bounding box center [475, 700] width 737 height 51
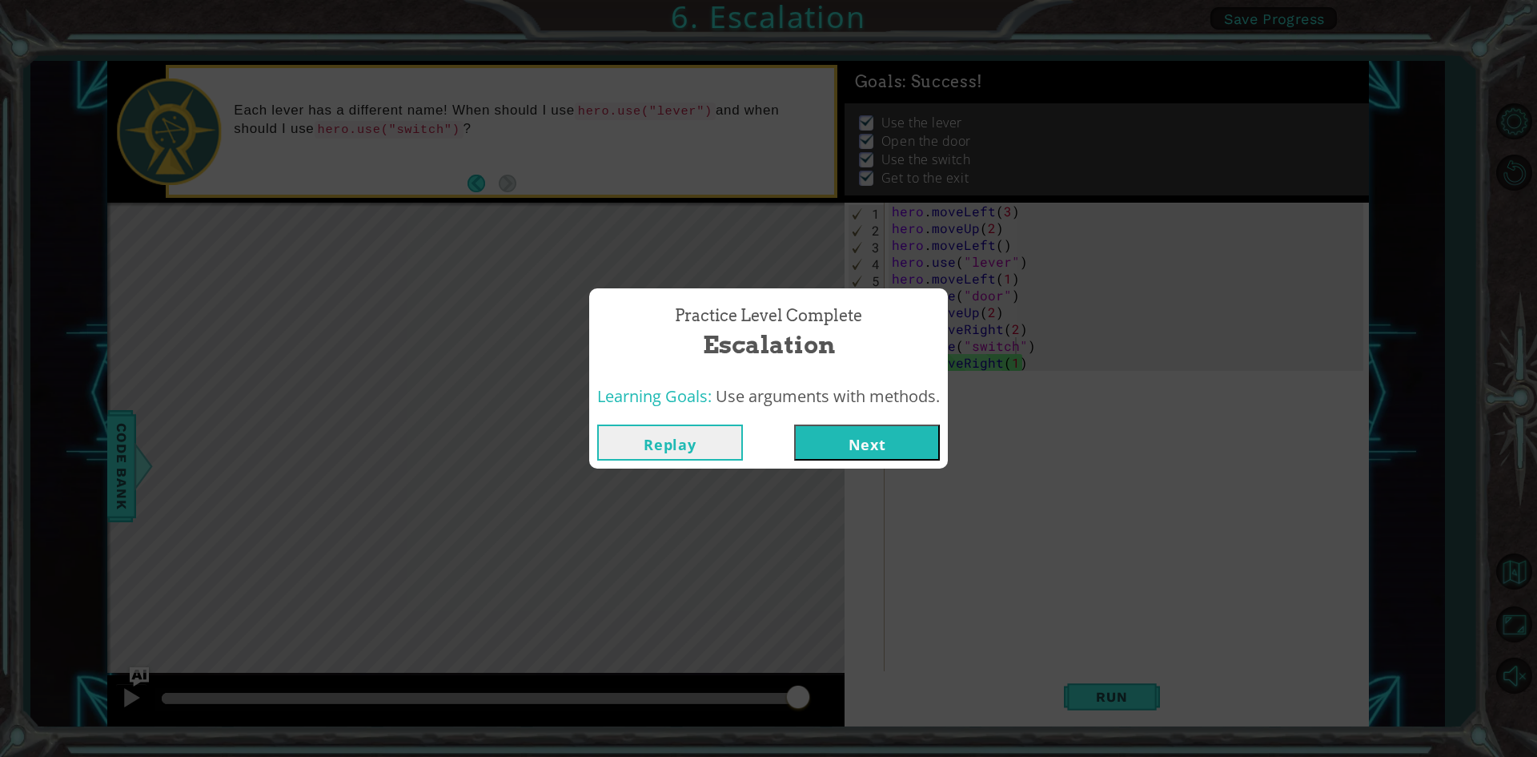
click at [868, 451] on button "Next" at bounding box center [867, 442] width 146 height 36
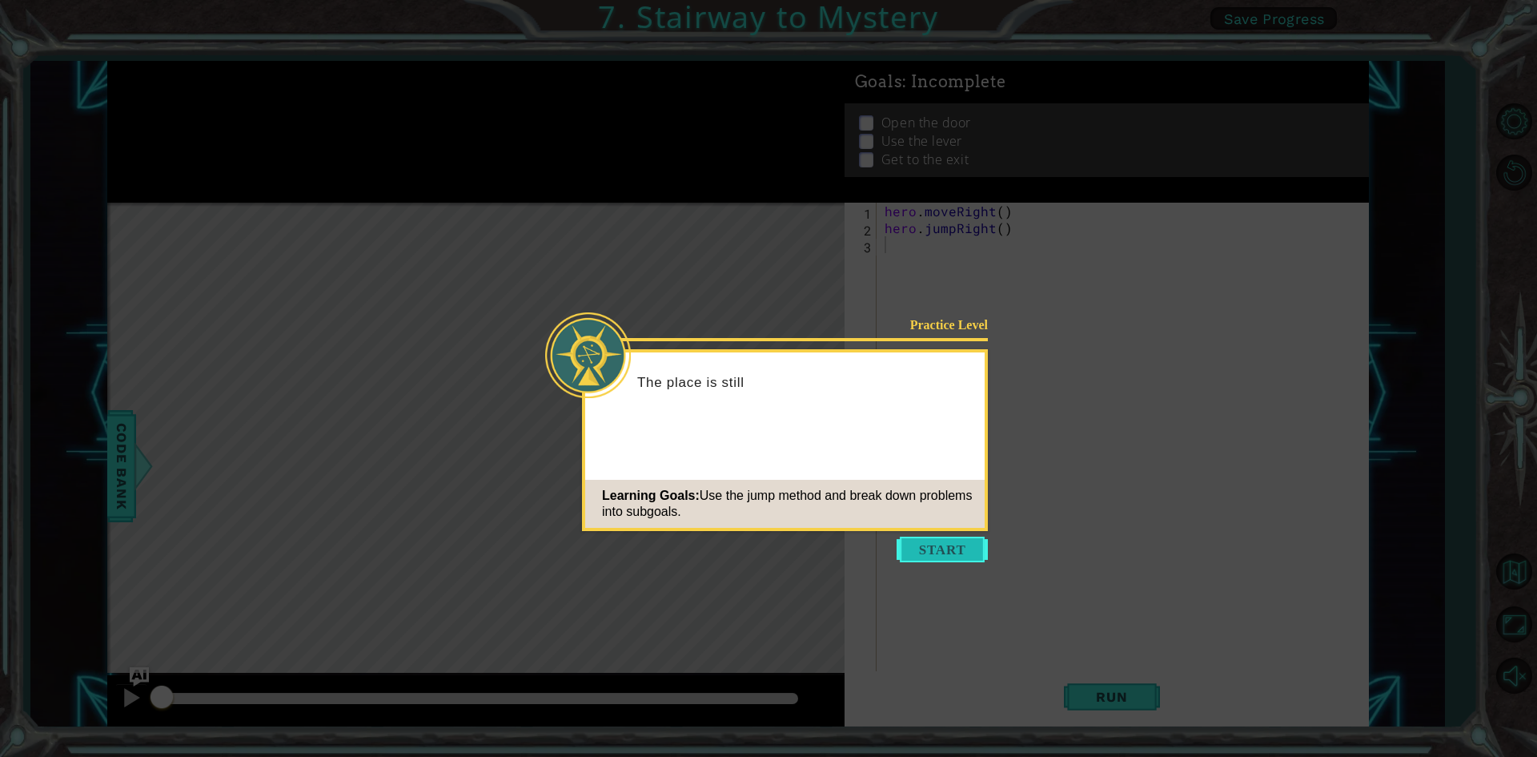
click at [939, 552] on button "Start" at bounding box center [942, 549] width 91 height 26
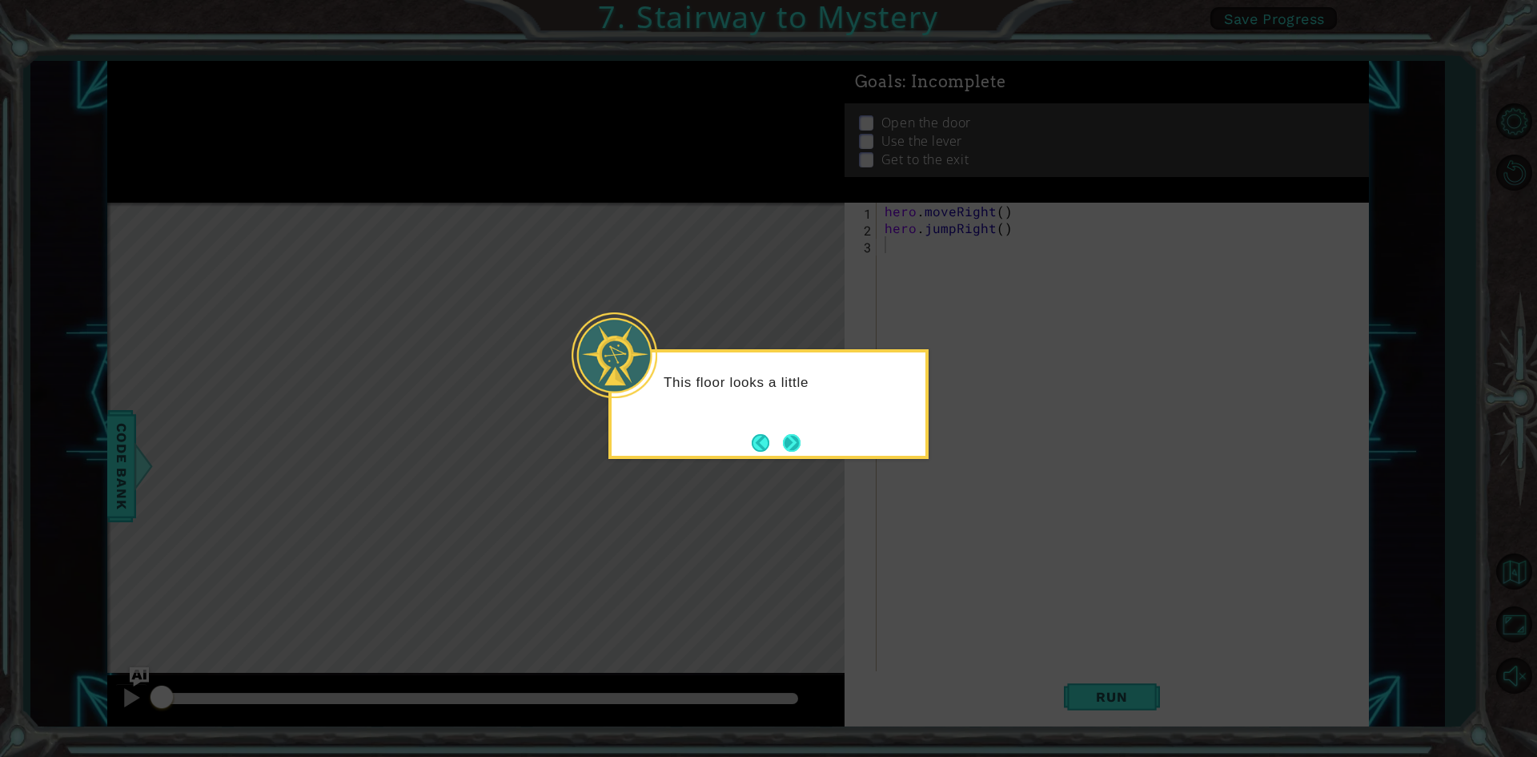
click at [798, 438] on button "Next" at bounding box center [792, 443] width 18 height 18
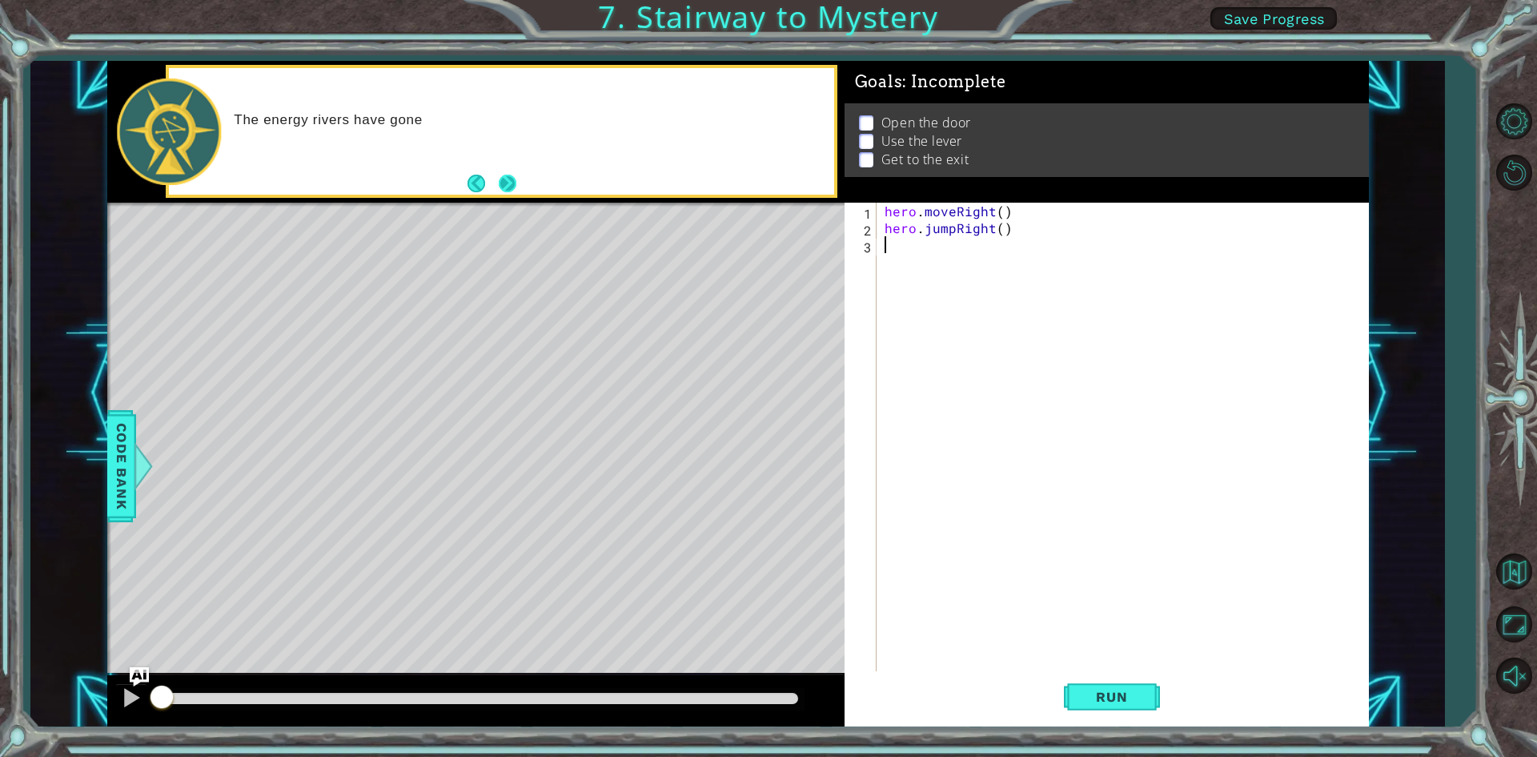
click at [499, 189] on button "Next" at bounding box center [508, 184] width 18 height 18
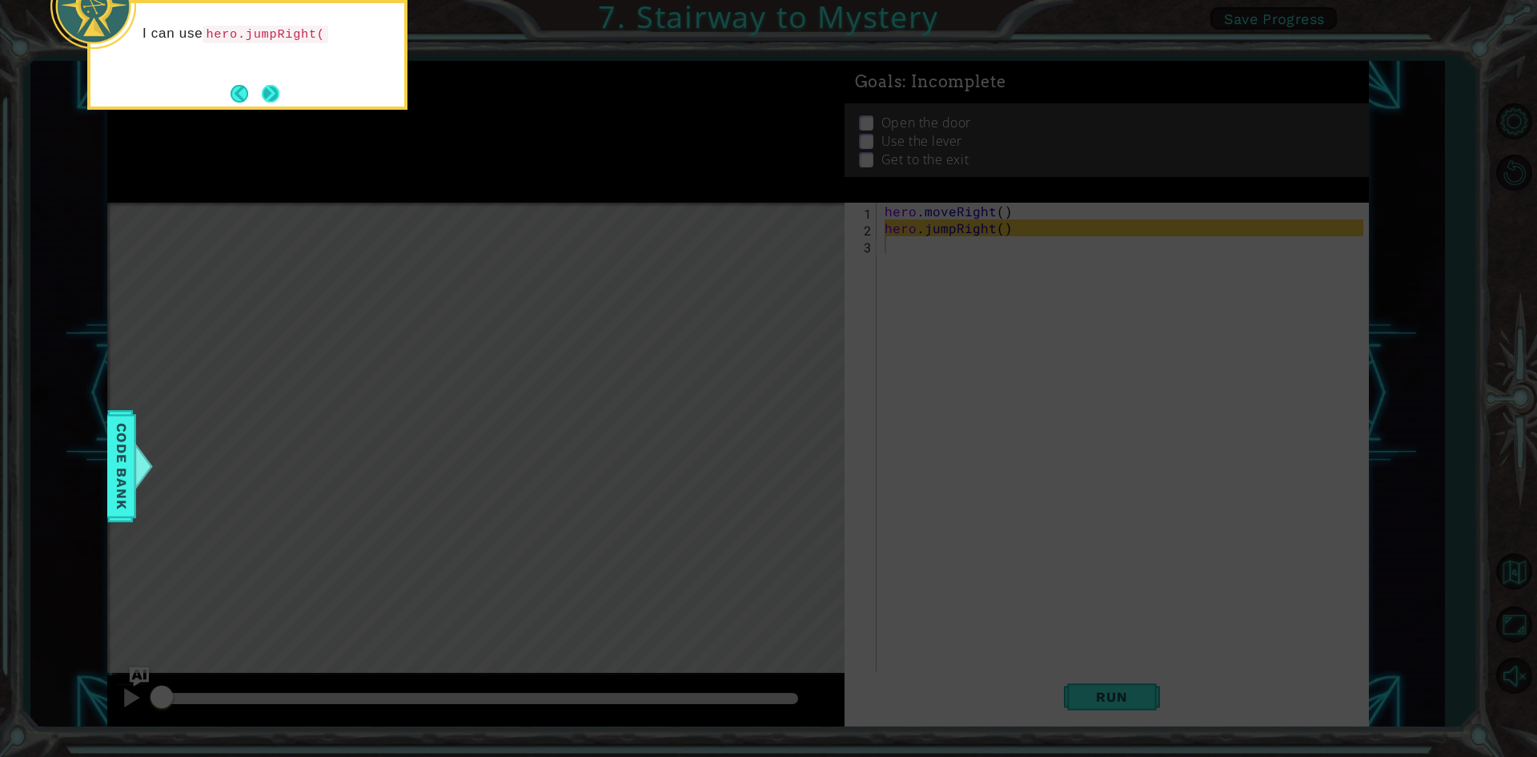
click at [272, 96] on button "Next" at bounding box center [271, 94] width 18 height 18
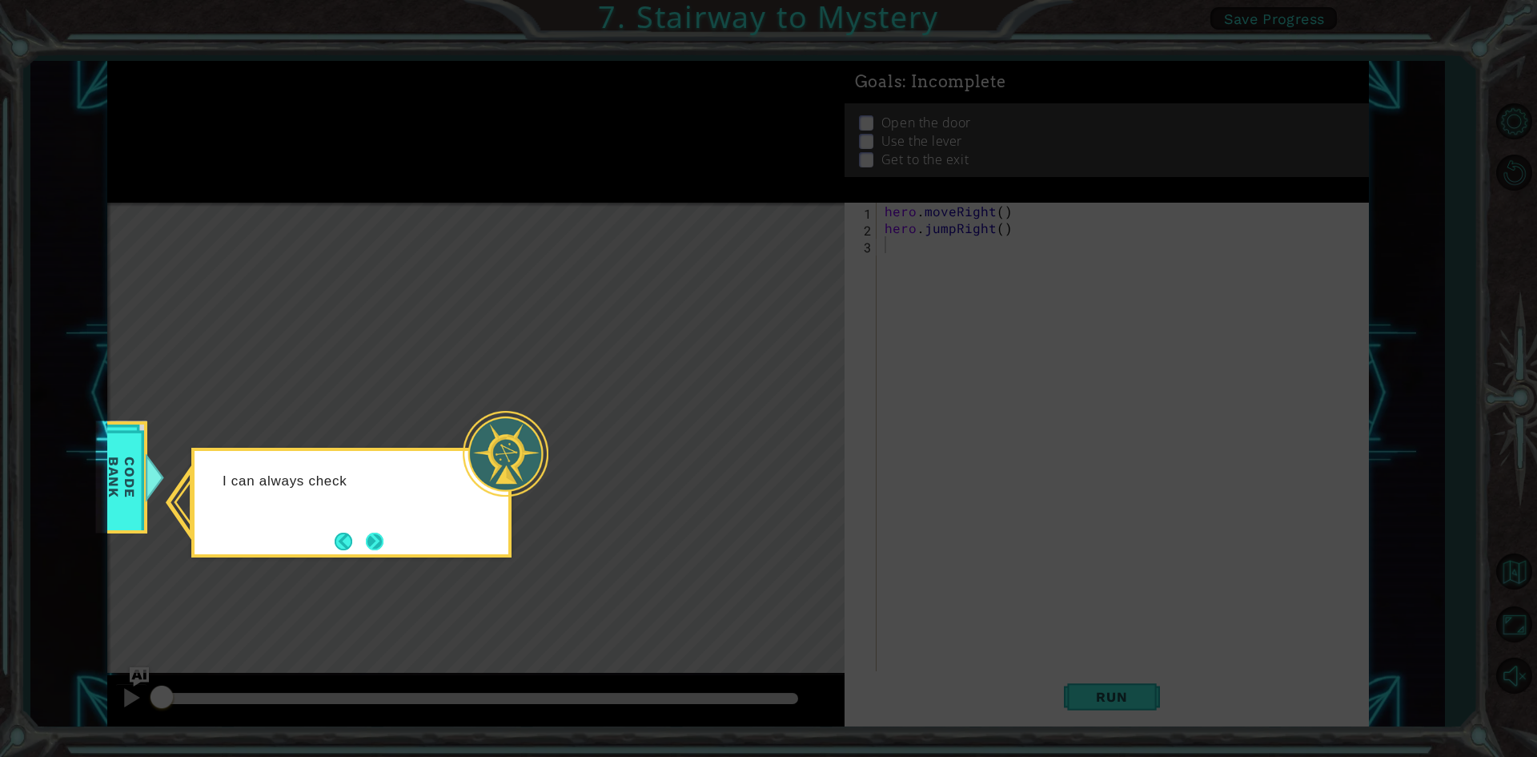
click at [367, 544] on button "Next" at bounding box center [375, 541] width 18 height 18
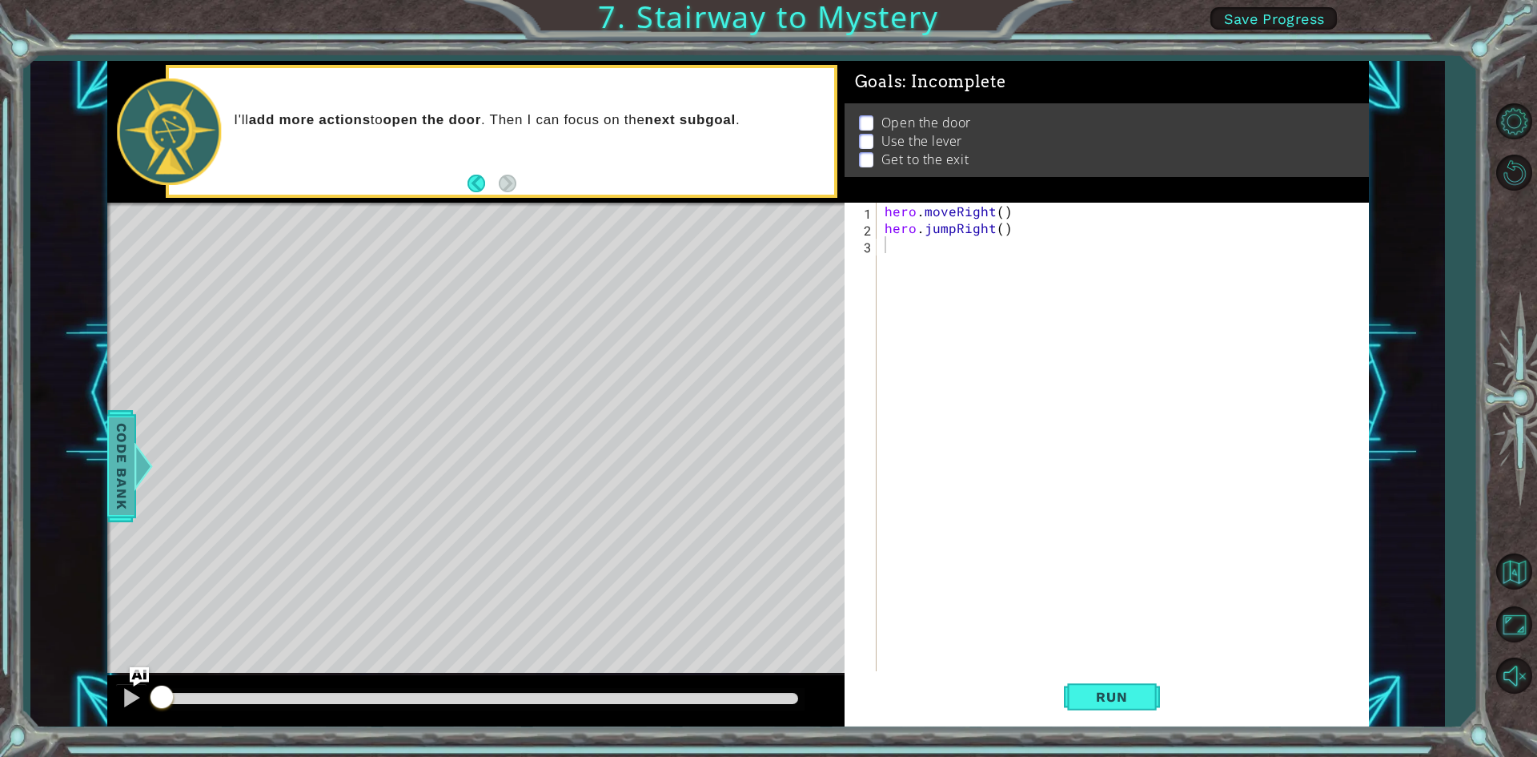
click at [130, 488] on span "Code Bank" at bounding box center [122, 465] width 26 height 98
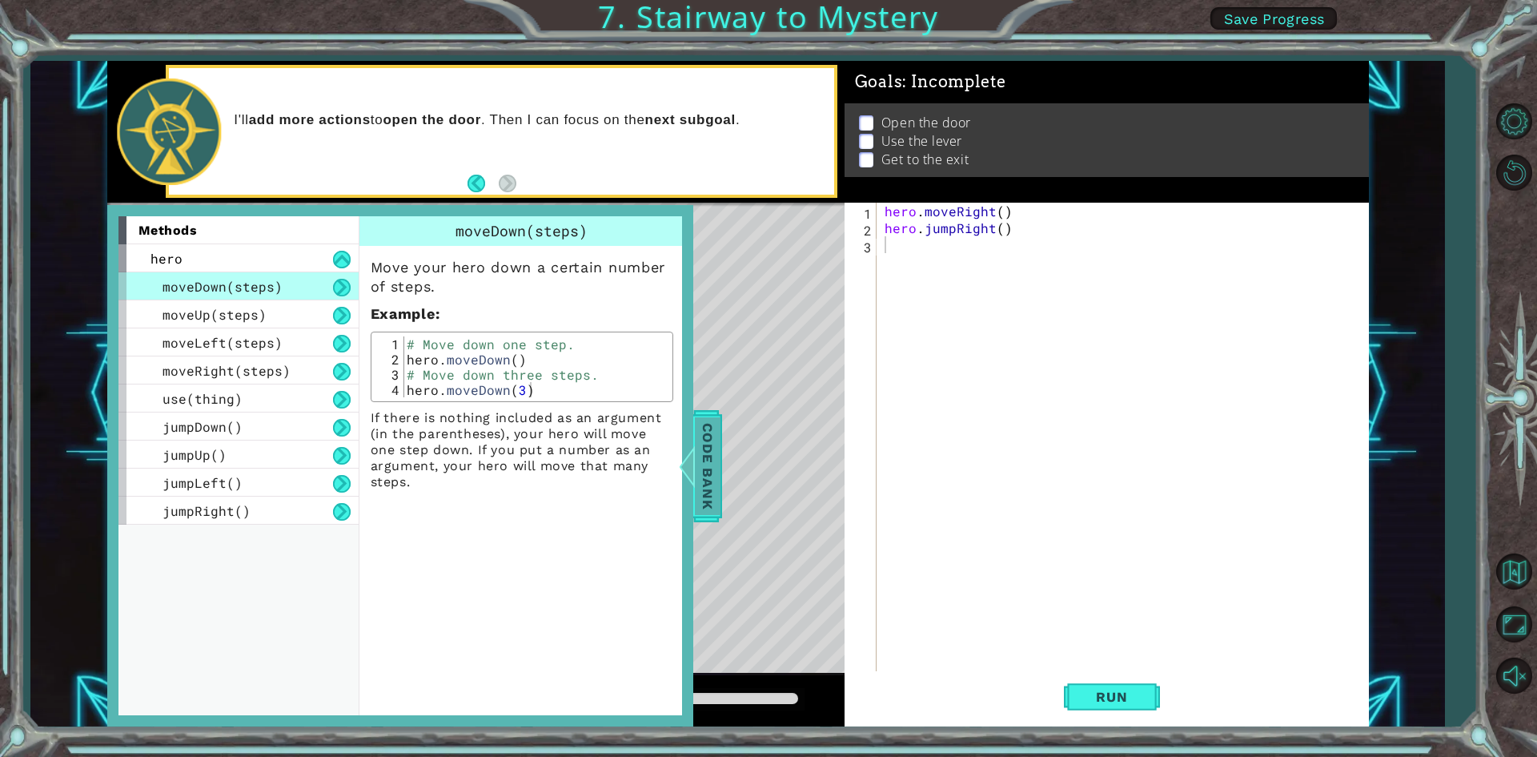
click at [704, 476] on span "Code Bank" at bounding box center [708, 465] width 26 height 98
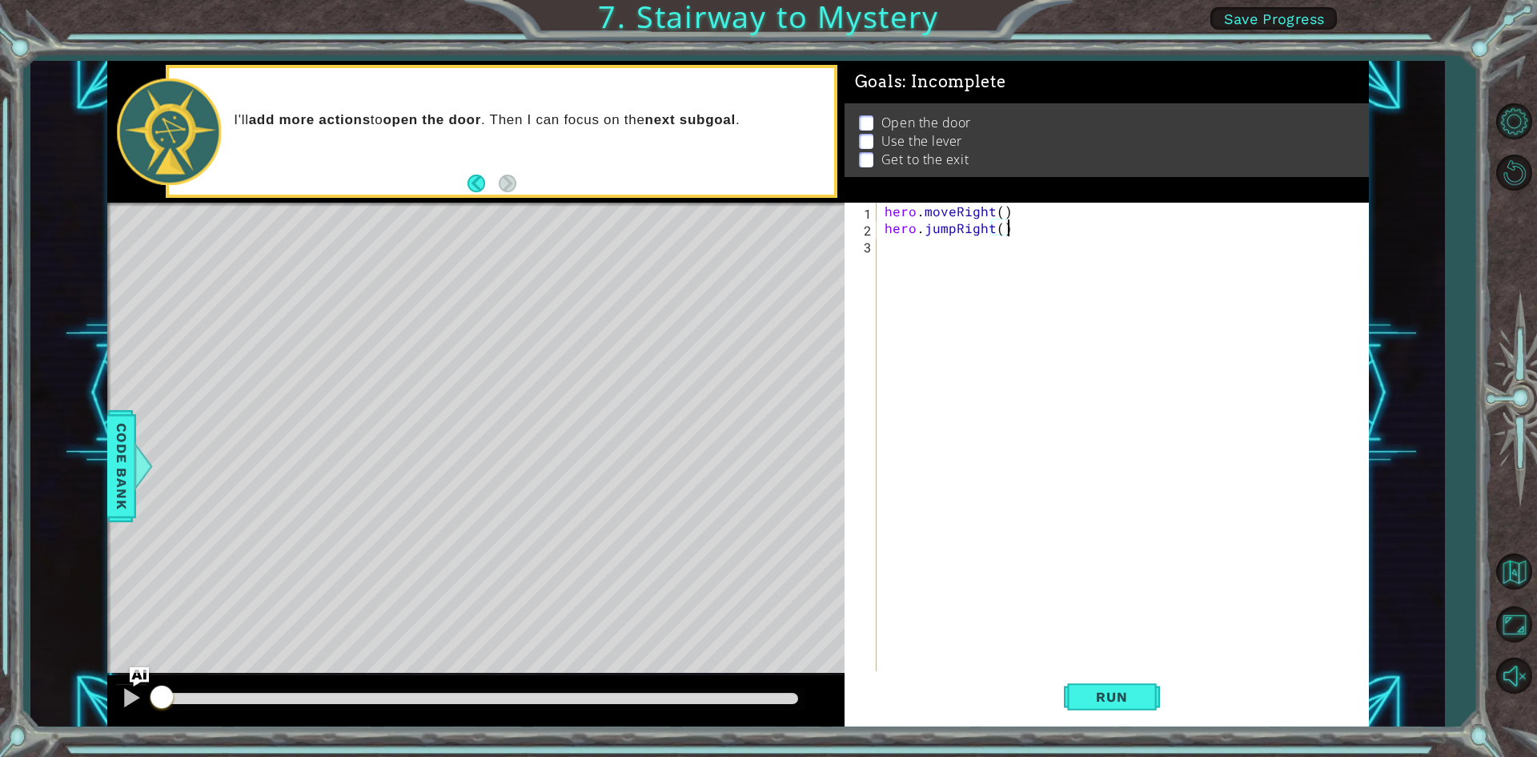
click at [1018, 235] on div "hero . moveRight ( ) hero . jumpRight ( )" at bounding box center [1126, 455] width 490 height 504
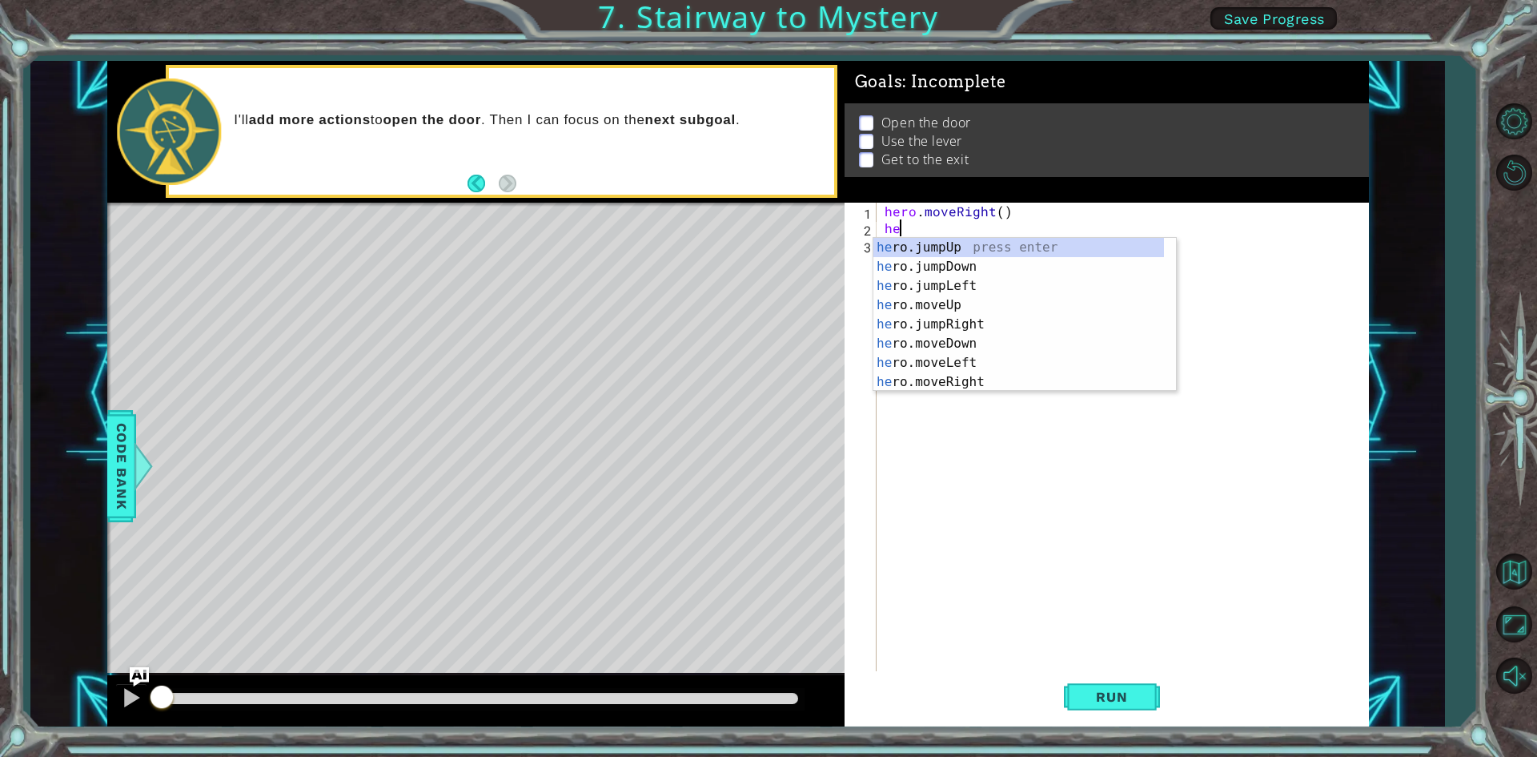
type textarea "h"
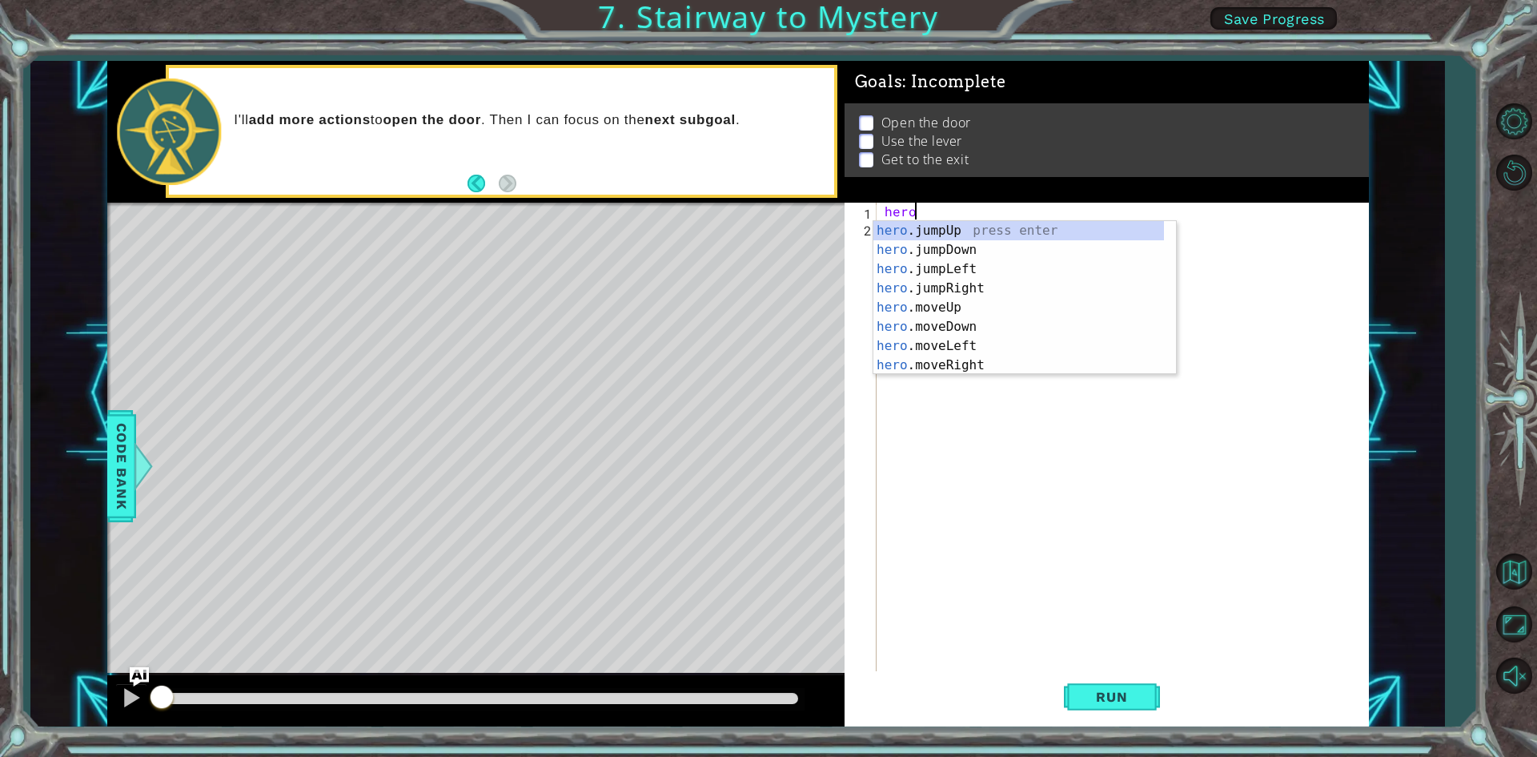
type textarea "h"
click at [973, 368] on div "her o.jumpUp press enter her o.jumpDown press enter her o.jumpLeft press enter …" at bounding box center [1018, 317] width 291 height 192
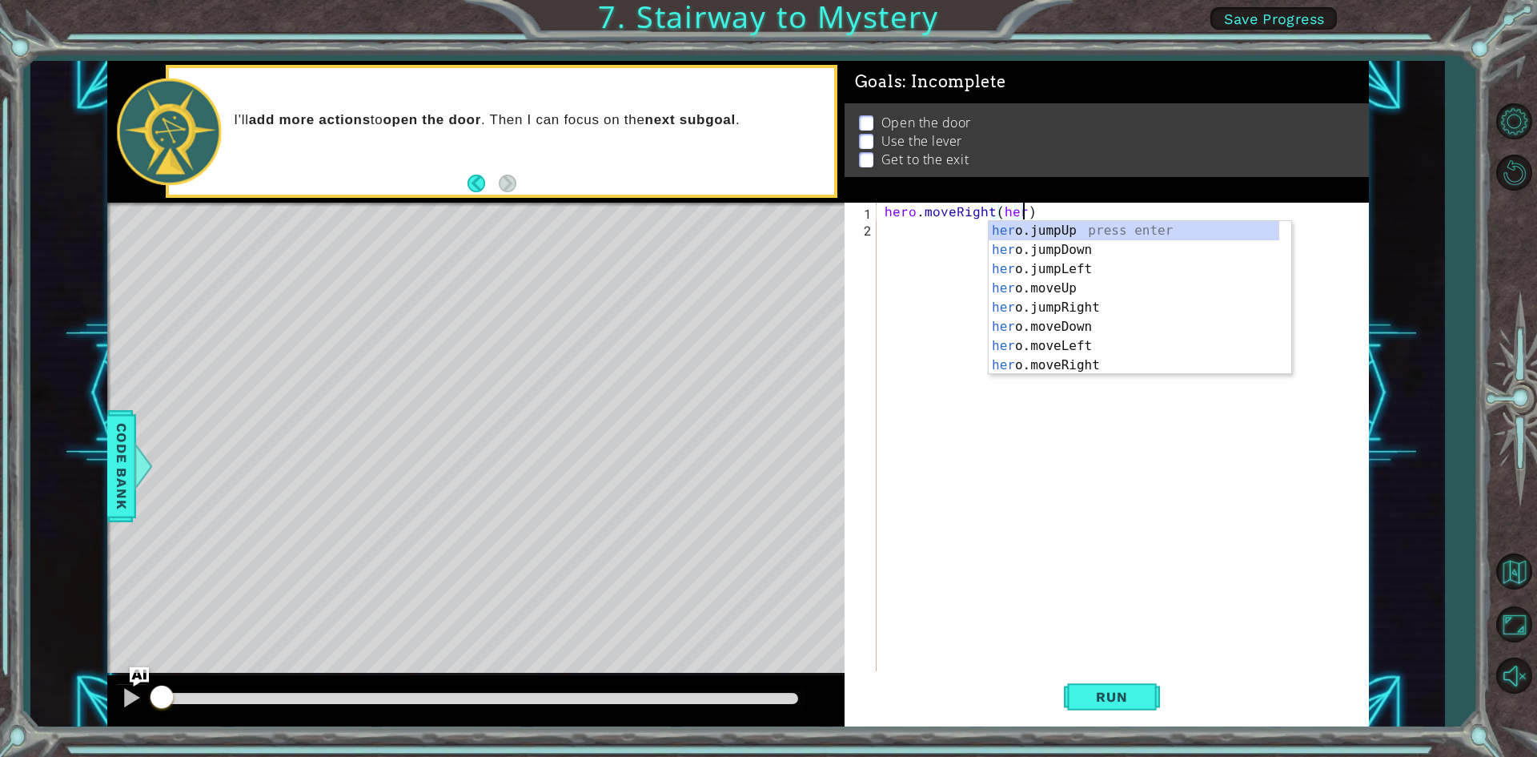
scroll to position [0, 8]
click at [1039, 312] on div "her o.jumpUp press enter her o.jumpDown press enter her o.jumpLeft press enter …" at bounding box center [1134, 317] width 291 height 192
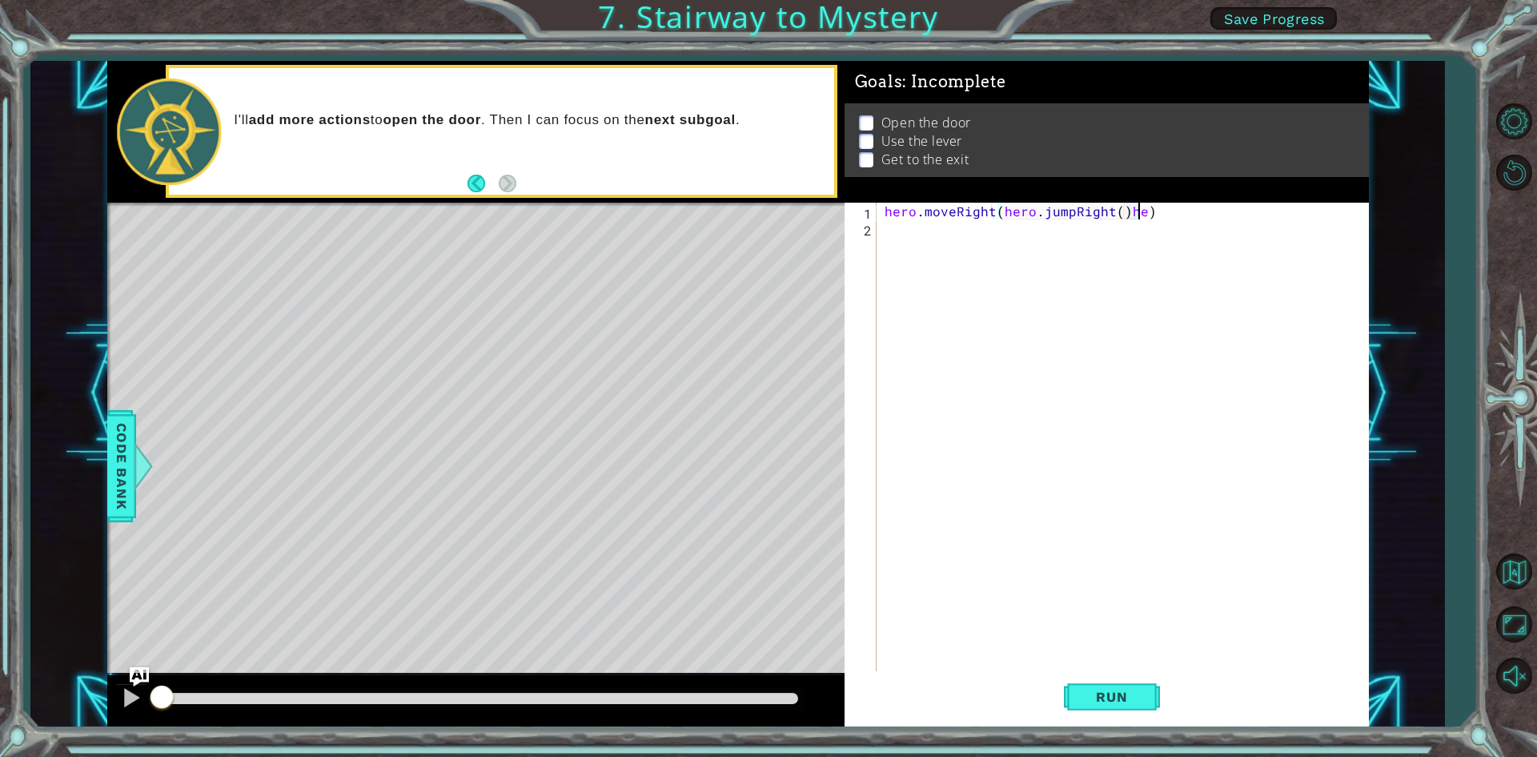
scroll to position [0, 16]
click at [1174, 213] on div "hero . moveRight ( hero . jumpRight ( ) her )" at bounding box center [1126, 455] width 490 height 504
type textarea "hero.moveRight(1)"
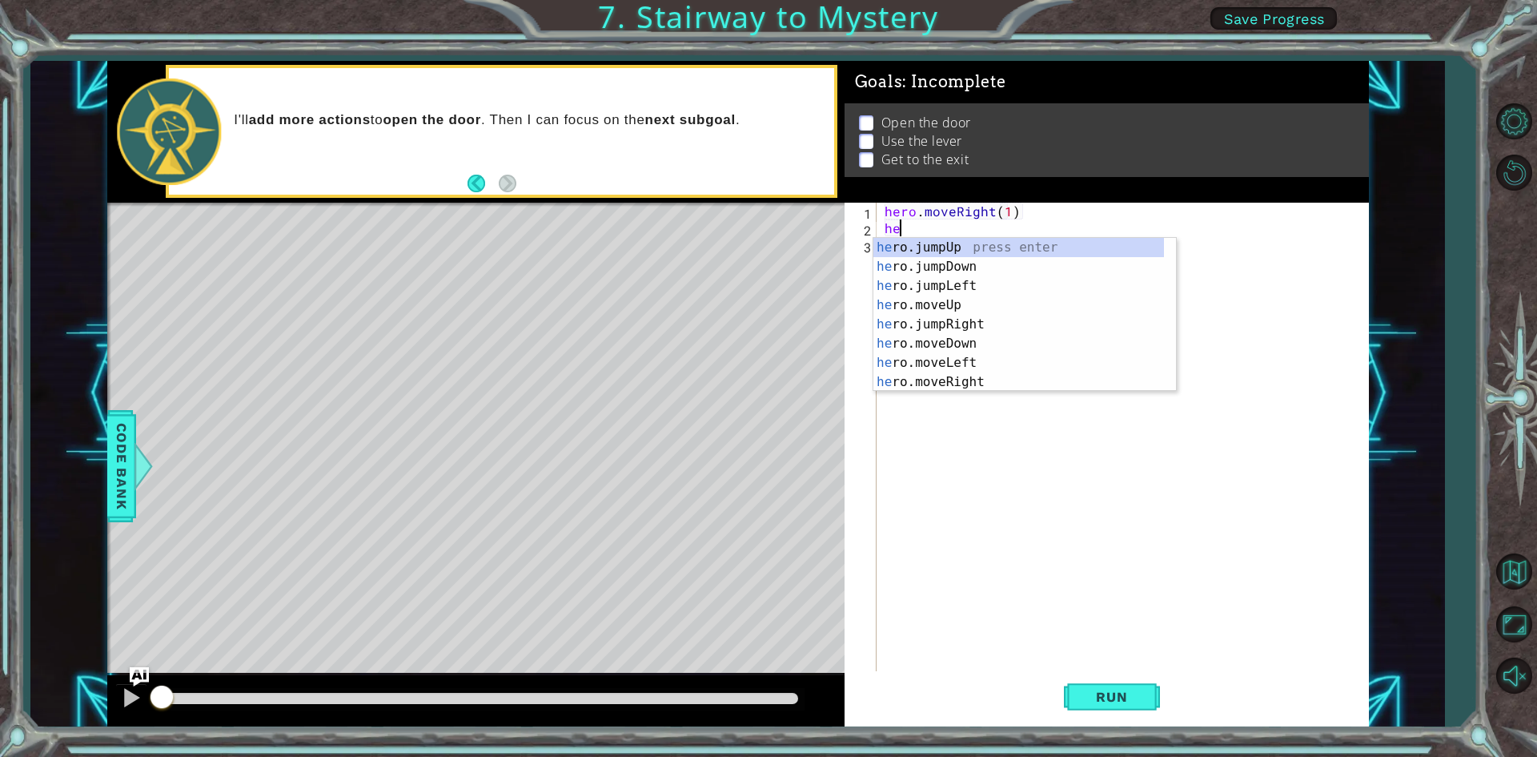
type textarea "her"
click at [1066, 325] on div "her o.jumpUp press enter her o.jumpDown press enter her o.jumpLeft press enter …" at bounding box center [1018, 334] width 291 height 192
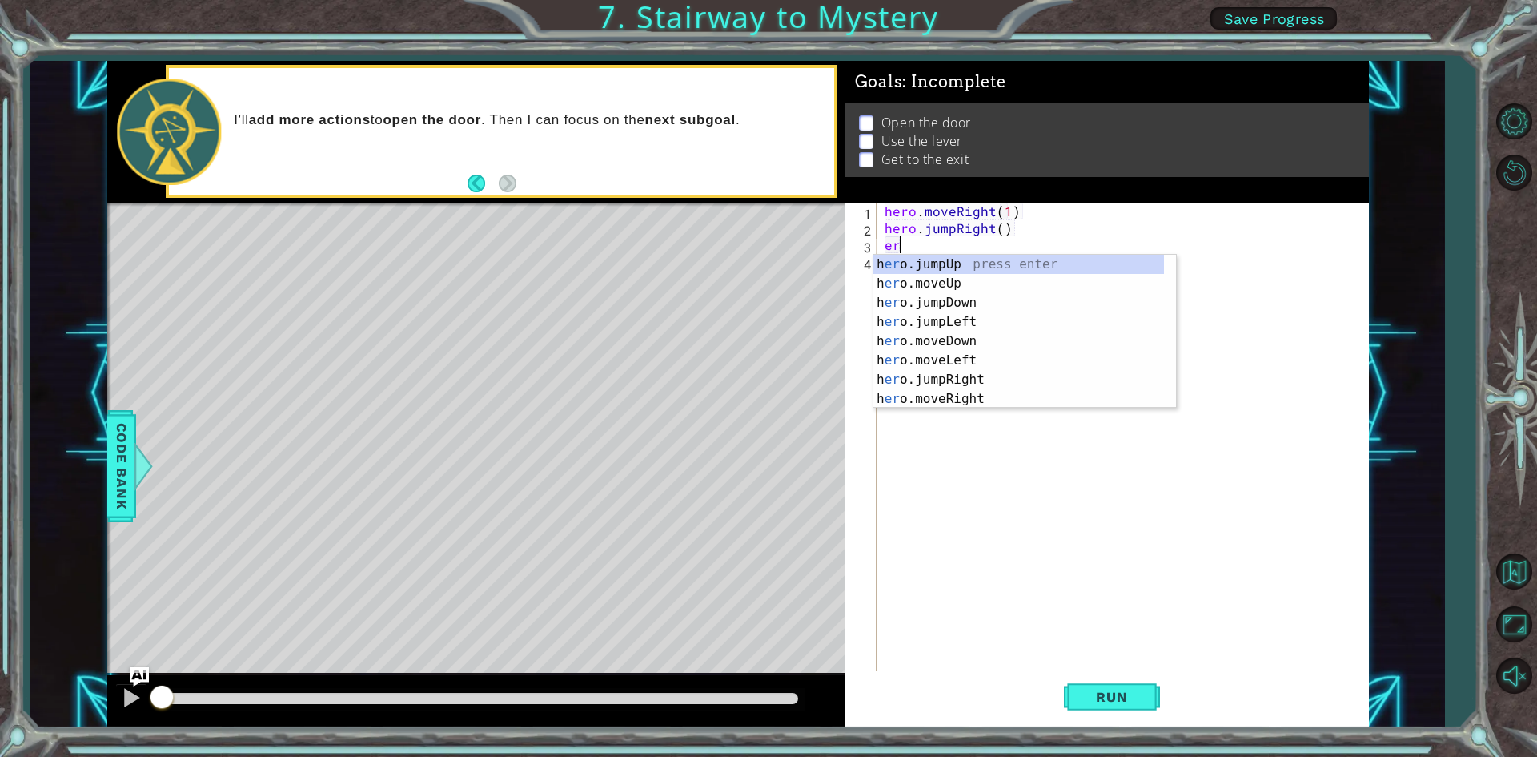
type textarea "e"
click at [991, 391] on div "her o.jumpUp press enter her o.jumpDown press enter her o.jumpLeft press enter …" at bounding box center [1018, 351] width 291 height 192
type textarea "hero.moveRight(1)"
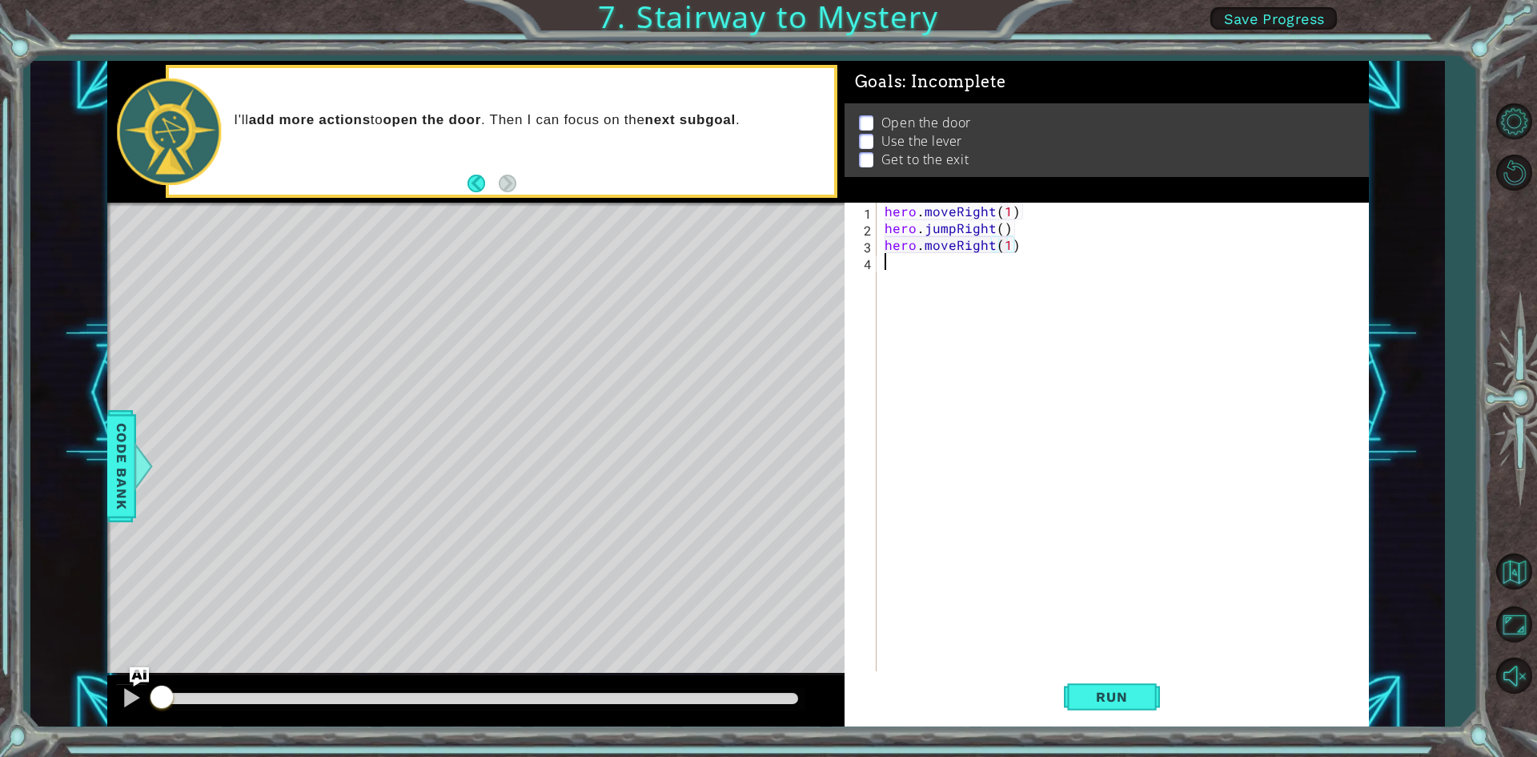
click at [1005, 268] on div "hero . moveRight ( 1 ) hero . jumpRight ( ) hero . moveRight ( 1 )" at bounding box center [1126, 455] width 490 height 504
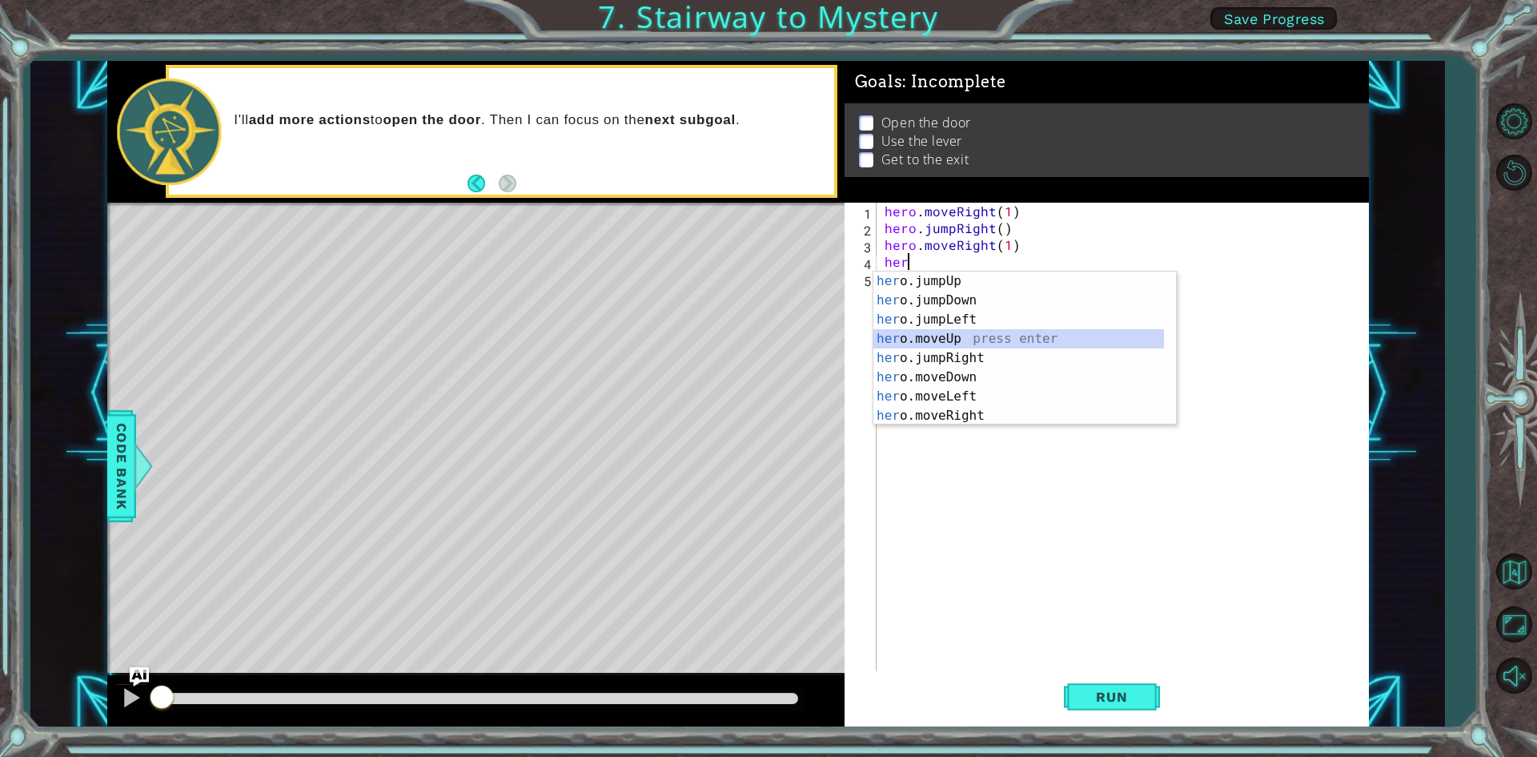
click at [996, 335] on div "her o.jumpUp press enter her o.jumpDown press enter her o.jumpLeft press enter …" at bounding box center [1018, 367] width 291 height 192
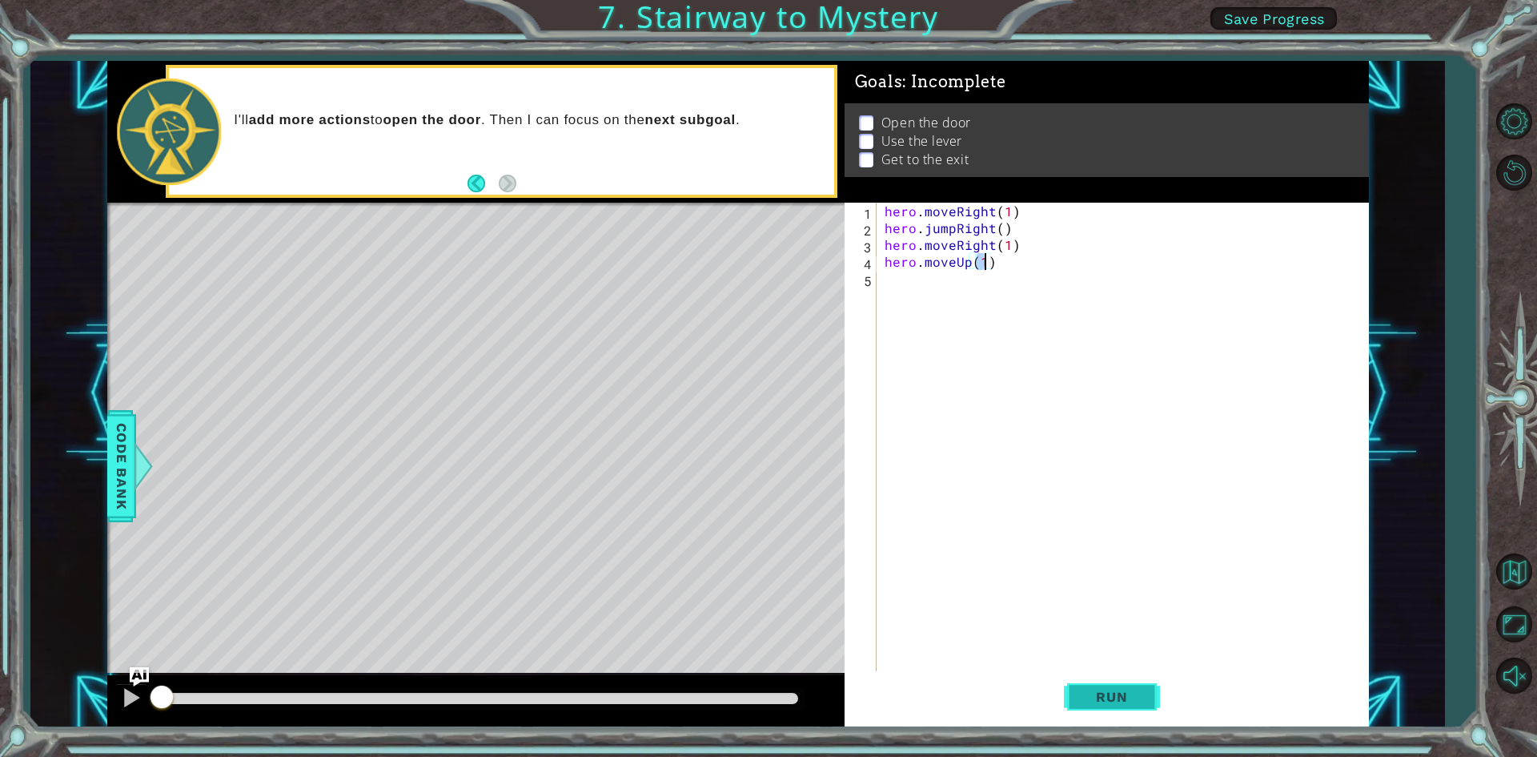
type textarea "hero.moveUp(1)"
click at [1102, 712] on button "Run" at bounding box center [1112, 697] width 96 height 52
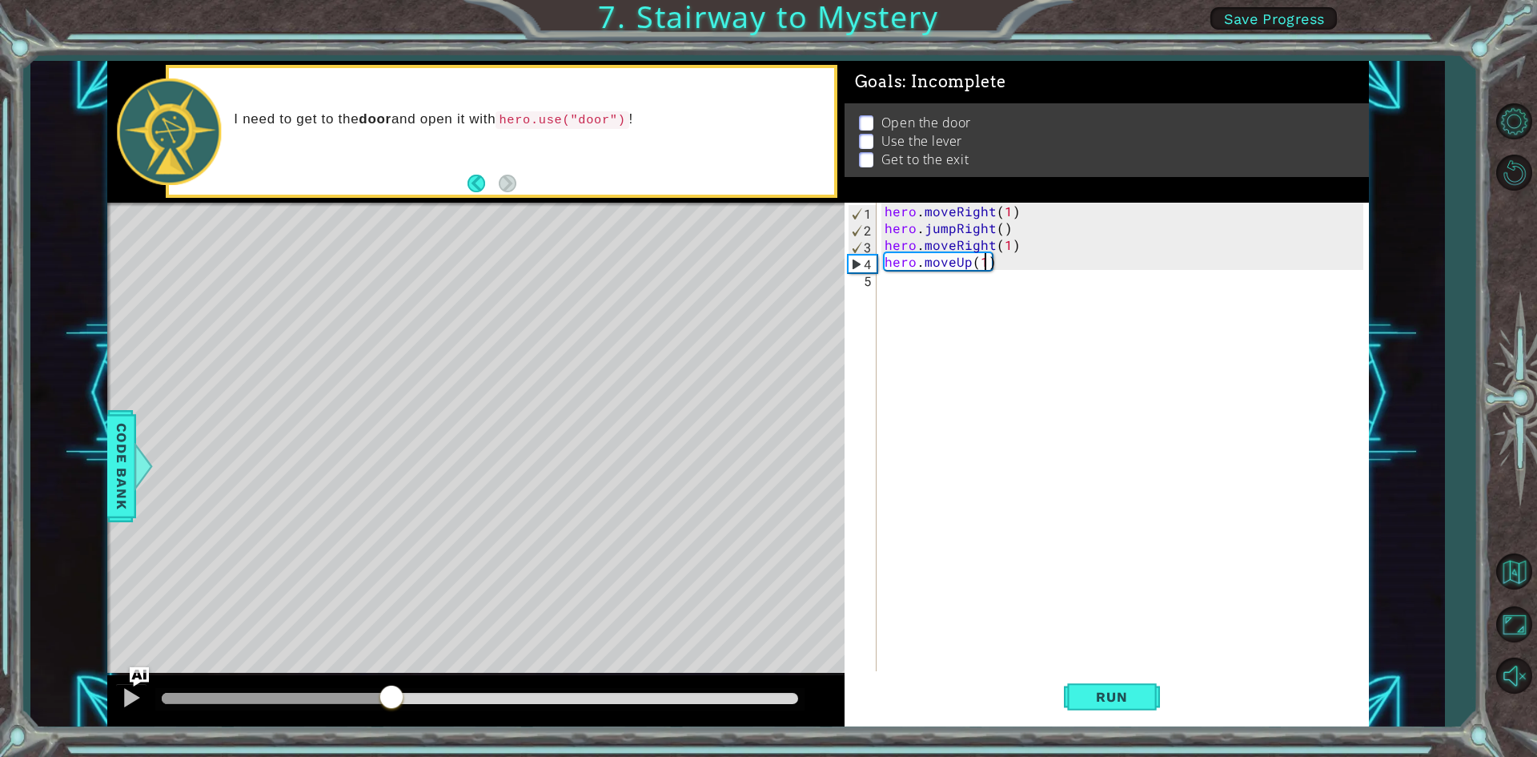
drag, startPoint x: 199, startPoint y: 696, endPoint x: 391, endPoint y: 688, distance: 191.5
click at [391, 688] on div at bounding box center [391, 698] width 29 height 29
click at [937, 291] on div "hero . moveRight ( 1 ) hero . jumpRight ( ) hero . moveRight ( 1 ) hero . moveU…" at bounding box center [1126, 455] width 490 height 504
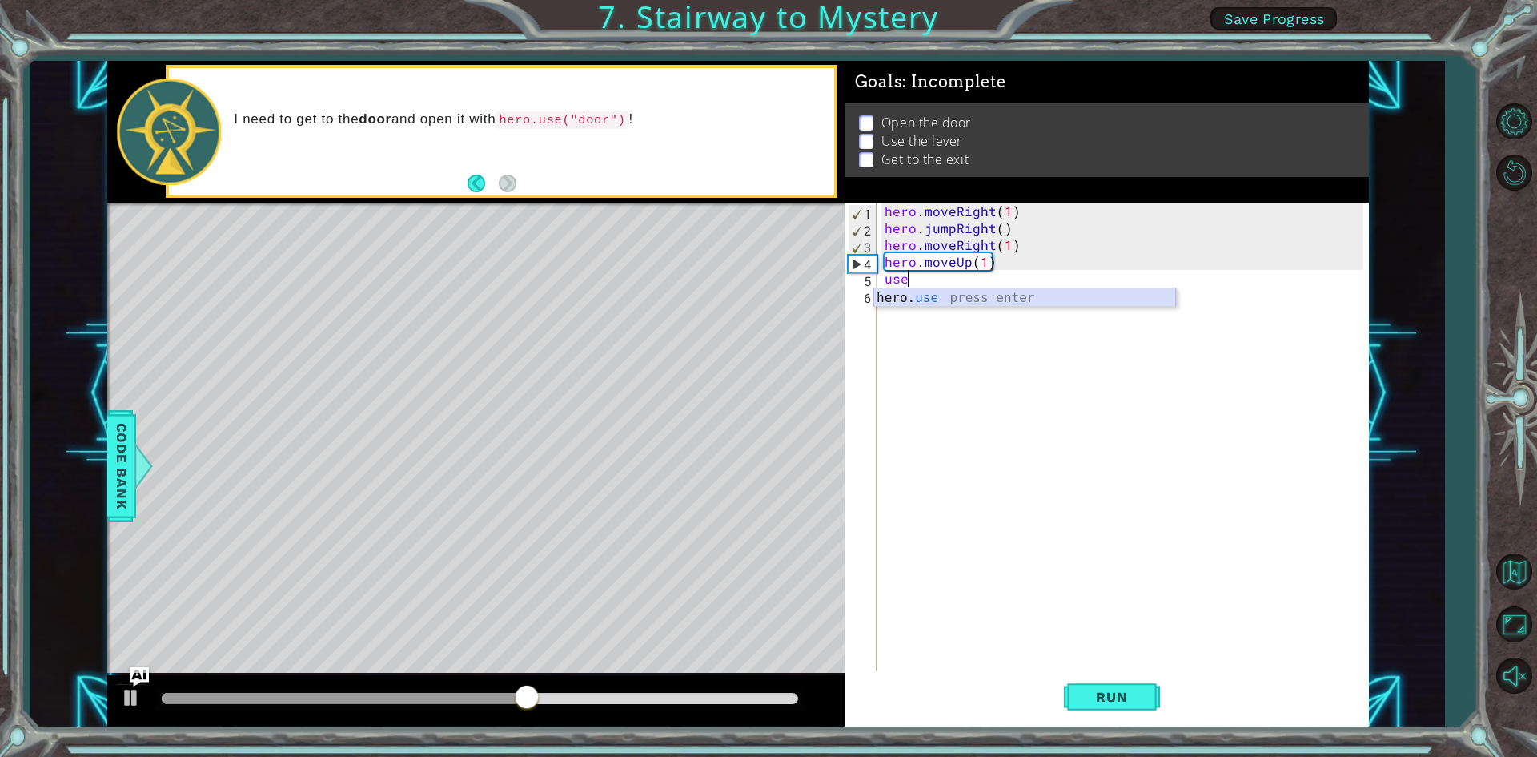
click at [969, 300] on div "hero. use press enter" at bounding box center [1024, 317] width 303 height 58
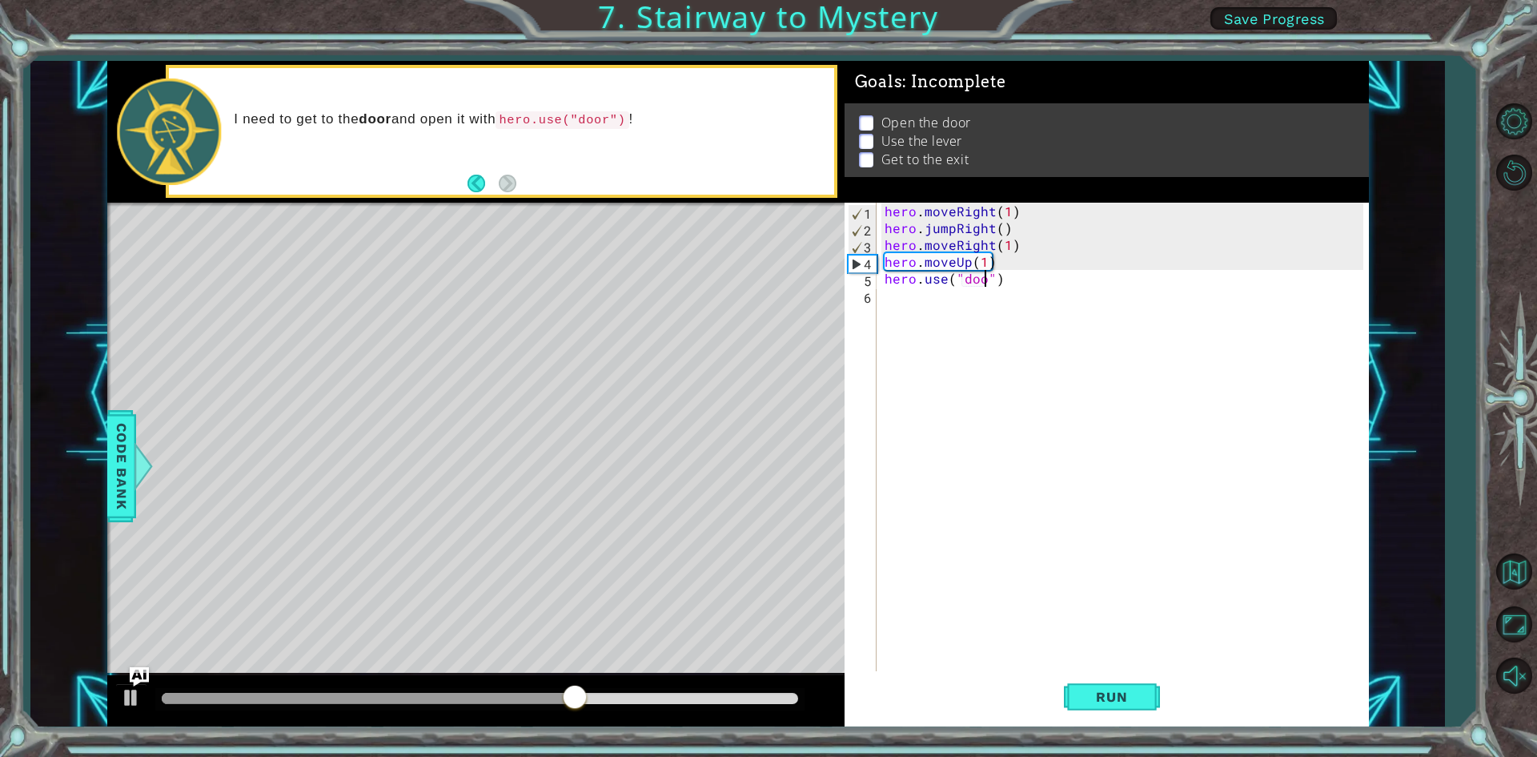
scroll to position [0, 6]
type textarea "hero.use("door")"
drag, startPoint x: 1108, startPoint y: 688, endPoint x: 1045, endPoint y: 687, distance: 63.2
click at [1108, 688] on button "Run" at bounding box center [1112, 697] width 96 height 52
drag, startPoint x: 181, startPoint y: 691, endPoint x: 484, endPoint y: 692, distance: 303.4
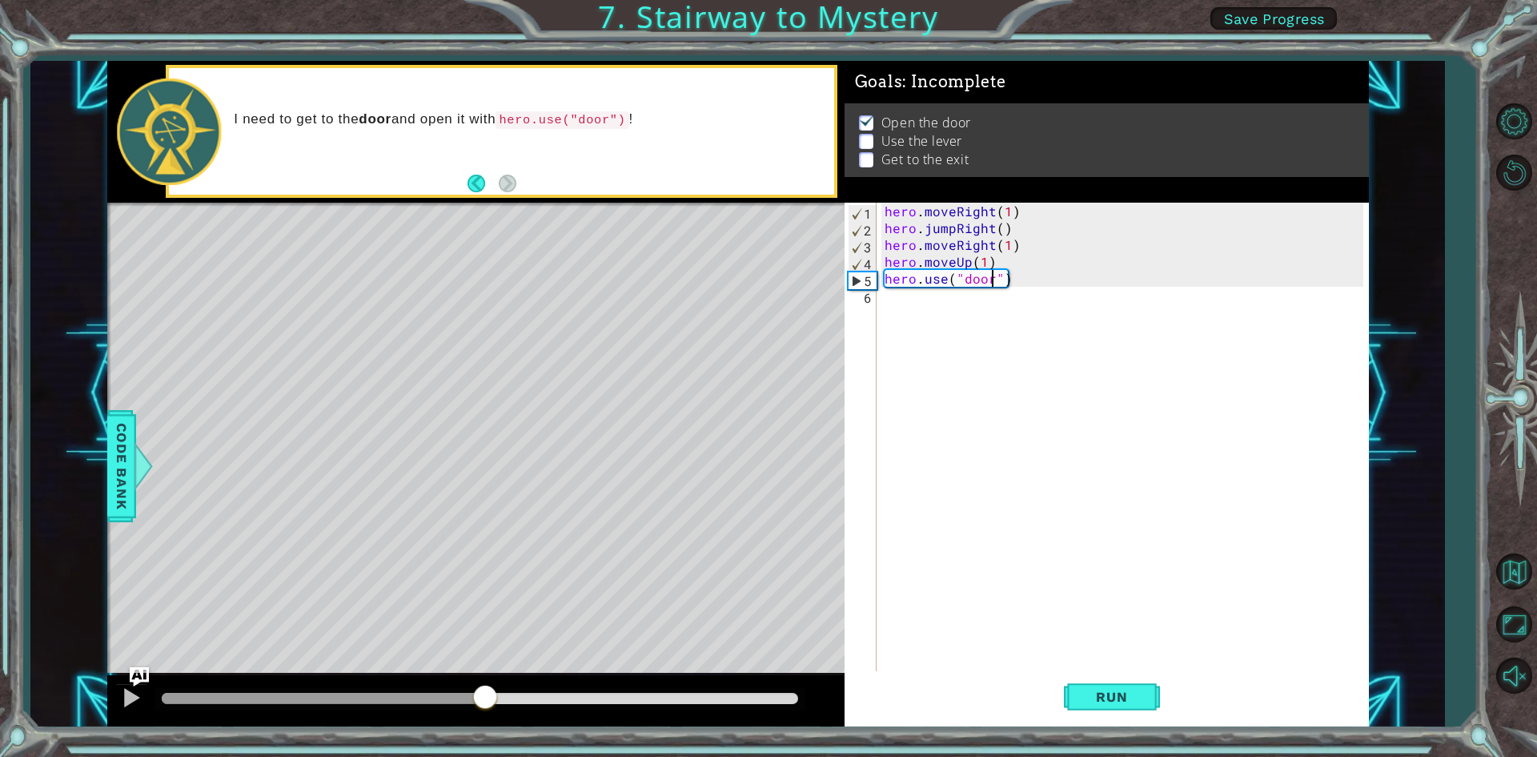
click at [484, 692] on div at bounding box center [485, 698] width 29 height 29
click at [1070, 310] on div "hero . moveRight ( 1 ) hero . jumpRight ( ) hero . moveRight ( 1 ) hero . moveU…" at bounding box center [1126, 455] width 490 height 504
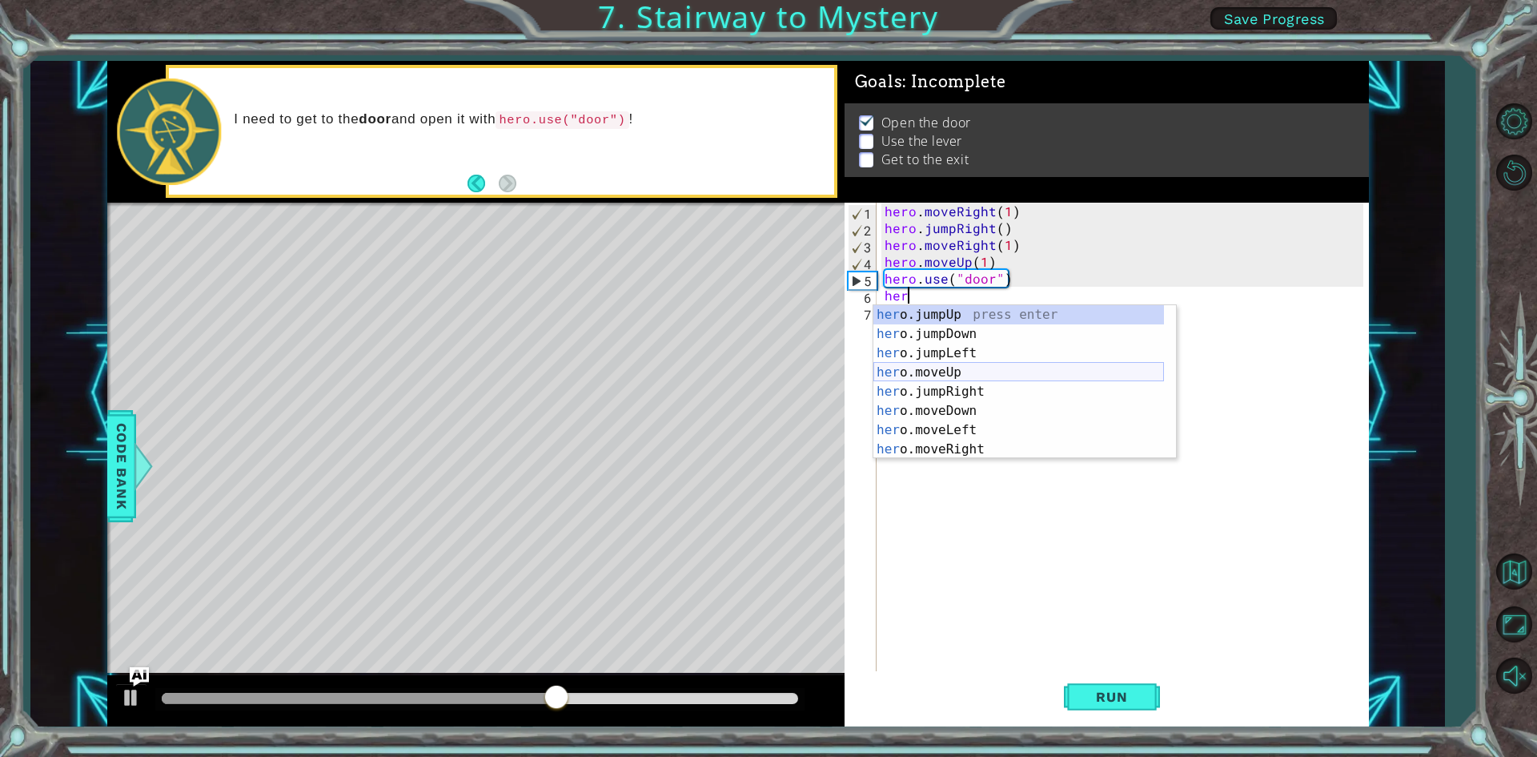
click at [1017, 372] on div "her o.jumpUp press enter her o.jumpDown press enter her o.jumpLeft press enter …" at bounding box center [1018, 401] width 291 height 192
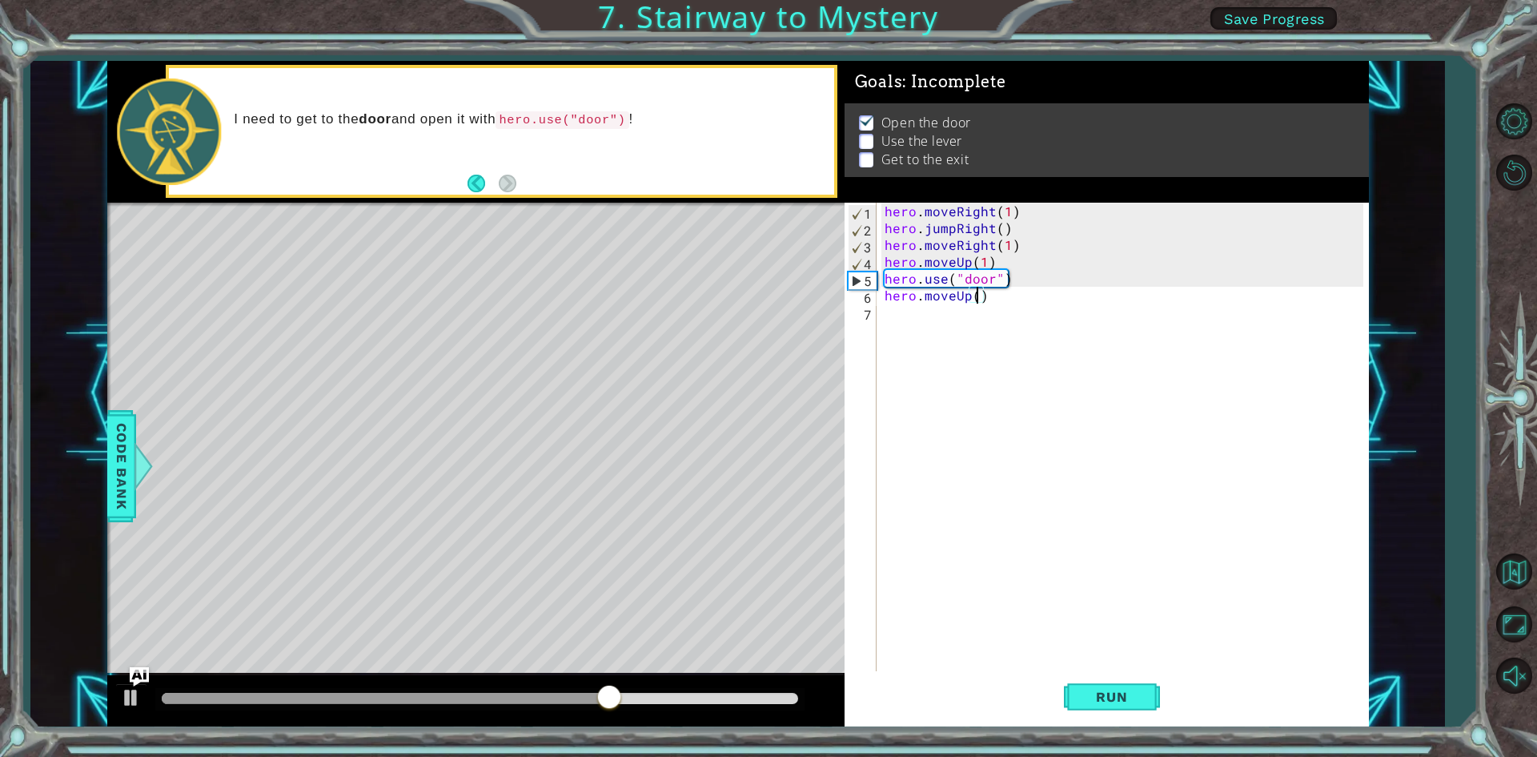
type textarea "hero.moveUp(2)"
click at [1014, 300] on div "hero . moveRight ( 1 ) hero . jumpRight ( ) hero . moveRight ( 1 ) hero . moveU…" at bounding box center [1126, 455] width 490 height 504
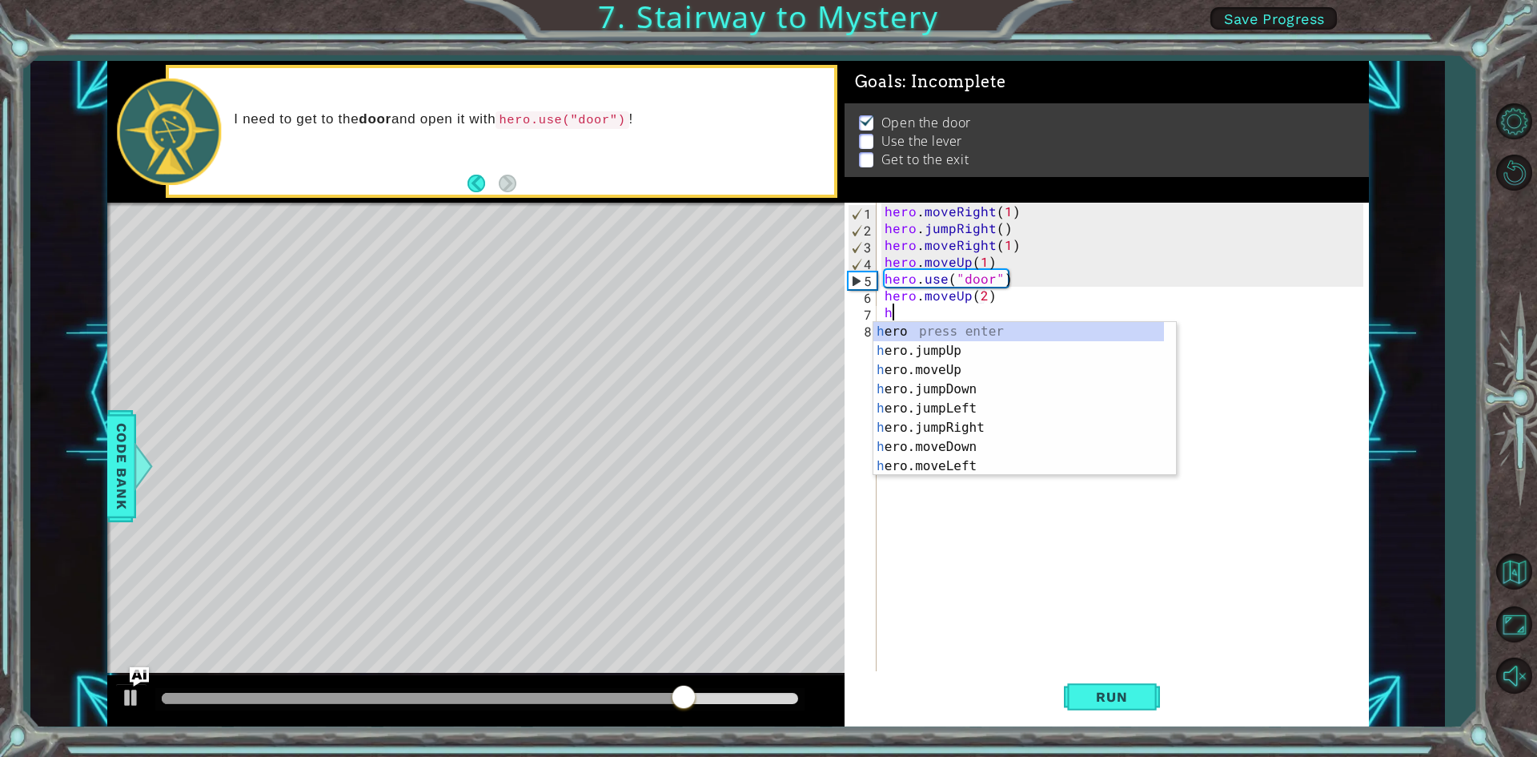
type textarea "her"
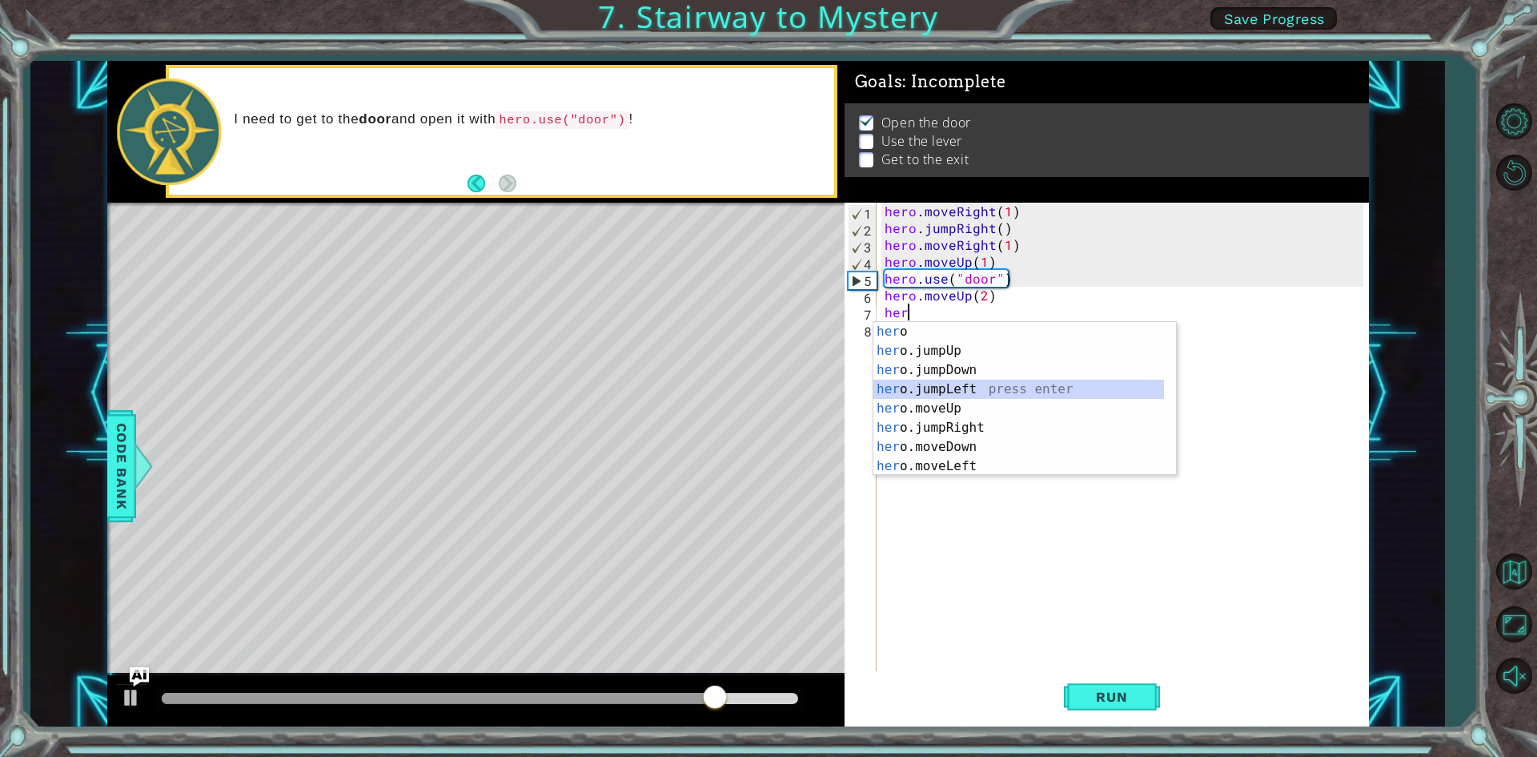
click at [1008, 385] on div "her o press enter her o.jumpUp press enter her o.jumpDown press enter her o.jum…" at bounding box center [1018, 418] width 291 height 192
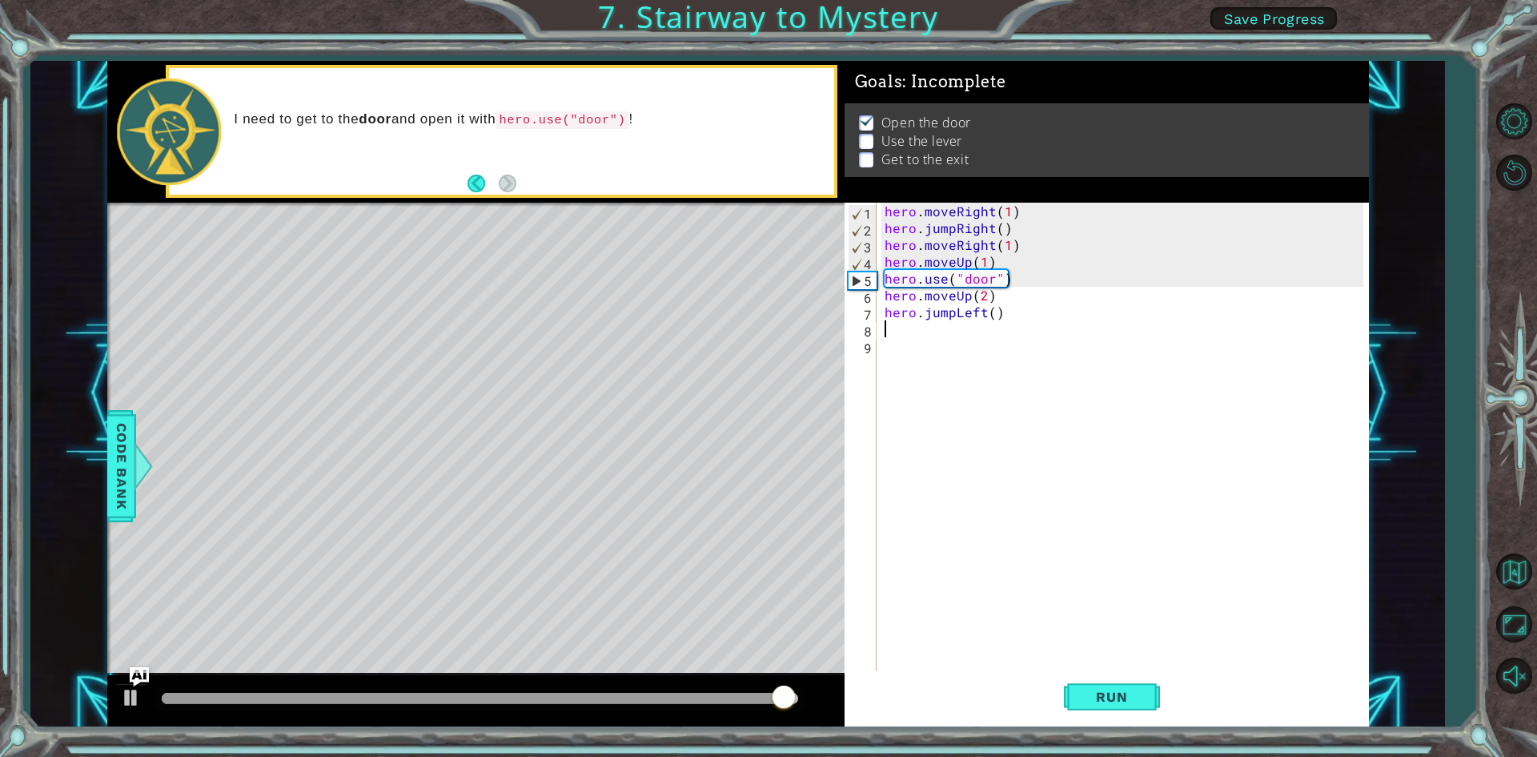
click at [1029, 309] on div "hero . moveRight ( 1 ) hero . jumpRight ( ) hero . moveRight ( 1 ) hero . moveU…" at bounding box center [1126, 455] width 490 height 504
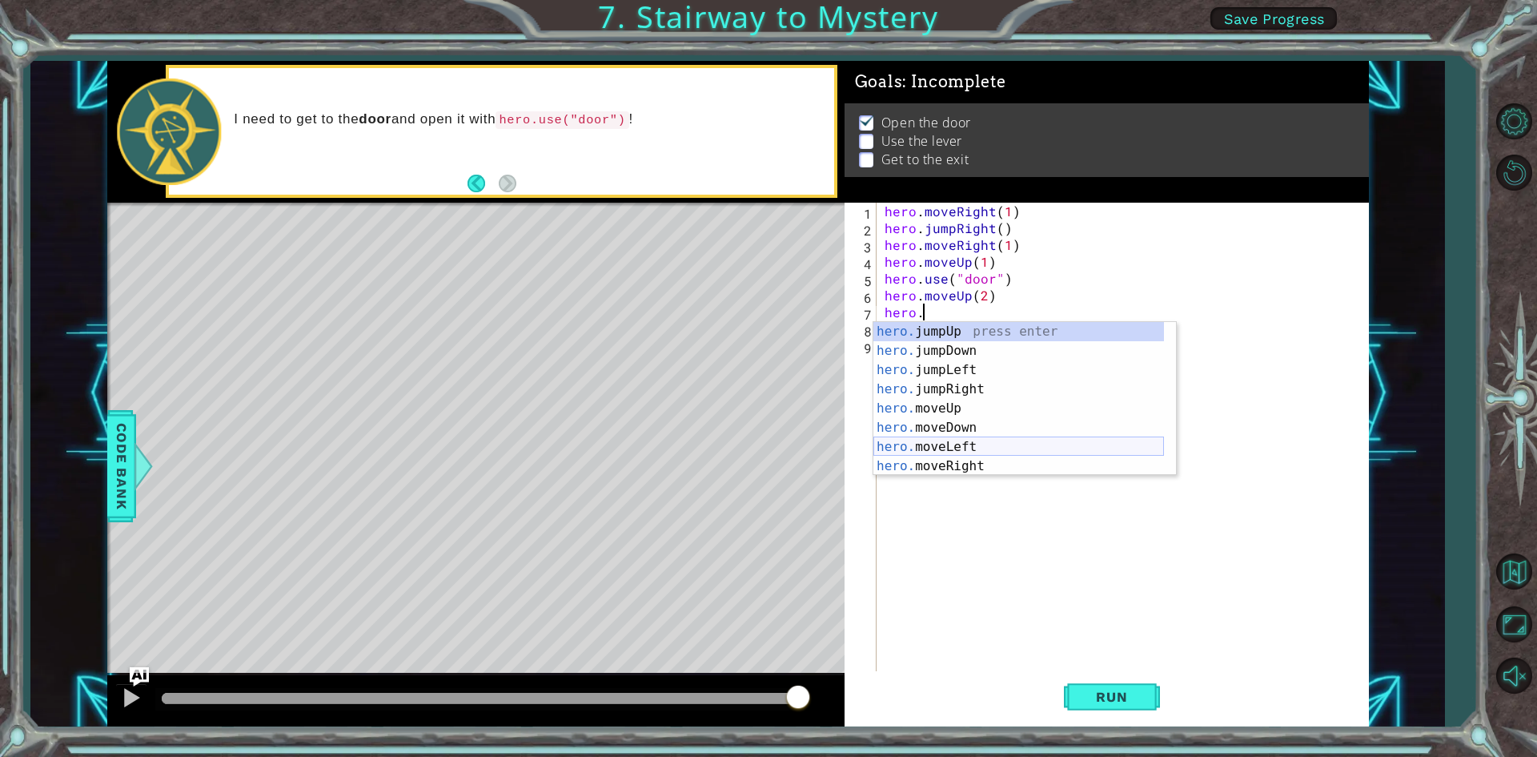
click at [977, 443] on div "hero. jumpUp press enter hero. jumpDown press enter hero. jumpLeft press enter …" at bounding box center [1018, 418] width 291 height 192
type textarea "hero.moveLeft(1)"
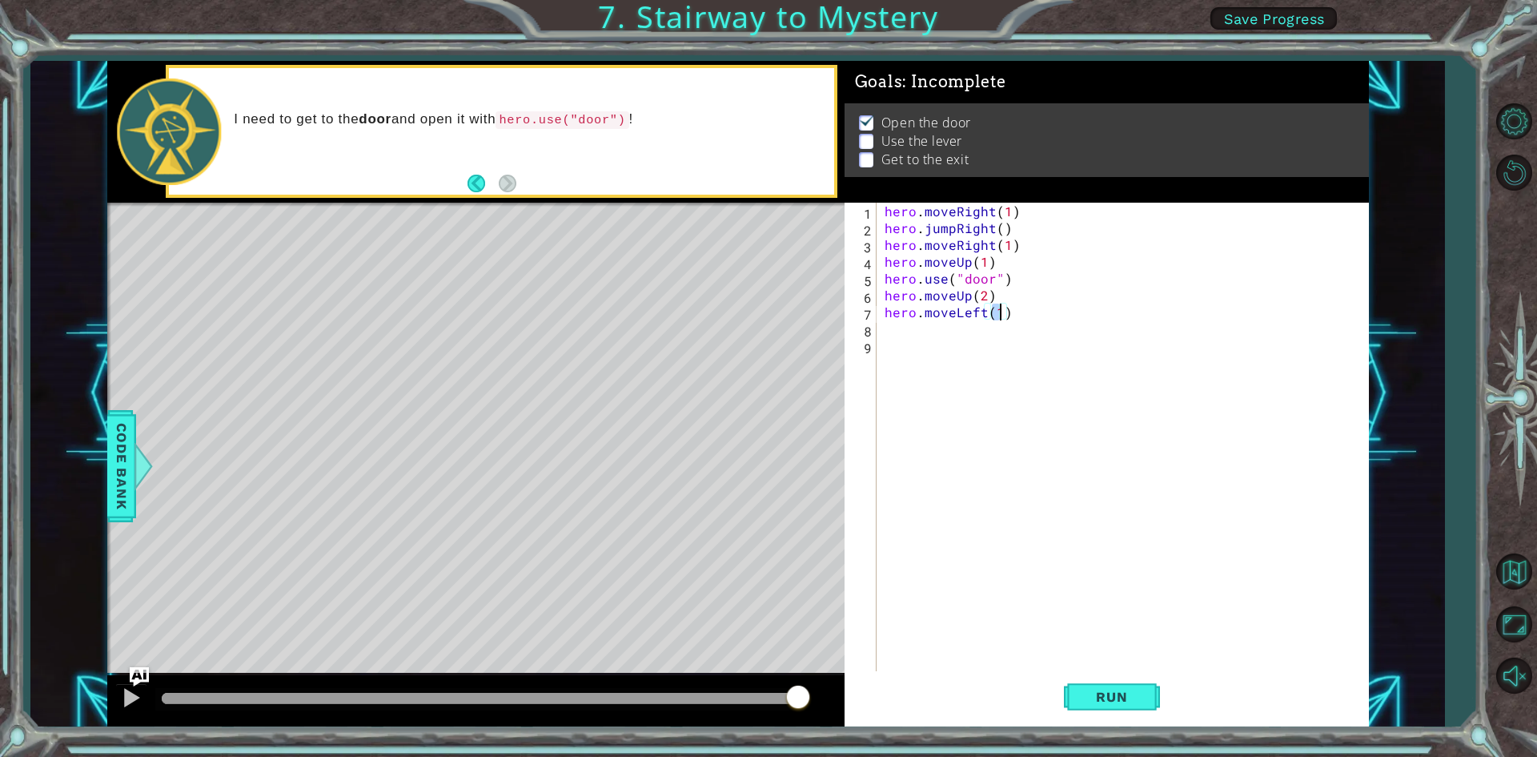
click at [1016, 336] on div "hero . moveRight ( 1 ) hero . jumpRight ( ) hero . moveRight ( 1 ) hero . moveU…" at bounding box center [1126, 455] width 490 height 504
click at [978, 355] on div "her o. us e press enter" at bounding box center [1024, 368] width 303 height 58
type textarea "hero.use("switch")"
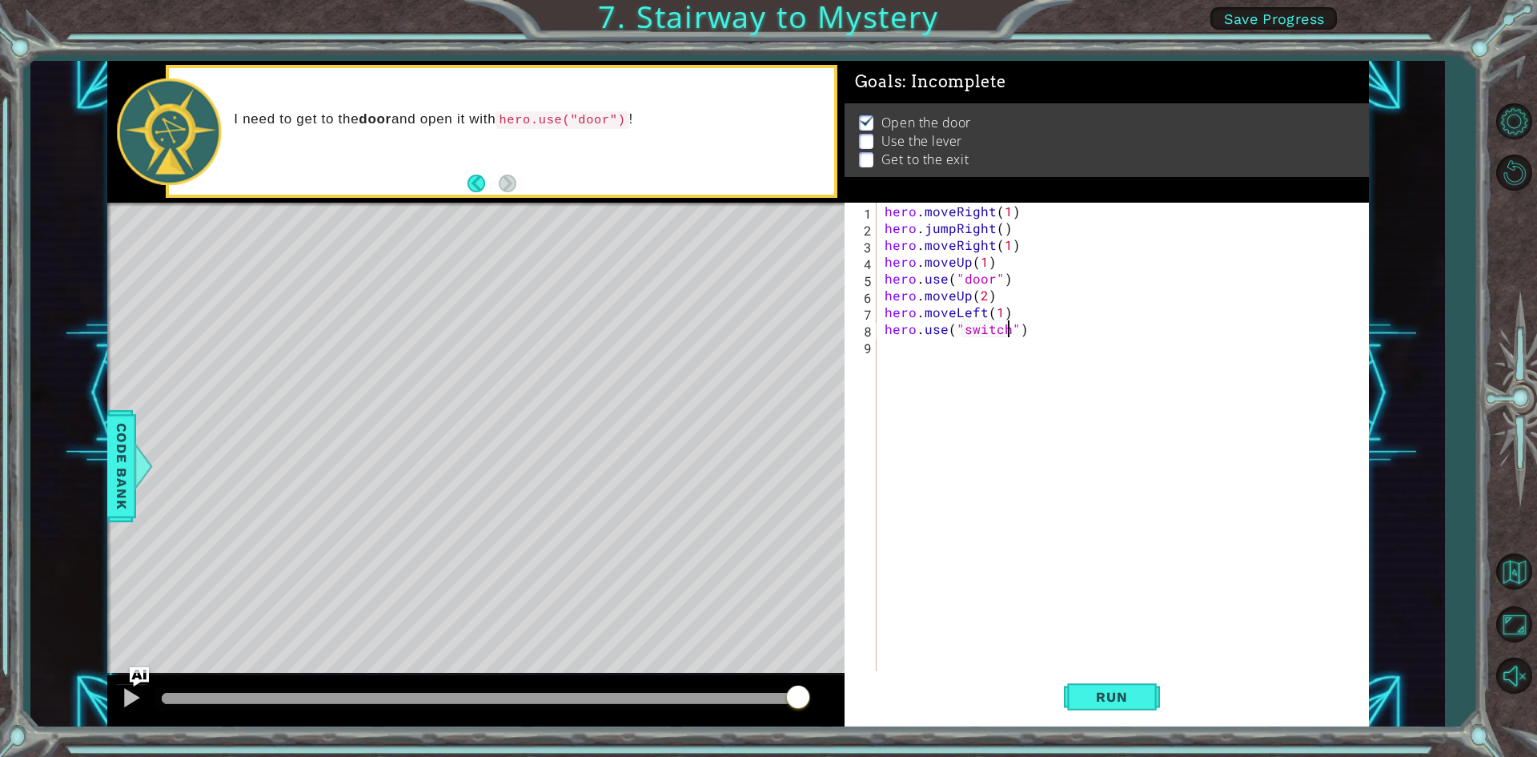
click at [1034, 351] on div "hero . moveRight ( 1 ) hero . jumpRight ( ) hero . moveRight ( 1 ) hero . moveU…" at bounding box center [1126, 455] width 490 height 504
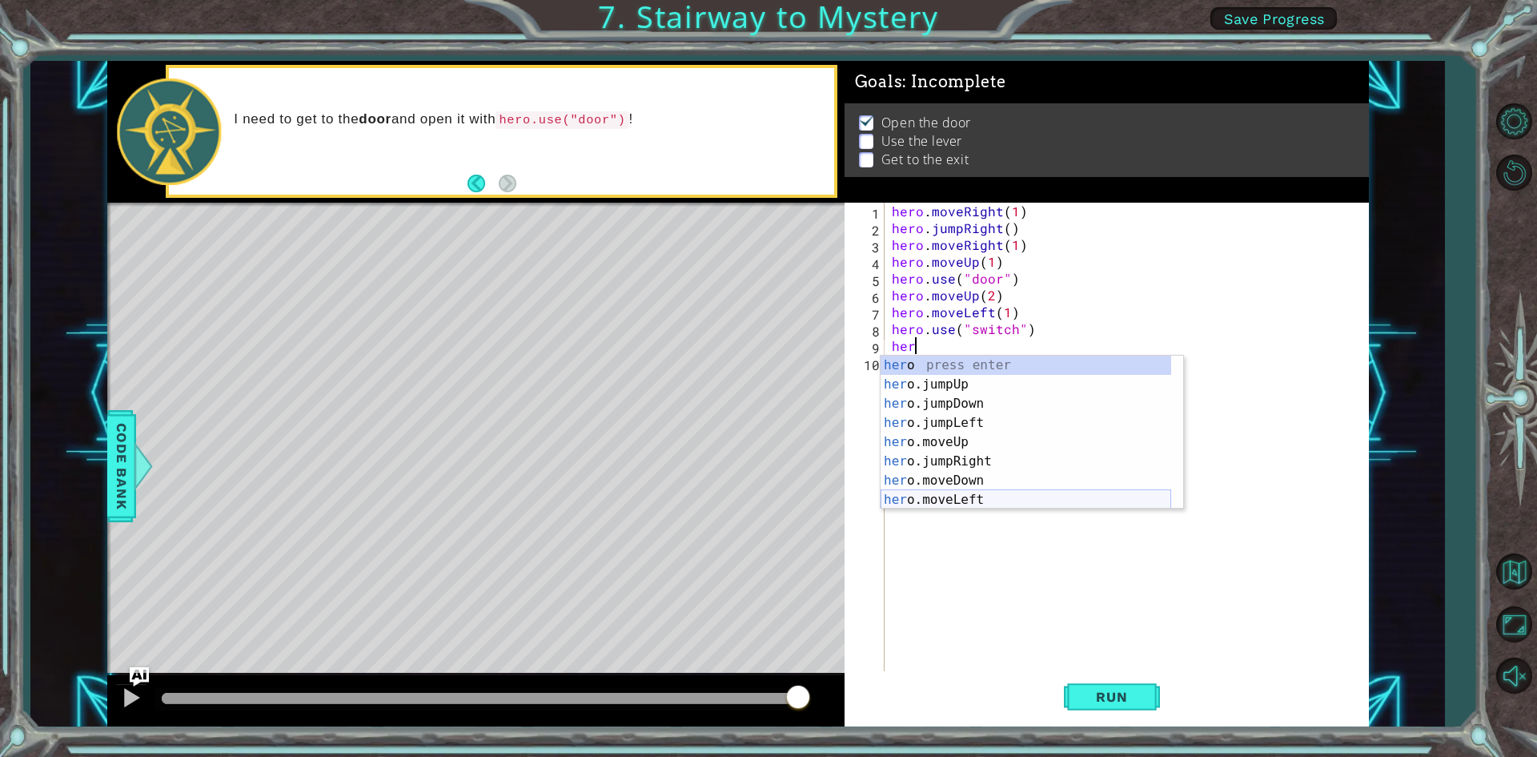
click at [1001, 495] on div "her o press enter her o.jumpUp press enter her o.jumpDown press enter her o.jum…" at bounding box center [1026, 451] width 291 height 192
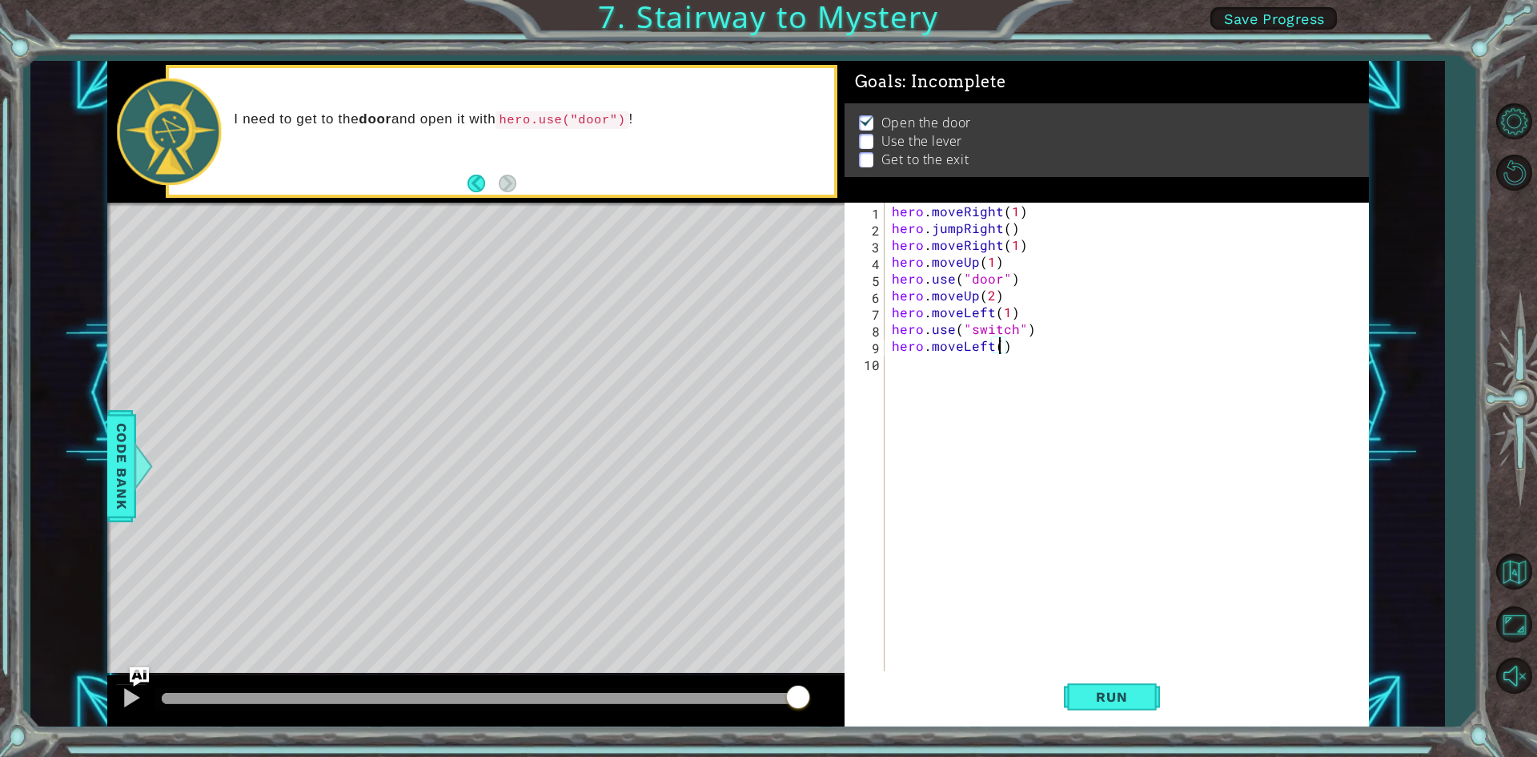
type textarea "hero.moveLeft(2)"
click at [1035, 348] on div "hero . moveRight ( 1 ) hero . jumpRight ( ) hero . moveRight ( 1 ) hero . moveU…" at bounding box center [1130, 455] width 483 height 504
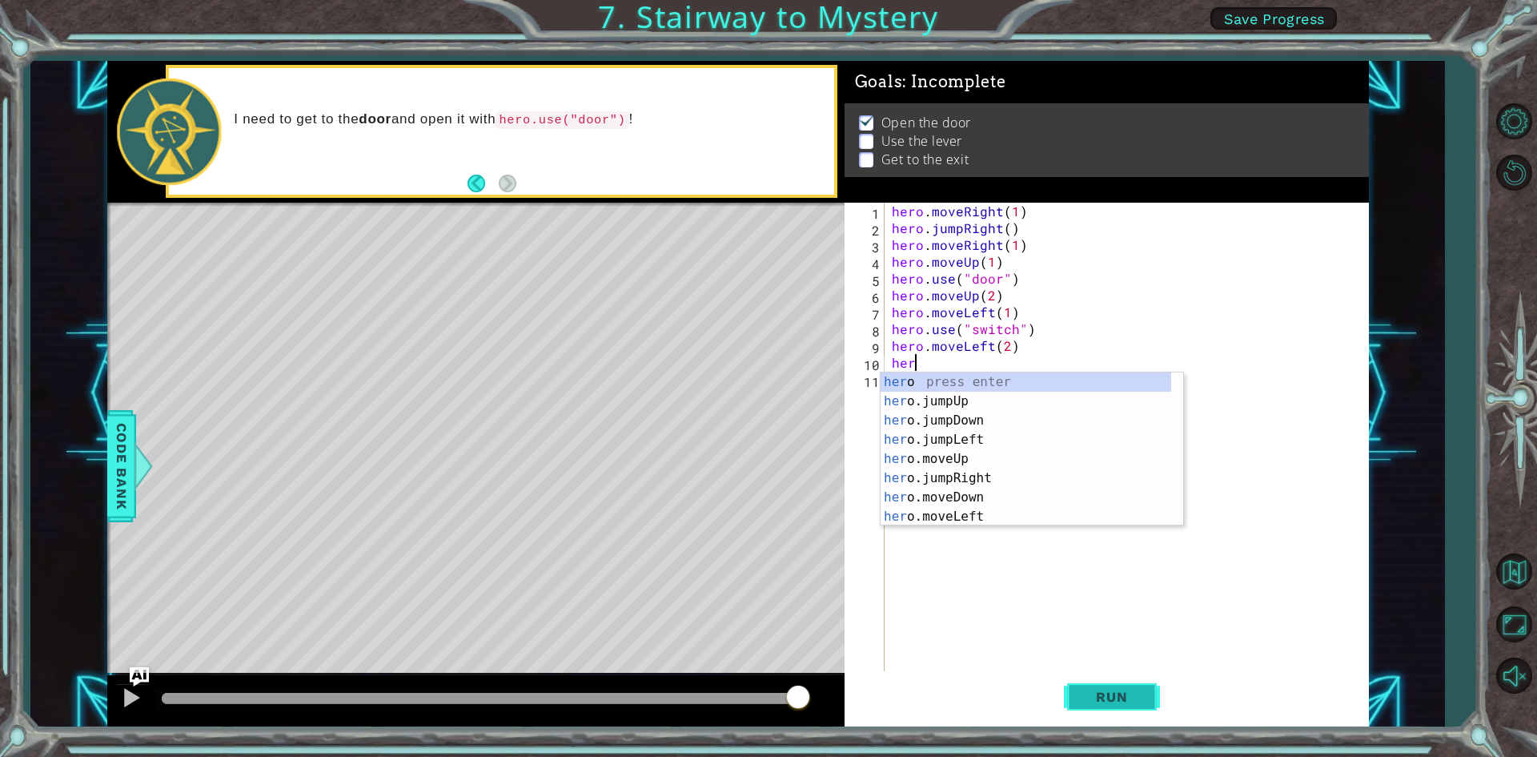
click at [1103, 680] on button "Run" at bounding box center [1112, 697] width 96 height 52
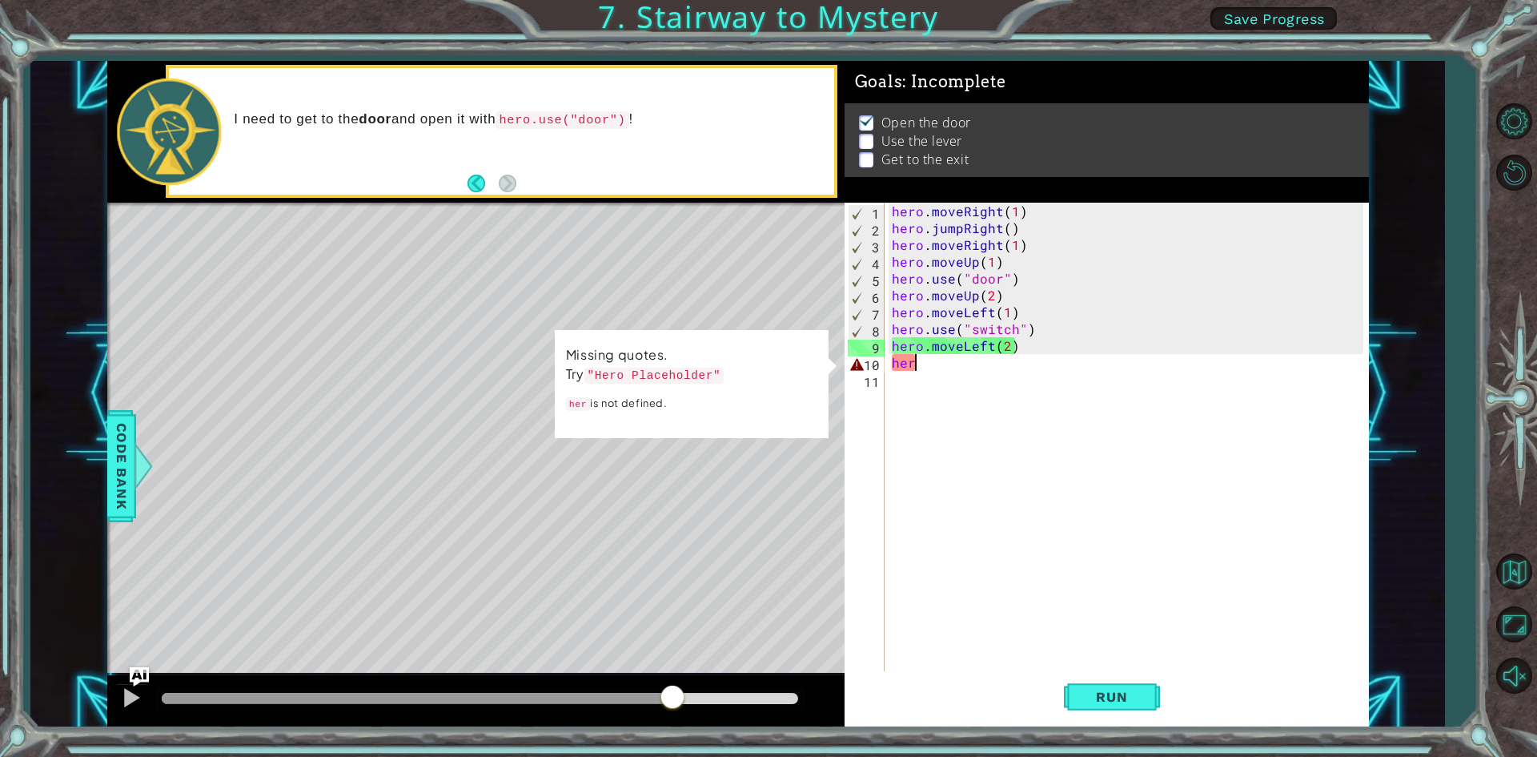
drag, startPoint x: 188, startPoint y: 701, endPoint x: 673, endPoint y: 680, distance: 485.6
click at [673, 680] on div at bounding box center [475, 700] width 737 height 51
click at [979, 368] on div "hero . moveRight ( 1 ) hero . jumpRight ( ) hero . moveRight ( 1 ) hero . moveU…" at bounding box center [1130, 455] width 483 height 504
type textarea "hero"
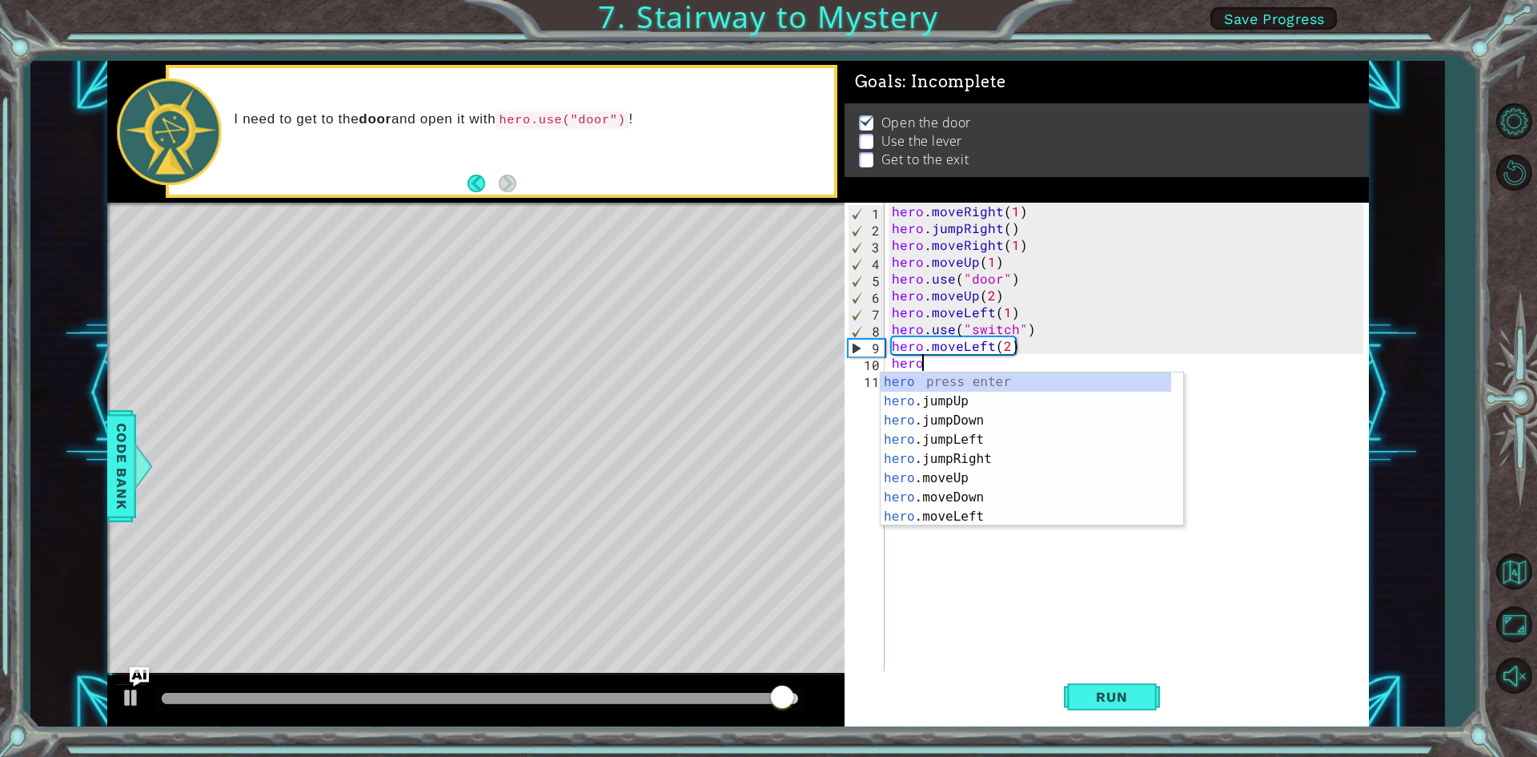
scroll to position [0, 1]
click at [989, 401] on div "hero press enter hero .jumpUp press enter hero .jumpDown press enter hero .jump…" at bounding box center [1026, 468] width 291 height 192
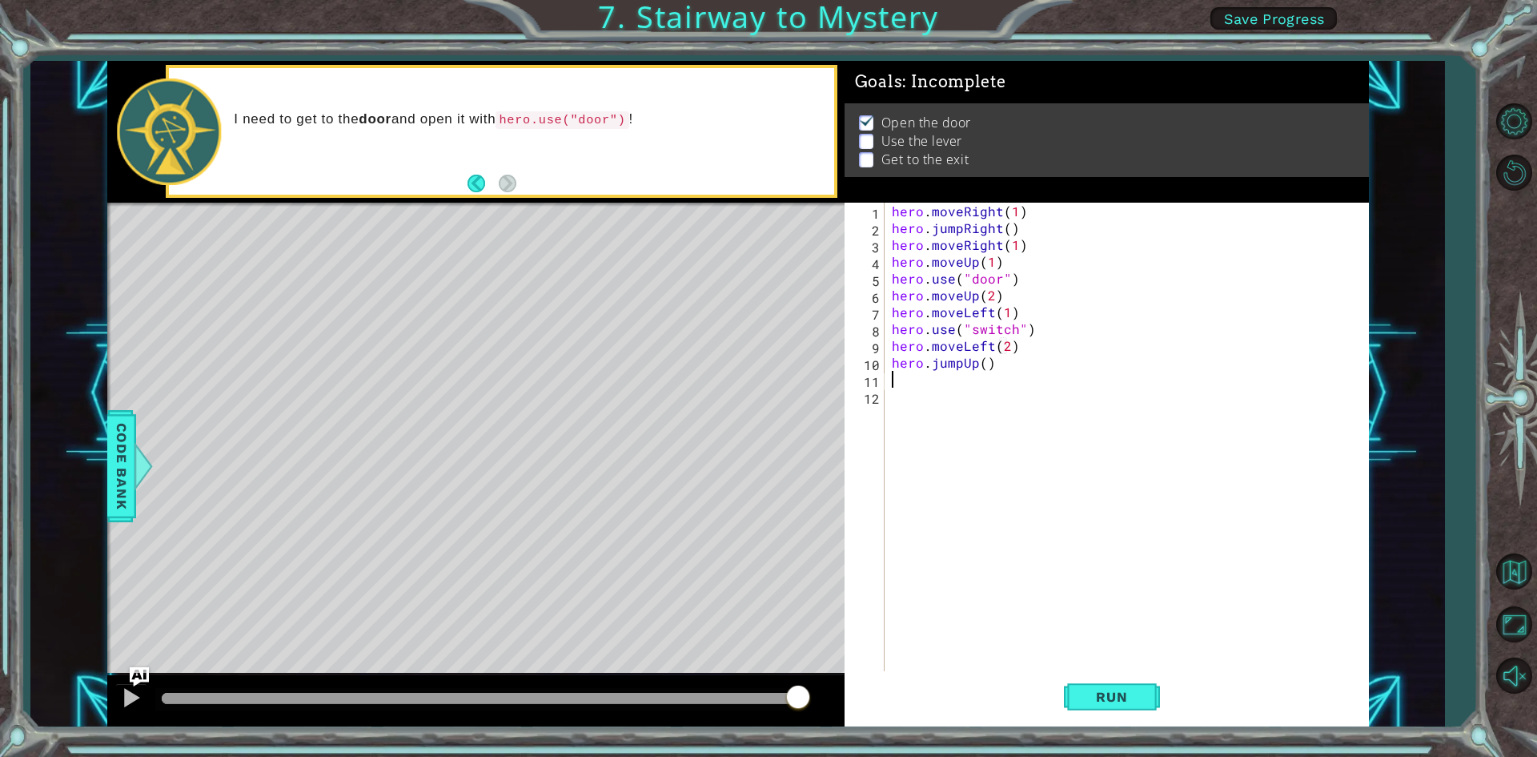
click at [1009, 395] on div "hero . moveRight ( 1 ) hero . jumpRight ( ) hero . moveRight ( 1 ) hero . moveU…" at bounding box center [1130, 455] width 483 height 504
click at [1013, 382] on div "hero . moveRight ( 1 ) hero . jumpRight ( ) hero . moveRight ( 1 ) hero . moveU…" at bounding box center [1130, 455] width 483 height 504
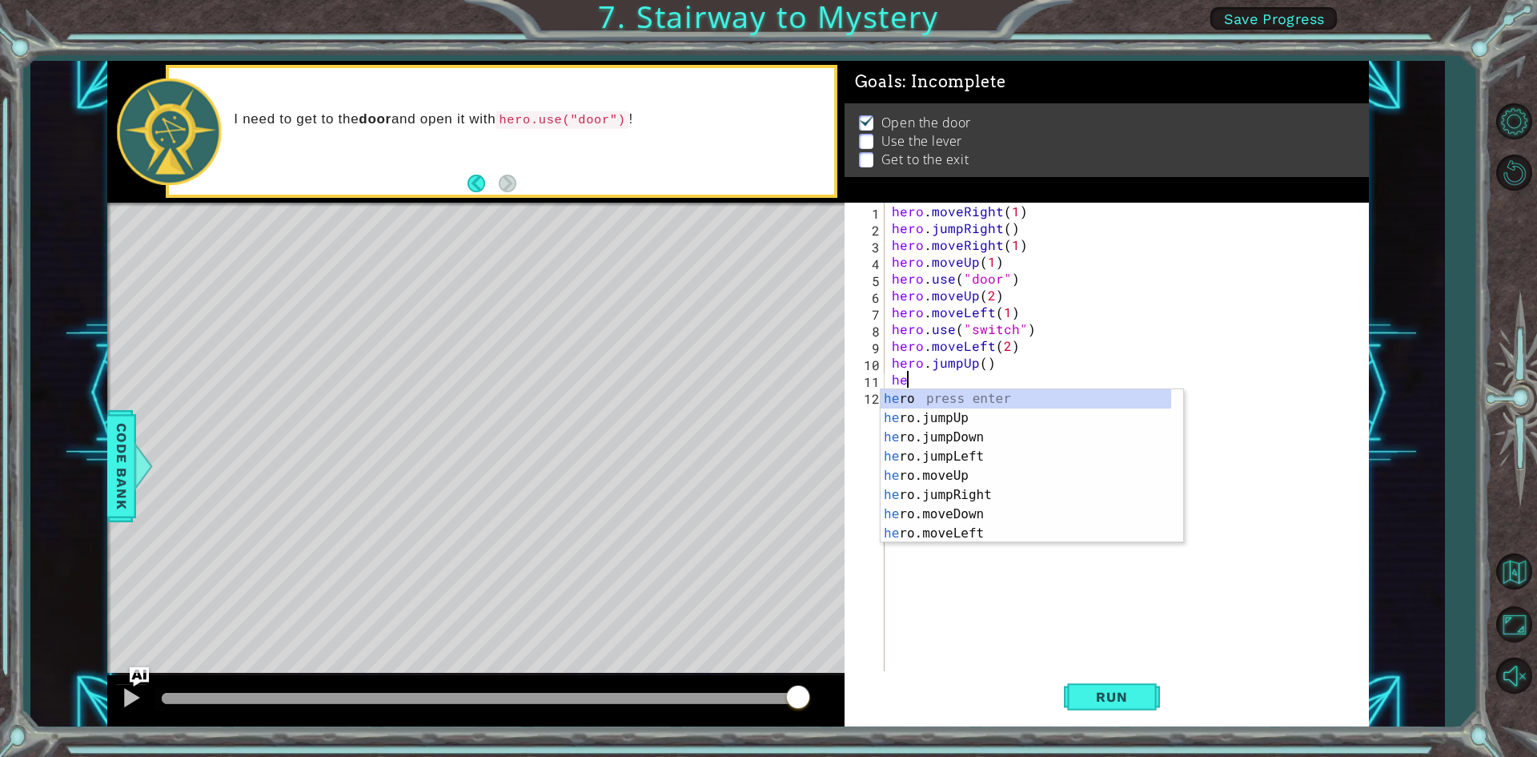
type textarea "her"
click at [965, 493] on div "her o press enter her o.jumpUp press enter her o.jumpDown press enter her o.jum…" at bounding box center [1026, 485] width 291 height 192
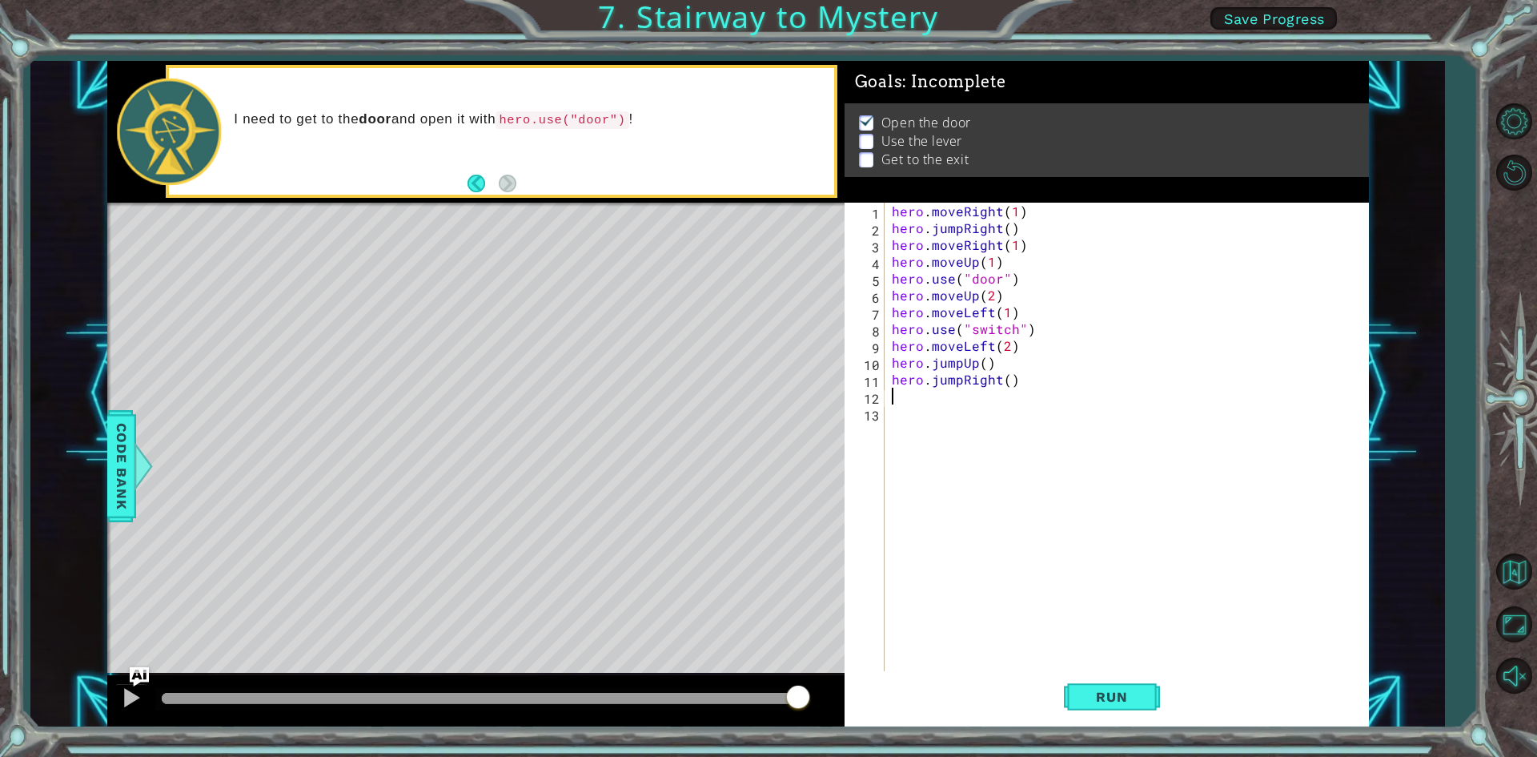
click at [1027, 383] on div "hero . moveRight ( 1 ) hero . jumpRight ( ) hero . moveRight ( 1 ) hero . moveU…" at bounding box center [1130, 455] width 483 height 504
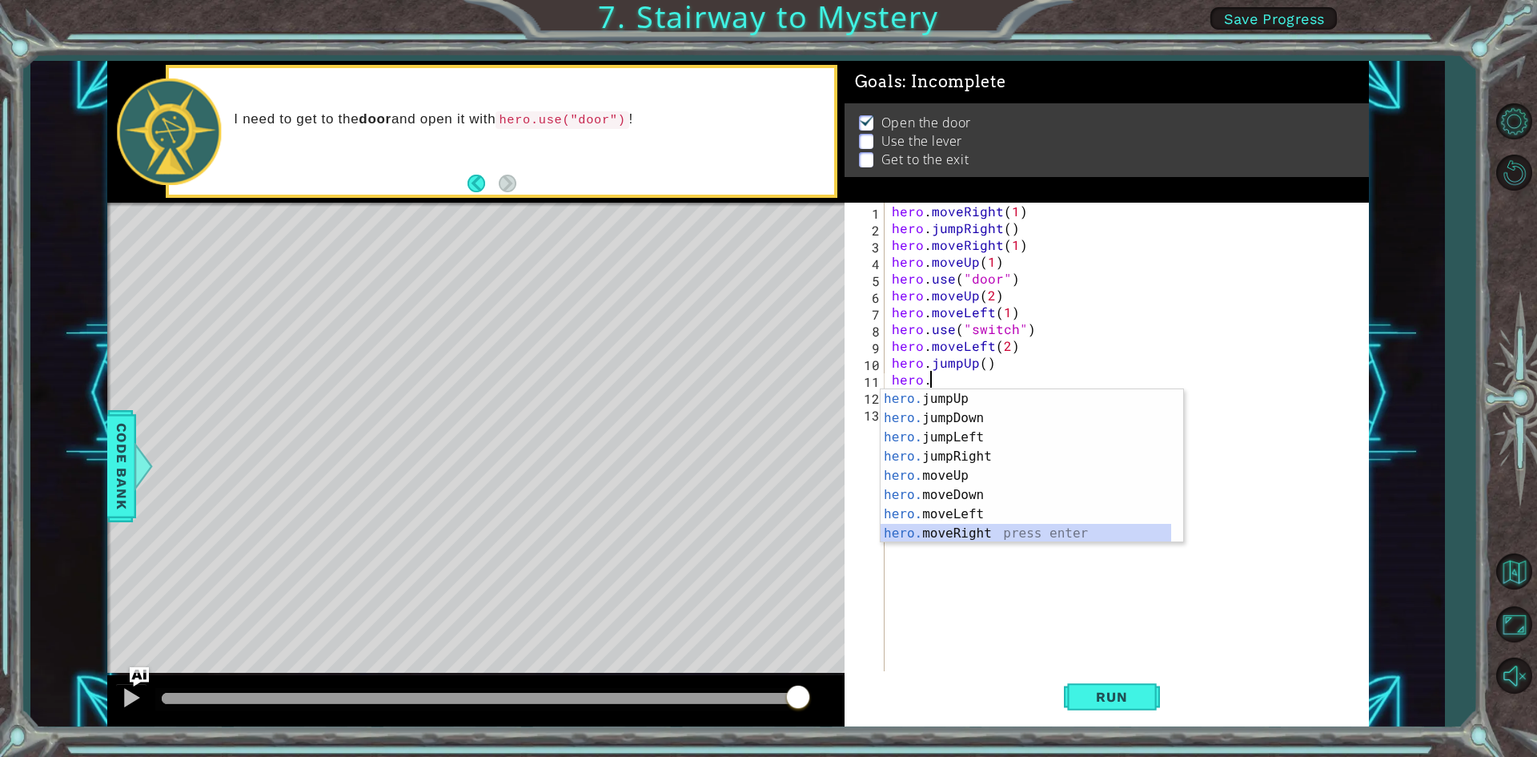
click at [993, 526] on div "hero. jumpUp press enter hero. jumpDown press enter hero. jumpLeft press enter …" at bounding box center [1026, 485] width 291 height 192
type textarea "hero.moveRight(1)"
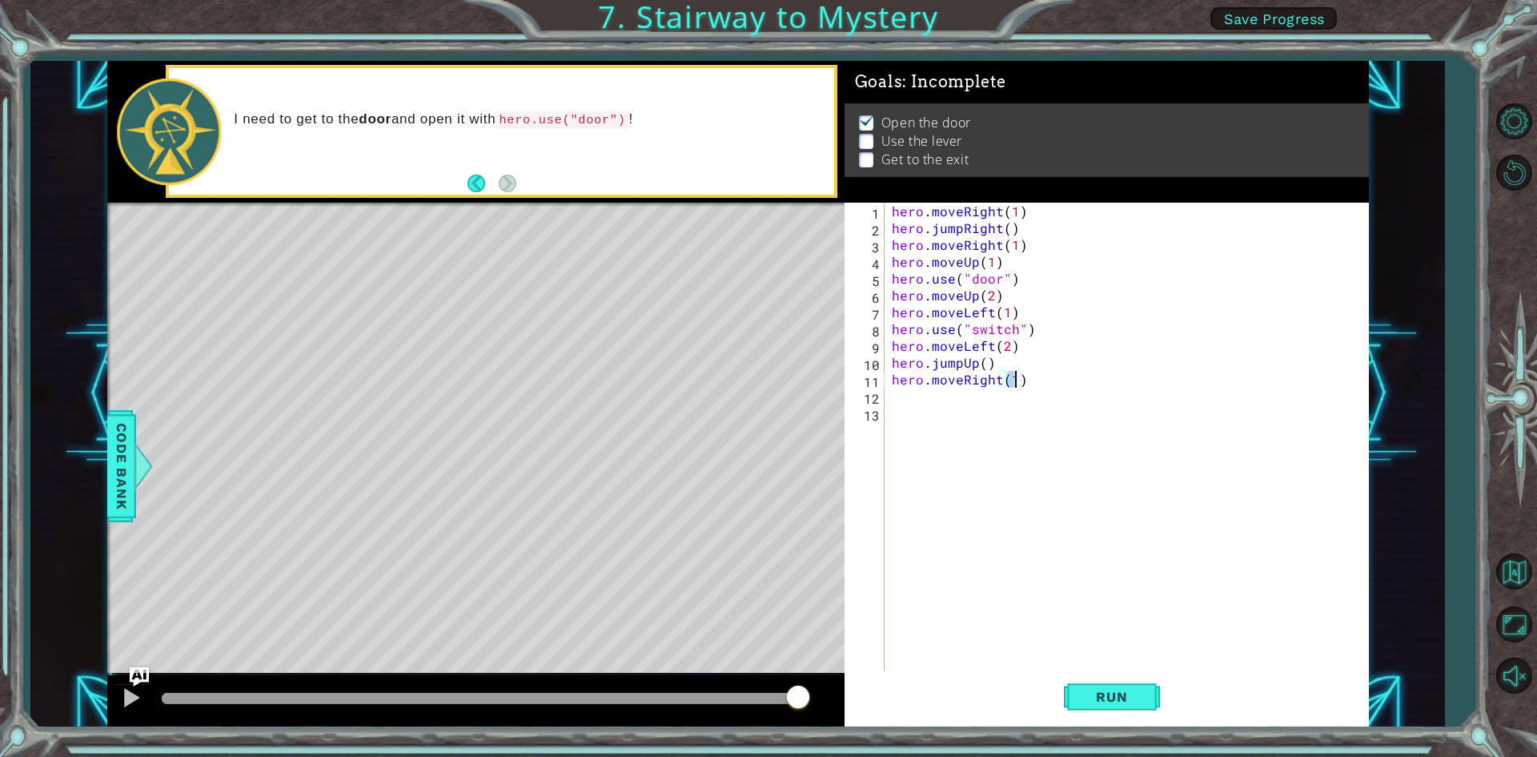
click at [985, 394] on div "hero . moveRight ( 1 ) hero . jumpRight ( ) hero . moveRight ( 1 ) hero . moveU…" at bounding box center [1130, 455] width 483 height 504
click at [1017, 377] on div "hero . moveRight ( 1 ) hero . jumpRight ( ) hero . moveRight ( 1 ) hero . moveU…" at bounding box center [1130, 455] width 483 height 504
click at [1102, 686] on button "Run" at bounding box center [1112, 697] width 96 height 52
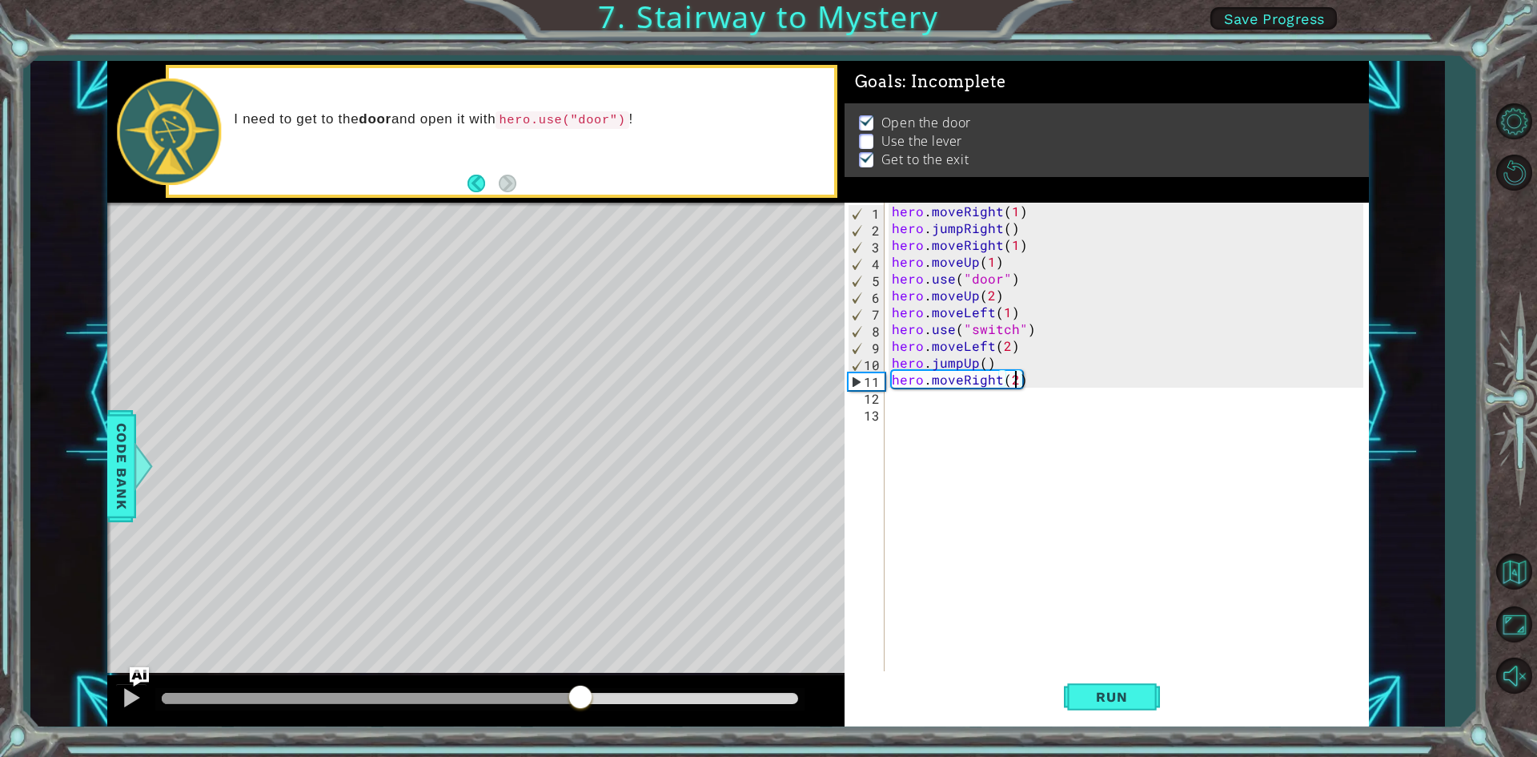
drag, startPoint x: 186, startPoint y: 692, endPoint x: 581, endPoint y: 680, distance: 395.6
click at [581, 680] on div at bounding box center [475, 700] width 737 height 51
click at [1015, 330] on div "hero . moveRight ( 1 ) hero . jumpRight ( ) hero . moveRight ( 1 ) hero . moveU…" at bounding box center [1130, 455] width 483 height 504
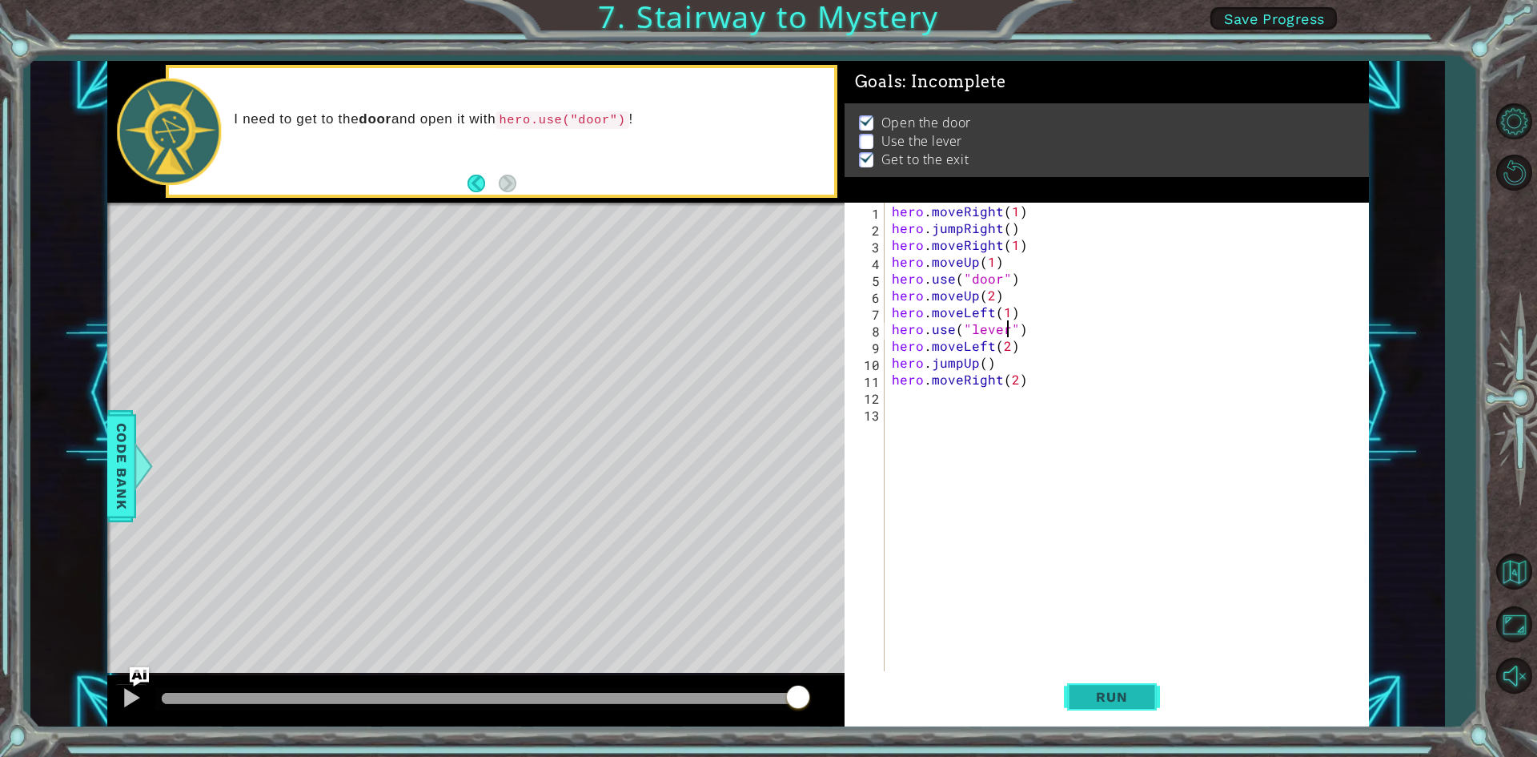
type textarea "hero.use("lever")"
click at [1106, 692] on span "Run" at bounding box center [1111, 696] width 63 height 16
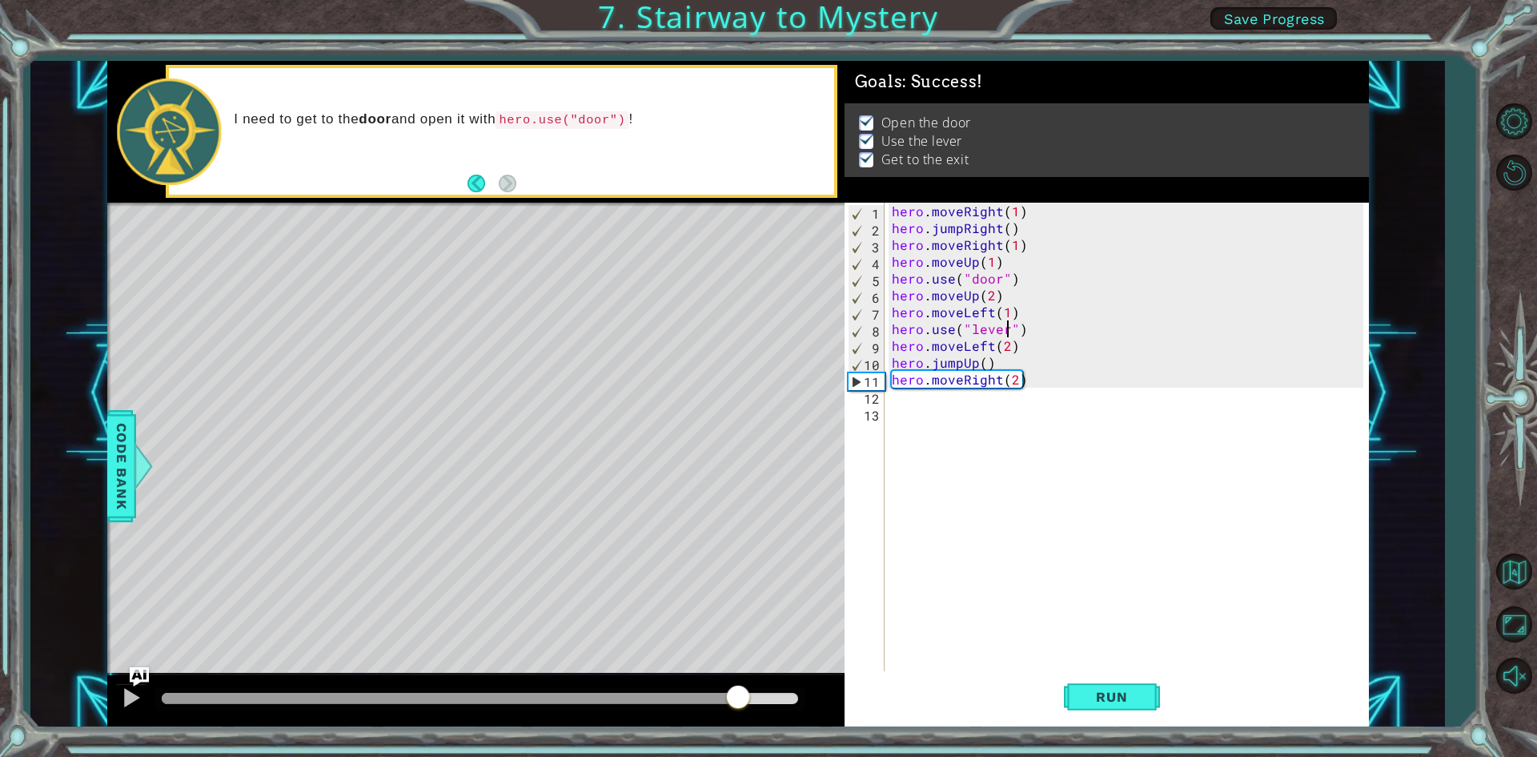
drag, startPoint x: 194, startPoint y: 692, endPoint x: 739, endPoint y: 679, distance: 545.4
click at [739, 679] on div at bounding box center [475, 700] width 737 height 51
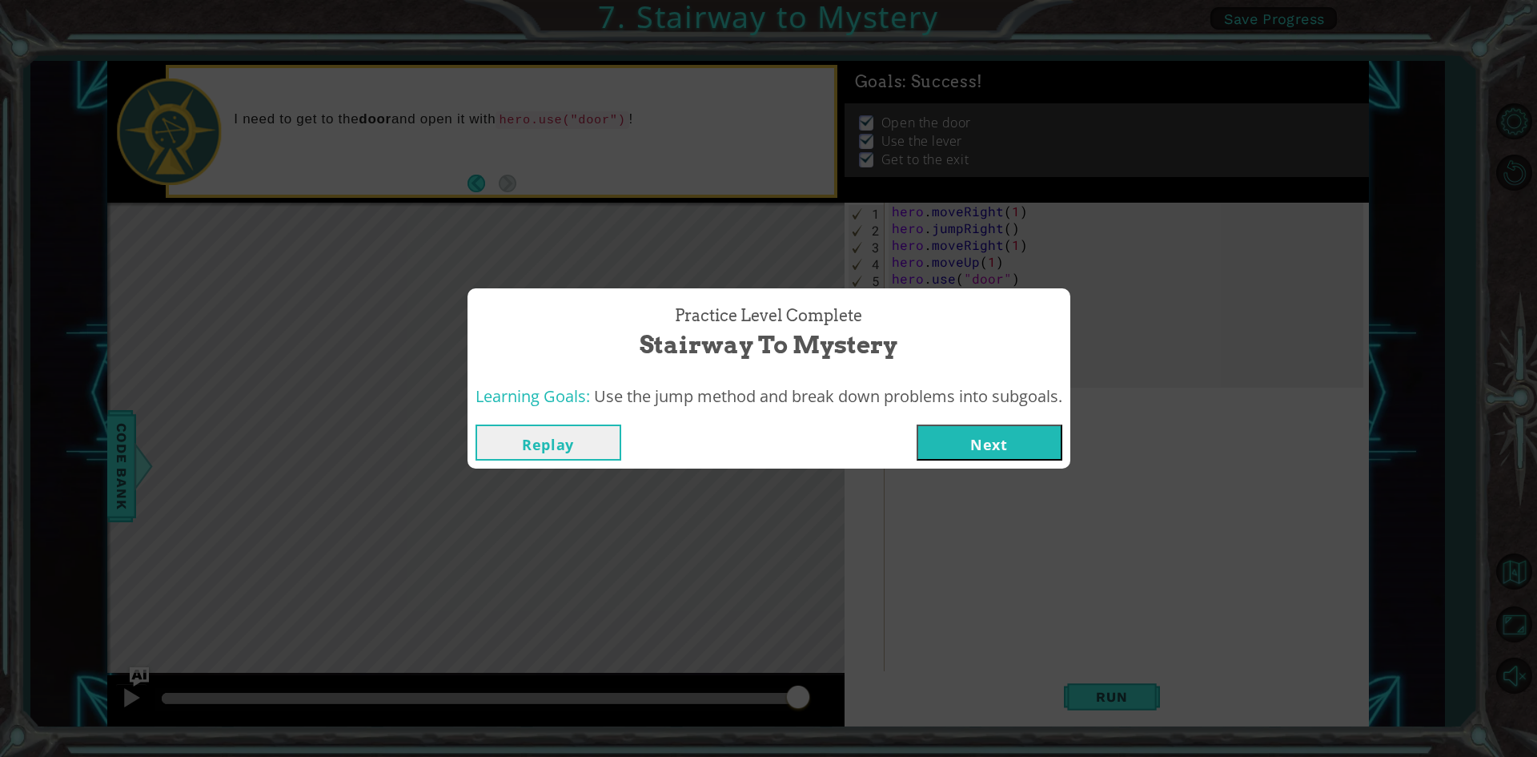
click at [1003, 444] on button "Next" at bounding box center [990, 442] width 146 height 36
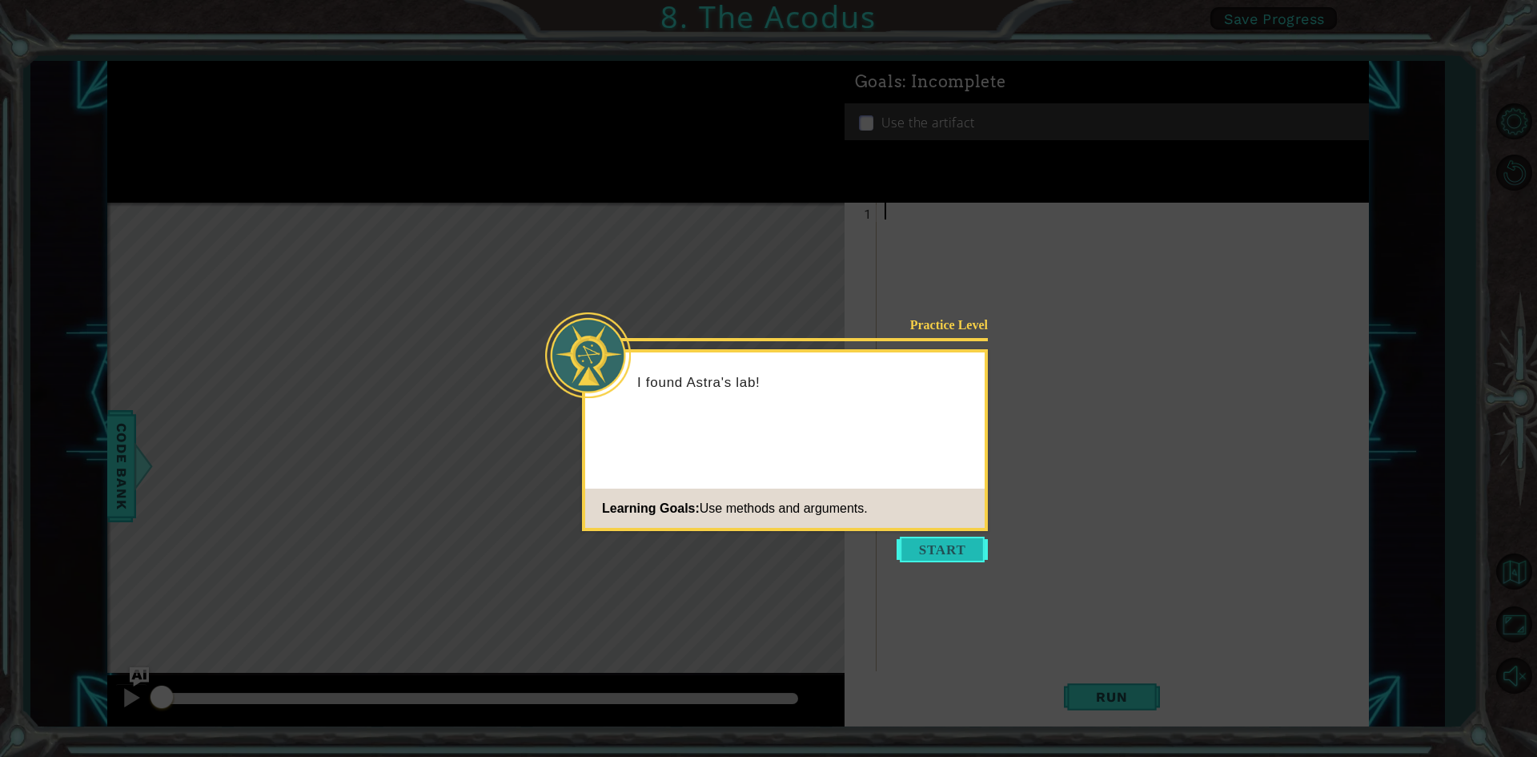
click at [922, 547] on button "Start" at bounding box center [942, 549] width 91 height 26
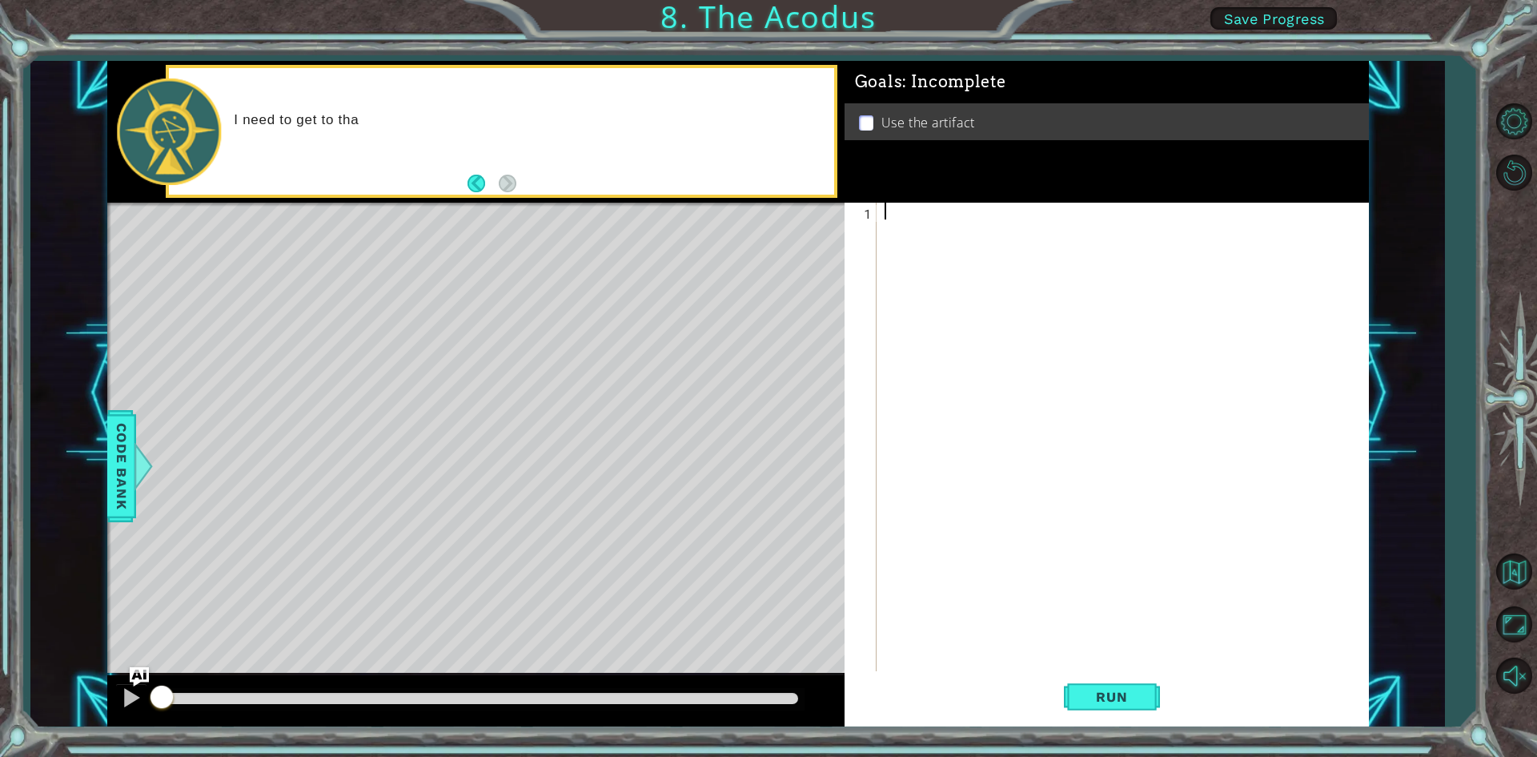
click at [640, 193] on div "I need to get to tha" at bounding box center [501, 131] width 664 height 126
click at [980, 210] on div at bounding box center [1126, 455] width 490 height 504
type textarea "use.arti"
